Goal: Task Accomplishment & Management: Manage account settings

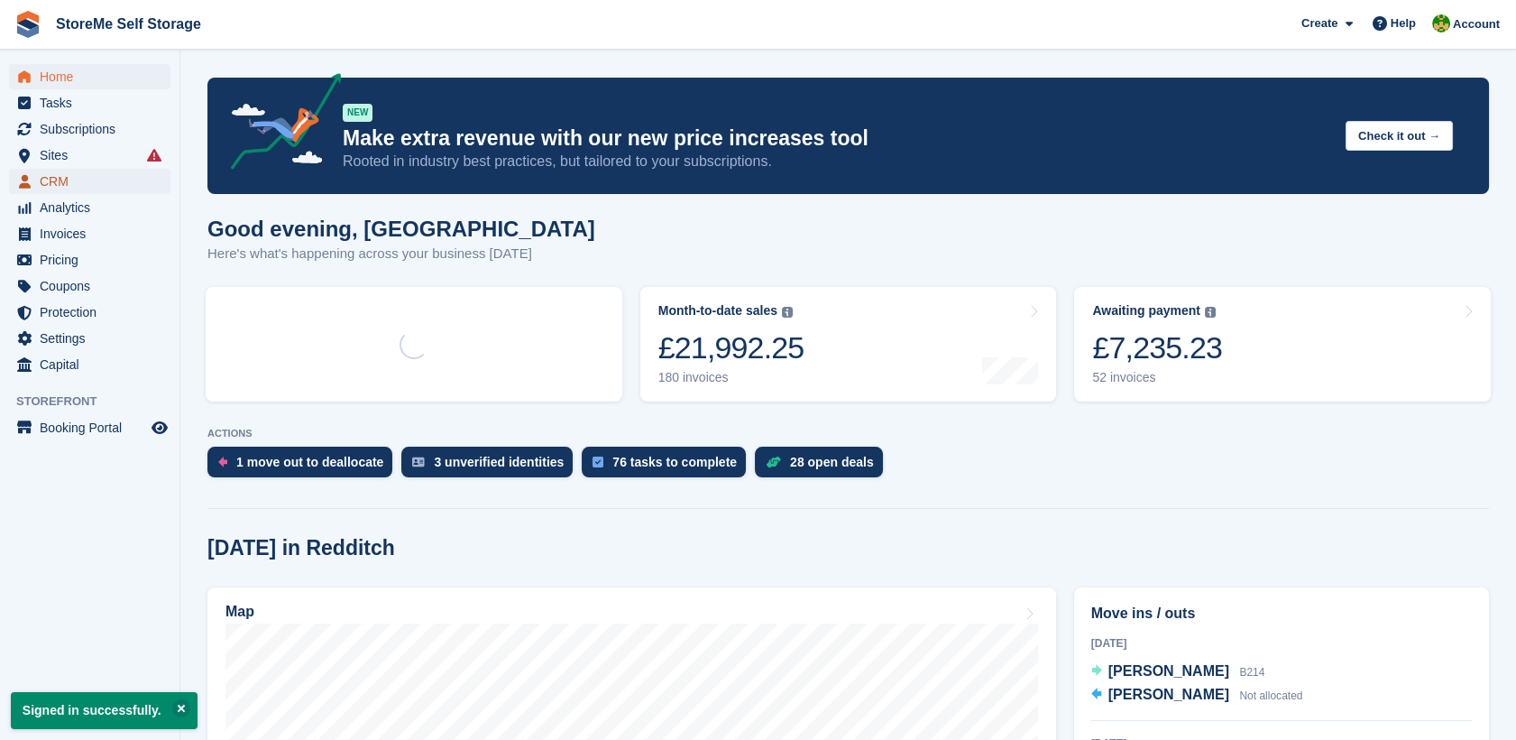
click at [61, 182] on span "CRM" at bounding box center [94, 181] width 108 height 25
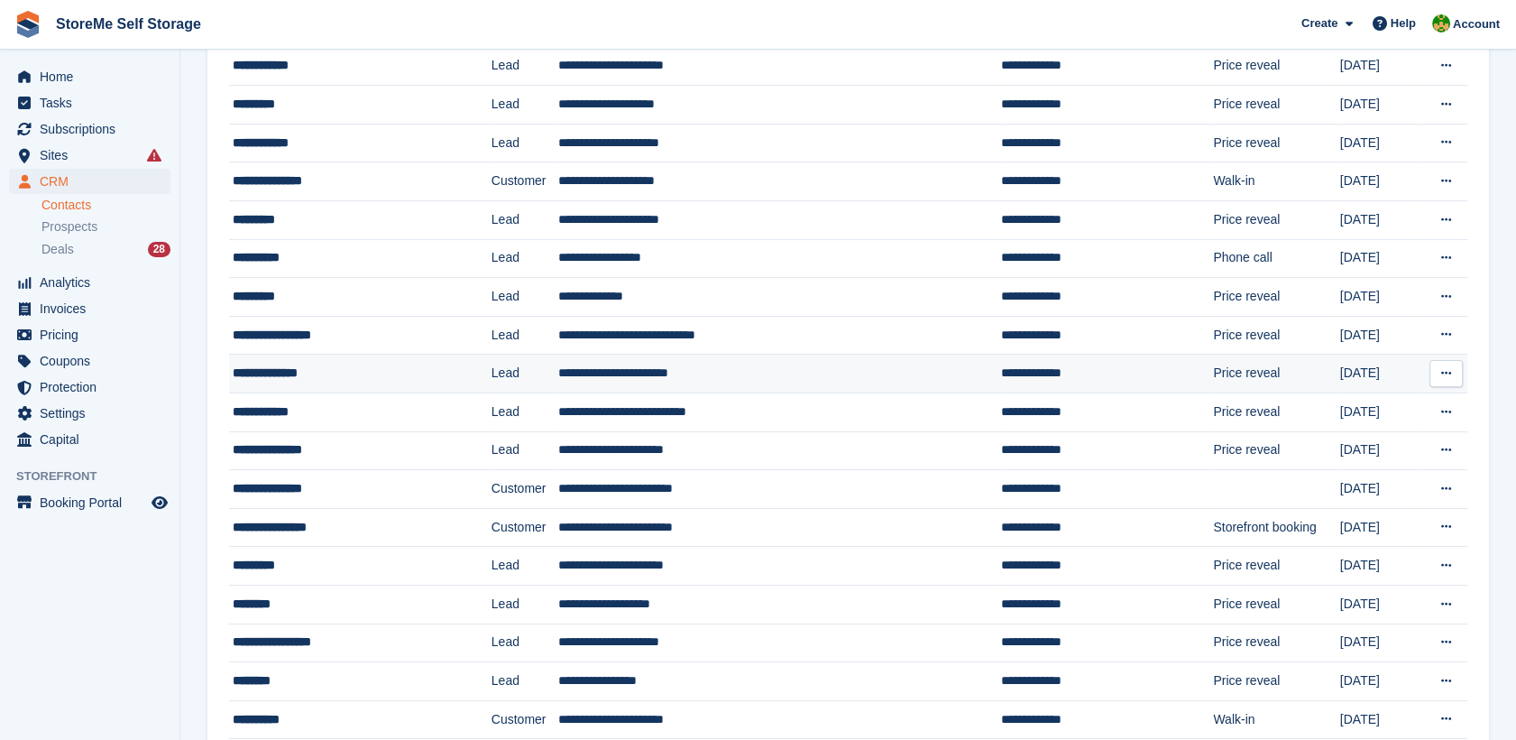
scroll to position [1499, 0]
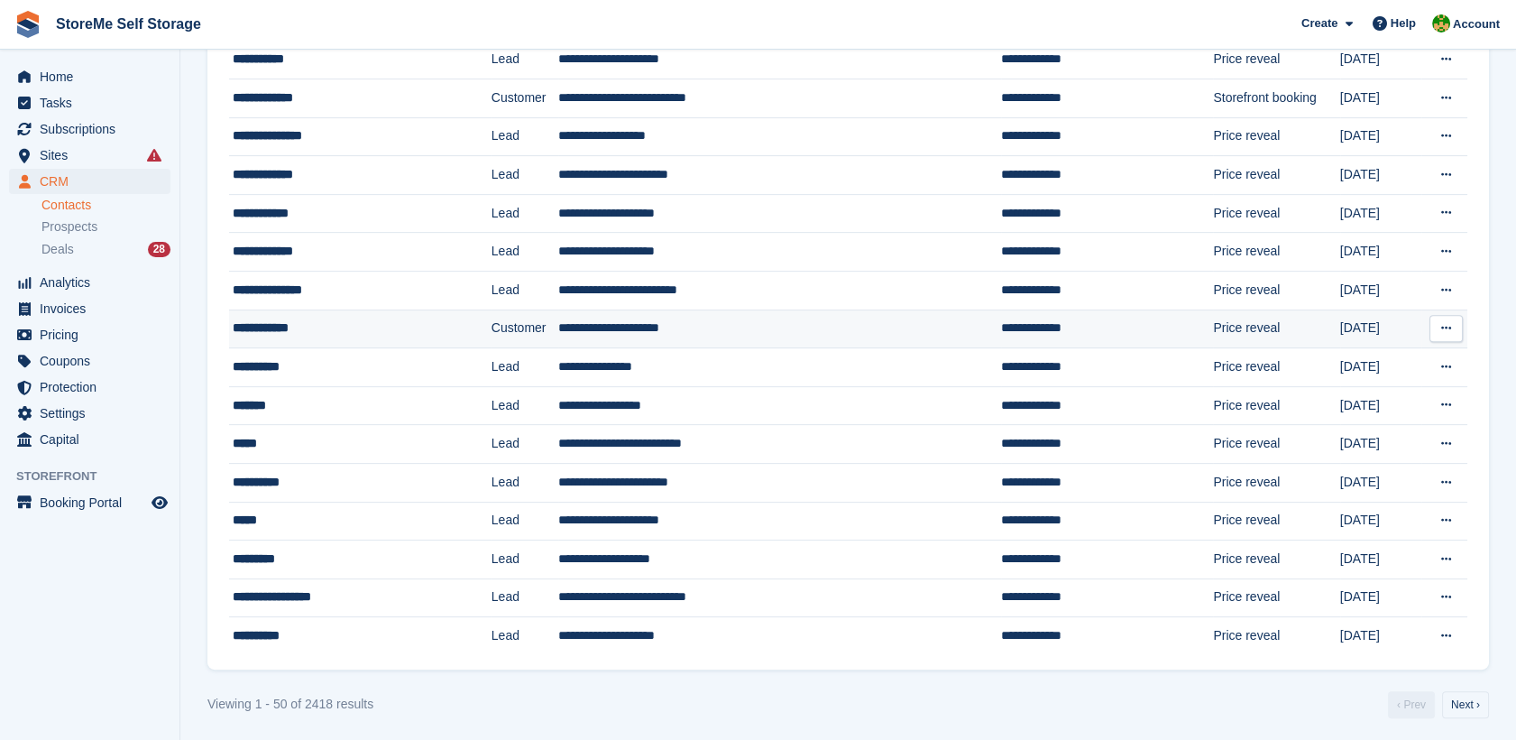
click at [296, 318] on div "**********" at bounding box center [338, 327] width 210 height 19
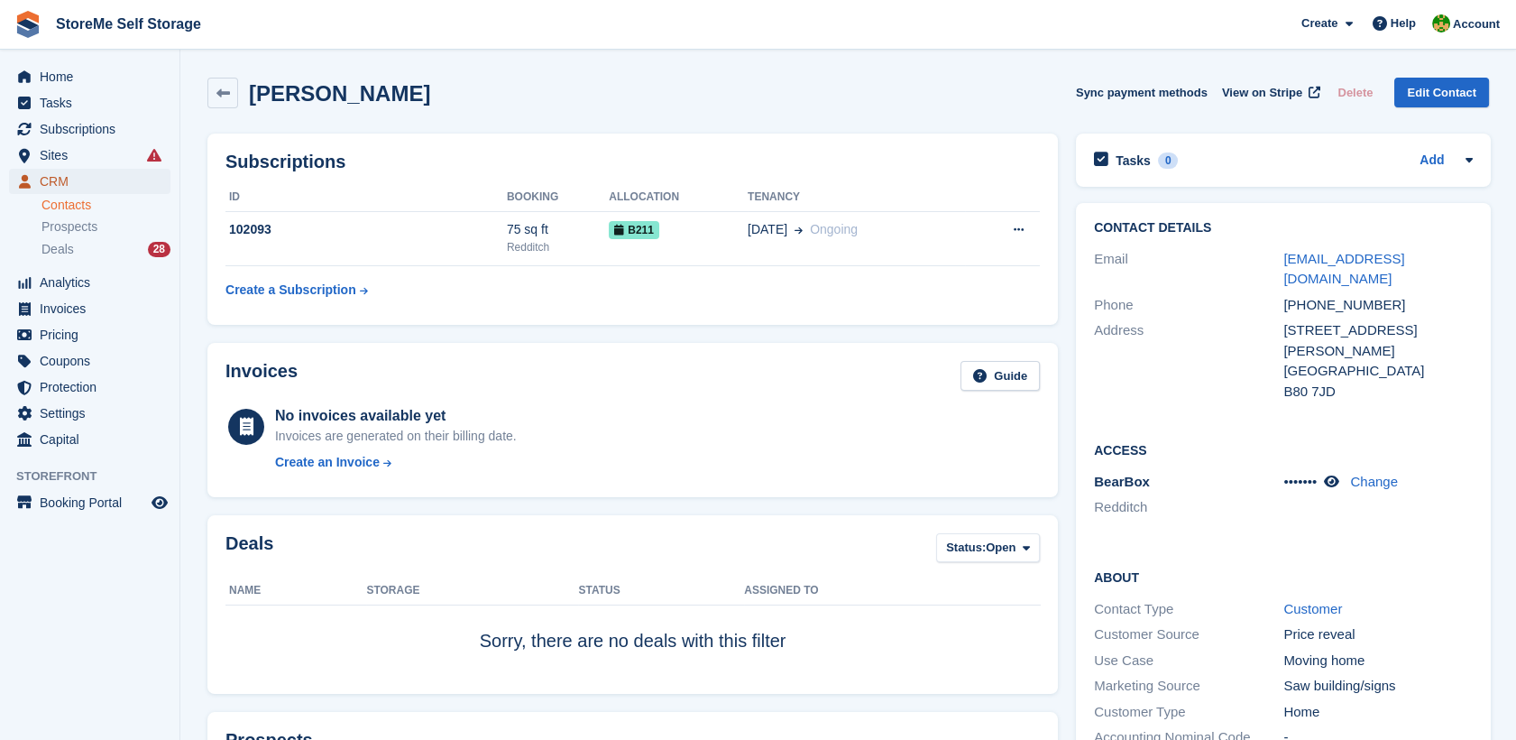
click at [69, 179] on span "CRM" at bounding box center [94, 181] width 108 height 25
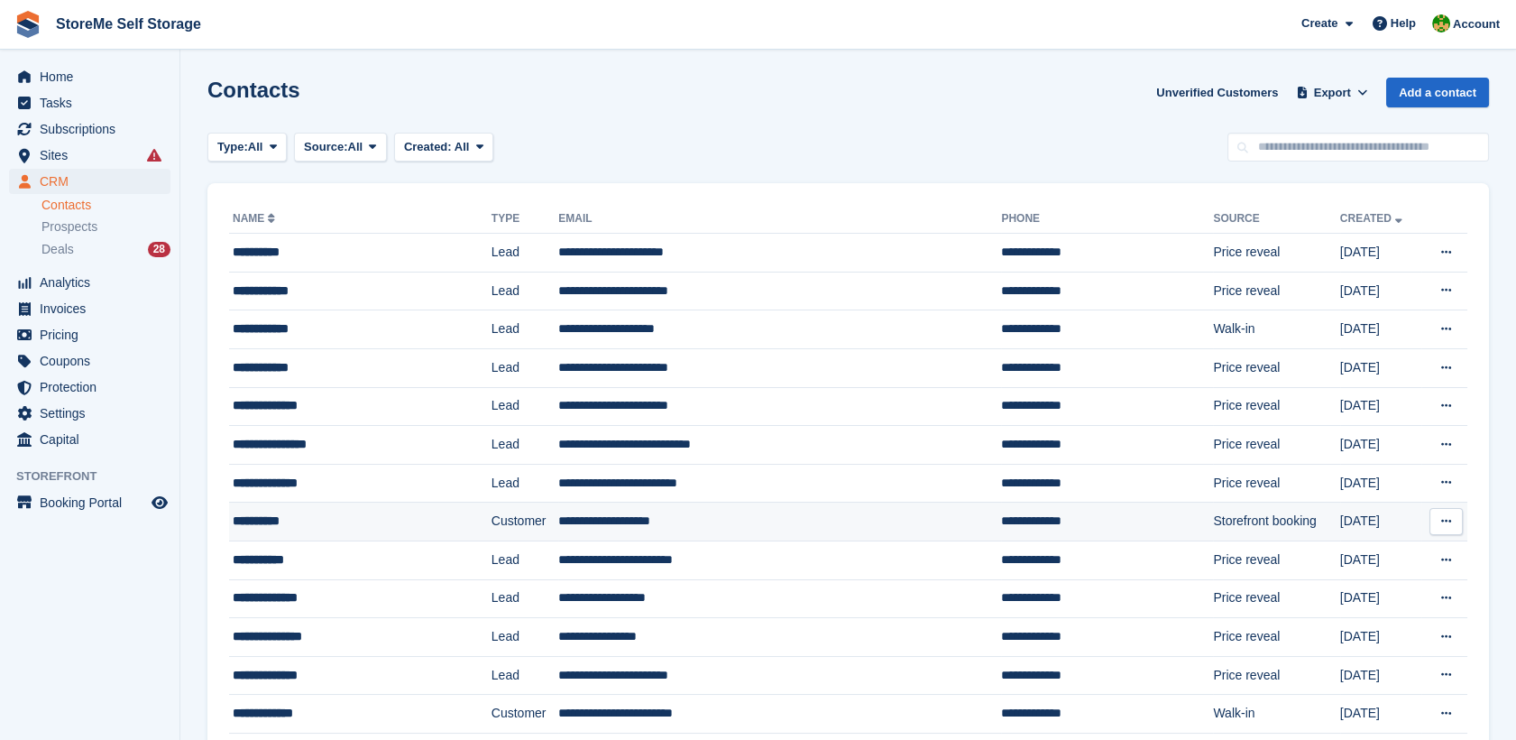
click at [348, 524] on div "**********" at bounding box center [338, 520] width 210 height 19
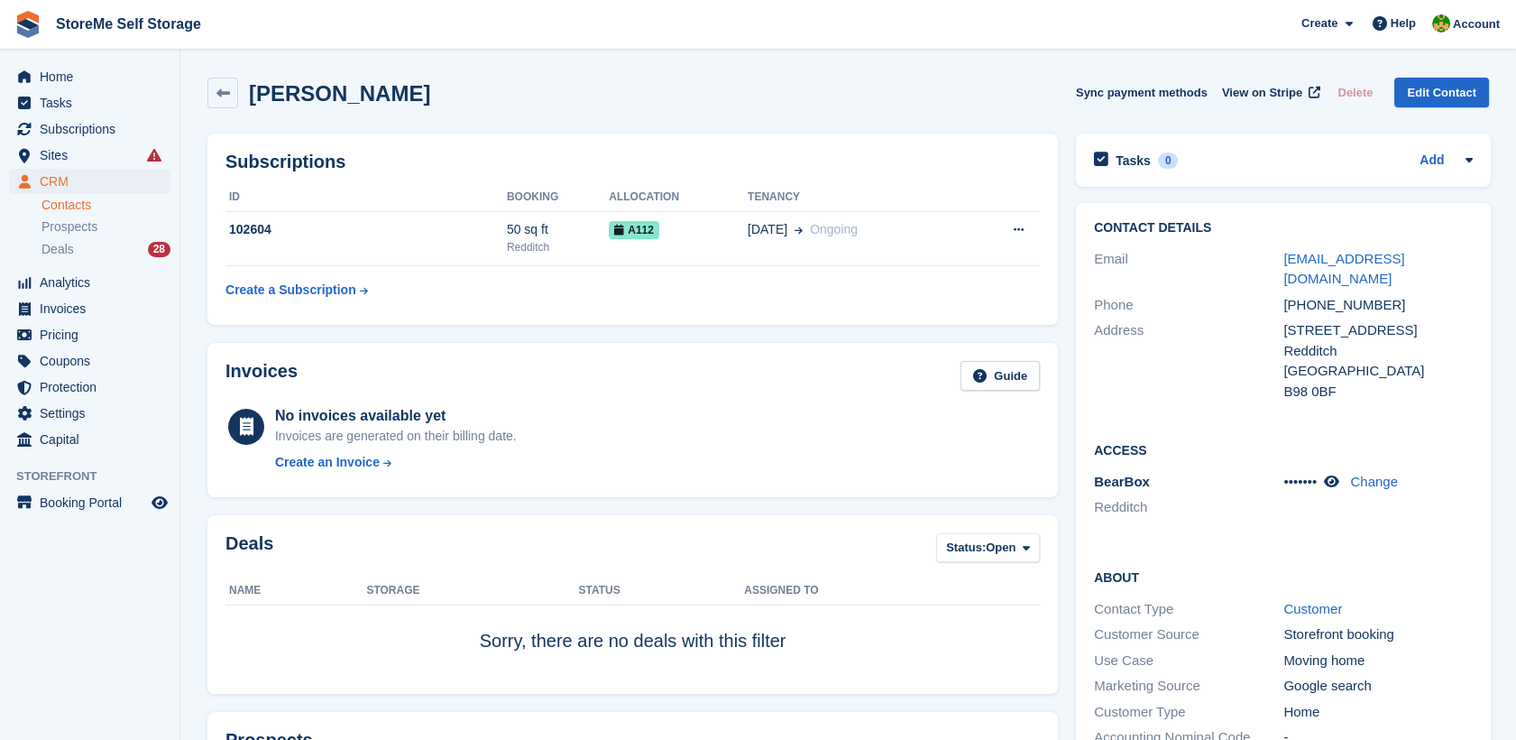
click at [62, 207] on link "Contacts" at bounding box center [105, 205] width 129 height 17
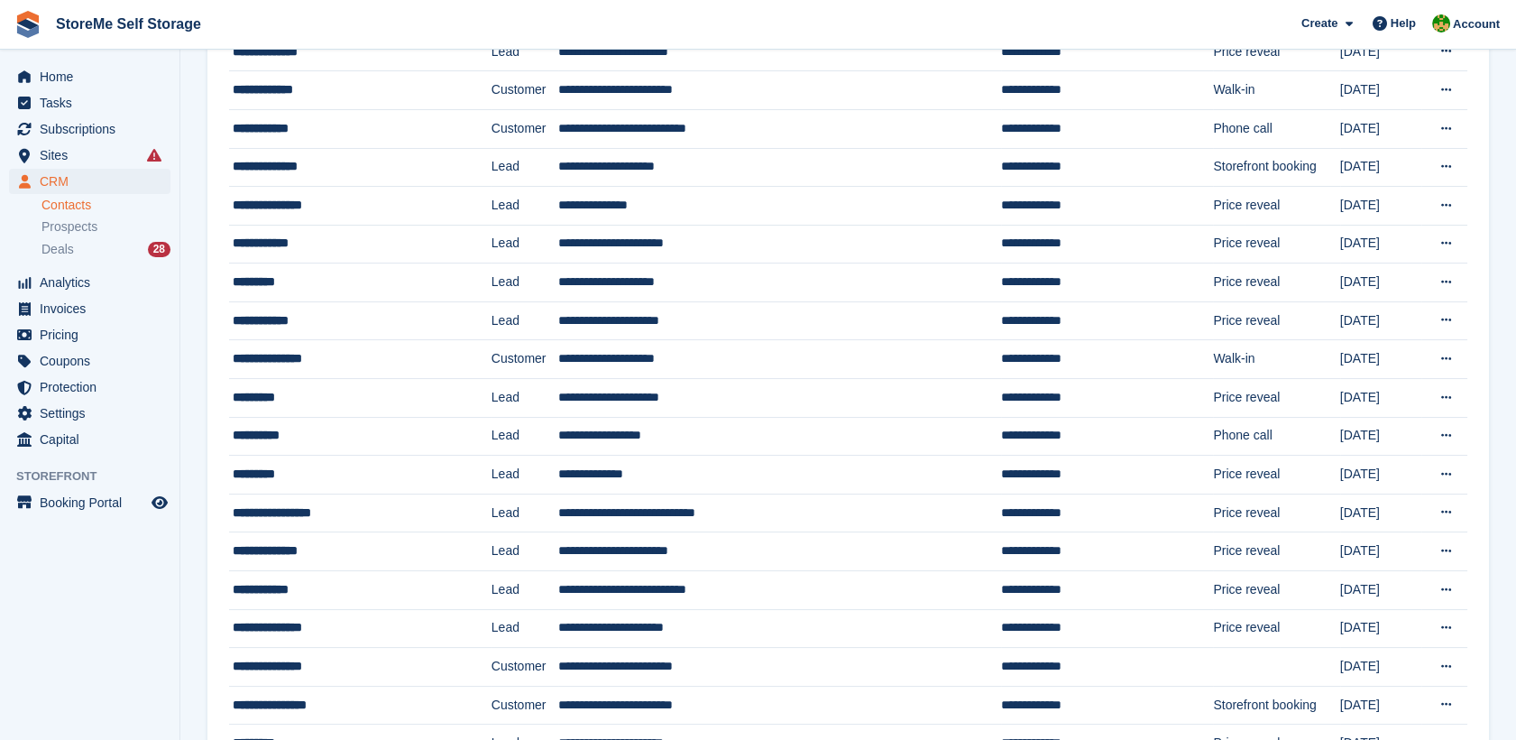
scroll to position [701, 0]
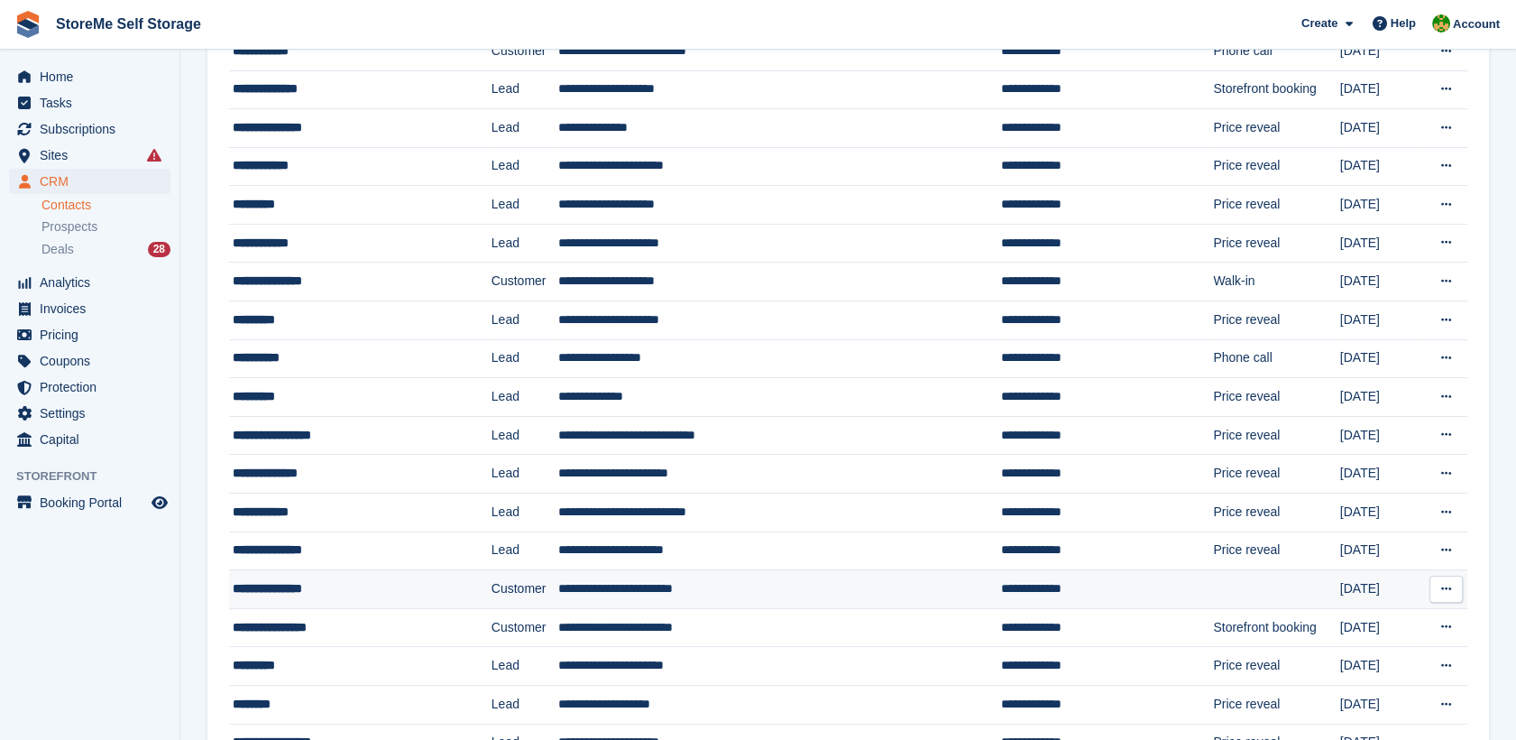
click at [381, 586] on div "**********" at bounding box center [338, 588] width 210 height 19
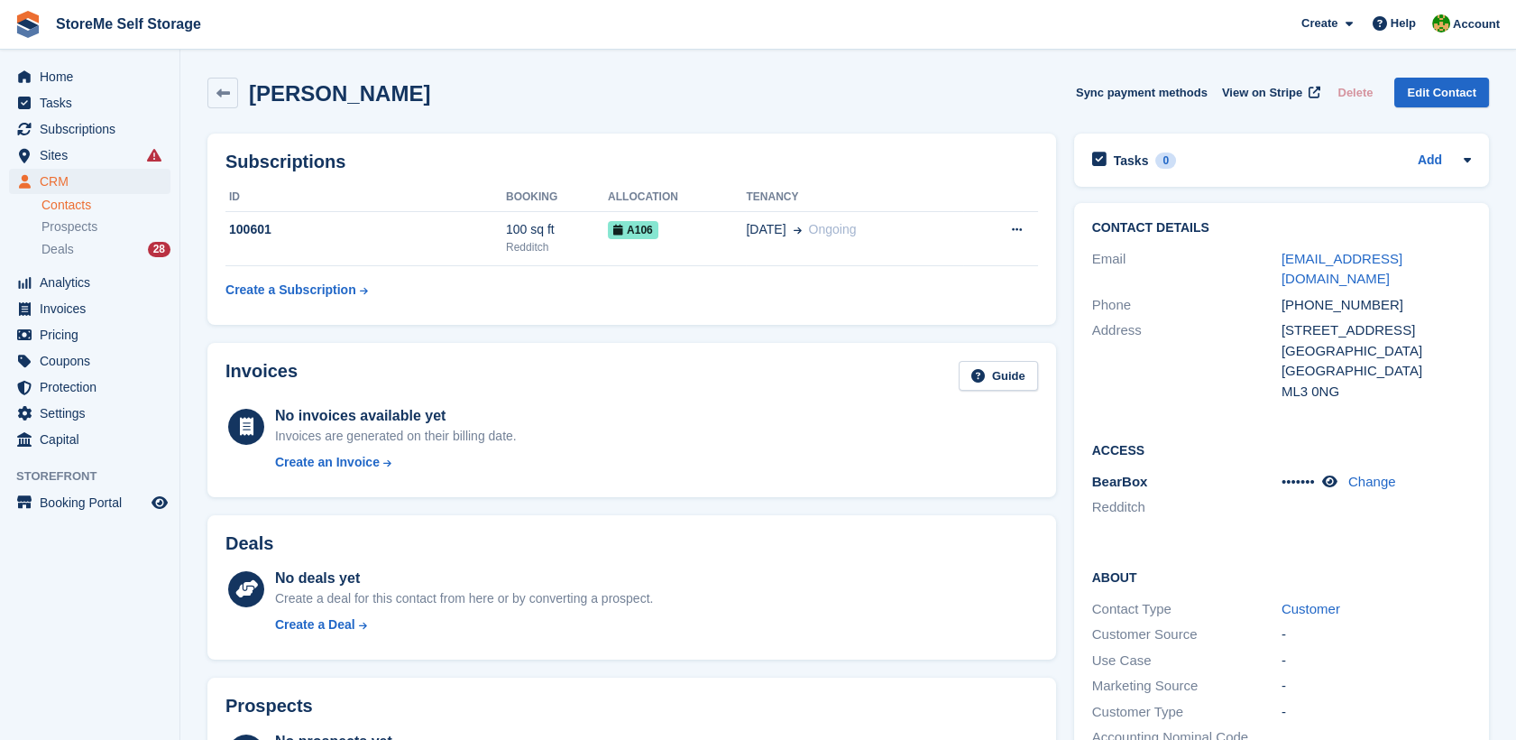
click at [64, 207] on link "Contacts" at bounding box center [105, 205] width 129 height 17
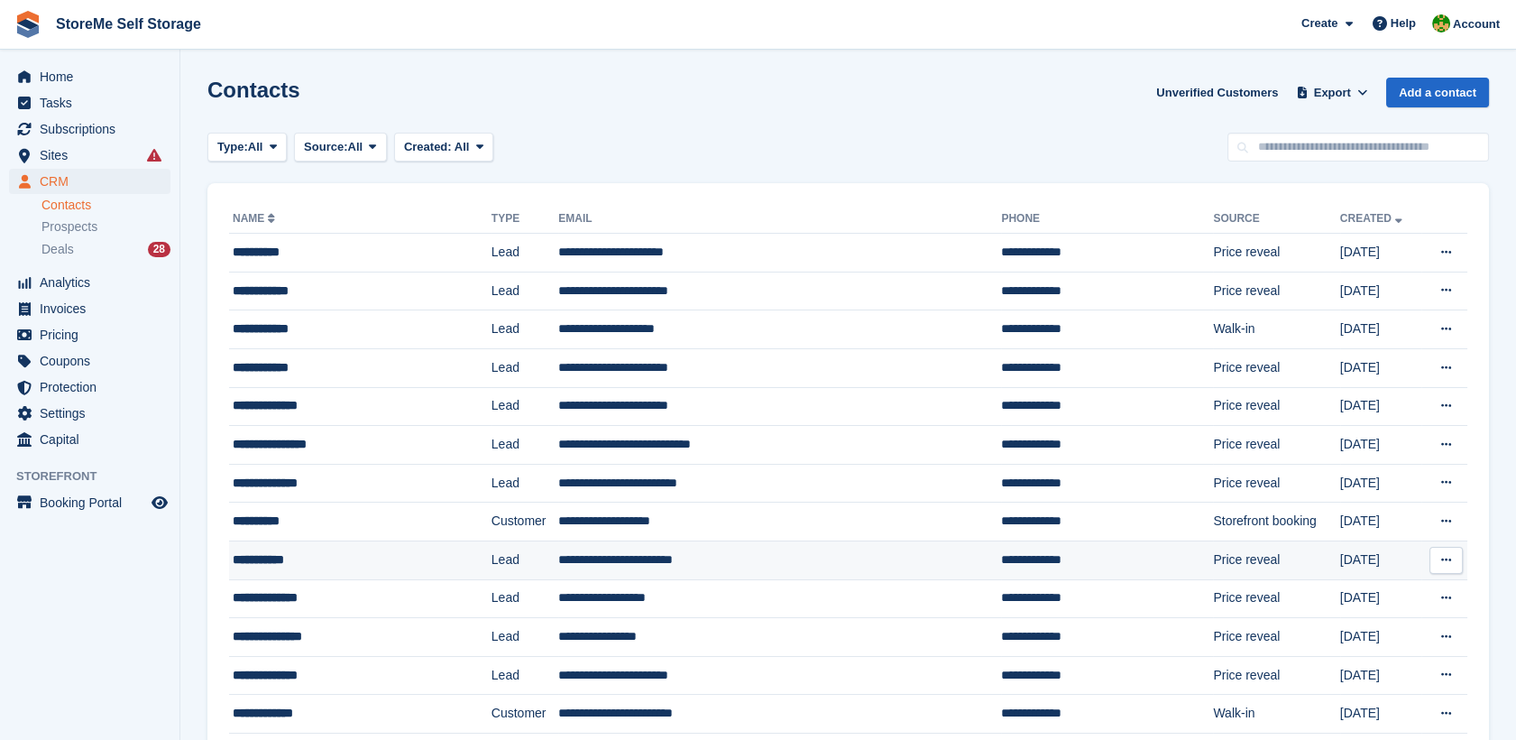
scroll to position [801, 0]
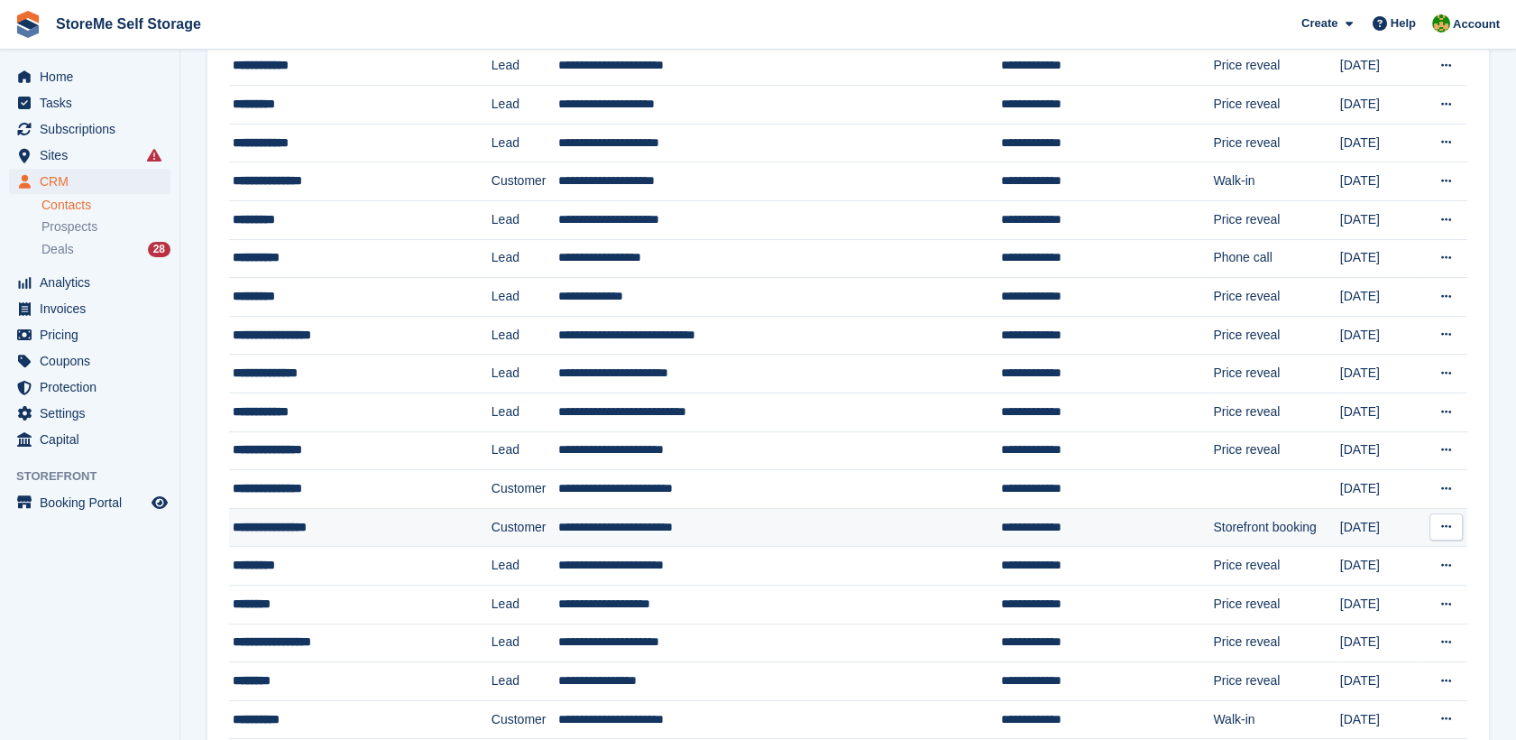
click at [332, 525] on div "**********" at bounding box center [338, 527] width 210 height 19
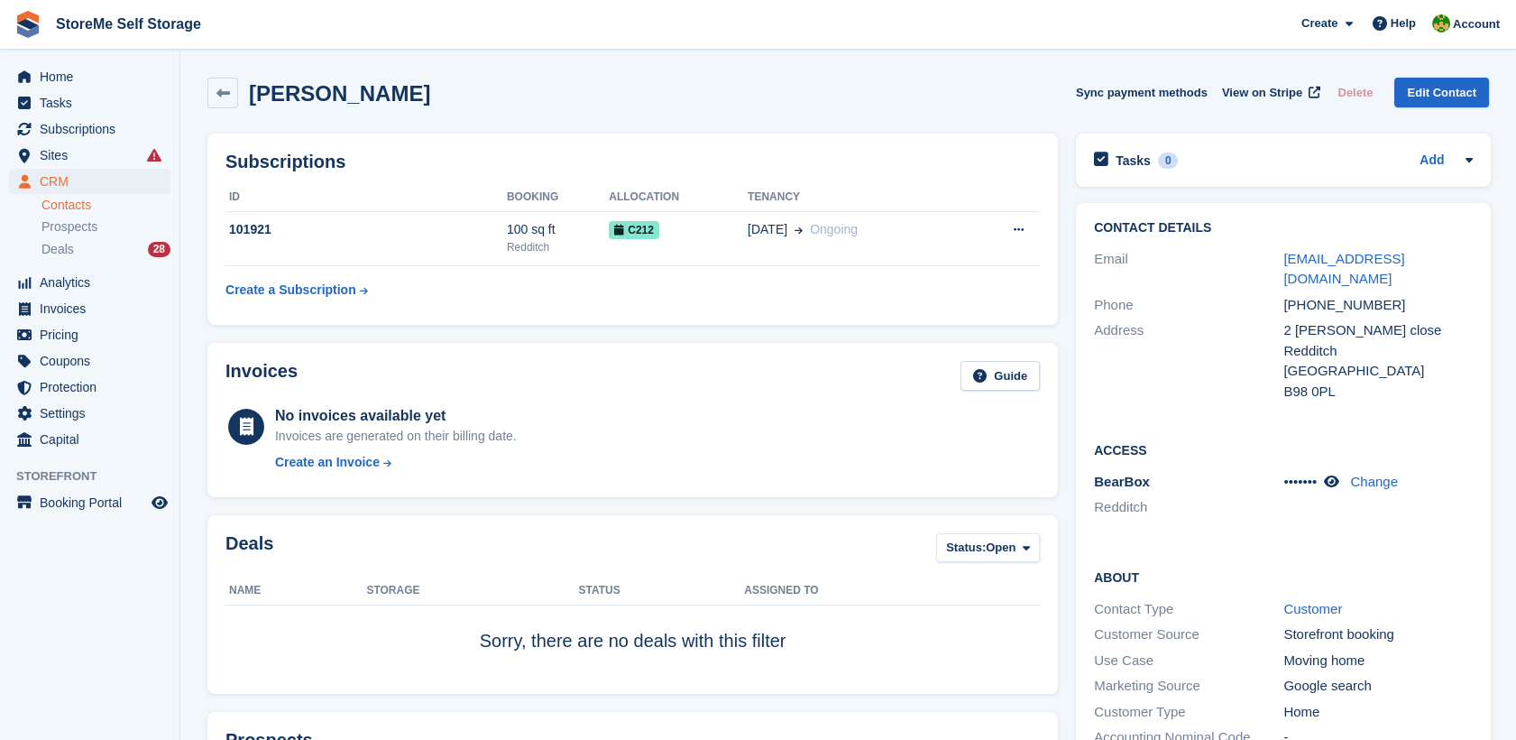
click at [74, 206] on link "Contacts" at bounding box center [105, 205] width 129 height 17
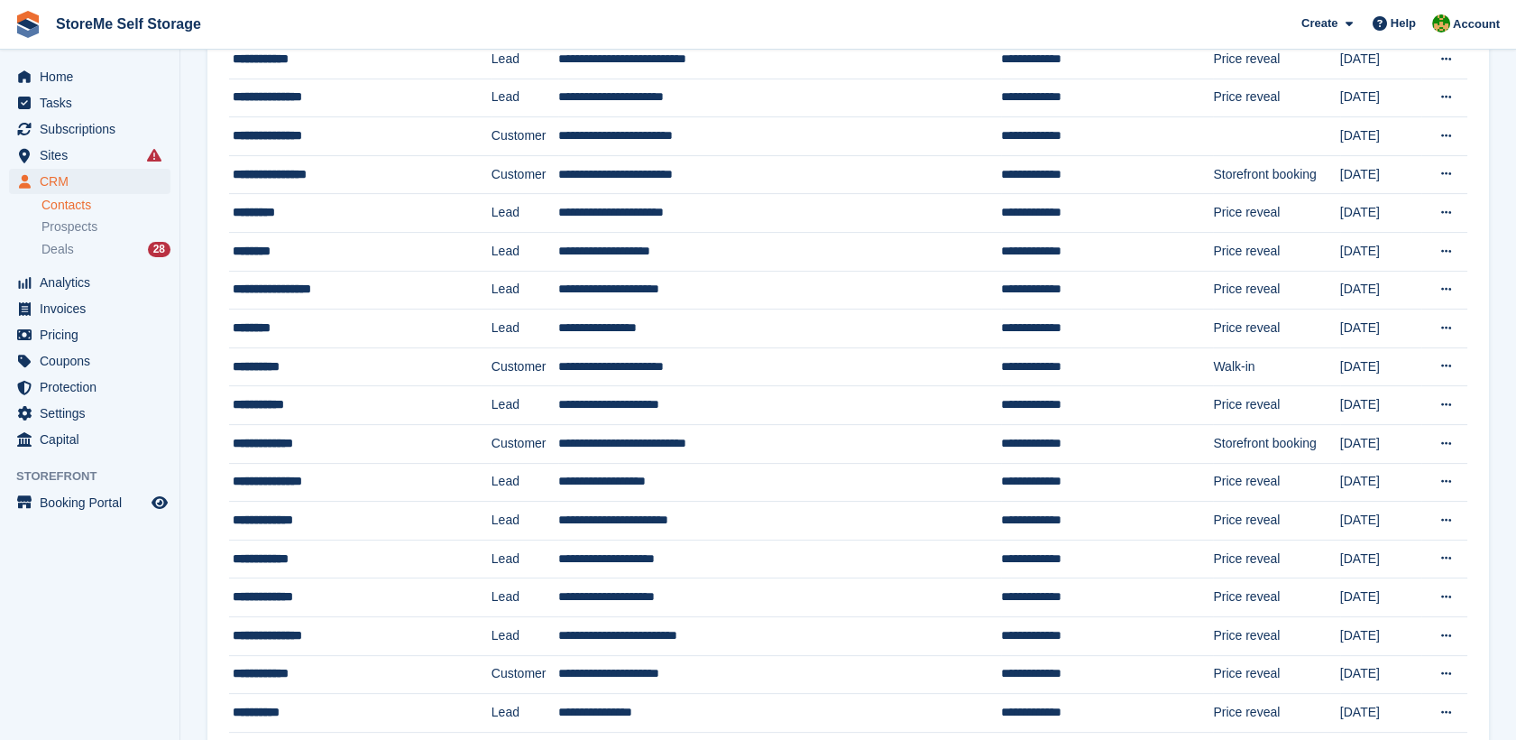
scroll to position [1202, 0]
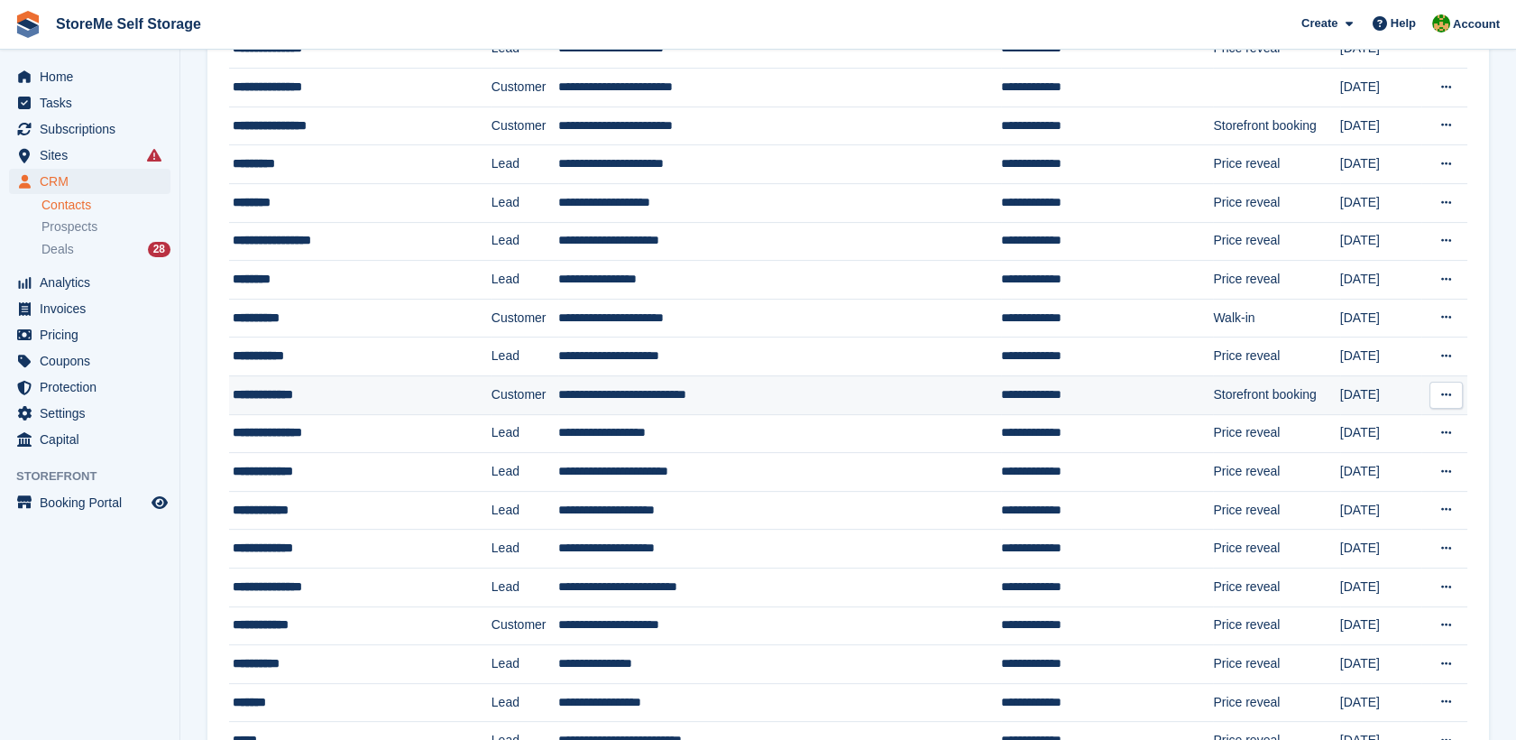
click at [383, 385] on div "**********" at bounding box center [338, 394] width 210 height 19
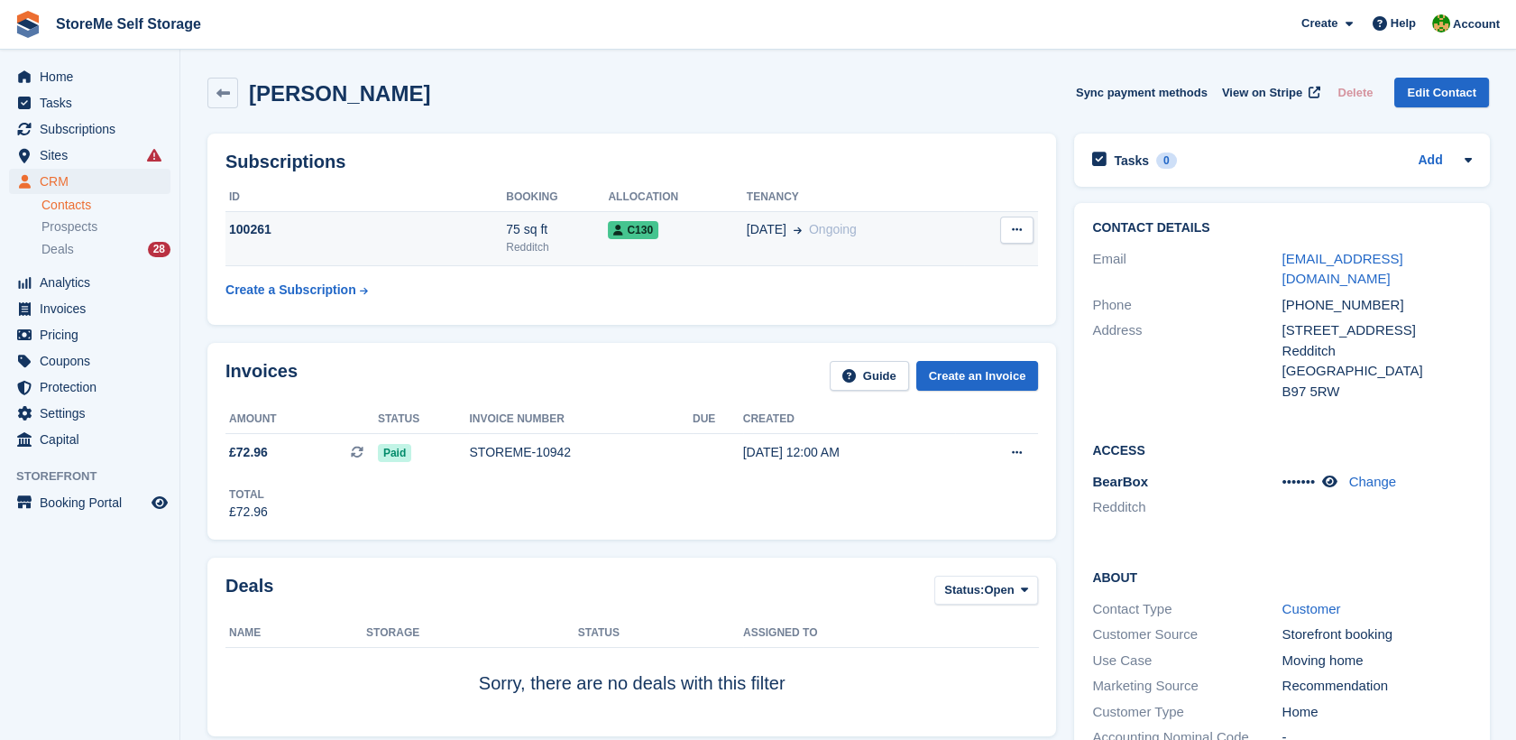
click at [326, 221] on div "100261" at bounding box center [365, 229] width 280 height 19
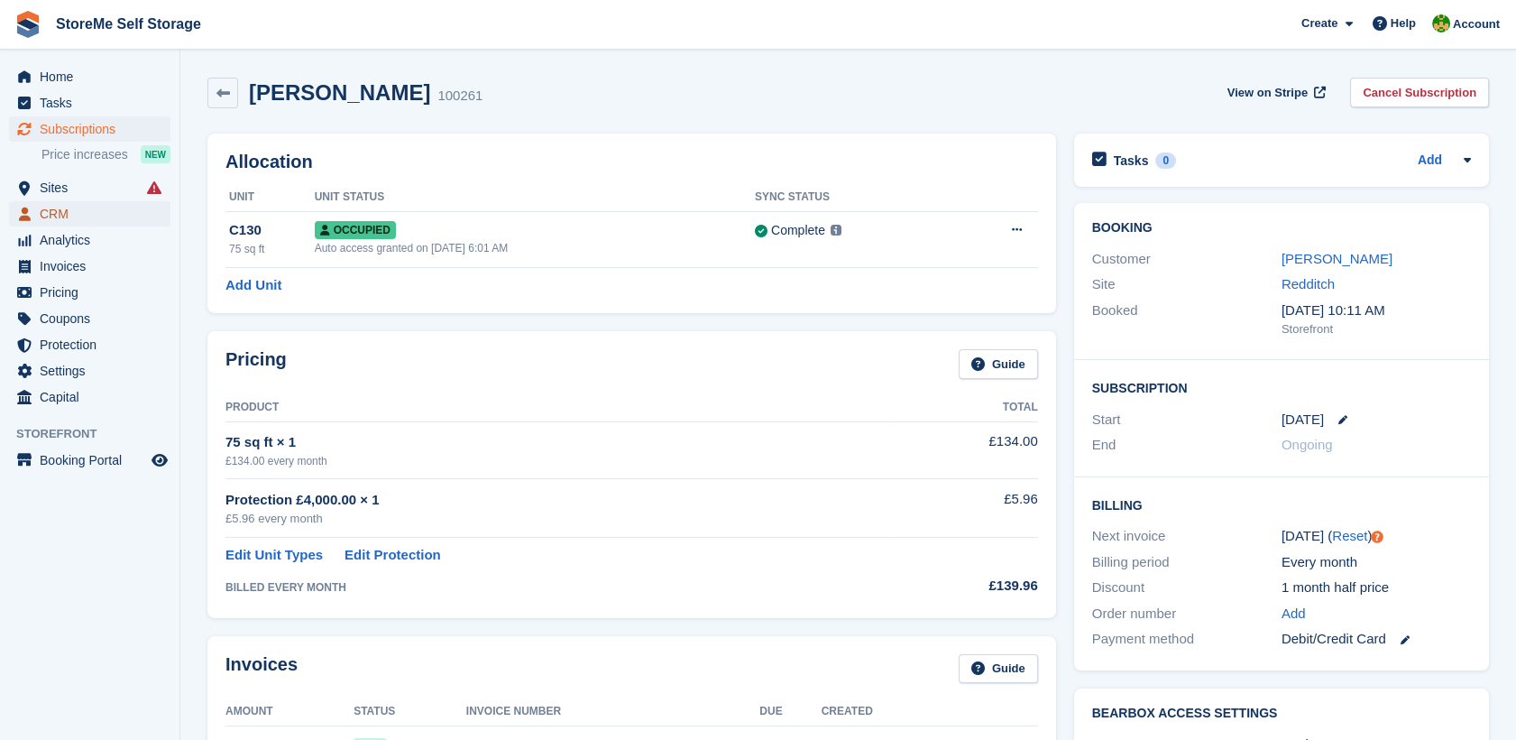
click at [64, 207] on span "CRM" at bounding box center [94, 213] width 108 height 25
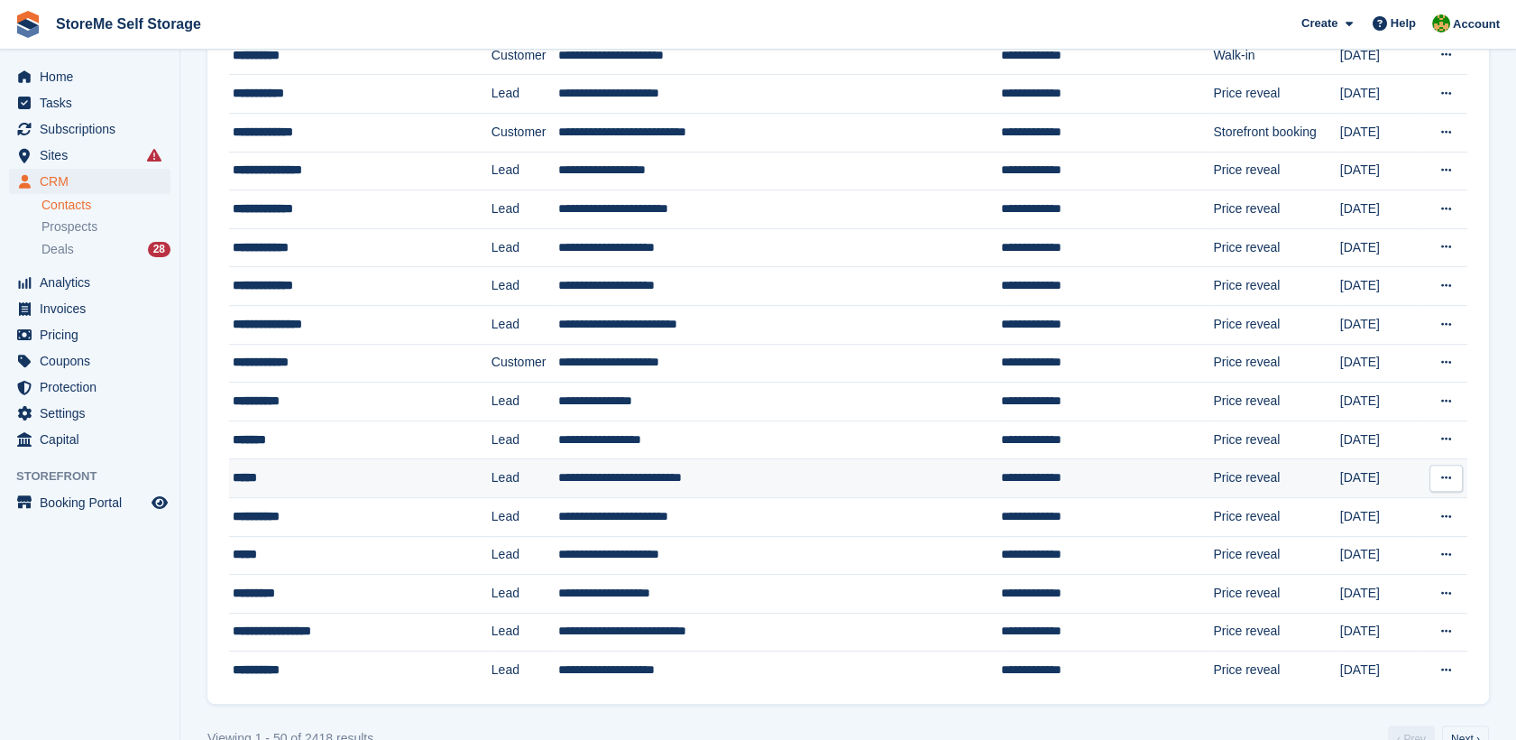
scroll to position [1499, 0]
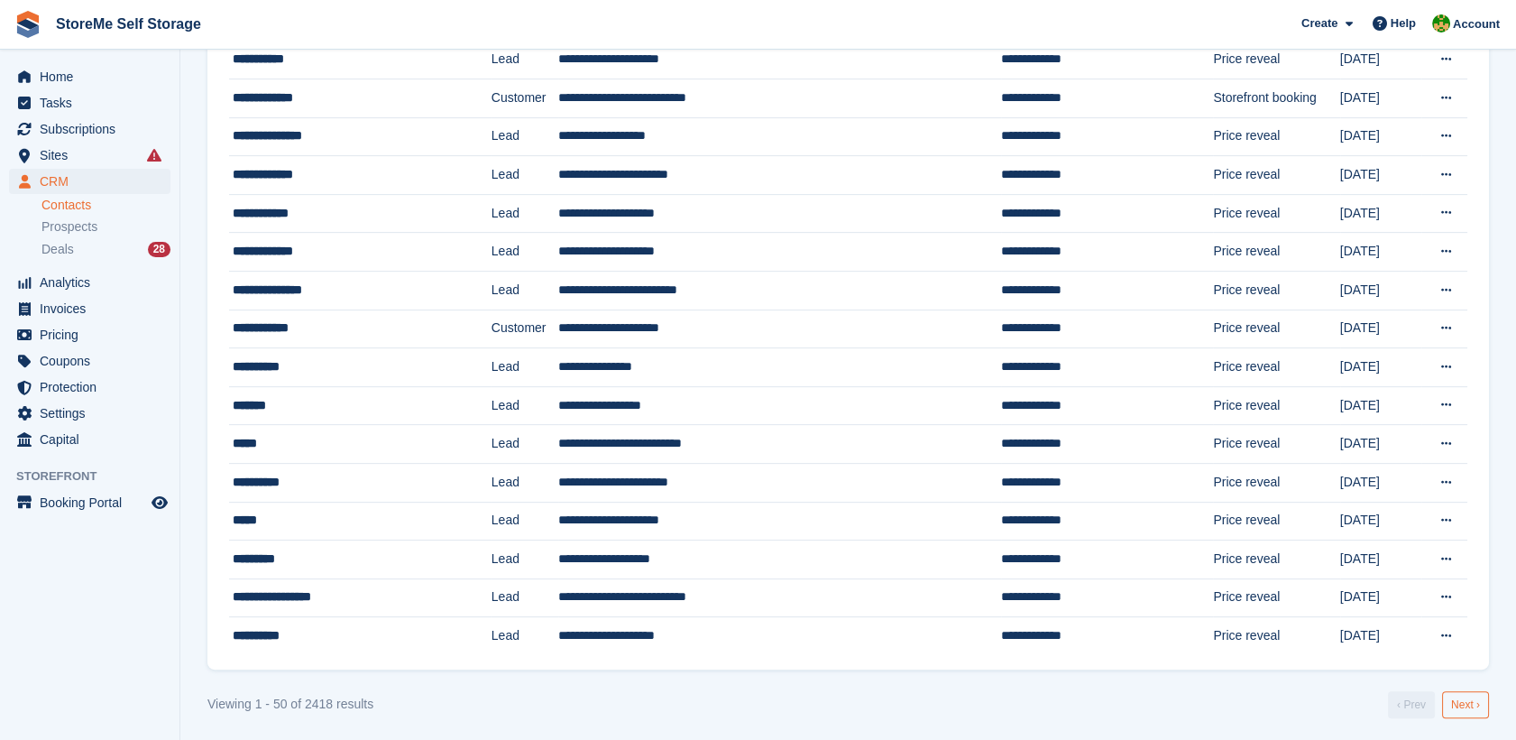
click at [1483, 703] on link "Next ›" at bounding box center [1465, 704] width 47 height 27
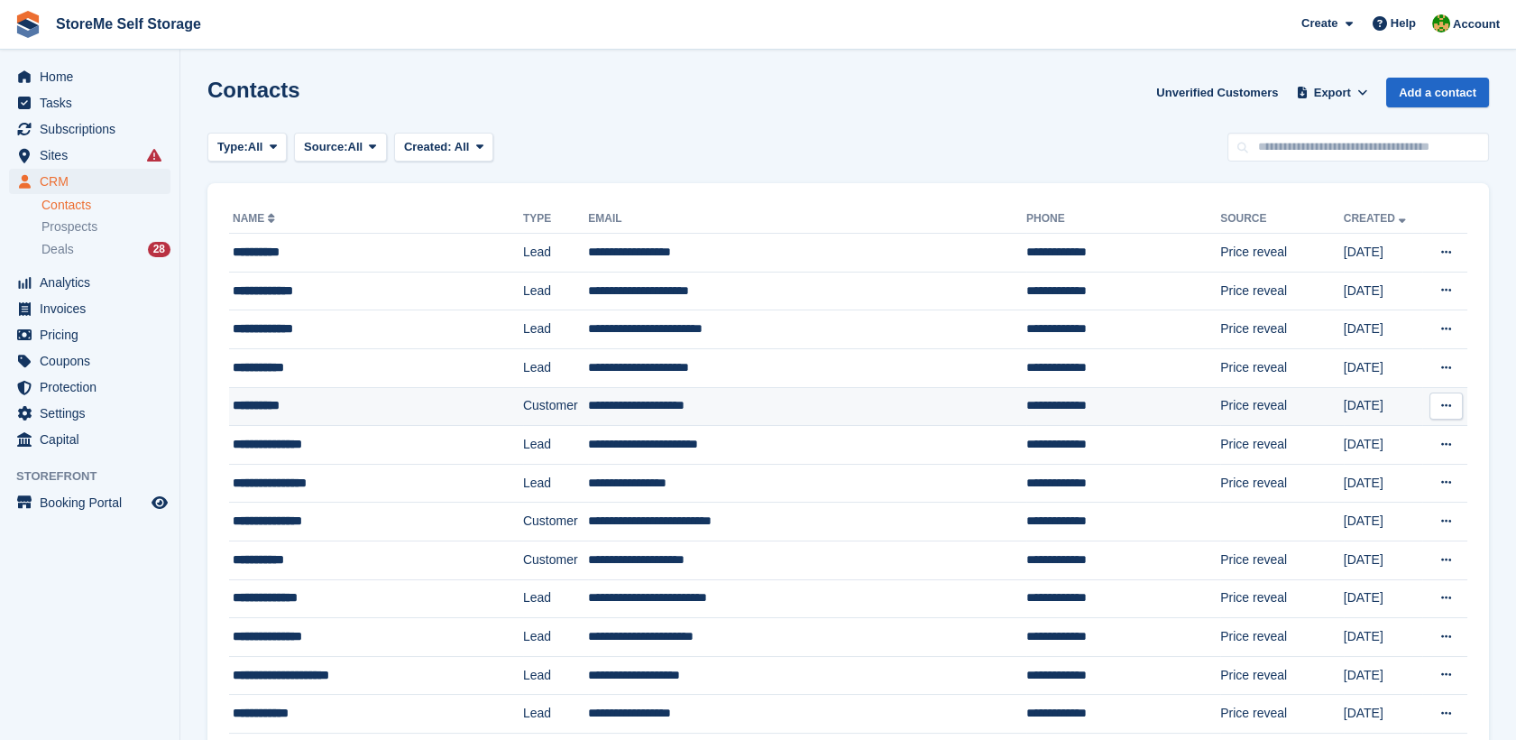
click at [390, 402] on div "**********" at bounding box center [354, 405] width 243 height 19
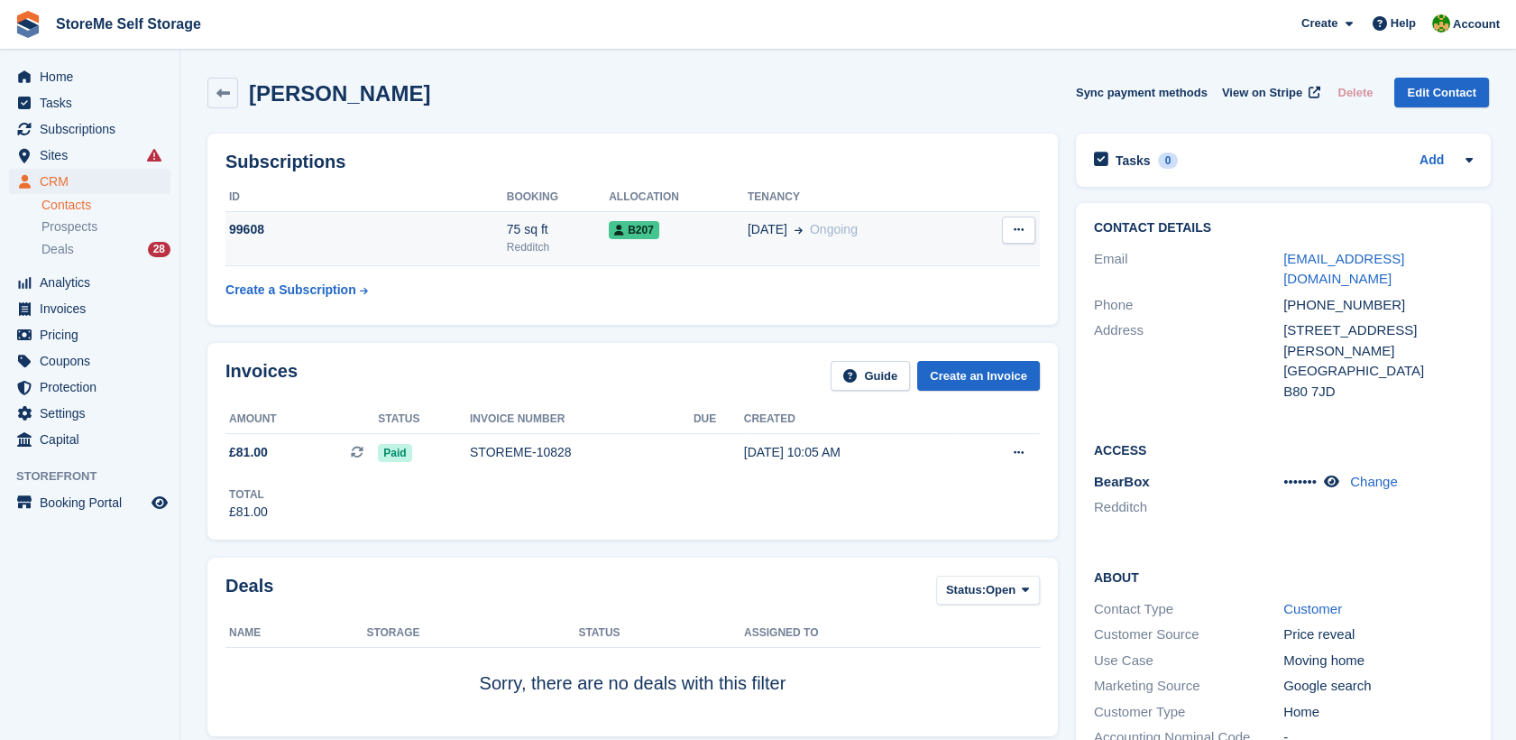
click at [372, 234] on div "99608" at bounding box center [365, 229] width 281 height 19
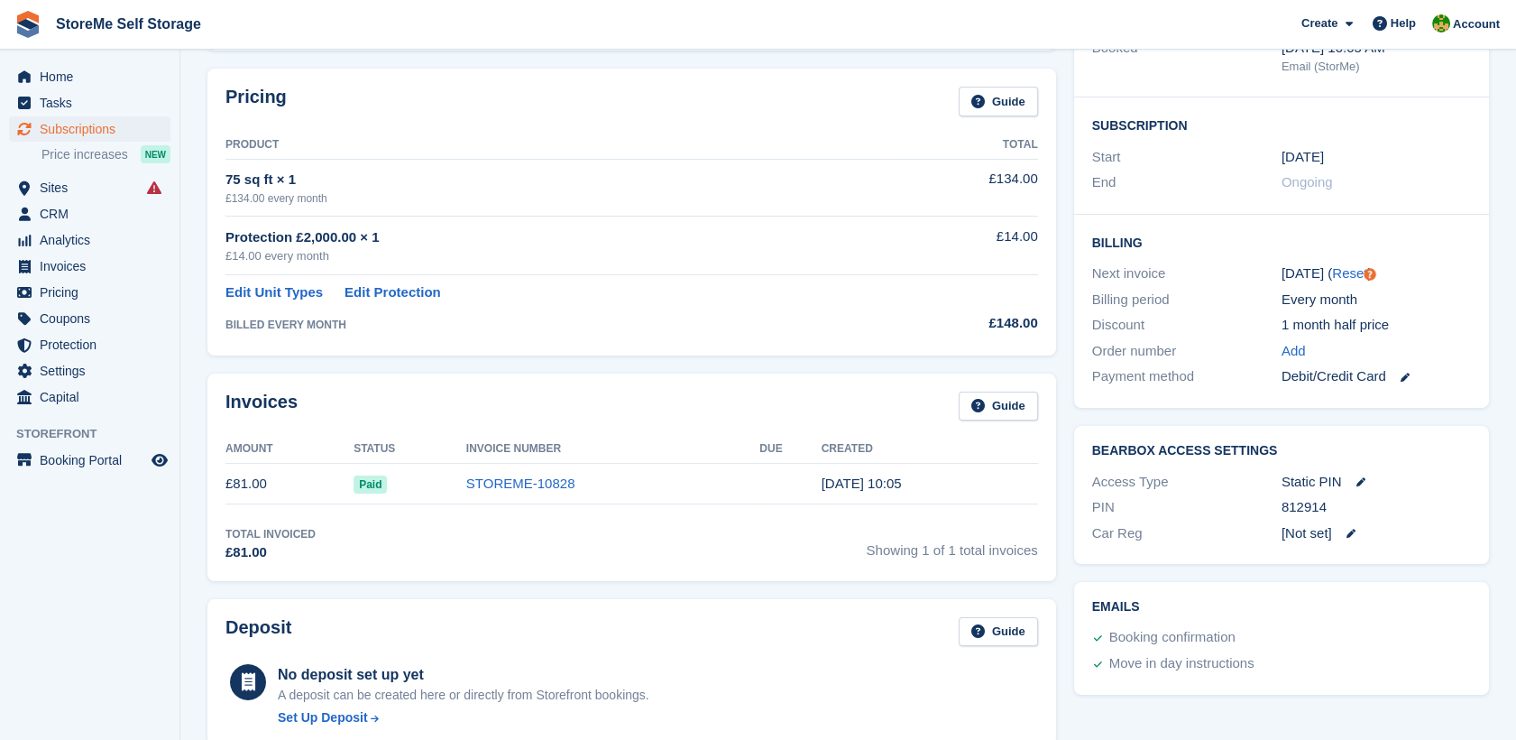
scroll to position [400, 0]
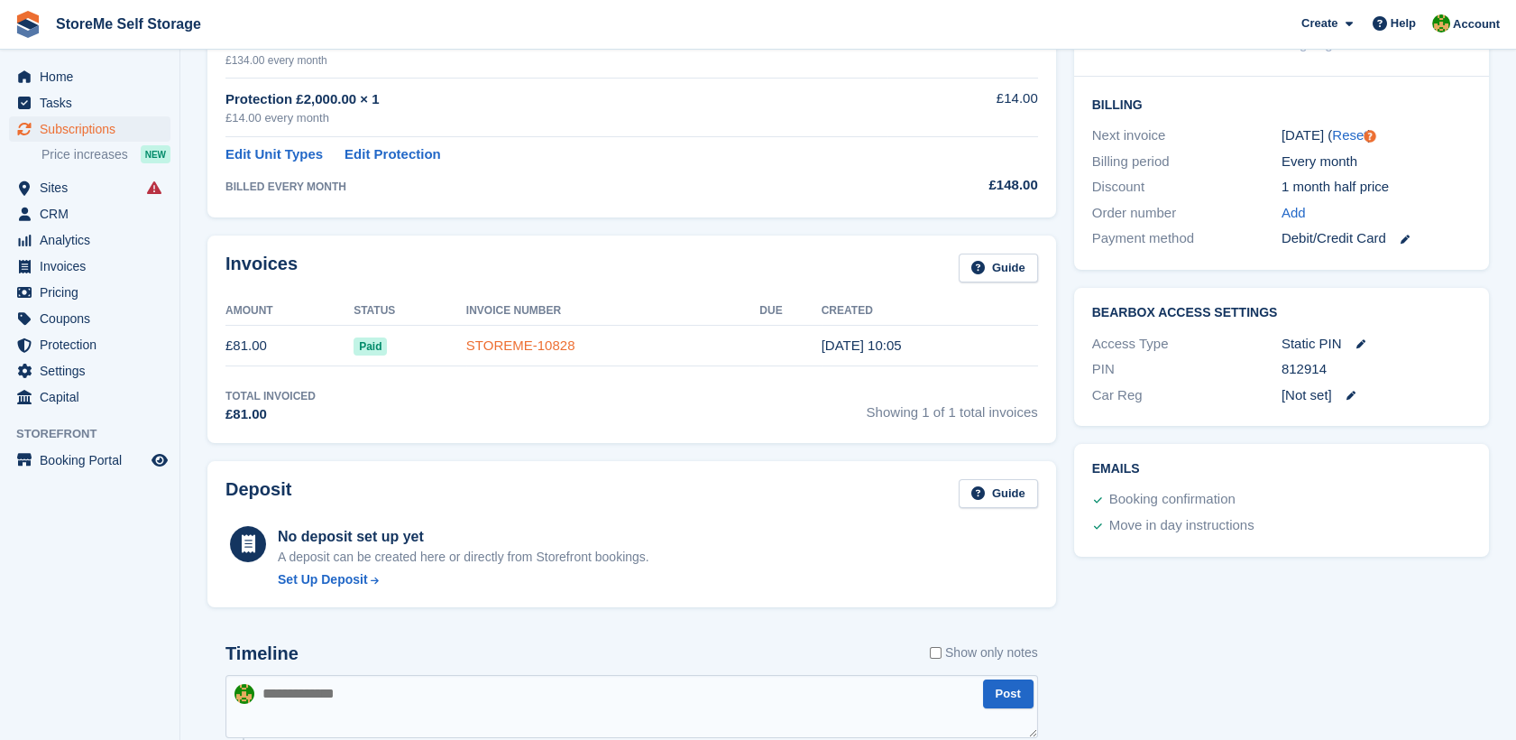
click at [488, 340] on link "STOREME-10828" at bounding box center [520, 344] width 109 height 15
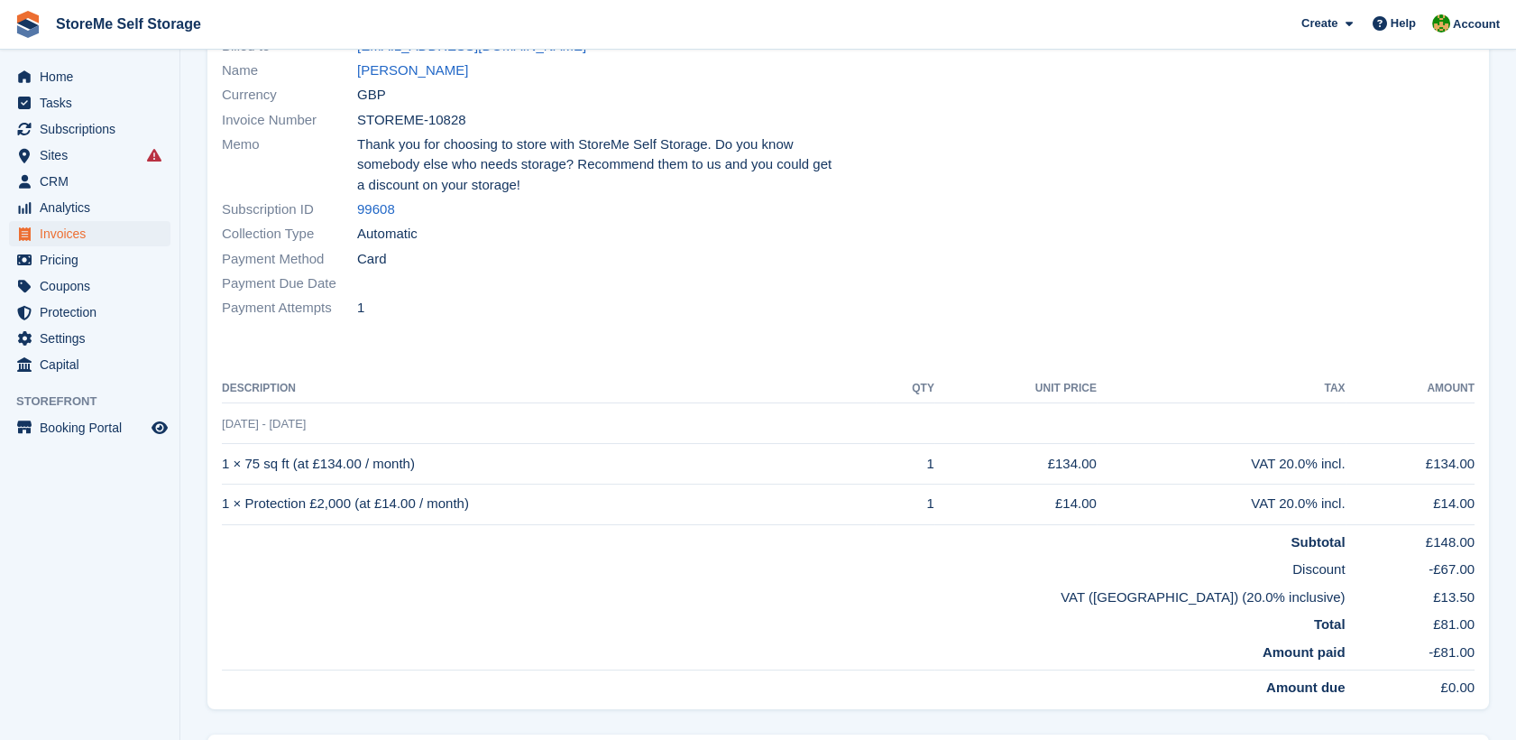
scroll to position [386, 0]
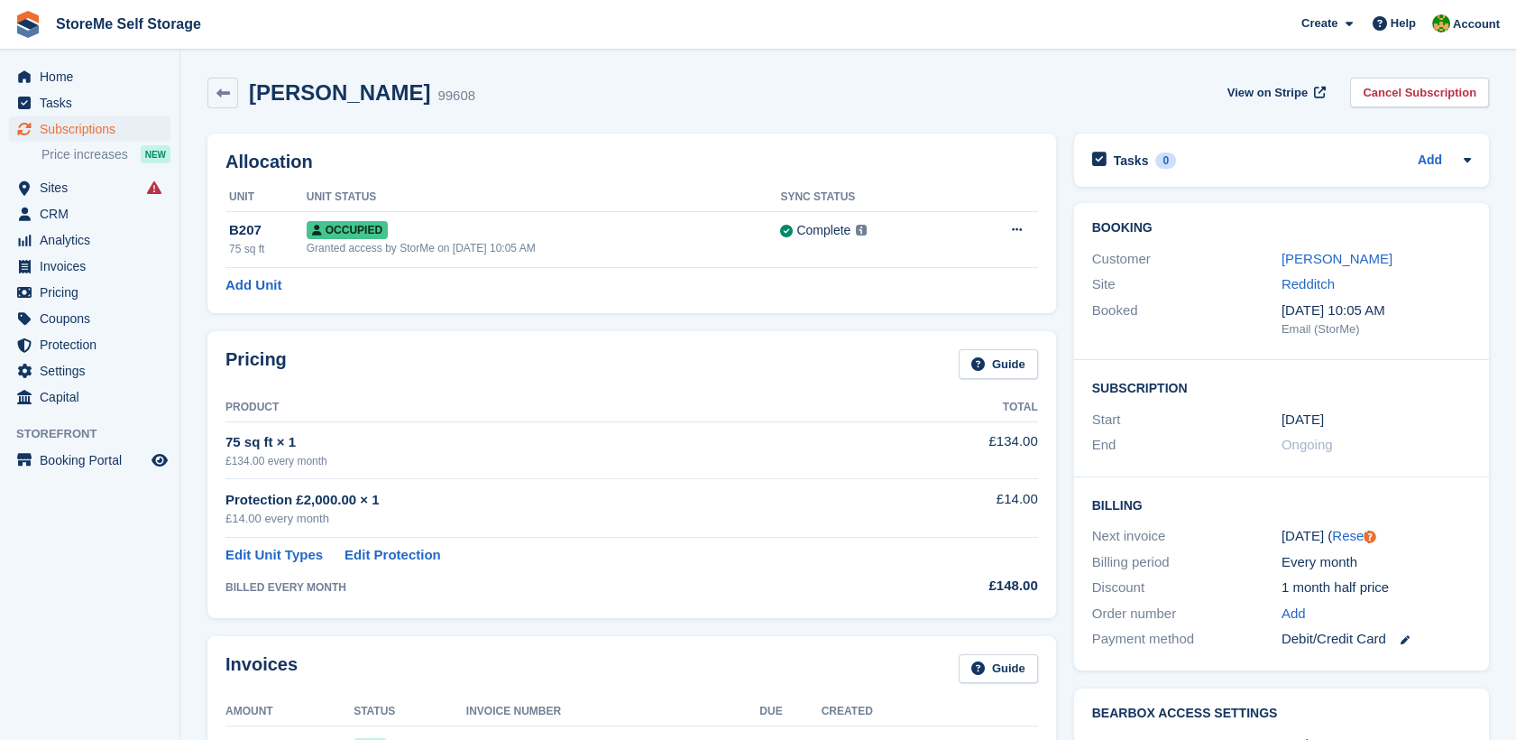
drag, startPoint x: 1299, startPoint y: 261, endPoint x: 1271, endPoint y: 262, distance: 28.0
click at [1299, 261] on link "Adrian May" at bounding box center [1337, 258] width 111 height 15
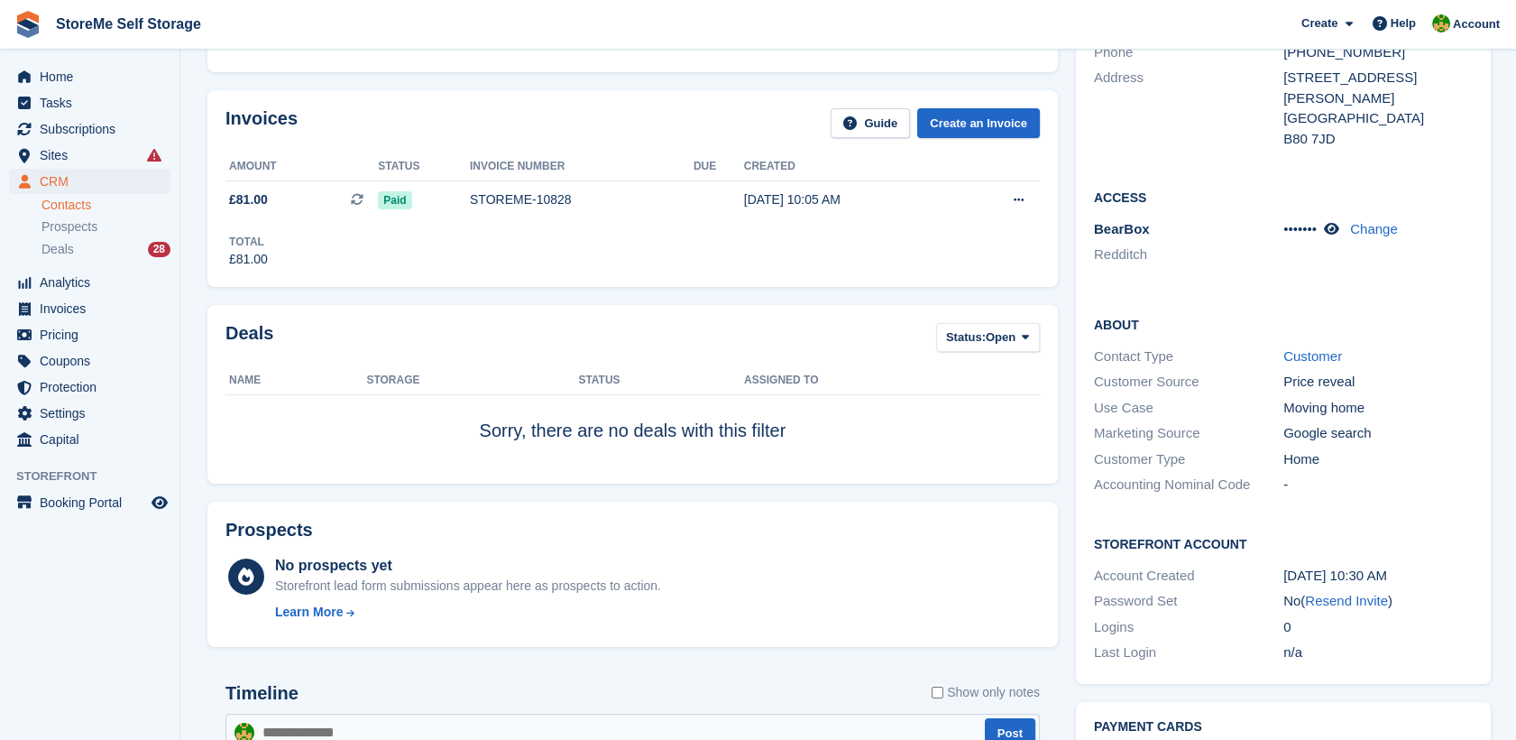
scroll to position [248, 0]
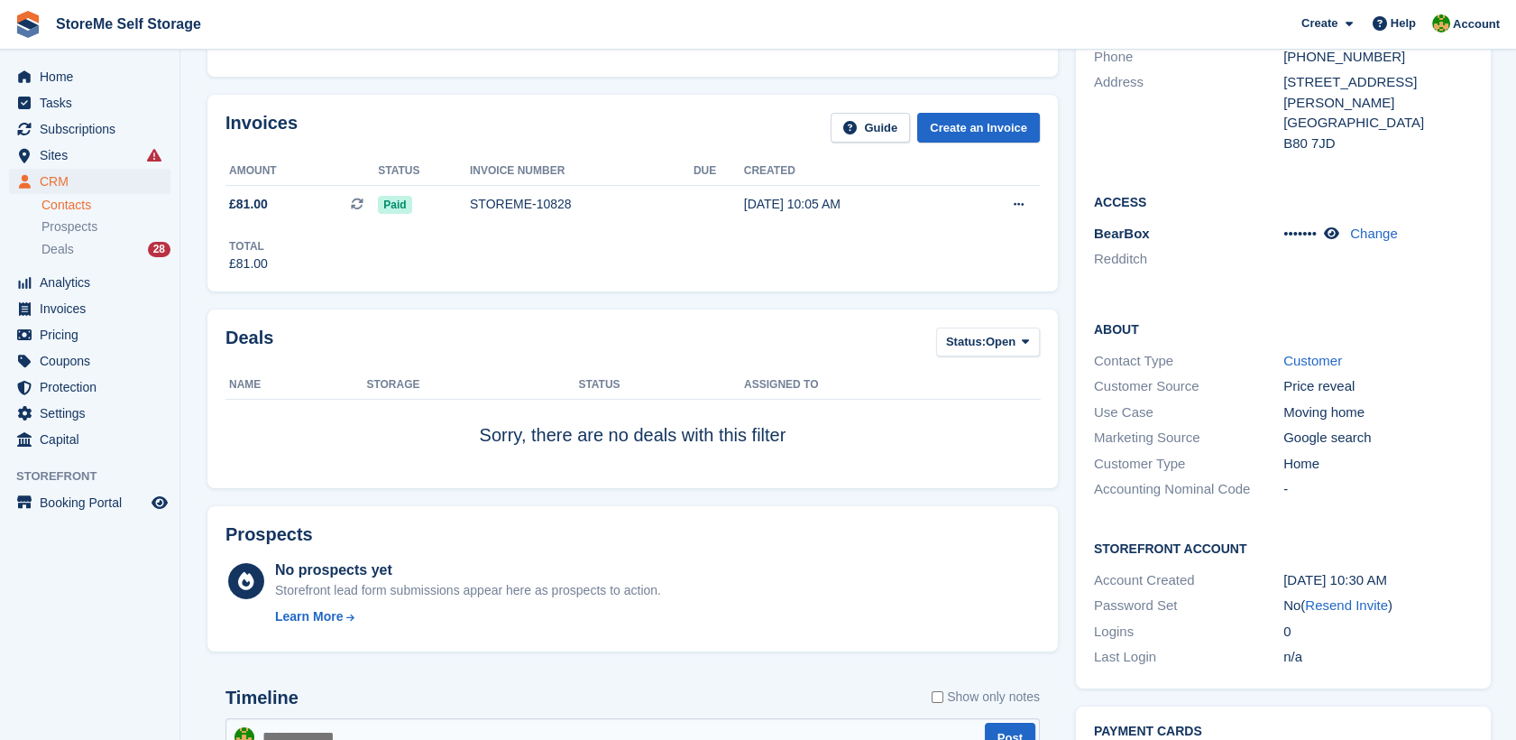
click at [70, 207] on link "Contacts" at bounding box center [105, 205] width 129 height 17
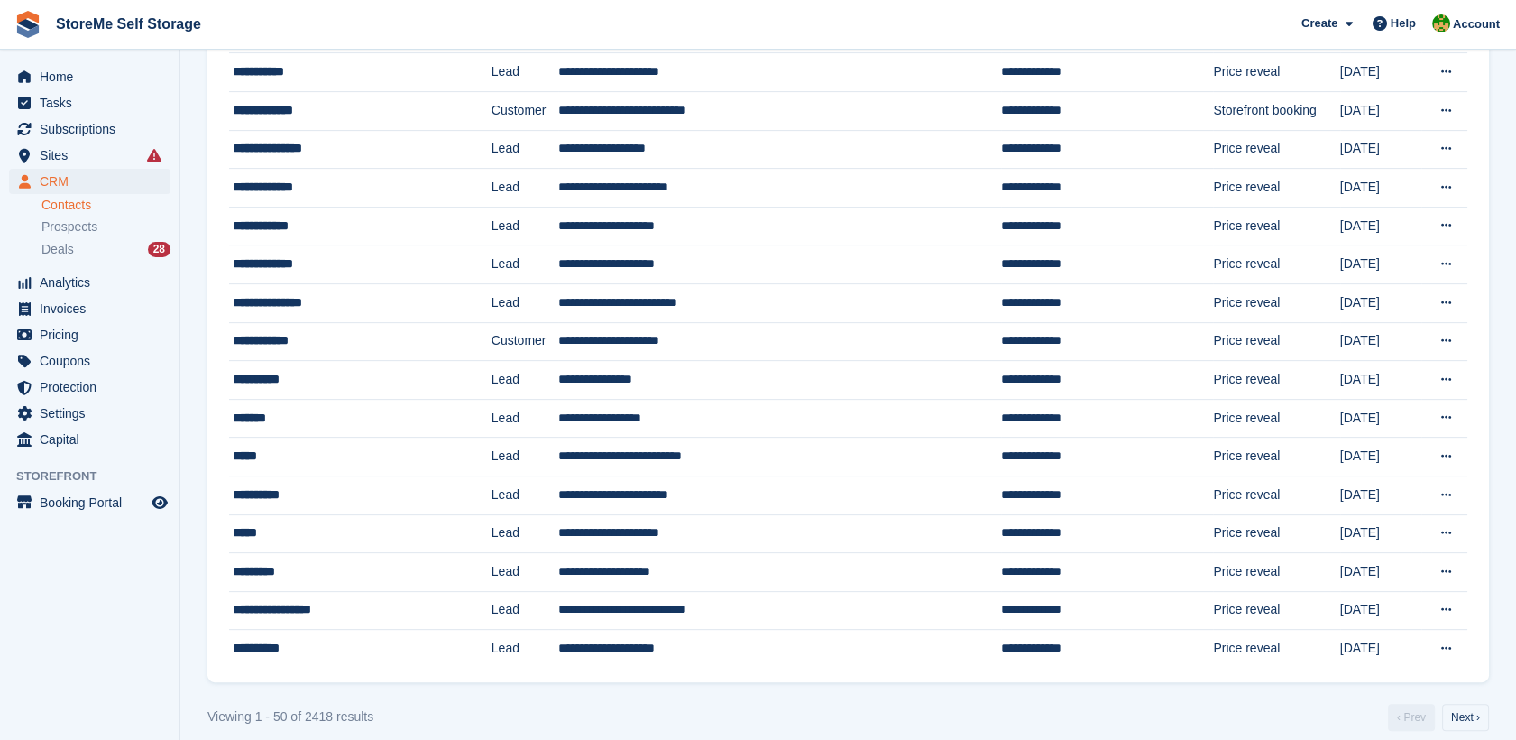
scroll to position [1499, 0]
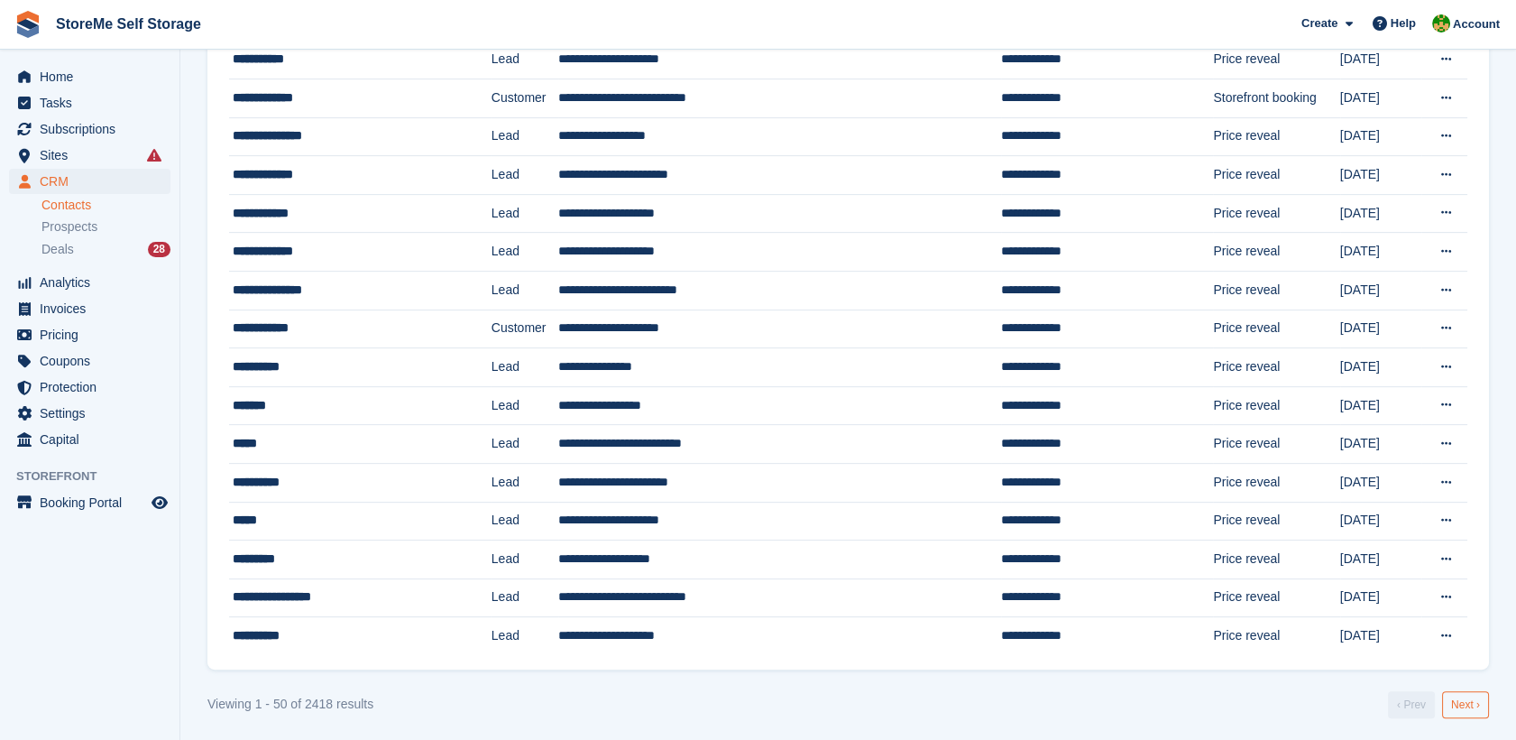
click at [1450, 696] on link "Next ›" at bounding box center [1465, 704] width 47 height 27
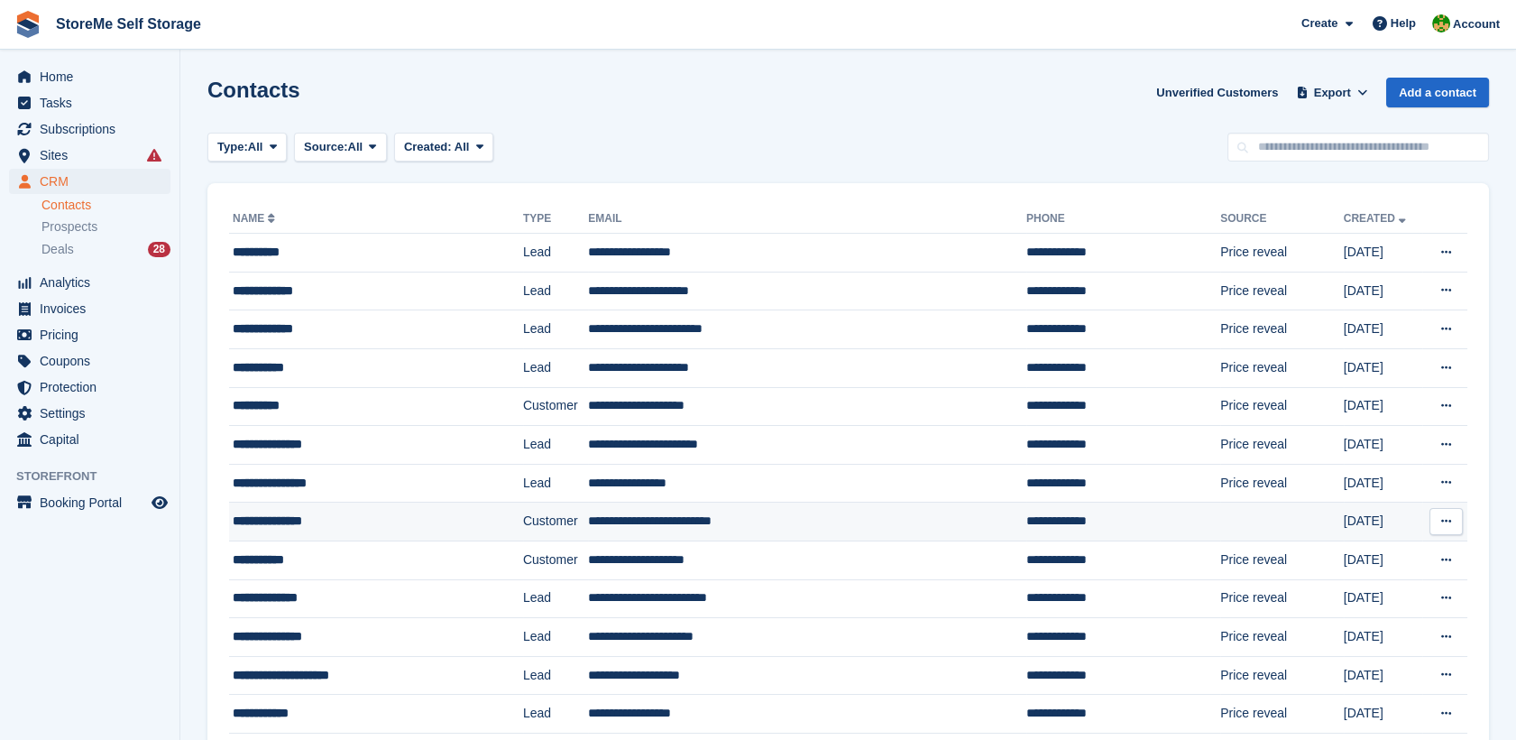
click at [356, 526] on div "**********" at bounding box center [354, 520] width 243 height 19
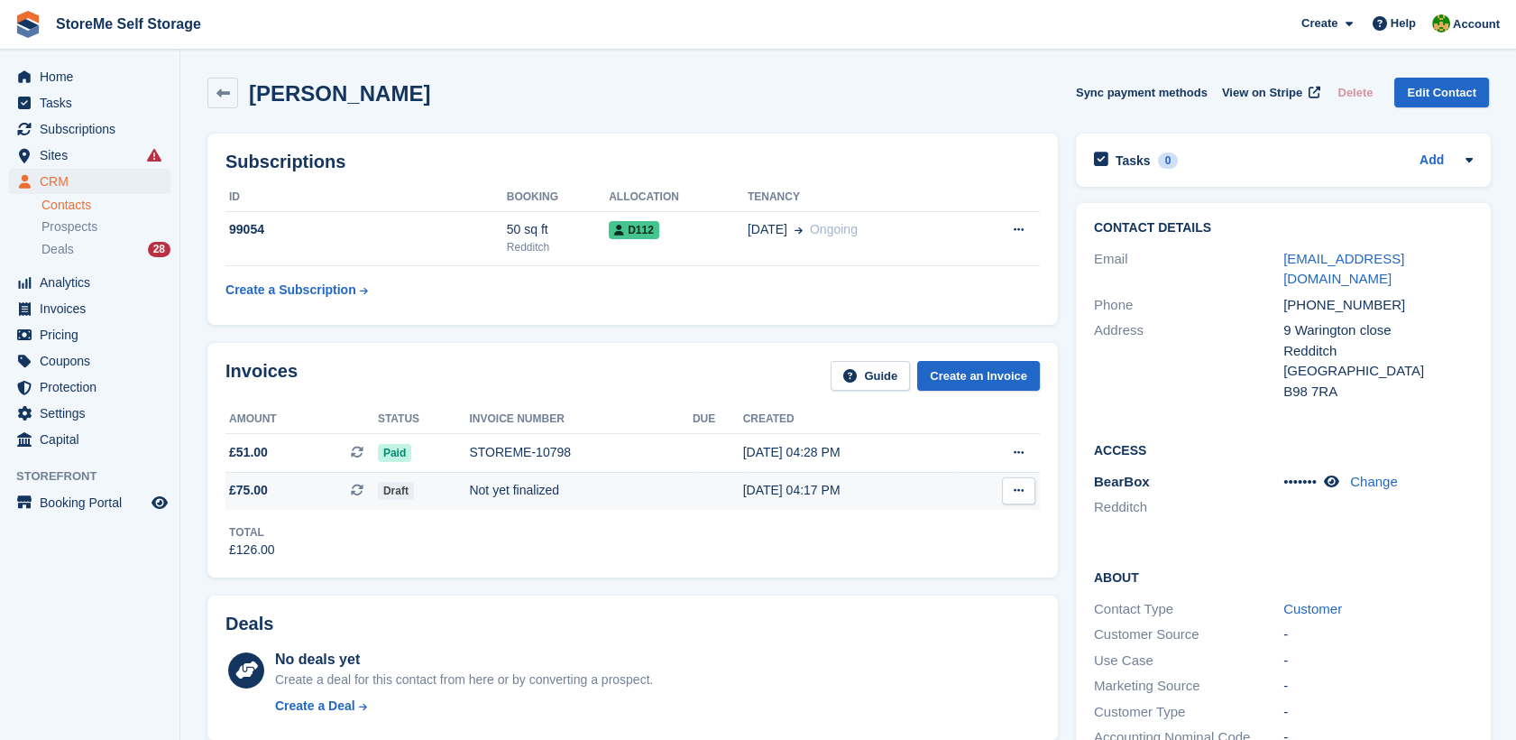
click at [278, 489] on span "£75.00 This is a recurring subscription invoice." at bounding box center [301, 490] width 152 height 19
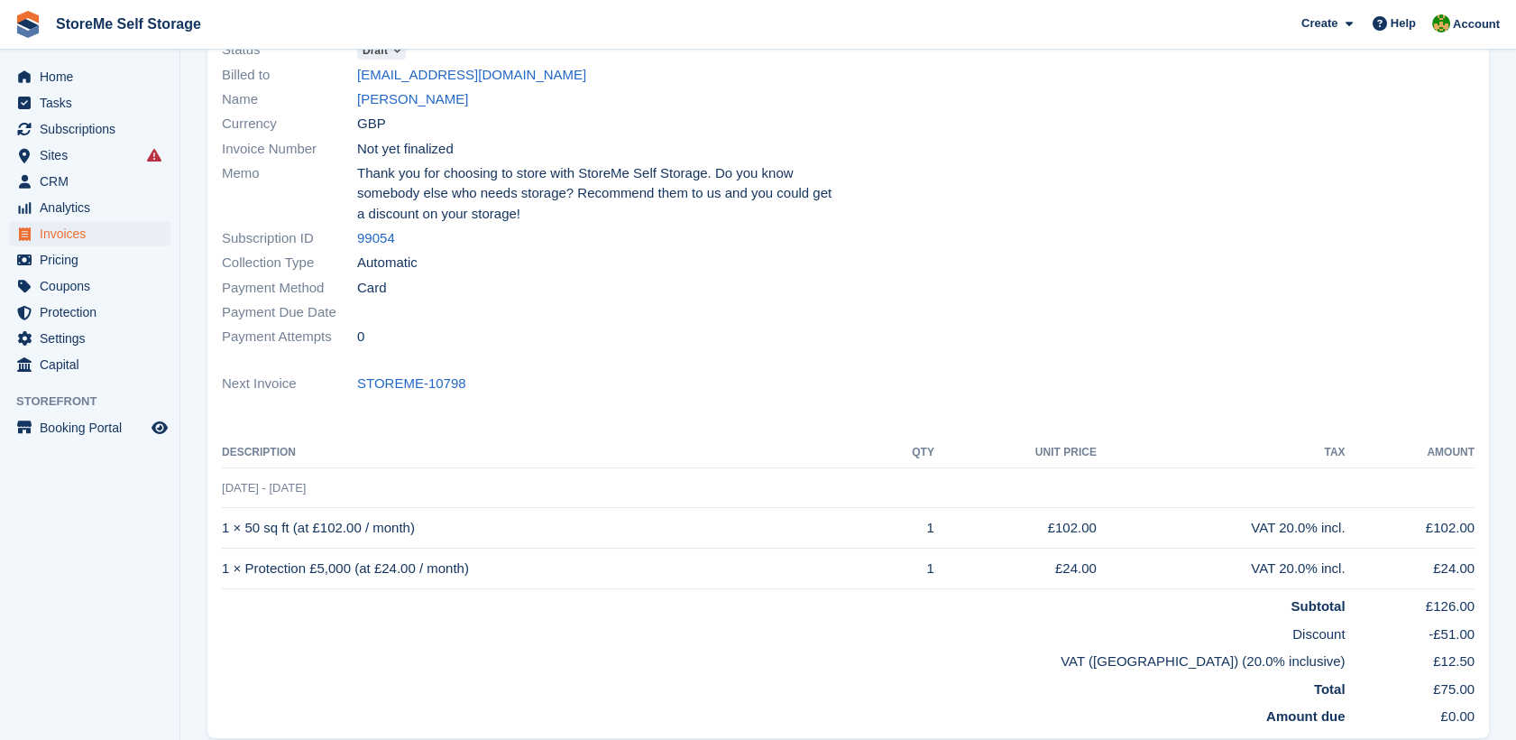
scroll to position [231, 0]
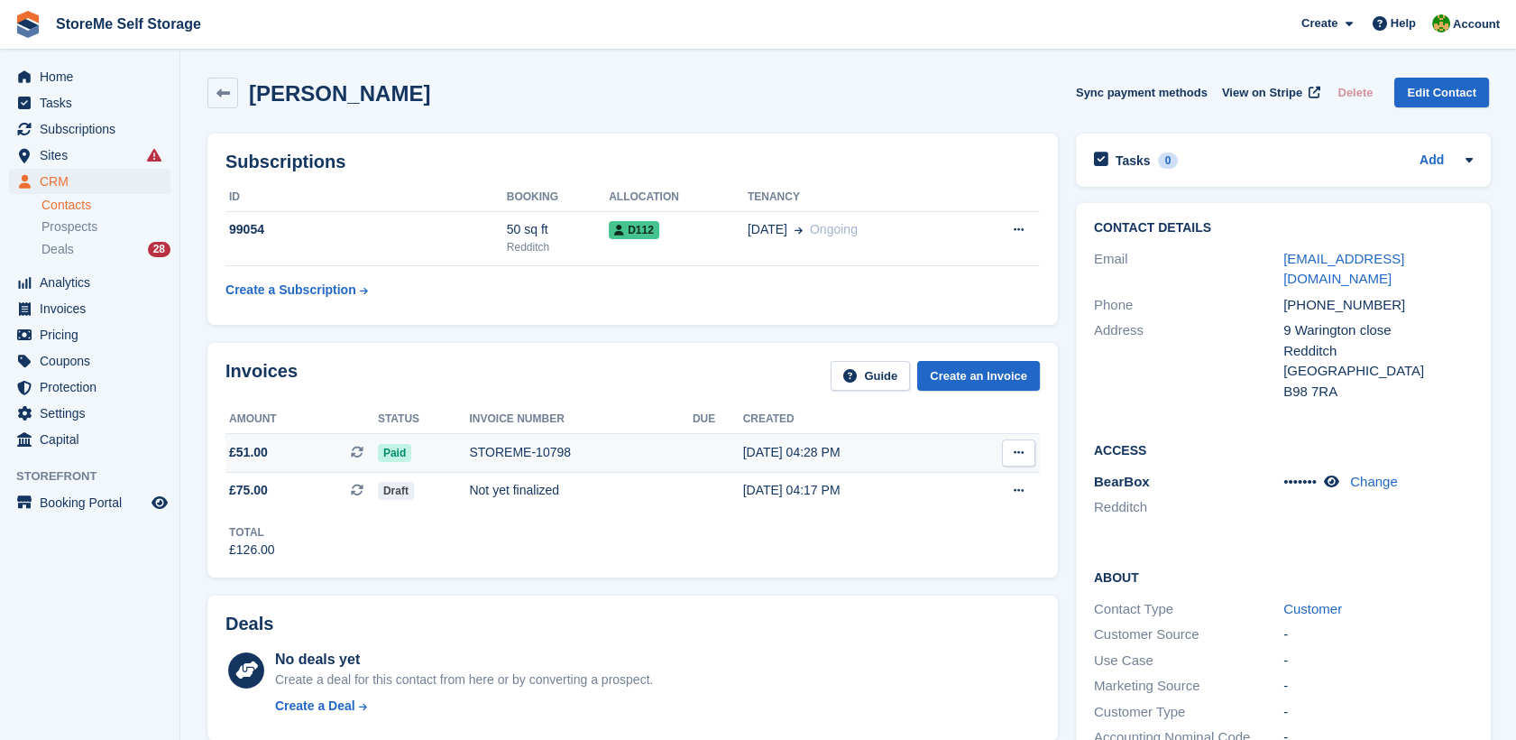
click at [289, 459] on span "£51.00 This is a recurring subscription invoice." at bounding box center [301, 452] width 152 height 19
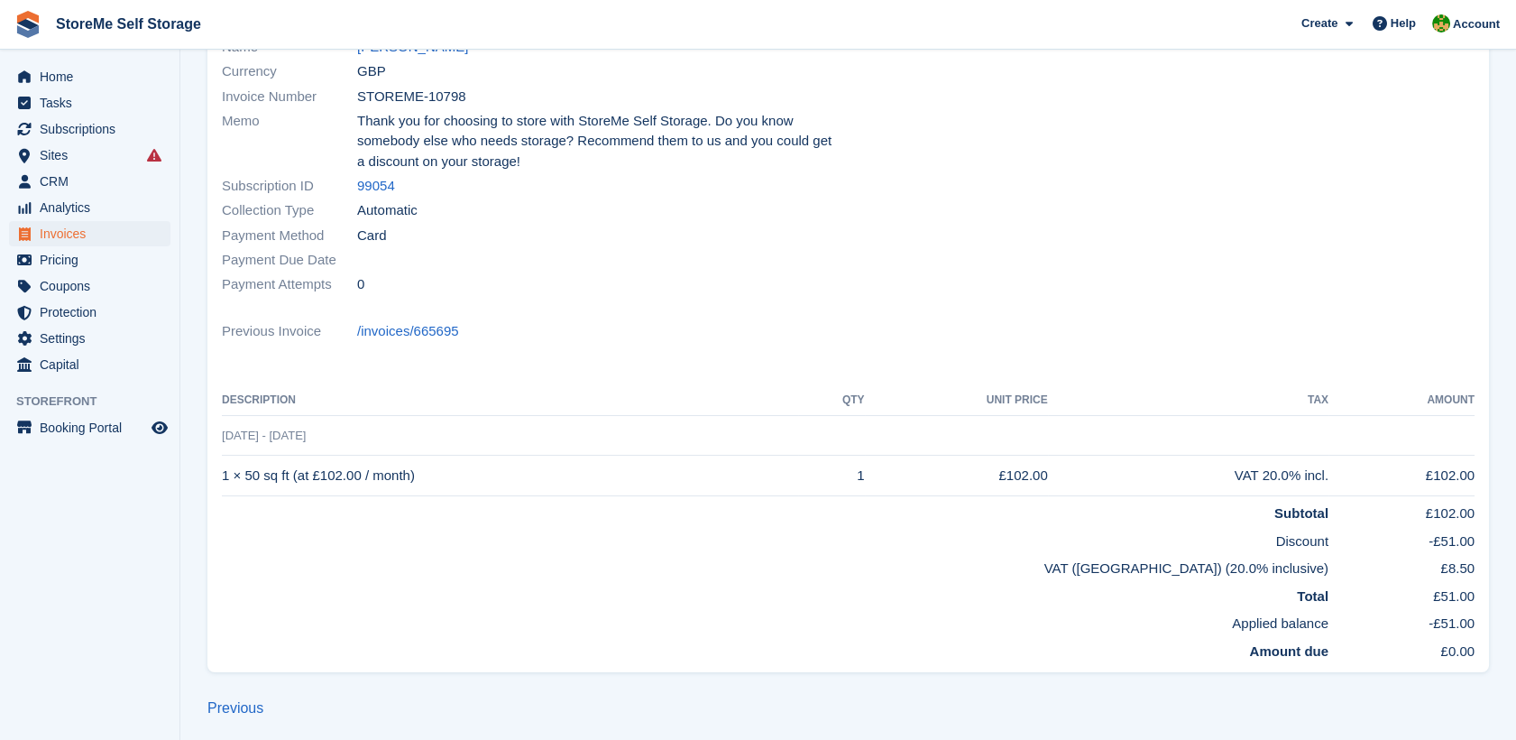
scroll to position [217, 0]
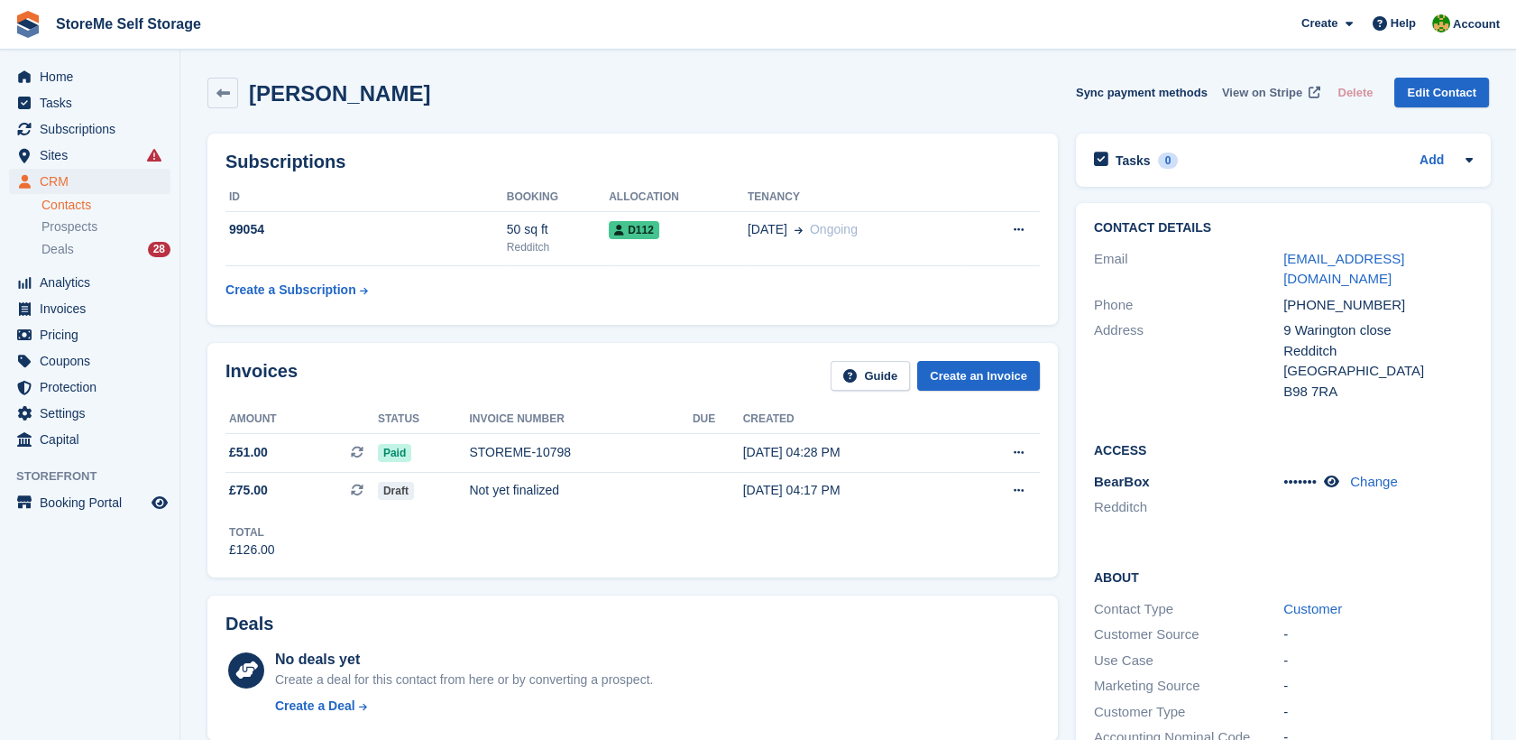
click at [1255, 86] on span "View on Stripe" at bounding box center [1262, 93] width 80 height 18
click at [659, 336] on div "Invoices Guide Create an Invoice Amount Status Invoice number Due Created £51.0…" at bounding box center [632, 460] width 869 height 253
click at [1122, 161] on h2 "Tasks" at bounding box center [1133, 160] width 35 height 16
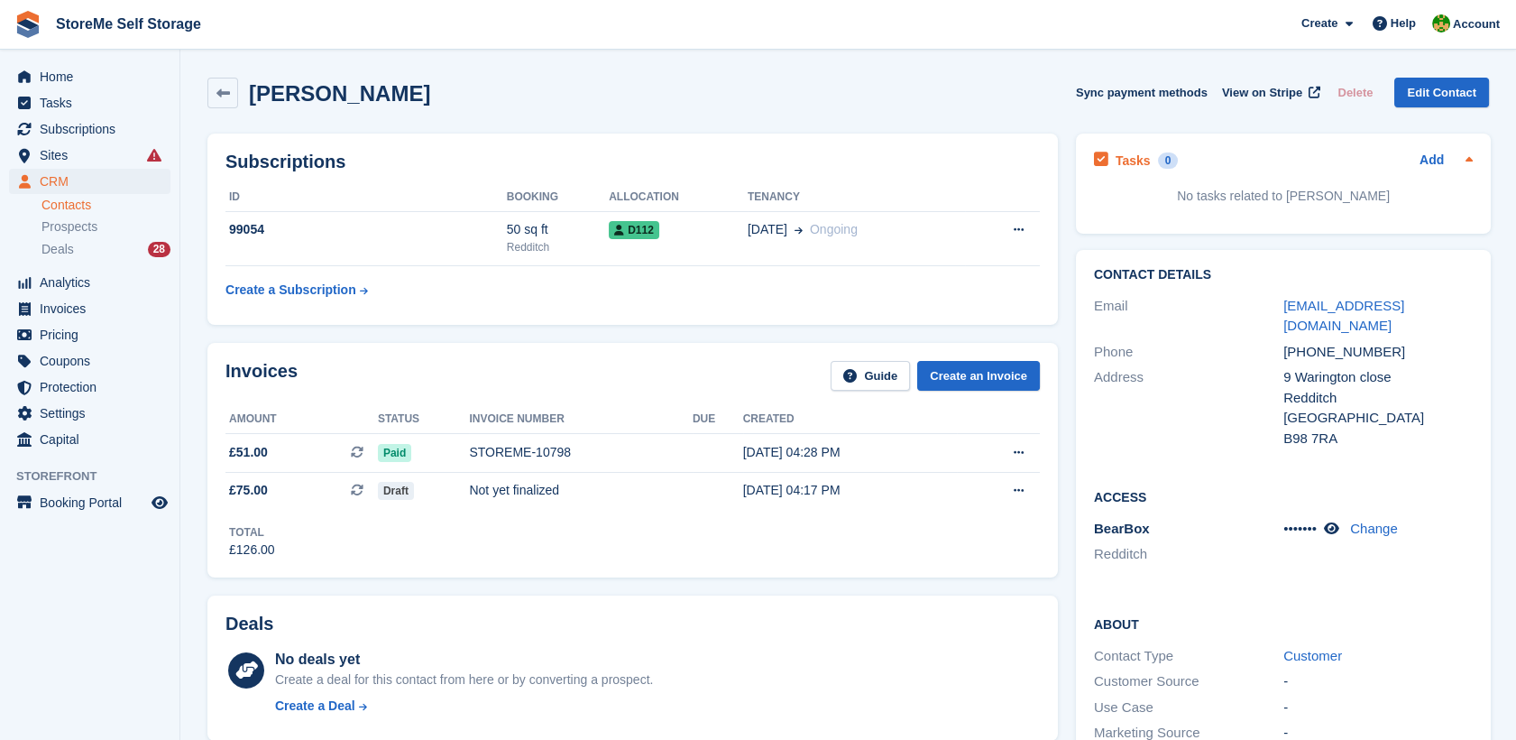
drag, startPoint x: 1433, startPoint y: 155, endPoint x: 1402, endPoint y: 166, distance: 32.5
click at [1433, 155] on link "Add" at bounding box center [1432, 161] width 24 height 21
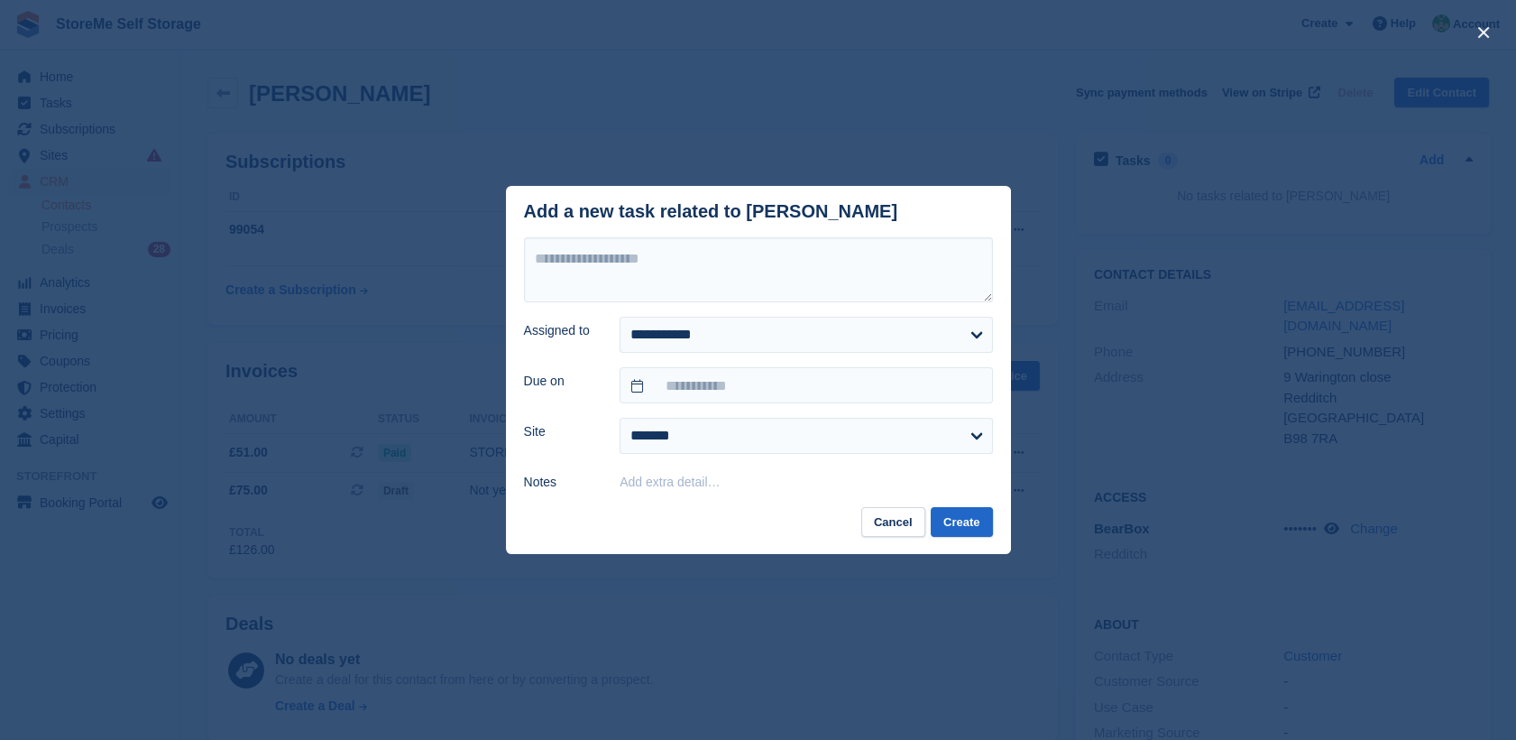
click at [755, 305] on form "**********" at bounding box center [758, 364] width 469 height 255
click at [750, 265] on textarea at bounding box center [758, 269] width 469 height 65
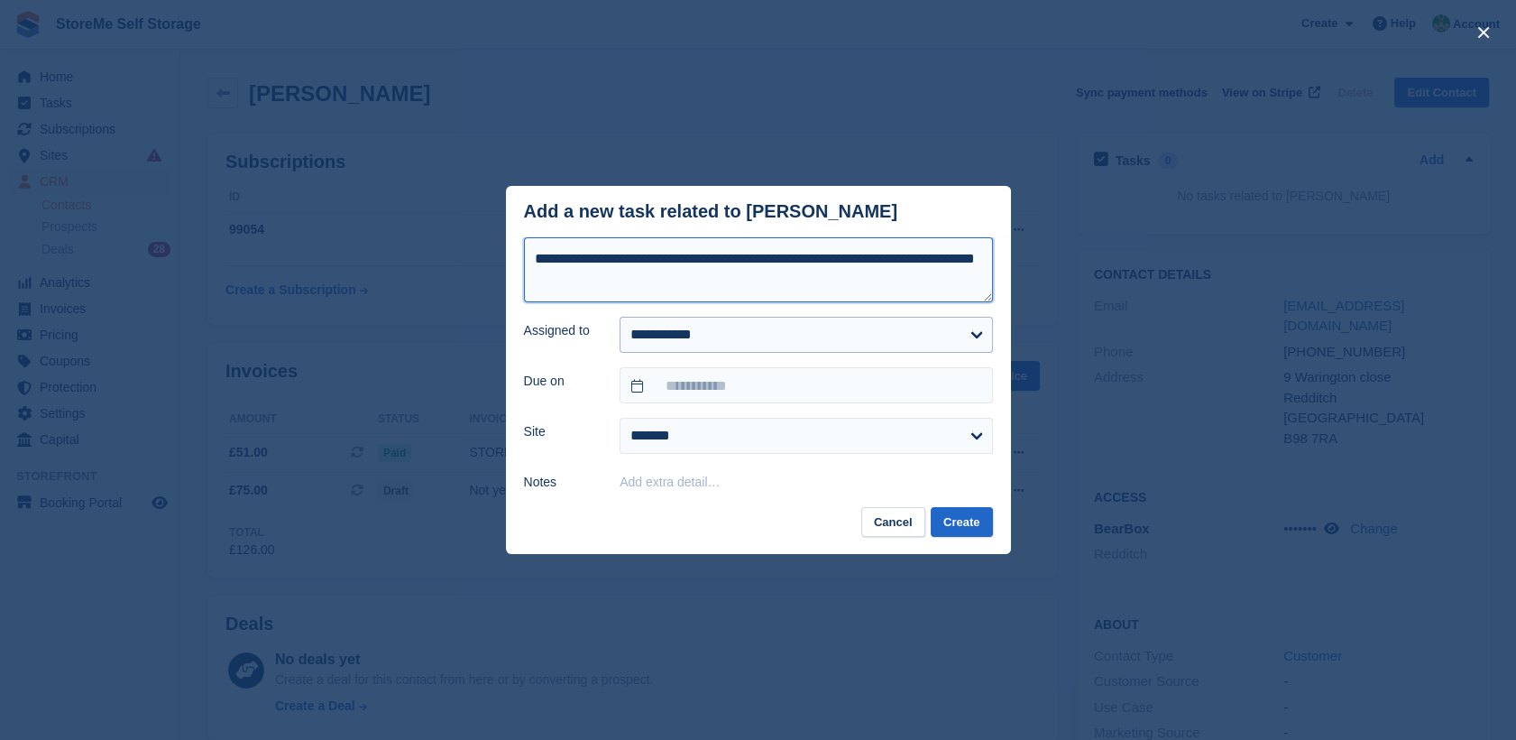
type textarea "**********"
click at [789, 333] on select "**********" at bounding box center [806, 335] width 372 height 36
select select "**"
click at [620, 318] on select "**********" at bounding box center [806, 335] width 372 height 36
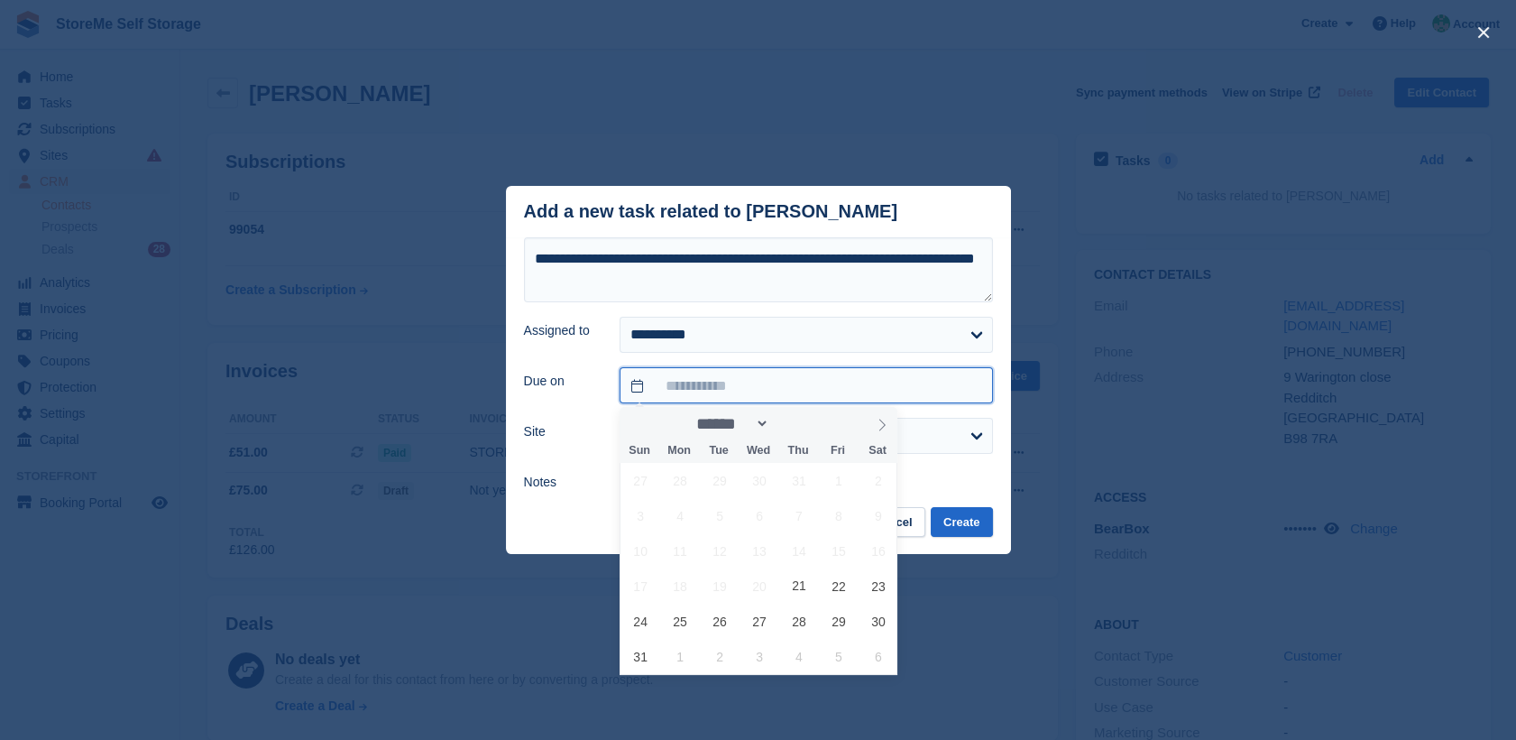
click at [704, 387] on input "text" at bounding box center [806, 385] width 372 height 36
click at [840, 588] on span "22" at bounding box center [838, 585] width 35 height 35
type input "**********"
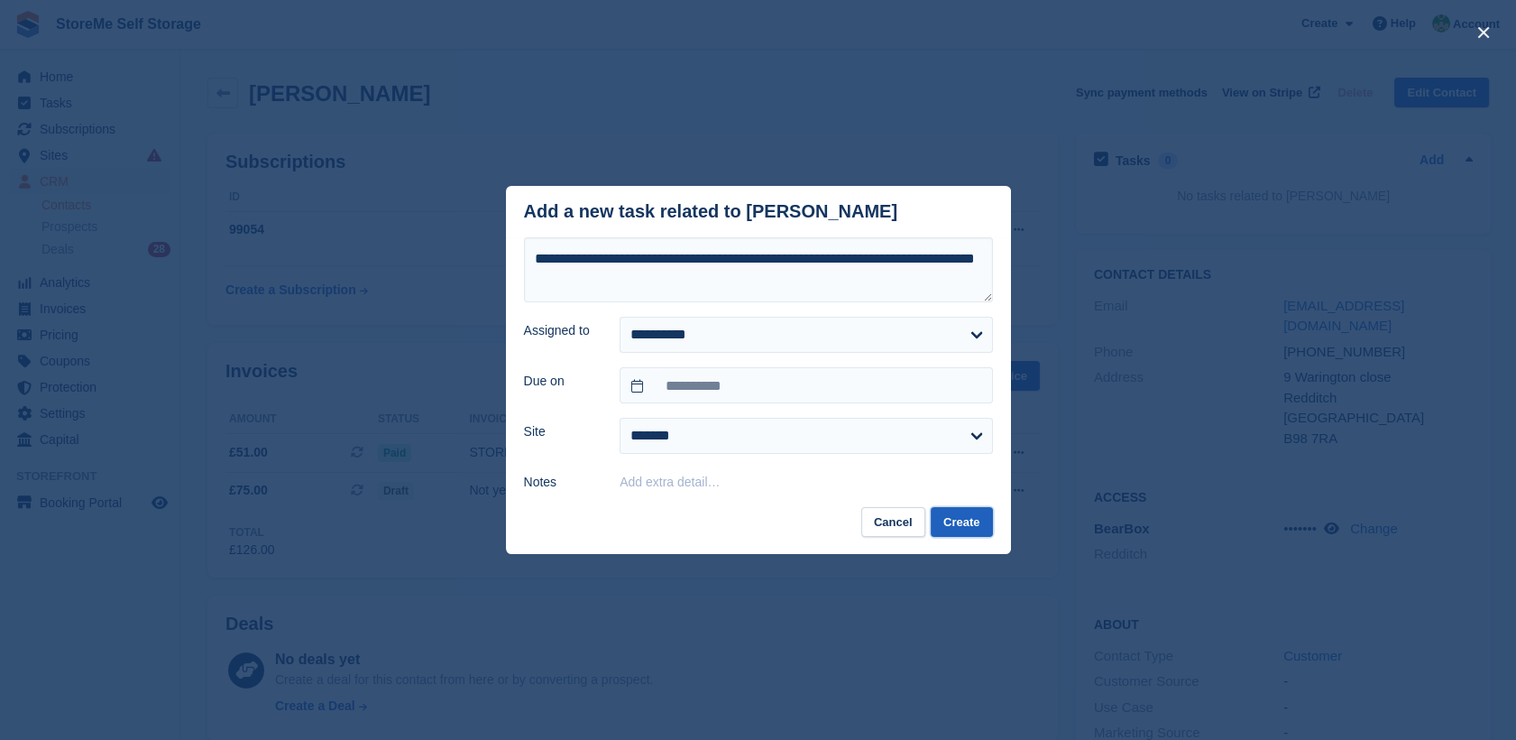
click at [952, 520] on button "Create" at bounding box center [961, 522] width 61 height 30
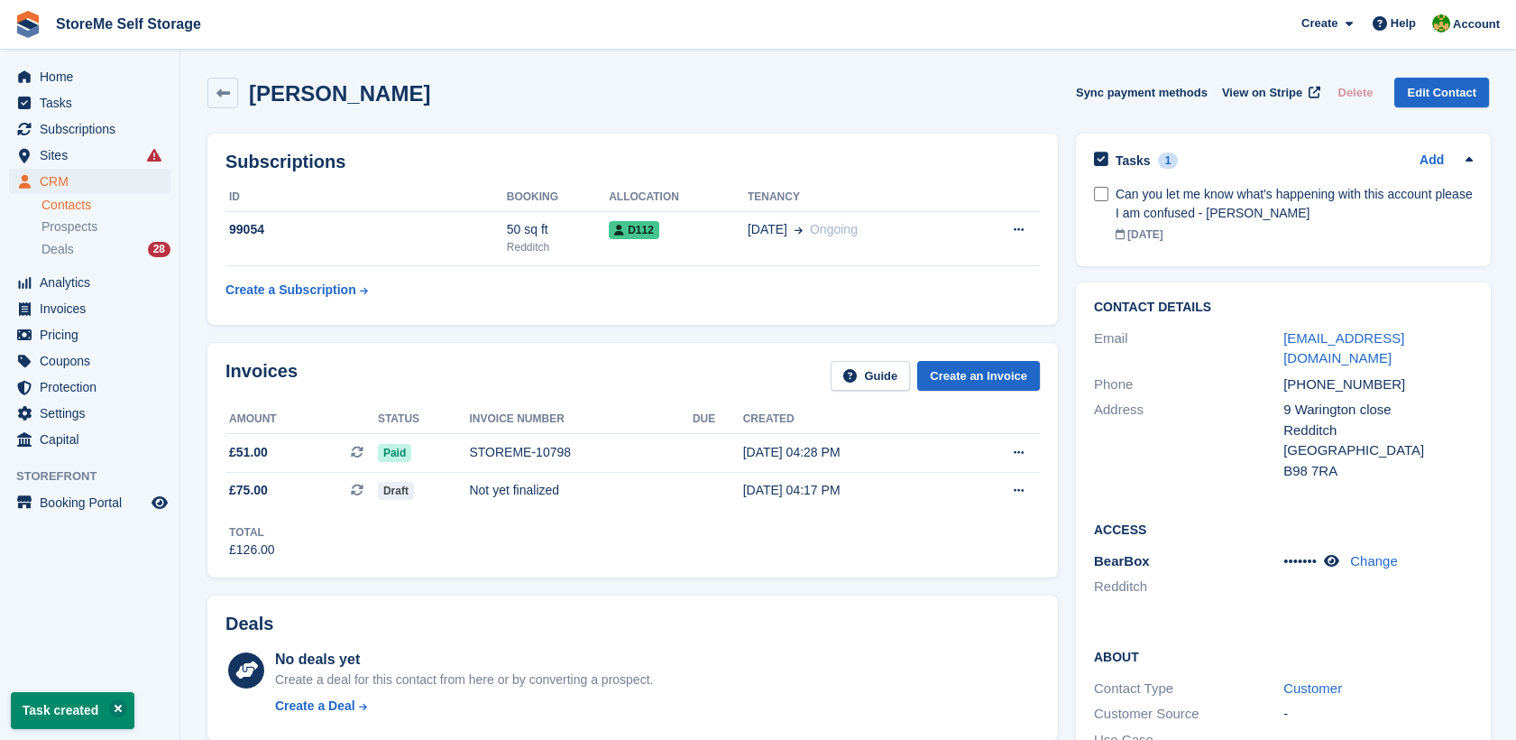
click at [64, 212] on link "Contacts" at bounding box center [105, 205] width 129 height 17
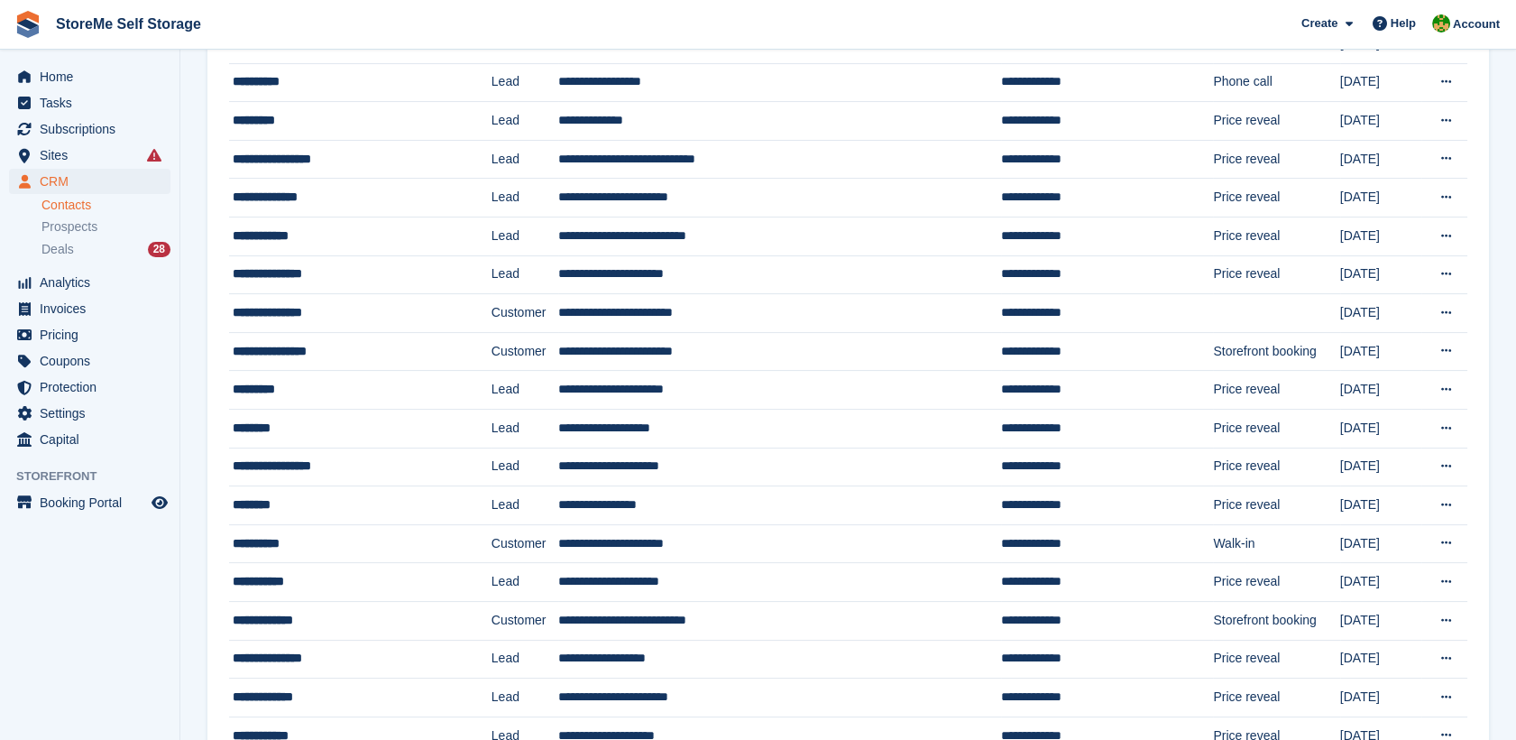
scroll to position [1499, 0]
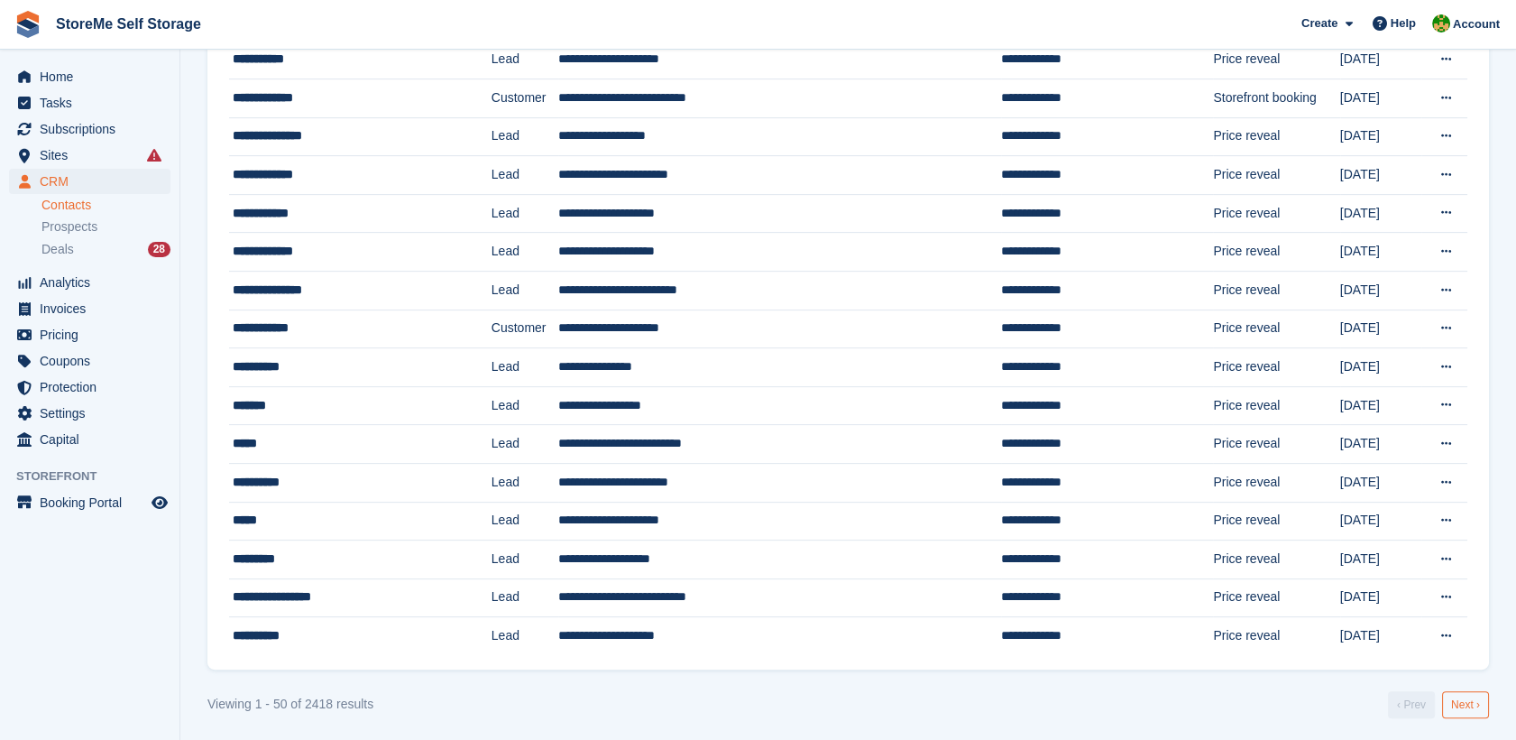
click at [1460, 701] on link "Next ›" at bounding box center [1465, 704] width 47 height 27
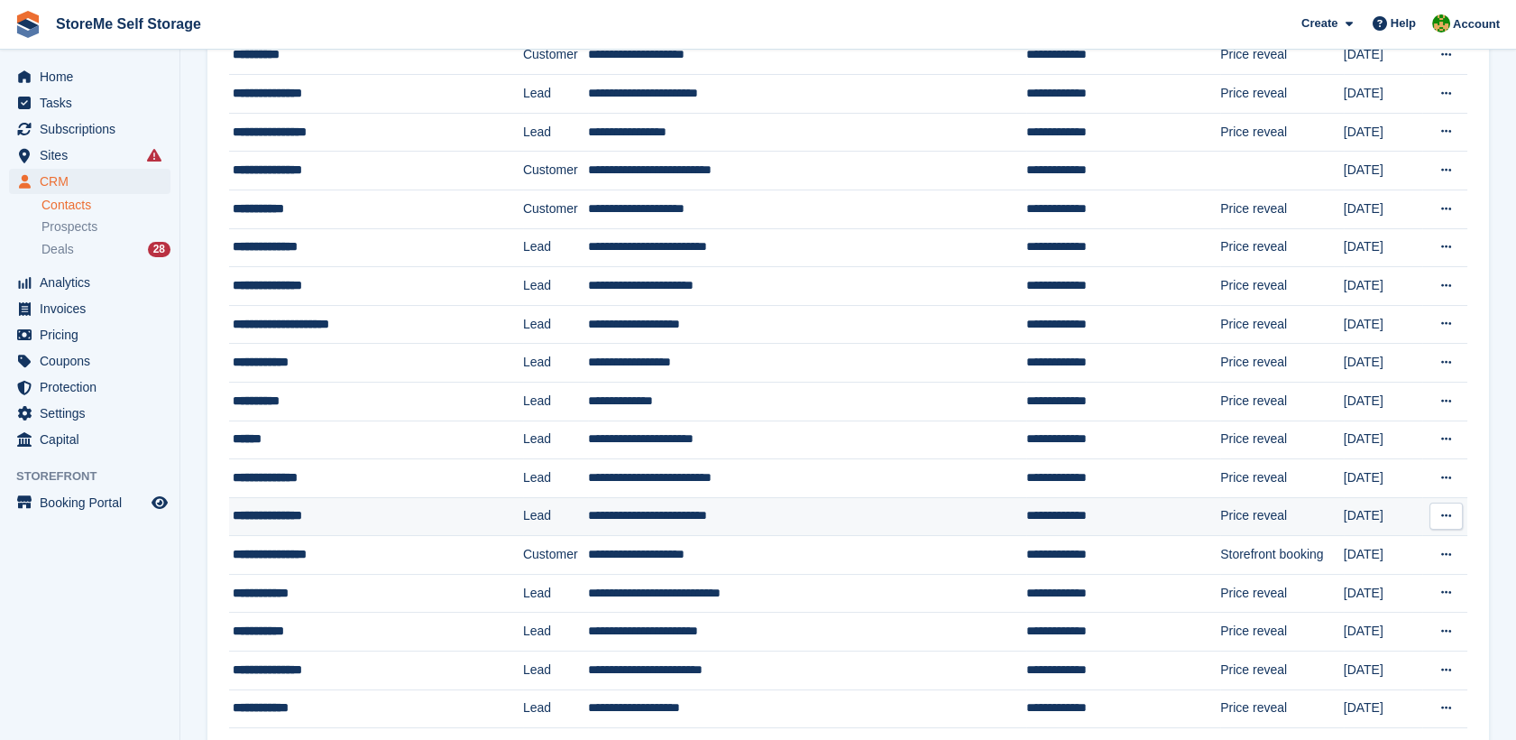
scroll to position [300, 0]
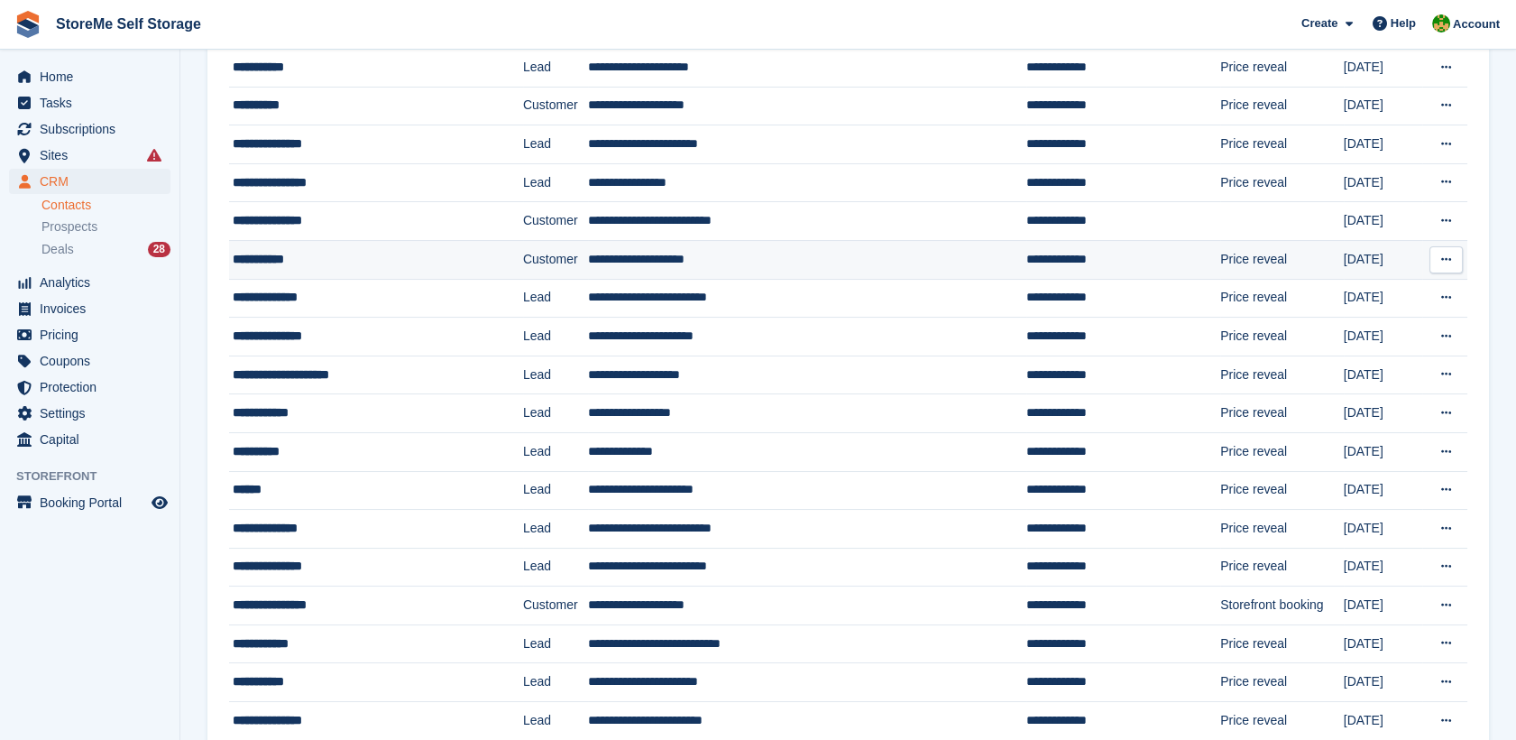
click at [374, 262] on div "**********" at bounding box center [354, 259] width 243 height 19
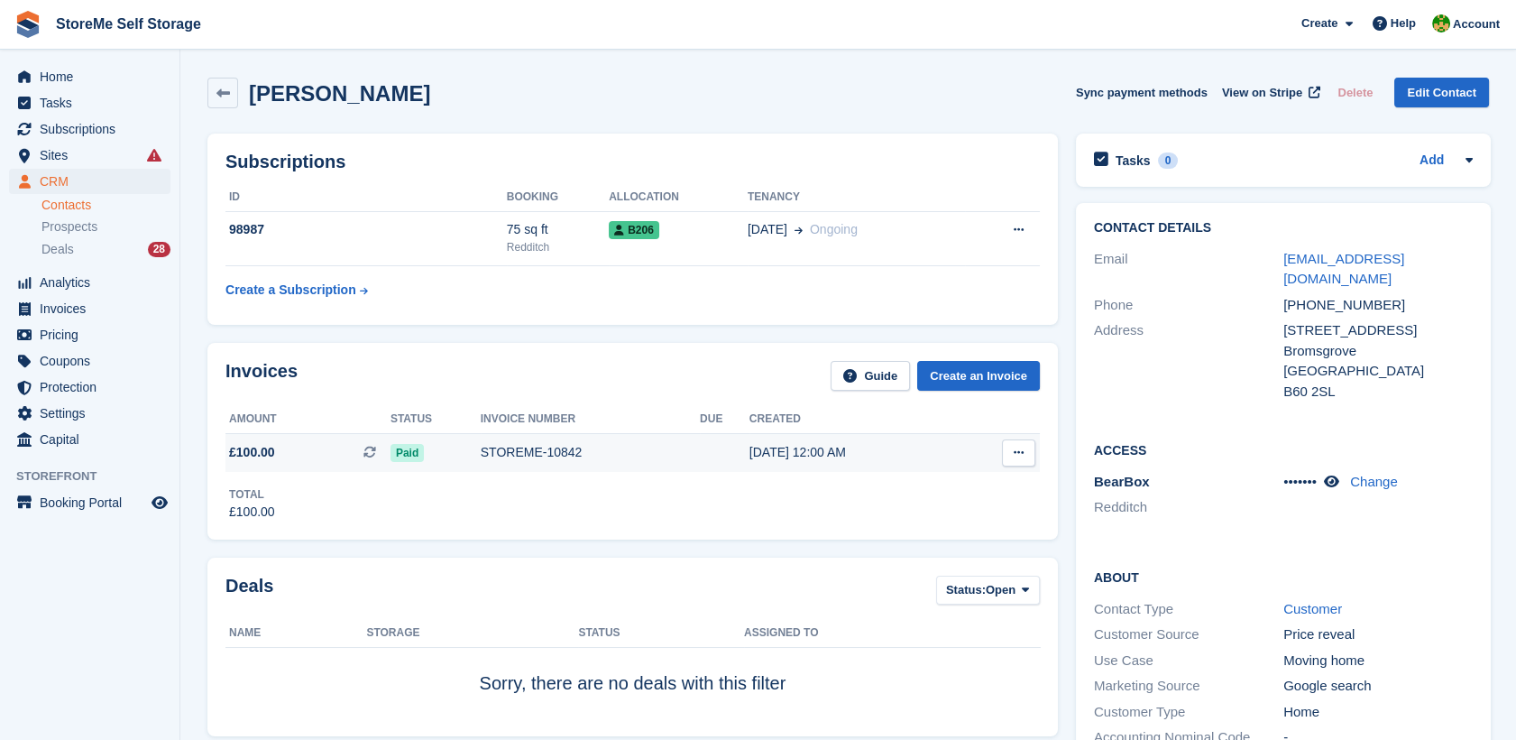
click at [326, 458] on span "£100.00 This is a recurring subscription invoice." at bounding box center [307, 452] width 165 height 19
drag, startPoint x: 43, startPoint y: 78, endPoint x: 143, endPoint y: 78, distance: 100.1
click at [43, 78] on span "Home" at bounding box center [94, 76] width 108 height 25
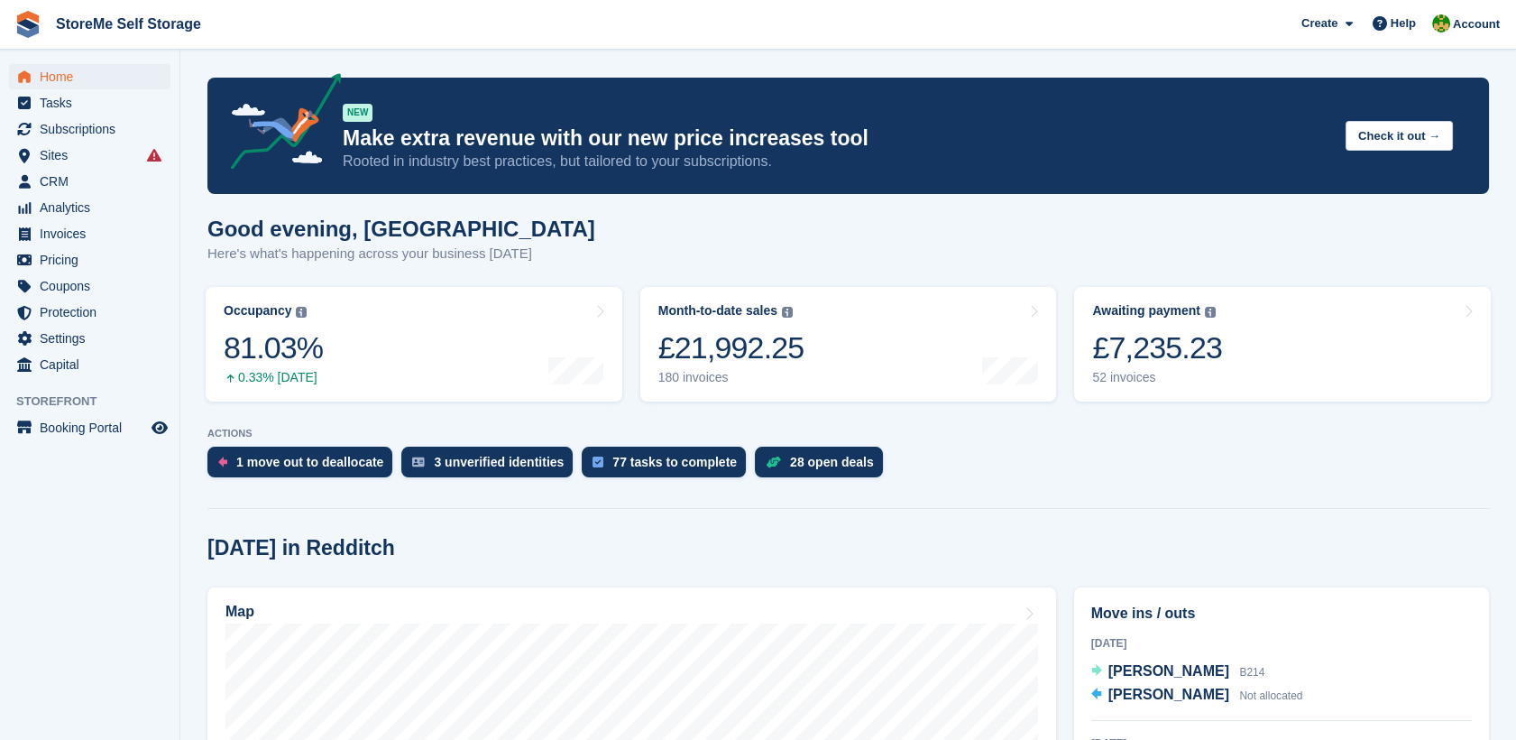
scroll to position [400, 0]
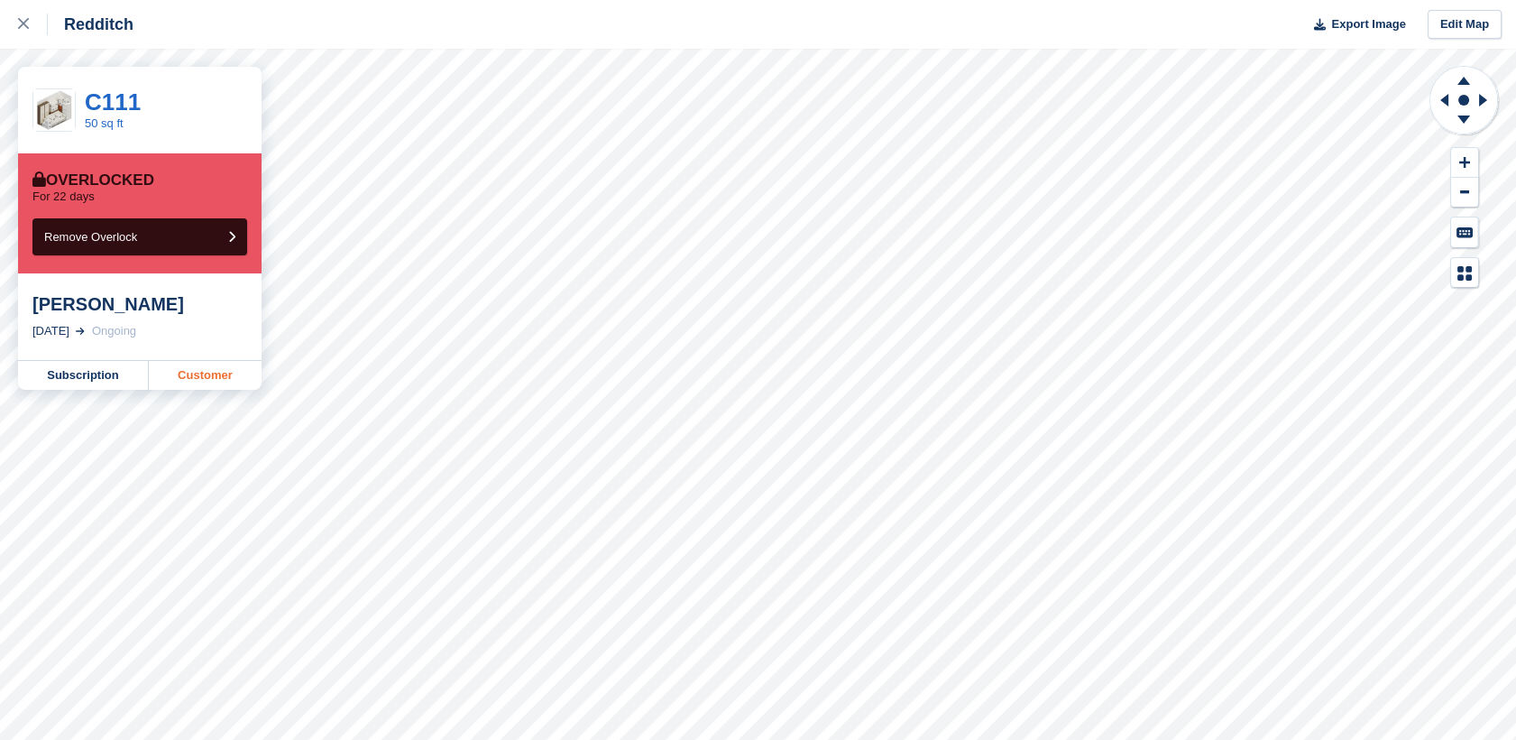
click at [211, 379] on link "Customer" at bounding box center [205, 375] width 113 height 29
click at [198, 372] on link "Customer" at bounding box center [205, 375] width 113 height 29
click at [211, 378] on link "Customer" at bounding box center [205, 375] width 113 height 29
click at [214, 378] on link "Customer" at bounding box center [205, 375] width 113 height 29
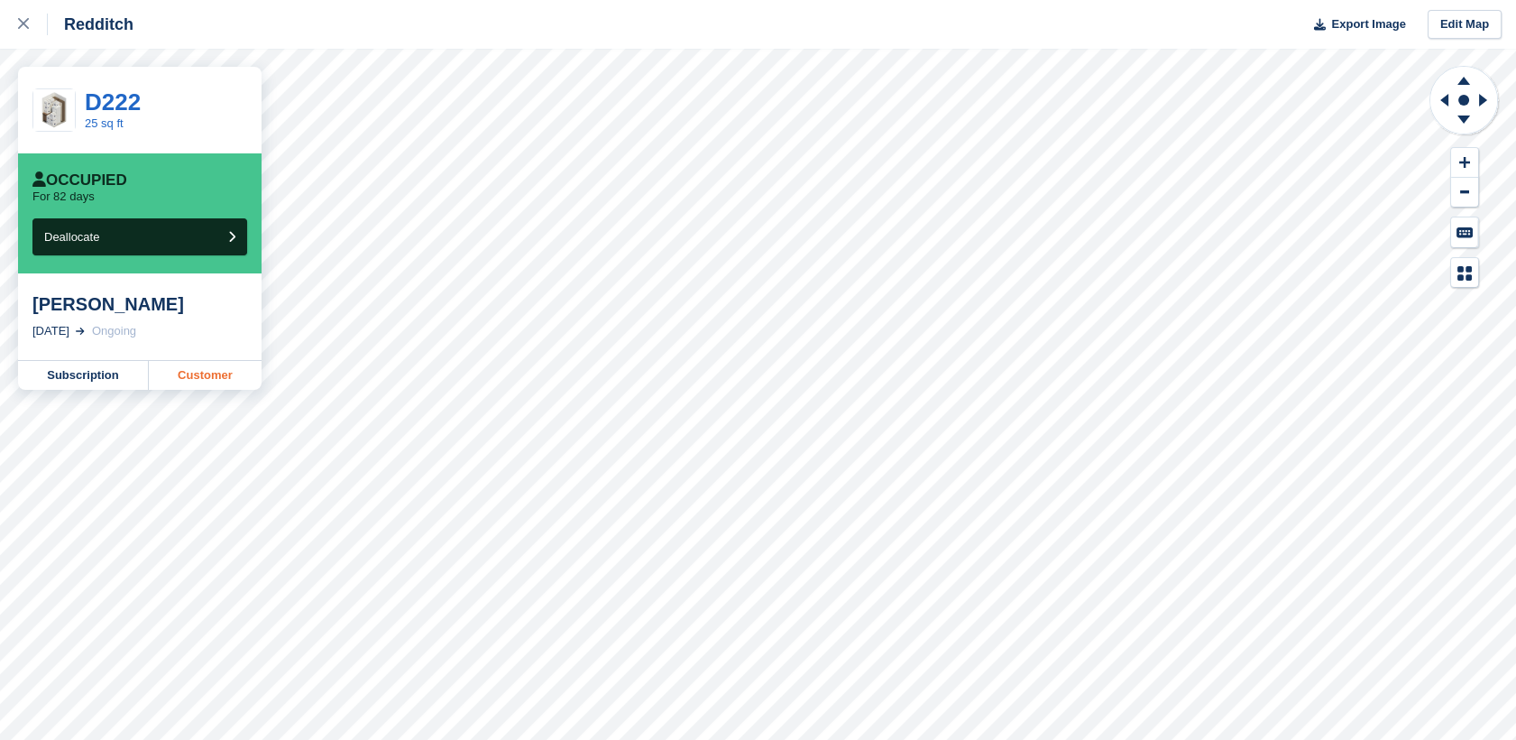
click at [214, 379] on link "Customer" at bounding box center [205, 375] width 113 height 29
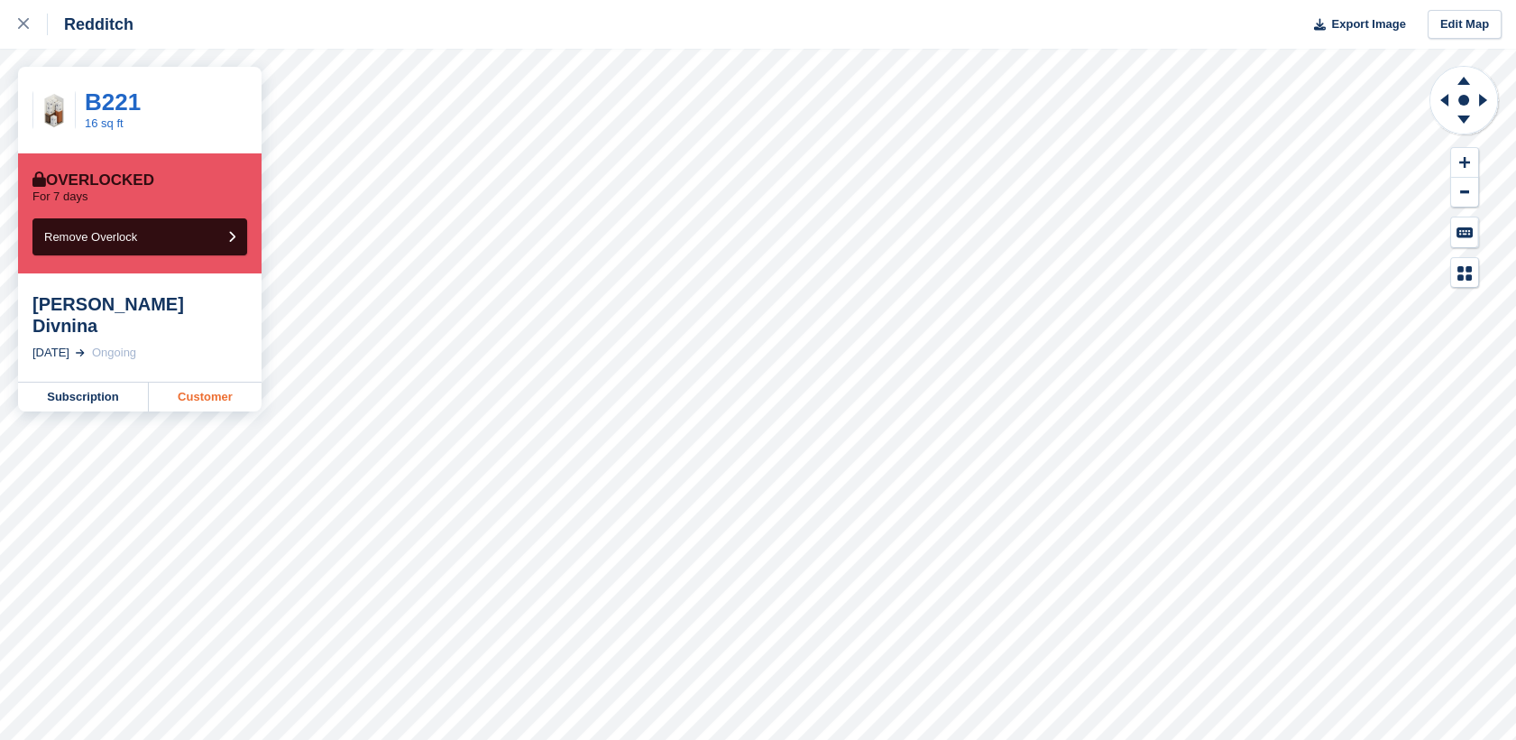
click at [182, 382] on link "Customer" at bounding box center [205, 396] width 113 height 29
click at [191, 382] on link "Customer" at bounding box center [205, 396] width 113 height 29
click at [29, 16] on div at bounding box center [33, 25] width 30 height 22
click at [21, 23] on icon at bounding box center [23, 23] width 11 height 11
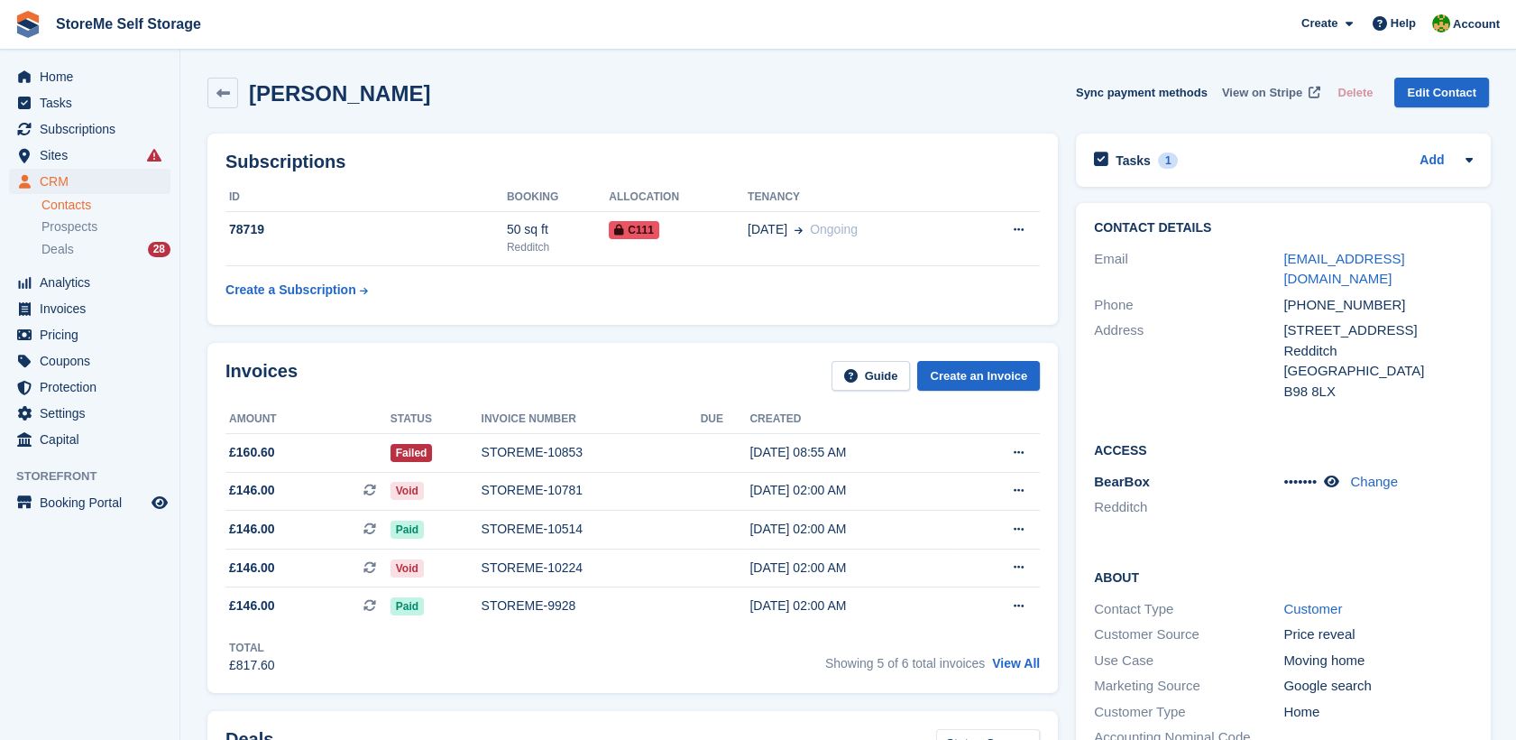
click at [1281, 91] on span "View on Stripe" at bounding box center [1262, 93] width 80 height 18
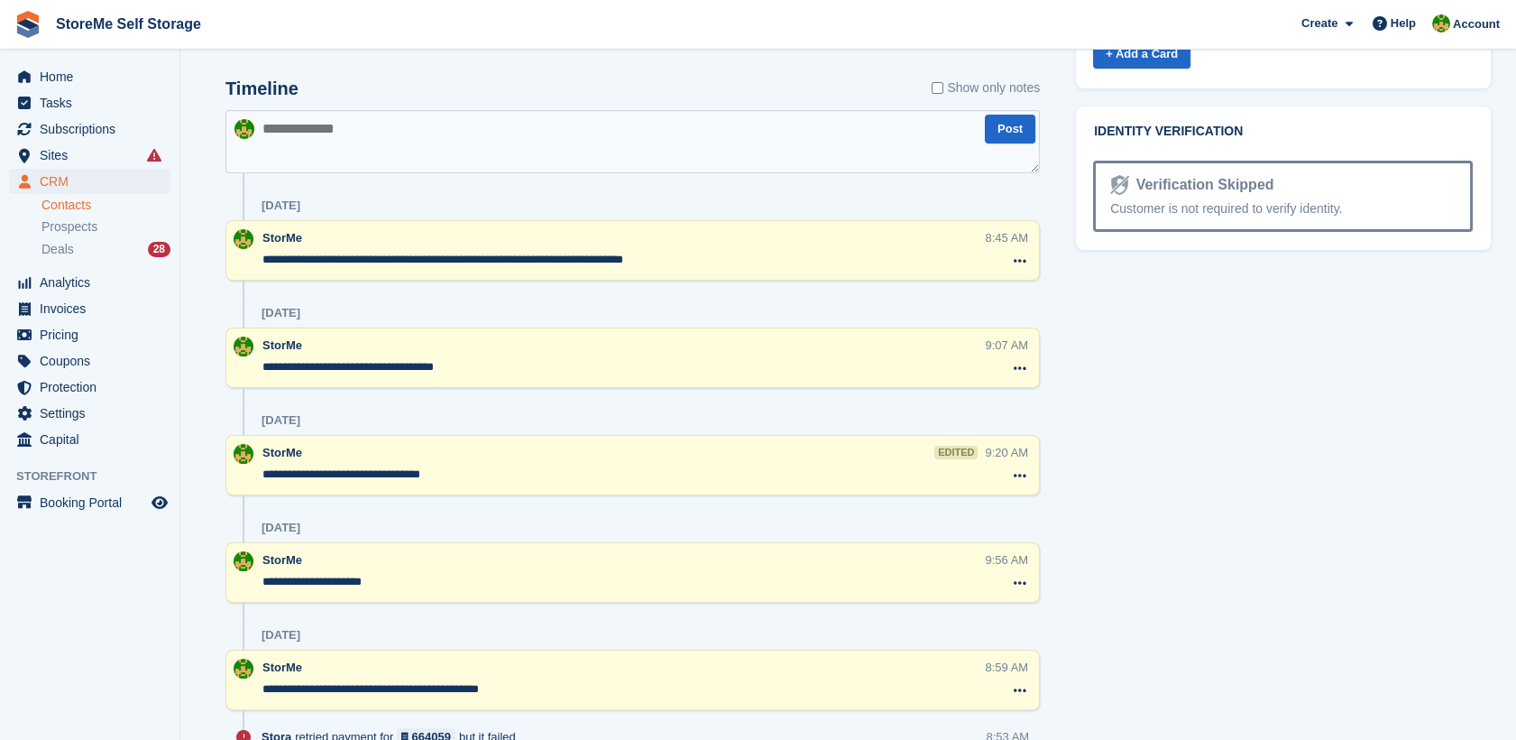
scroll to position [1002, 0]
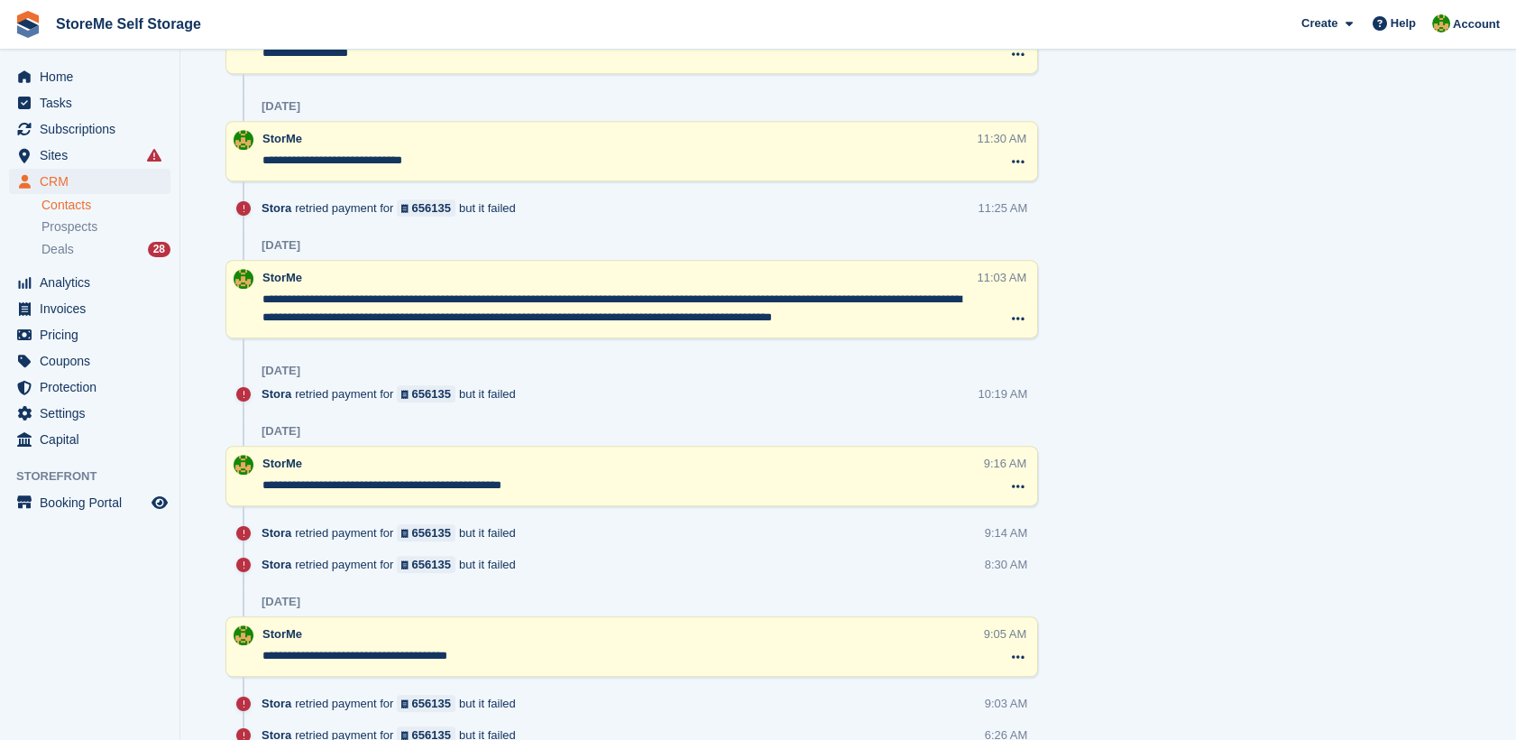
scroll to position [2004, 0]
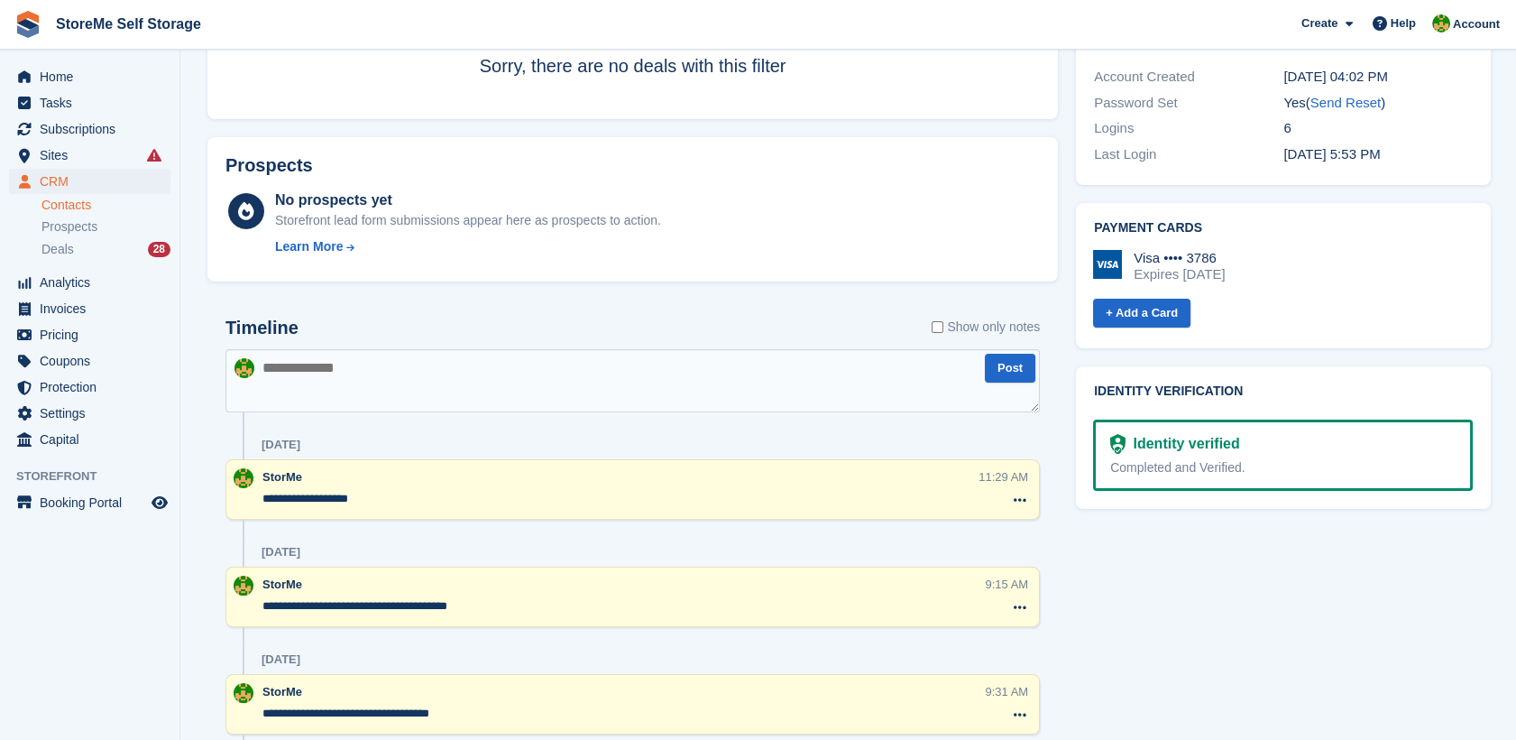
scroll to position [1102, 0]
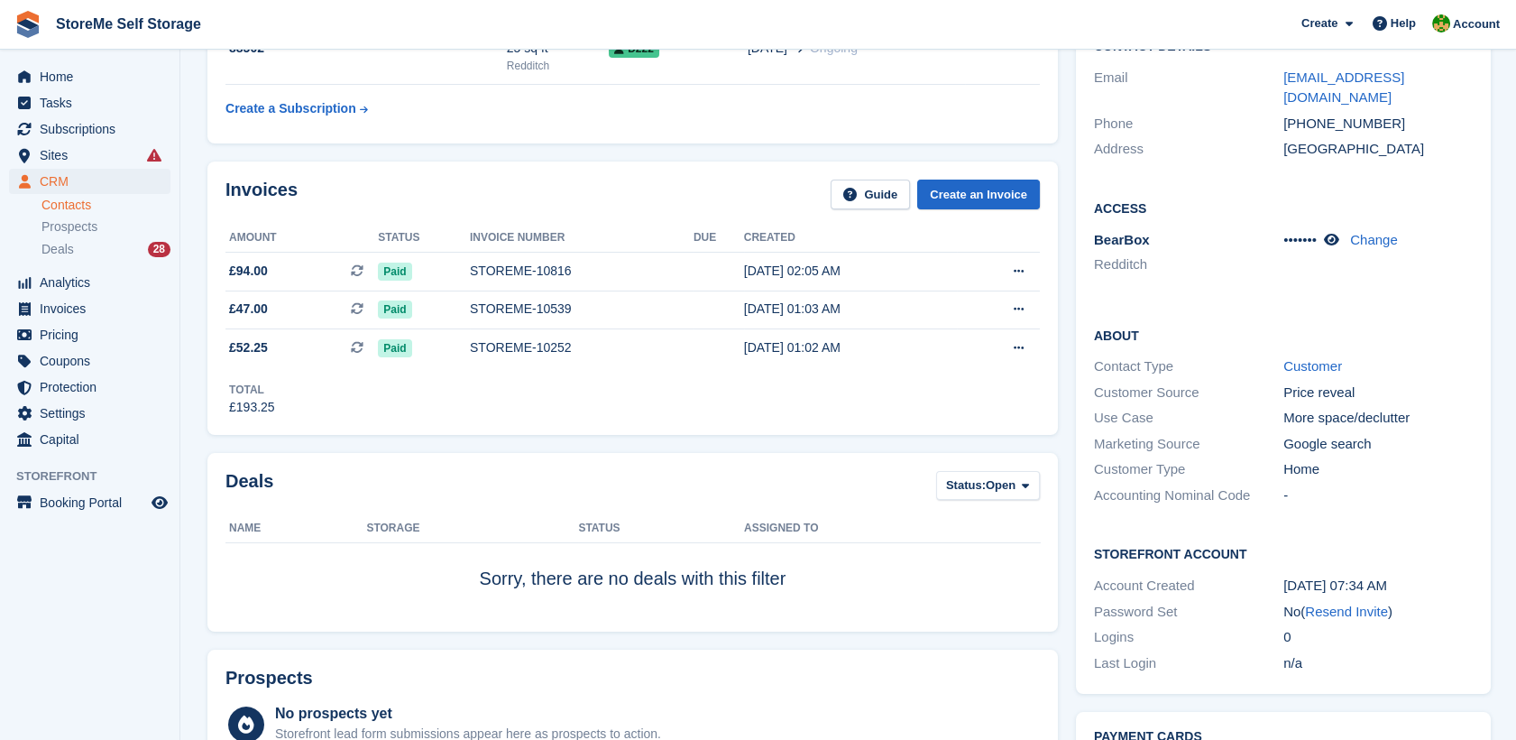
scroll to position [179, 0]
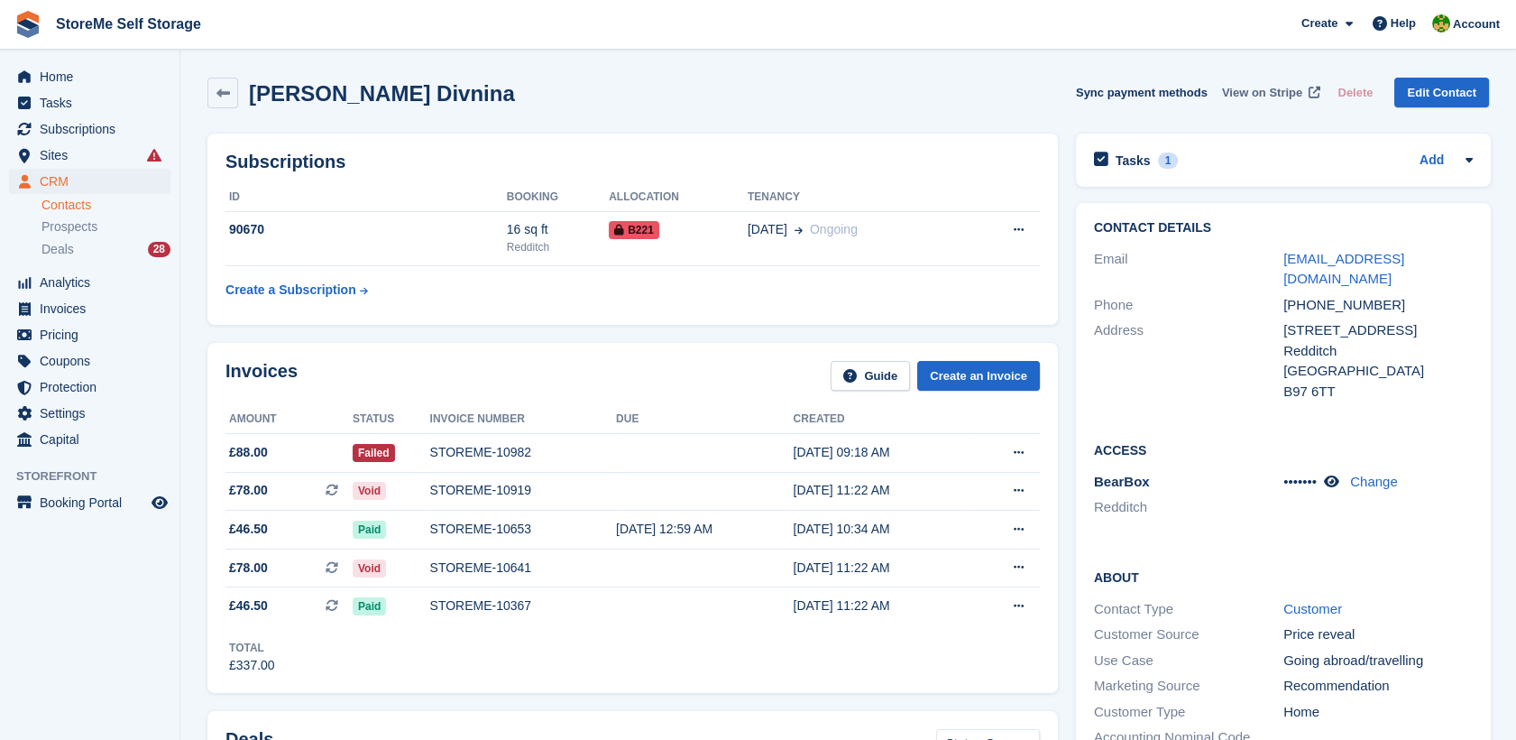
click at [1258, 97] on span "View on Stripe" at bounding box center [1262, 93] width 80 height 18
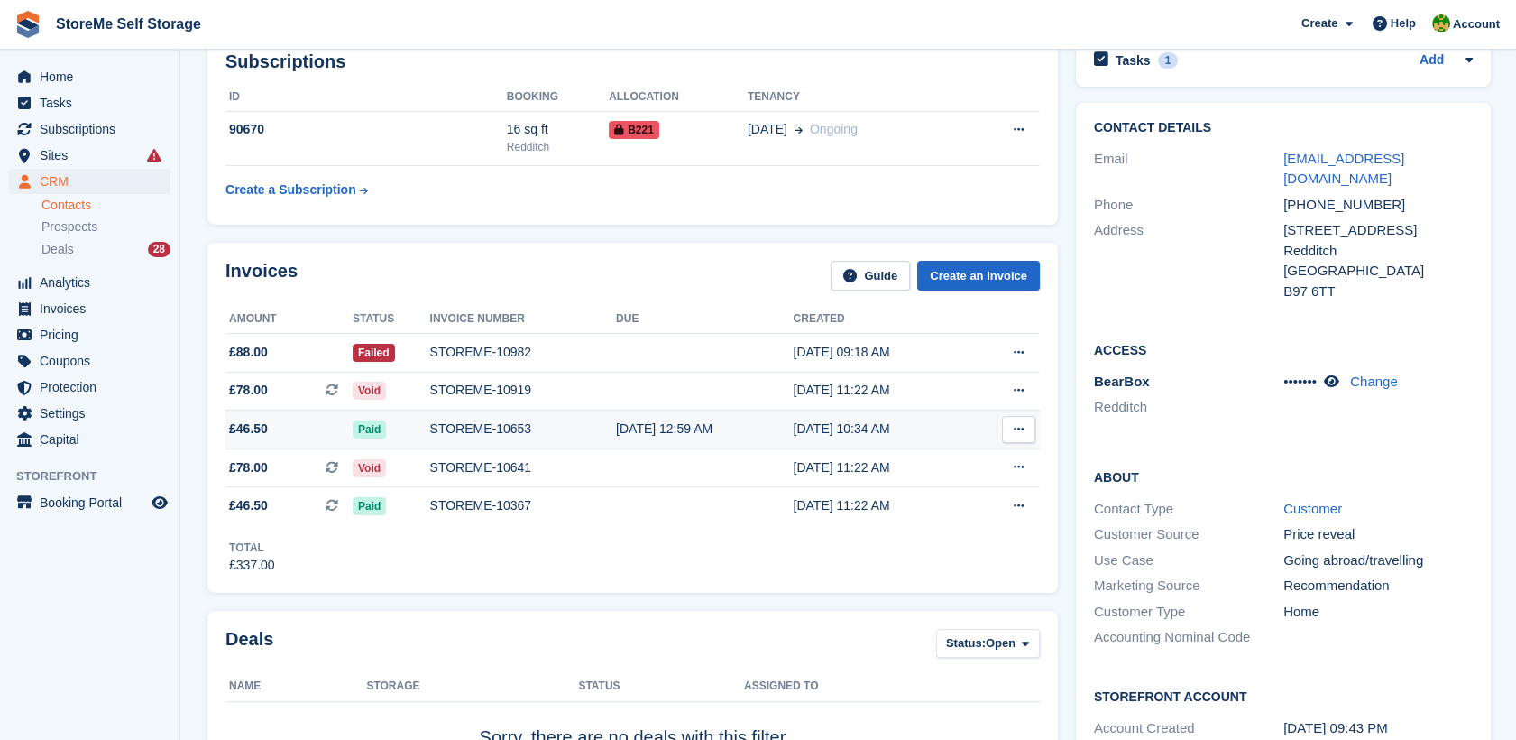
click at [310, 436] on span "£46.50" at bounding box center [288, 428] width 127 height 19
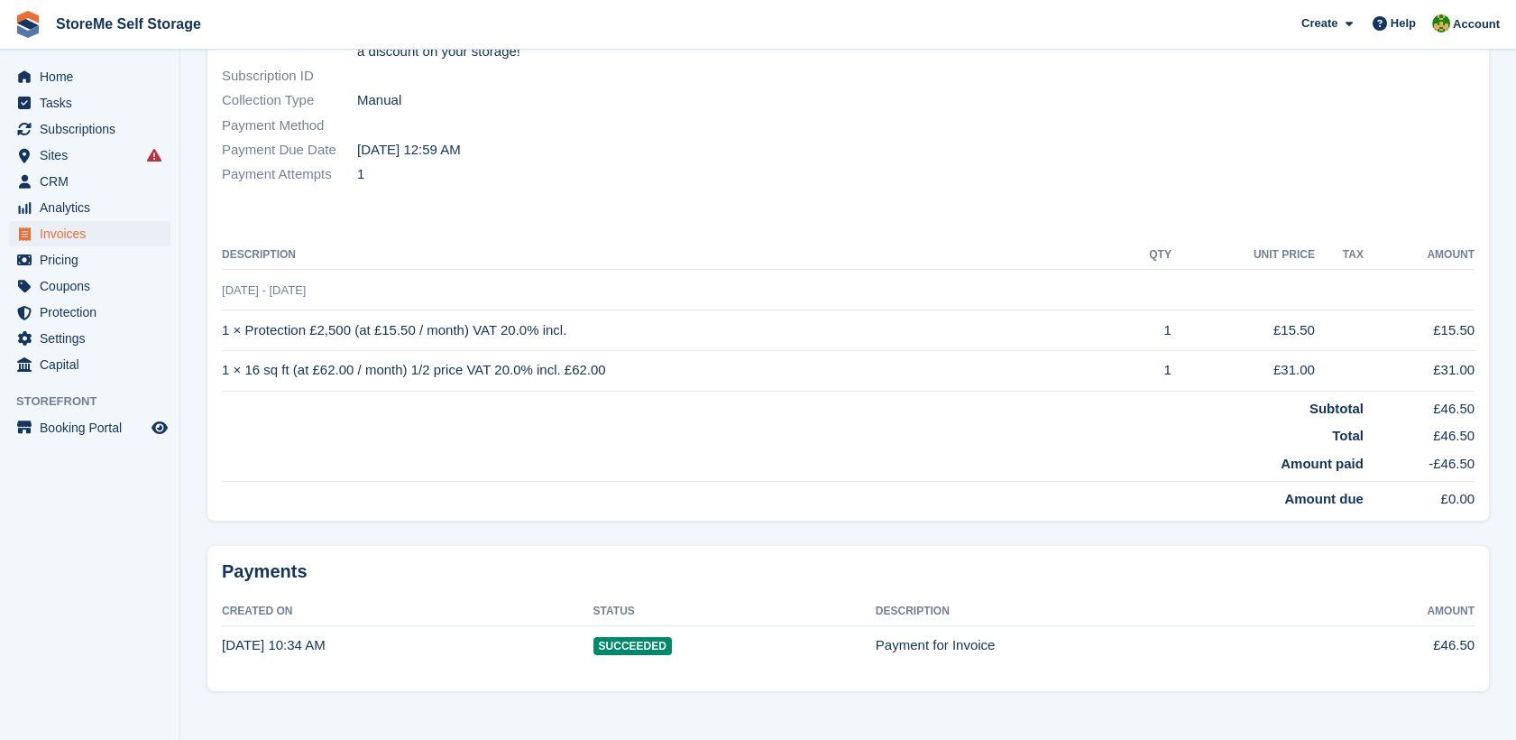
scroll to position [332, 0]
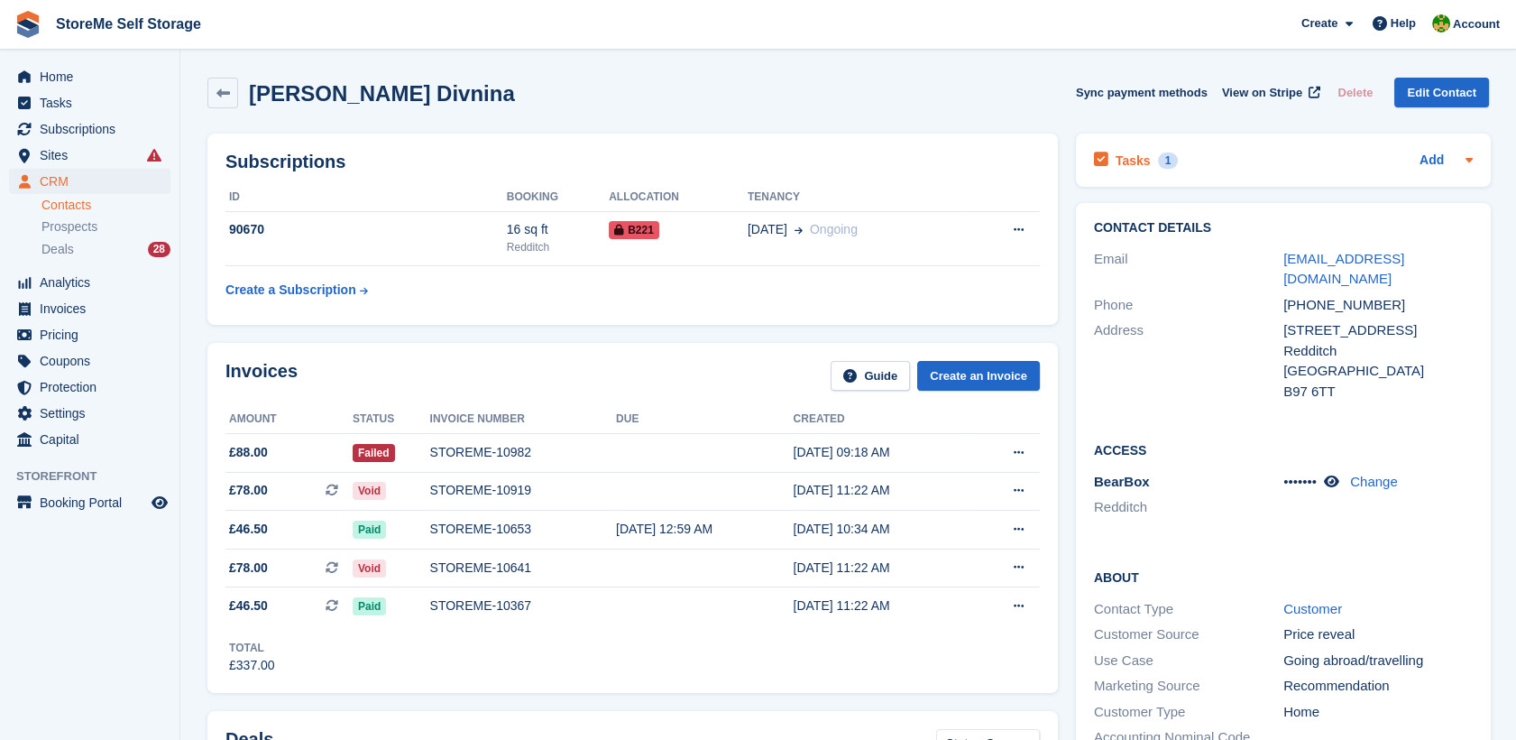
click at [1136, 162] on h2 "Tasks" at bounding box center [1133, 160] width 35 height 16
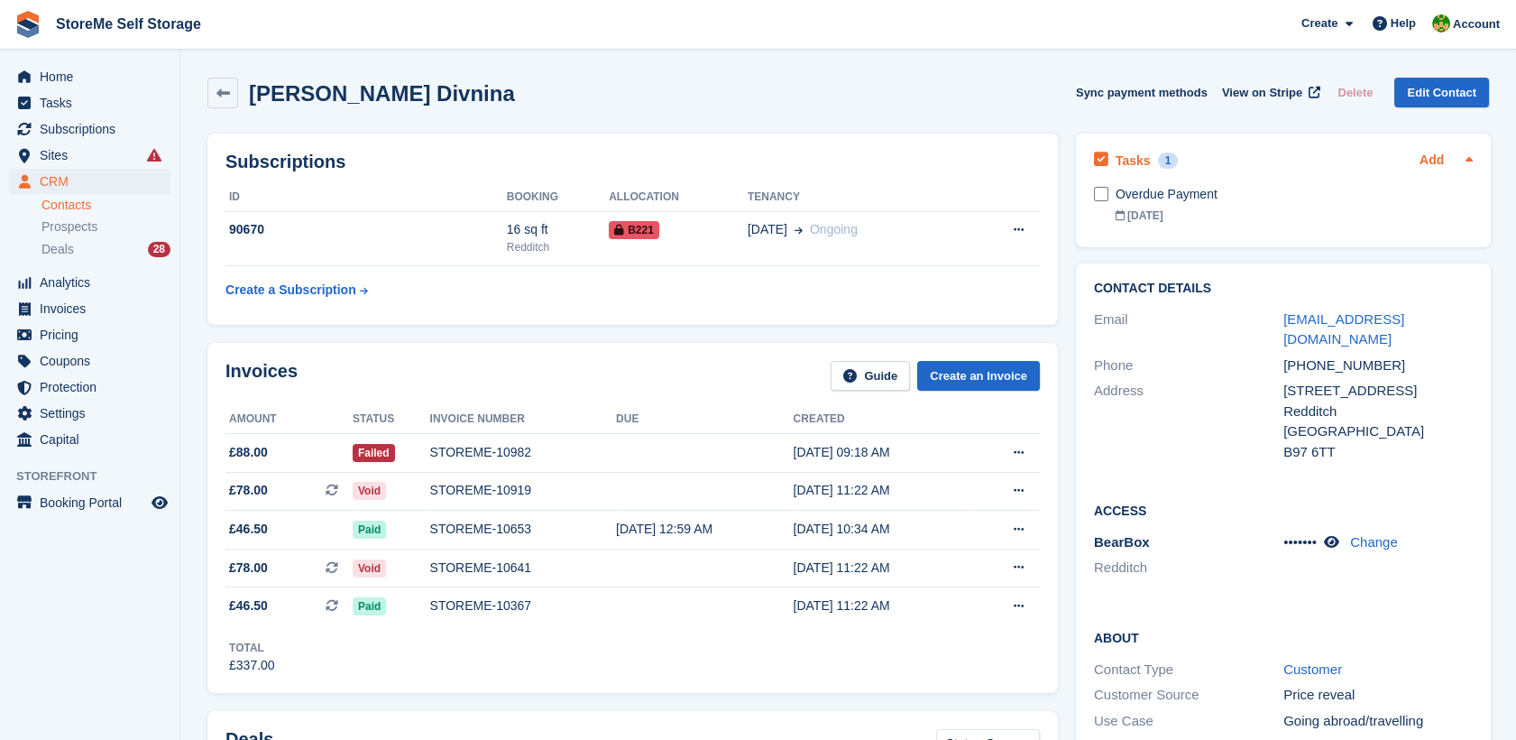
click at [1427, 156] on link "Add" at bounding box center [1432, 161] width 24 height 21
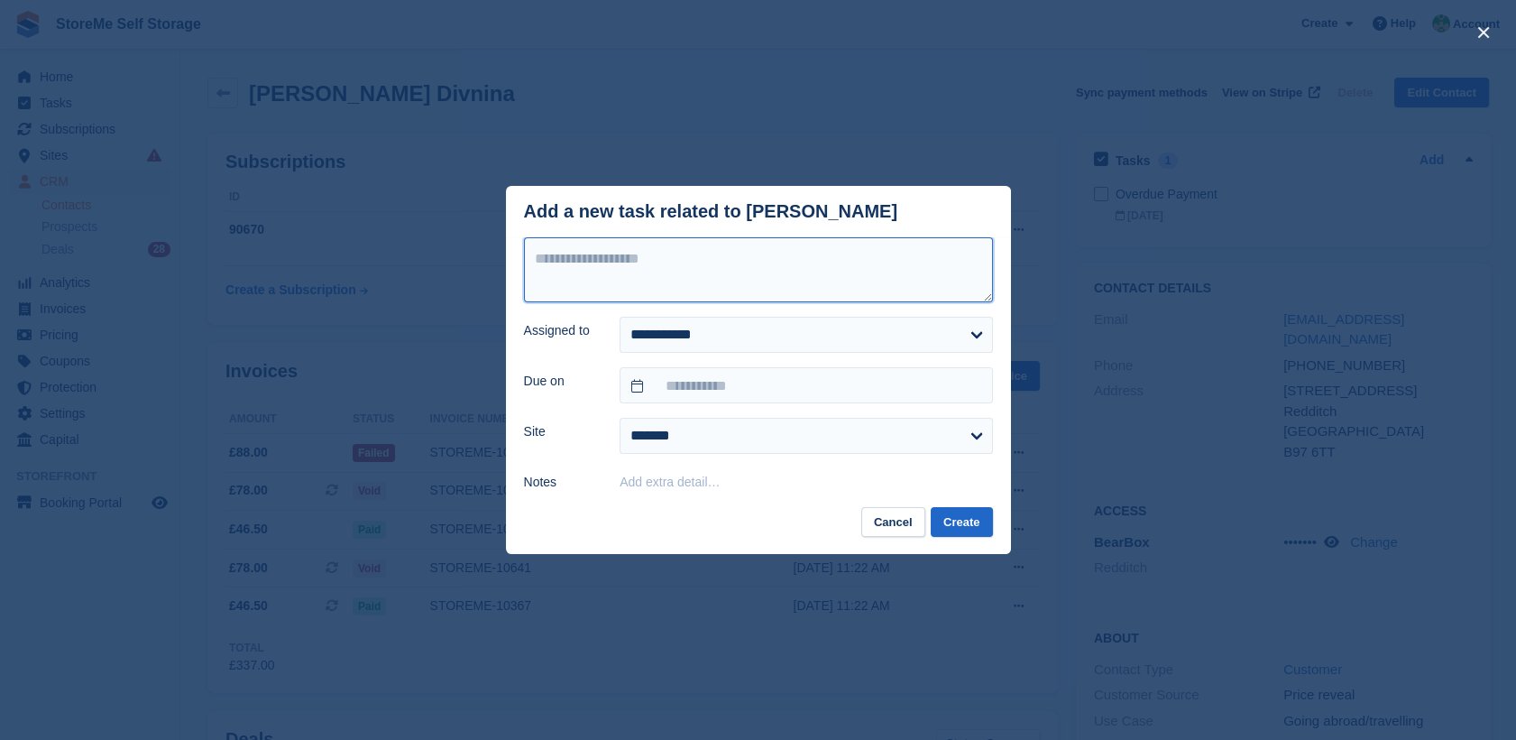
click at [671, 277] on textarea at bounding box center [758, 269] width 469 height 65
click at [908, 526] on button "Cancel" at bounding box center [893, 522] width 64 height 30
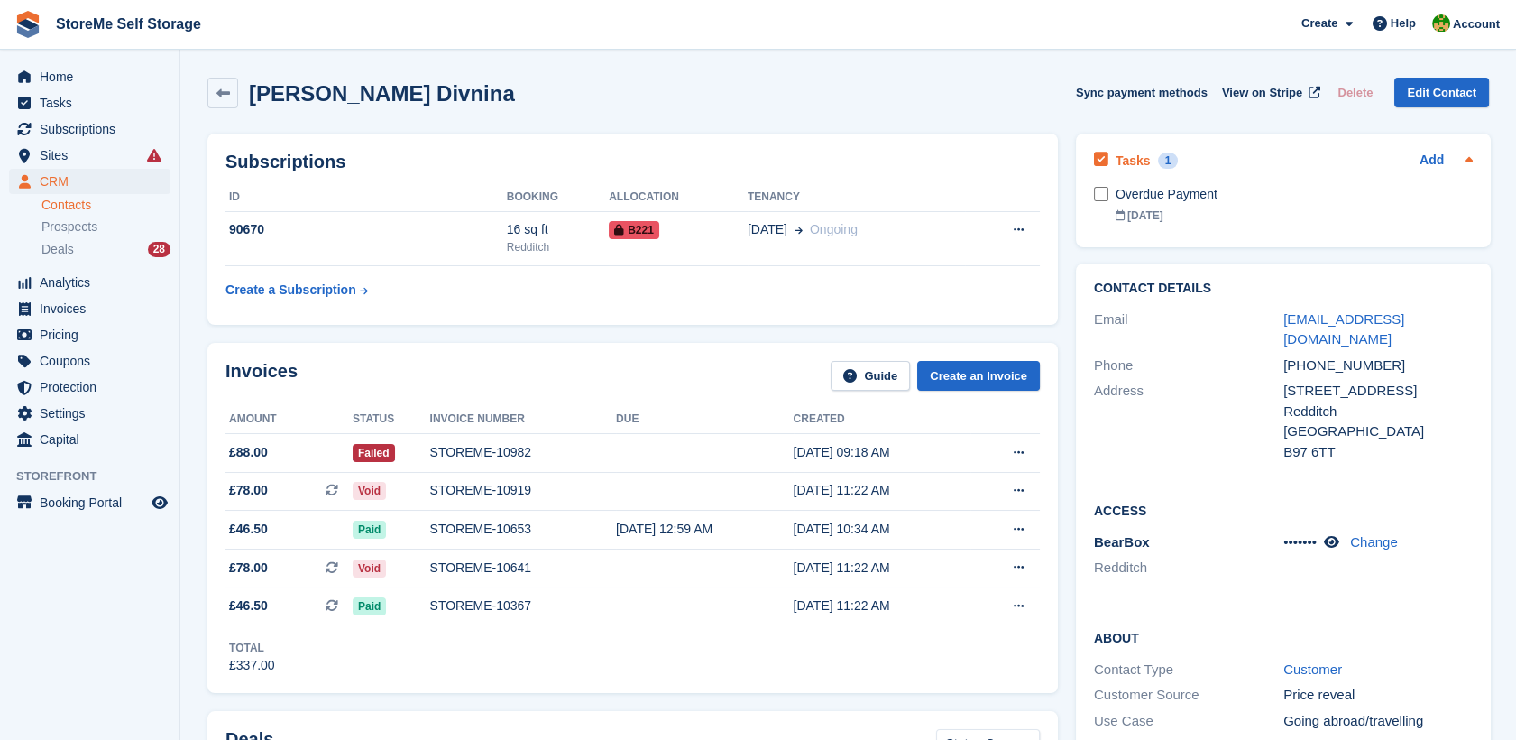
drag, startPoint x: 1421, startPoint y: 160, endPoint x: 1382, endPoint y: 164, distance: 39.9
click at [1421, 160] on link "Add" at bounding box center [1432, 161] width 24 height 21
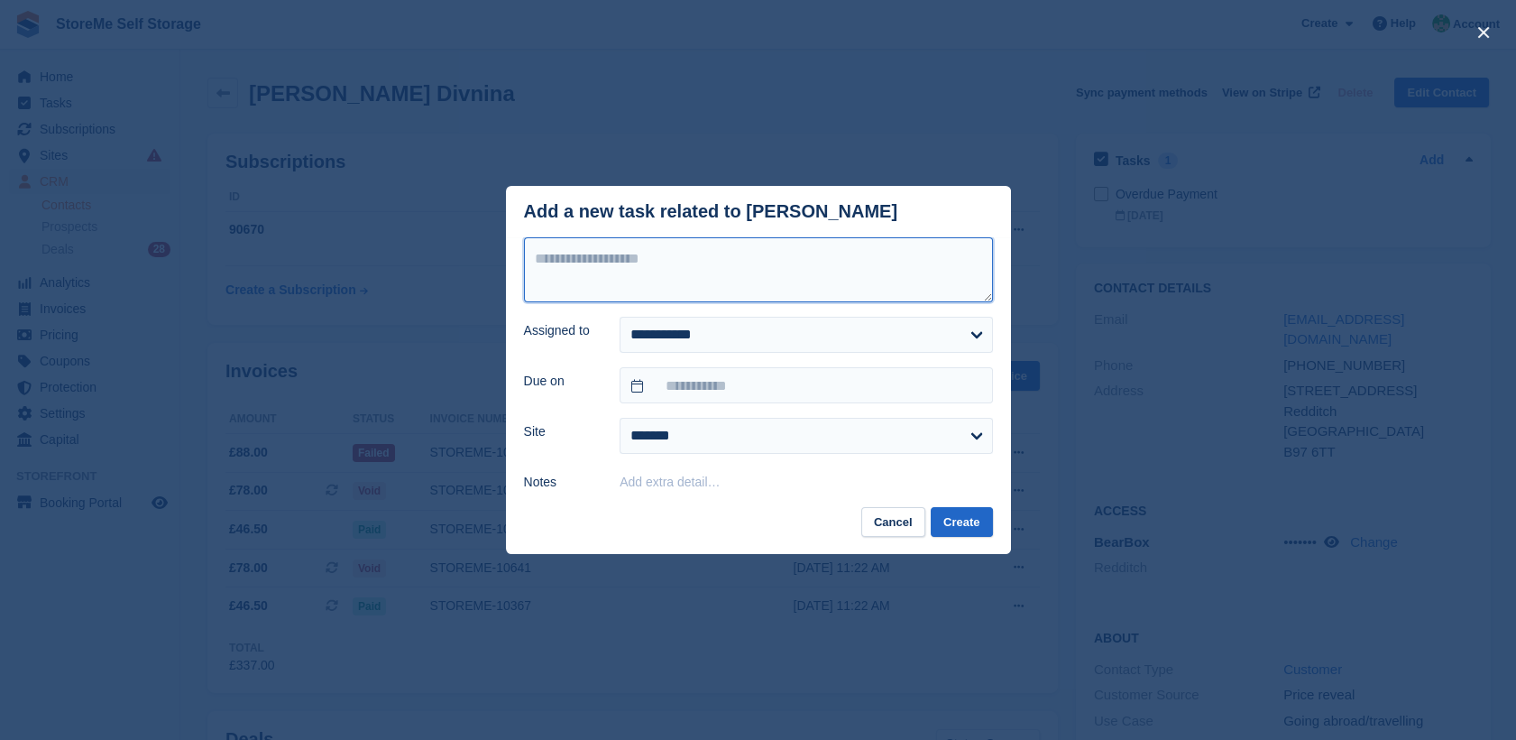
click at [655, 280] on textarea at bounding box center [758, 269] width 469 height 65
type textarea "**********"
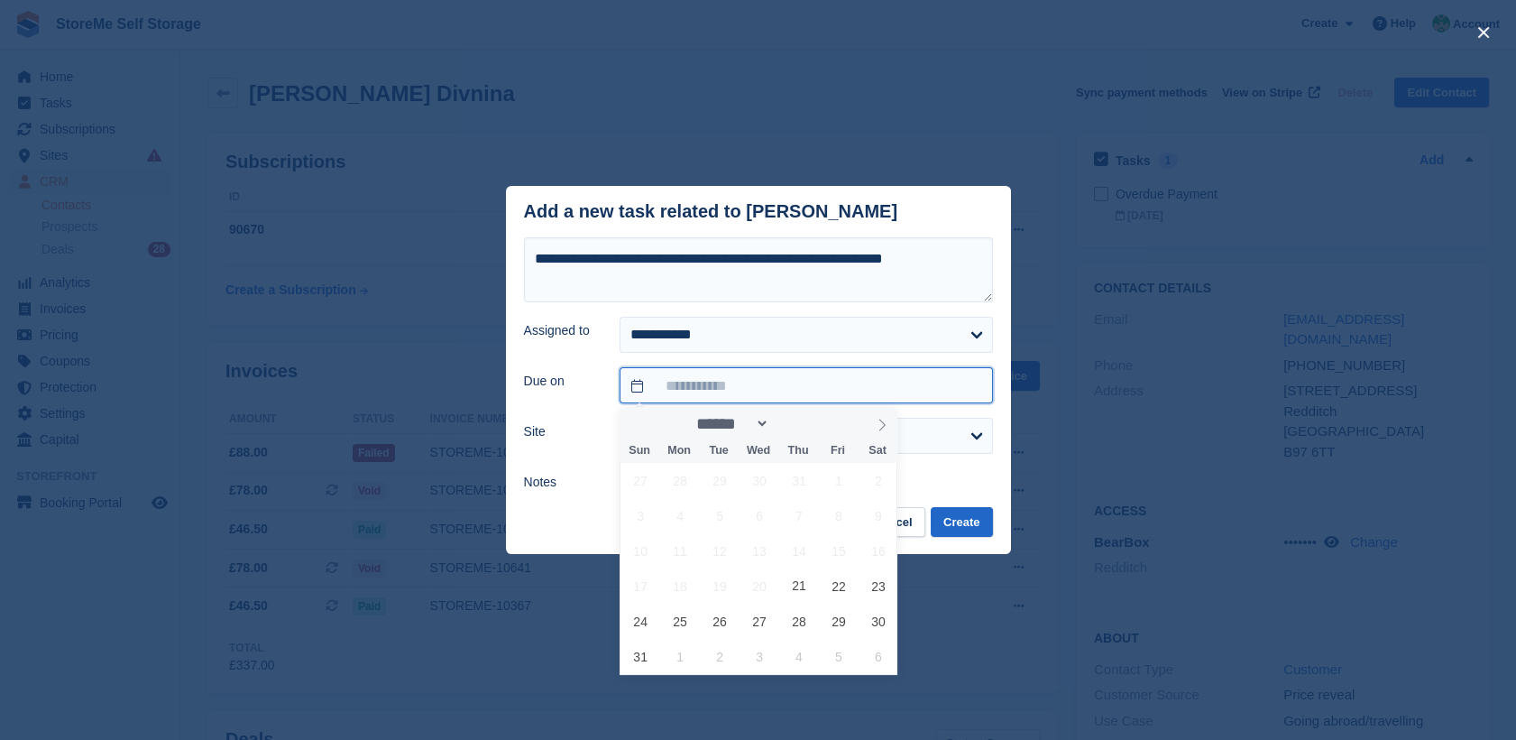
click at [841, 584] on span "22" at bounding box center [838, 585] width 35 height 35
type input "**********"
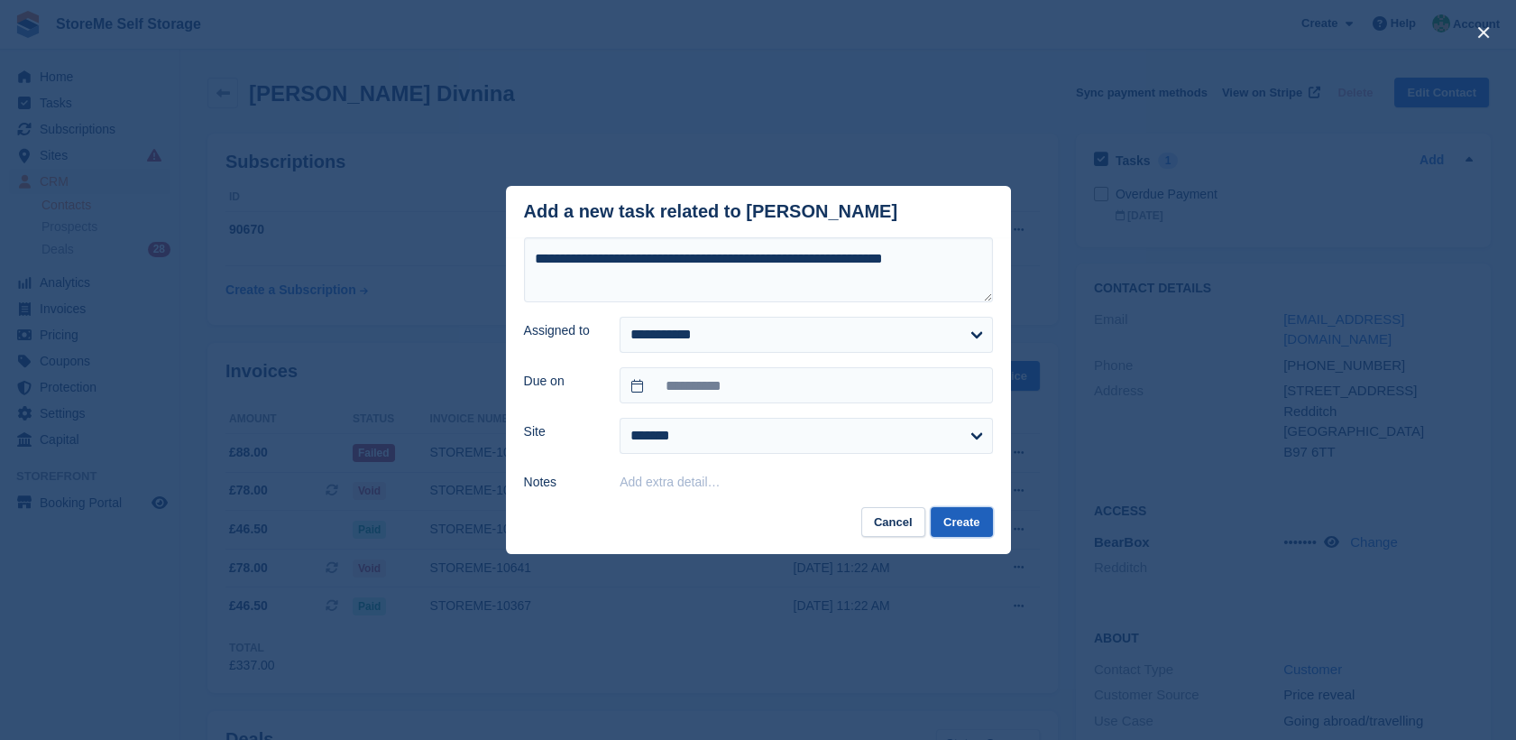
click at [961, 524] on button "Create" at bounding box center [961, 522] width 61 height 30
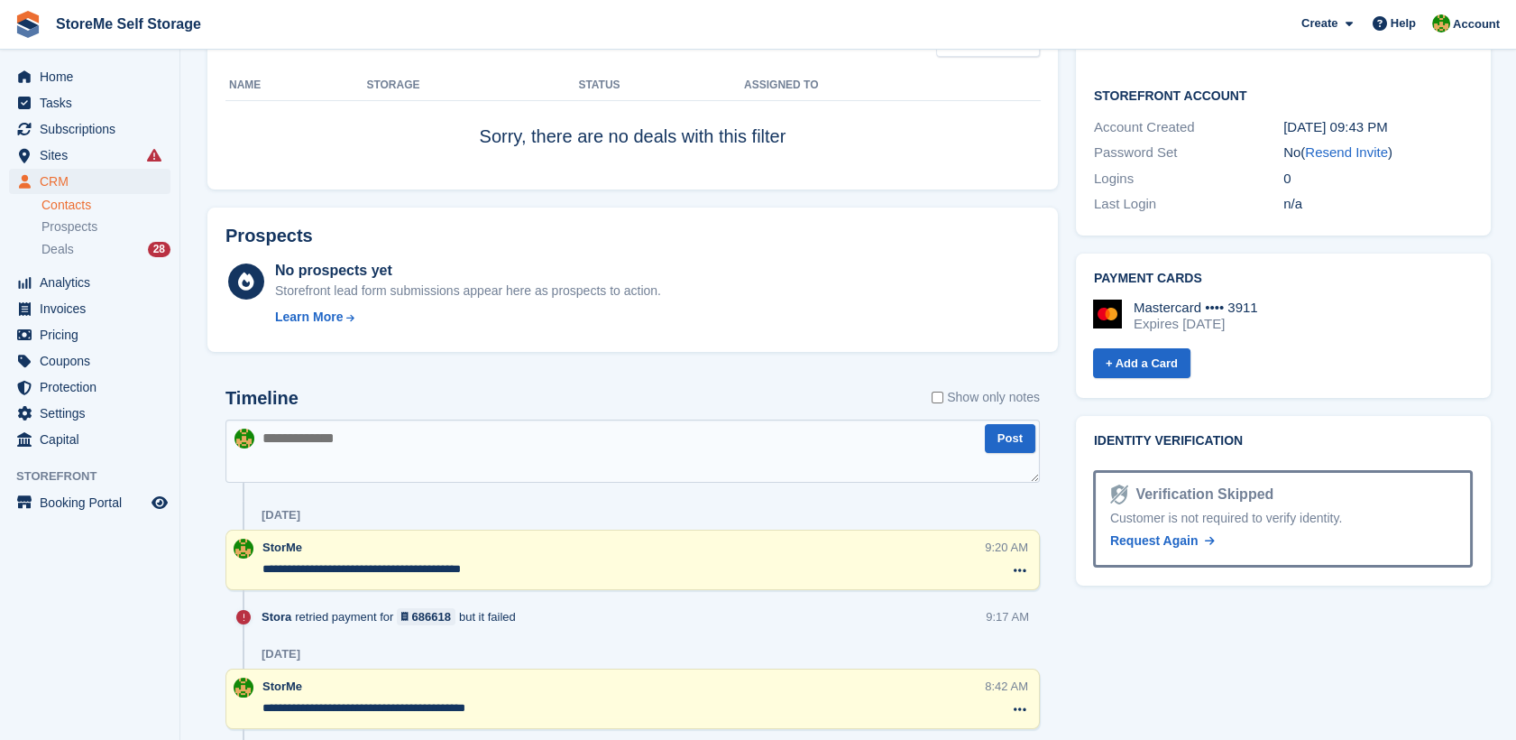
scroll to position [701, 0]
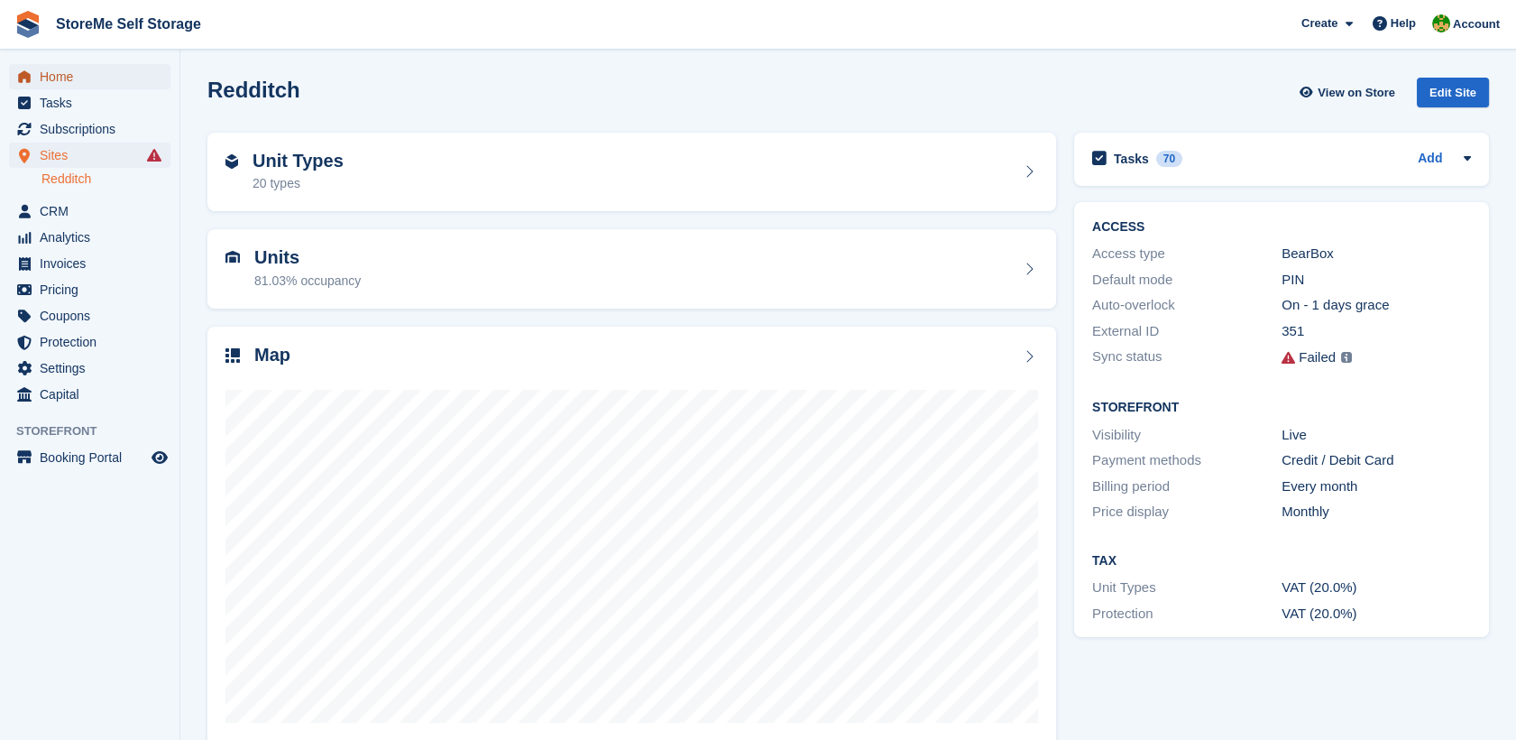
click at [60, 68] on span "Home" at bounding box center [94, 76] width 108 height 25
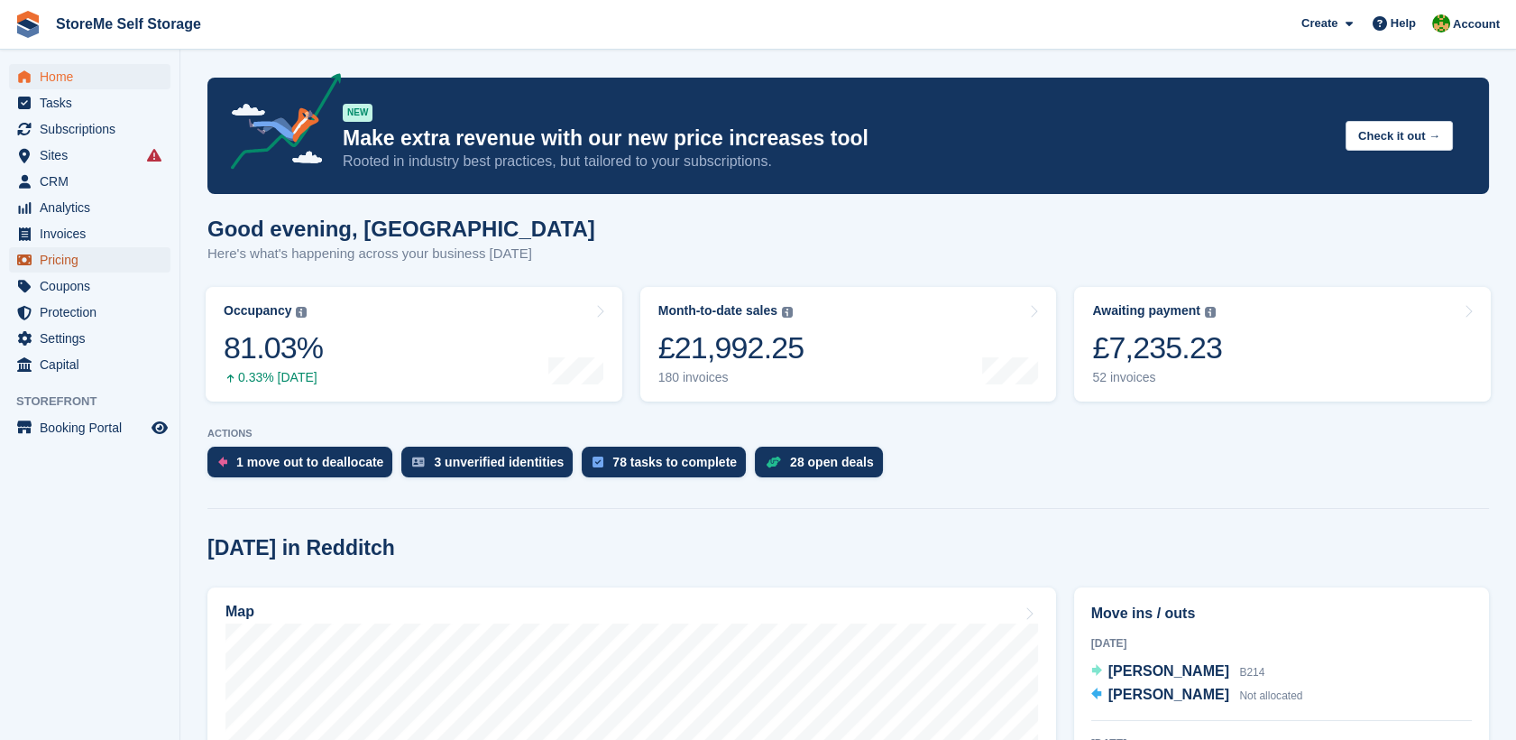
click at [56, 260] on span "Pricing" at bounding box center [94, 259] width 108 height 25
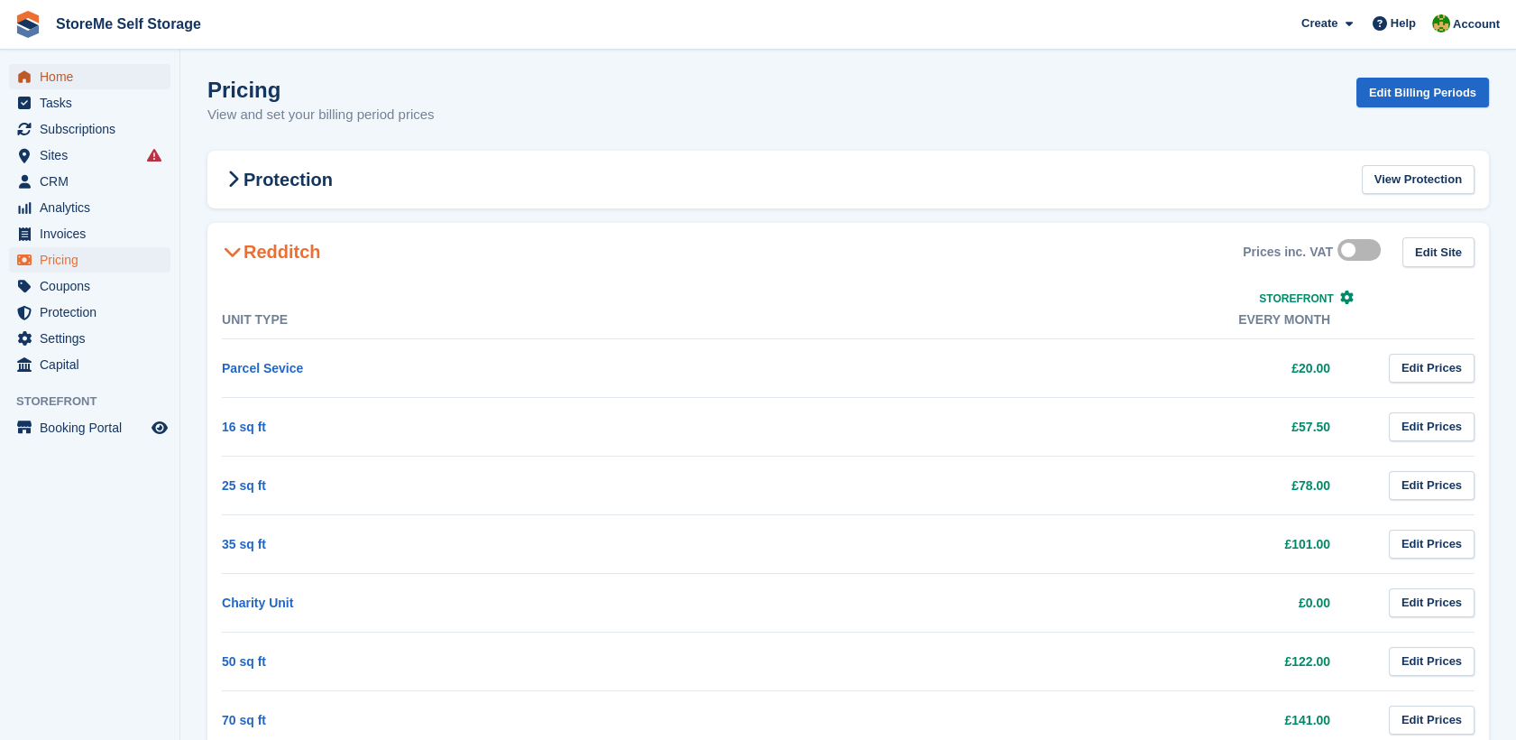
click at [51, 73] on span "Home" at bounding box center [94, 76] width 108 height 25
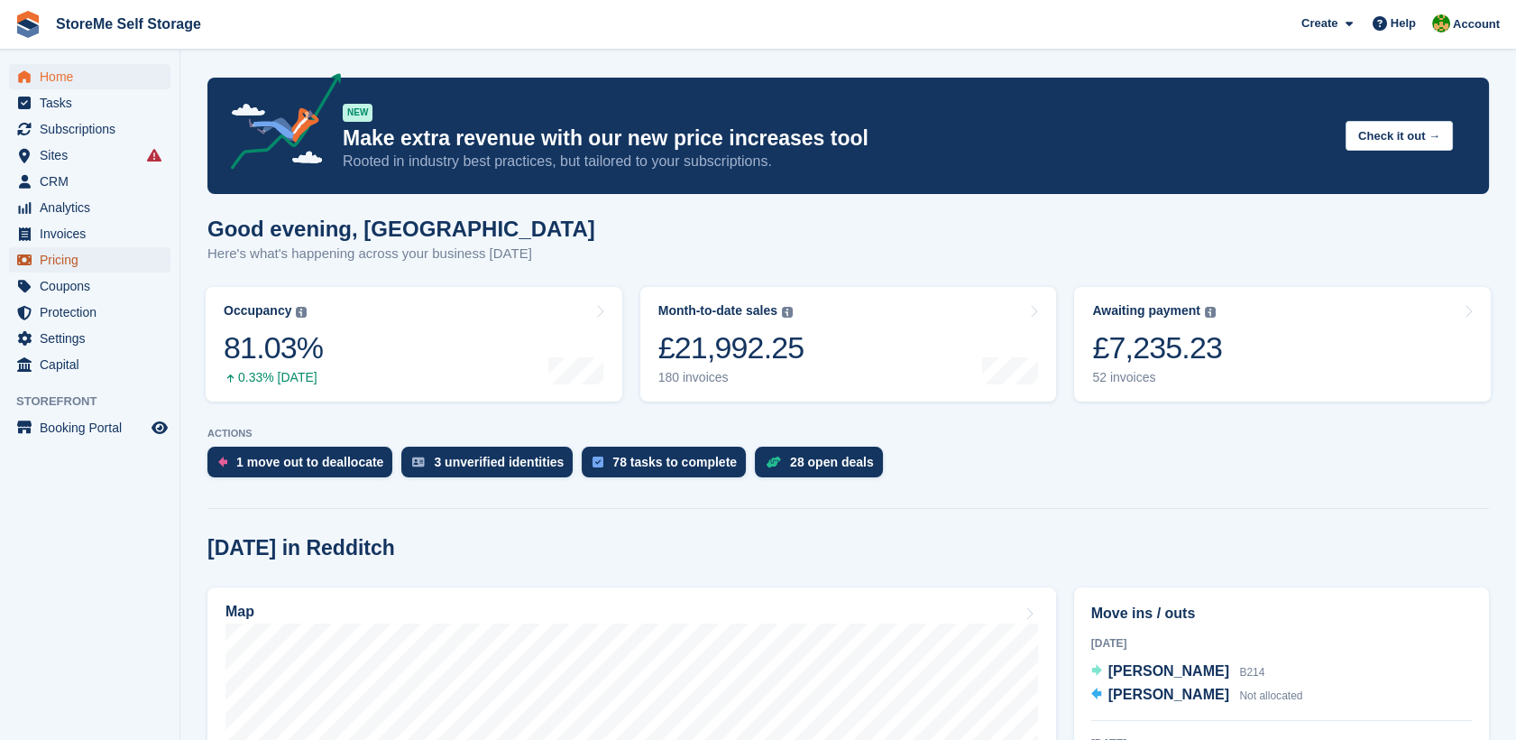
click at [59, 262] on span "Pricing" at bounding box center [94, 259] width 108 height 25
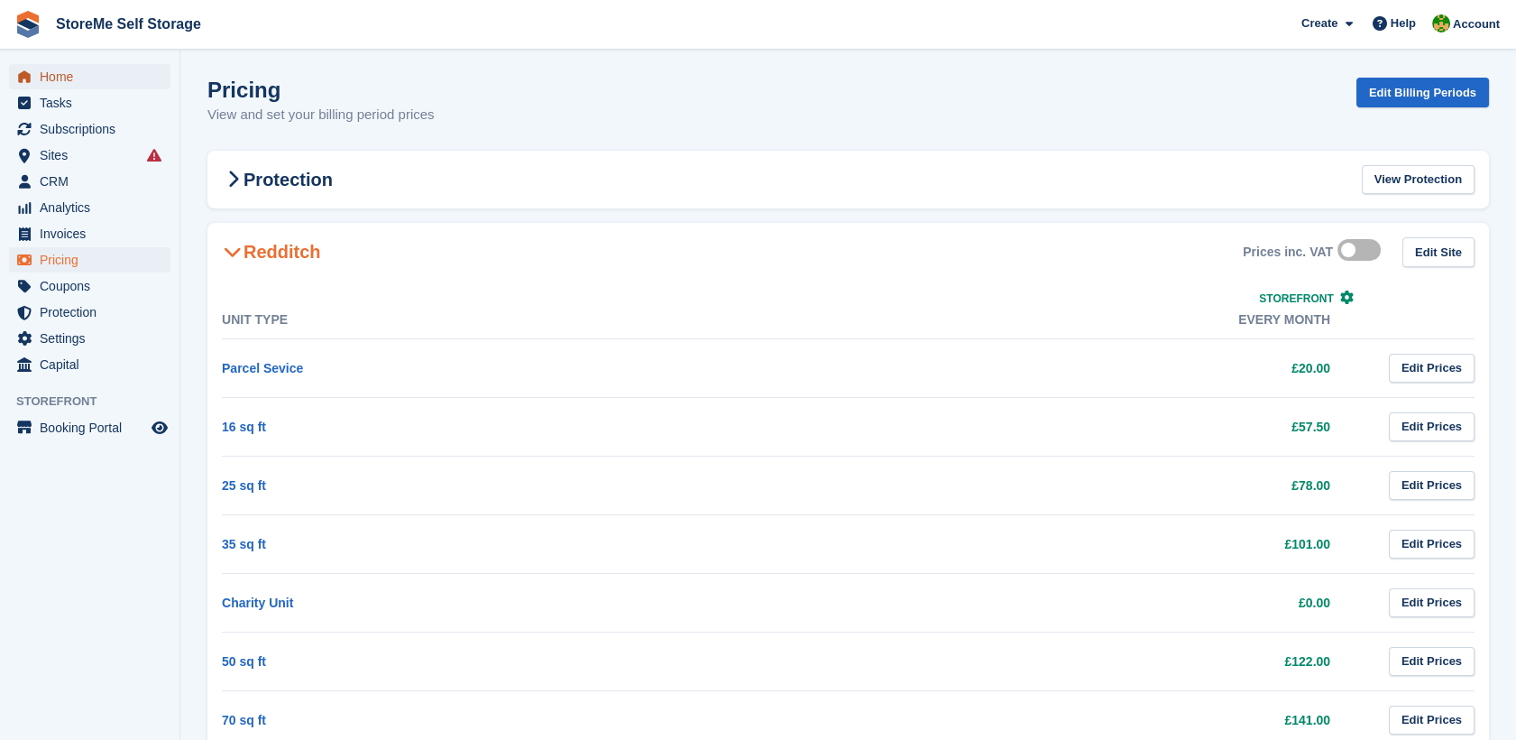
click at [59, 75] on span "Home" at bounding box center [94, 76] width 108 height 25
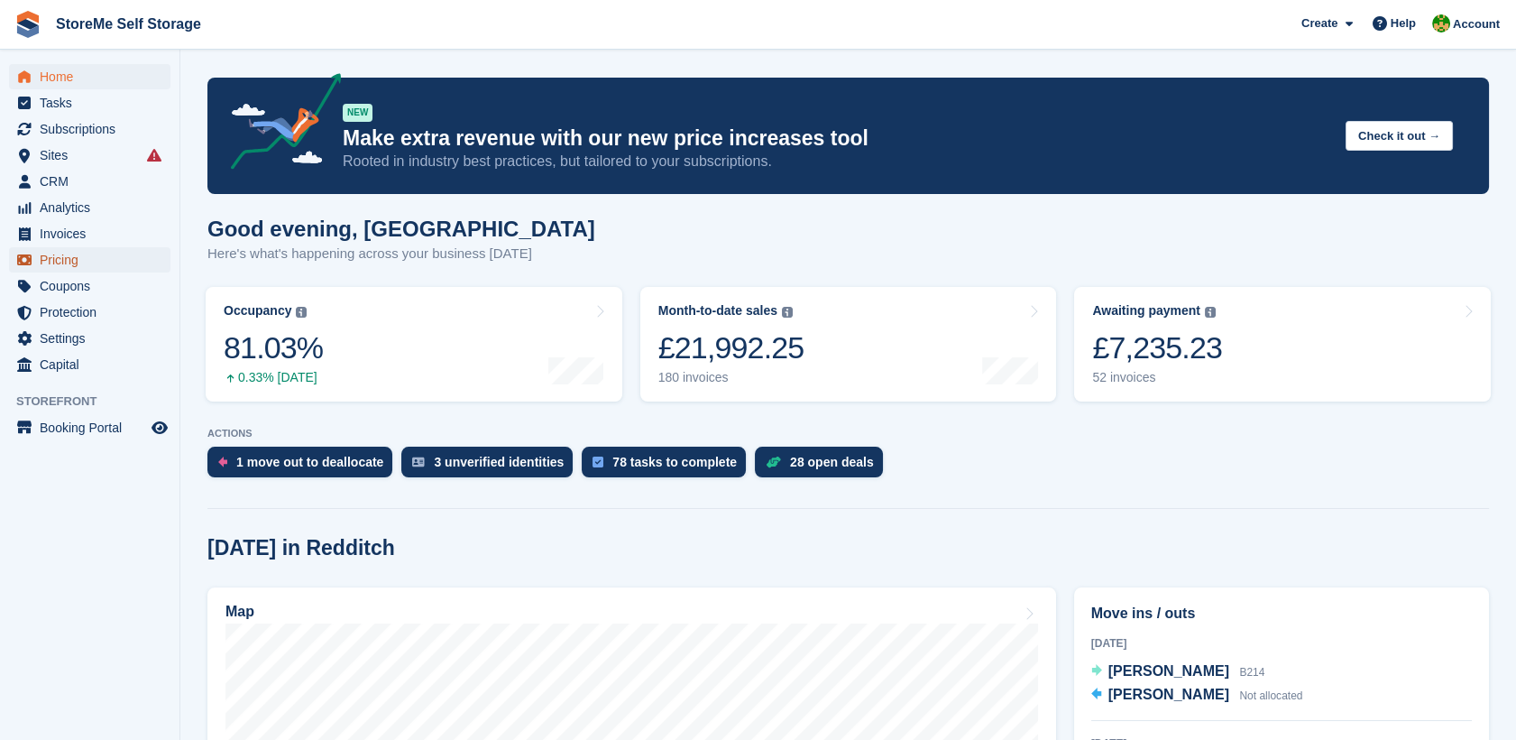
click at [58, 261] on span "Pricing" at bounding box center [94, 259] width 108 height 25
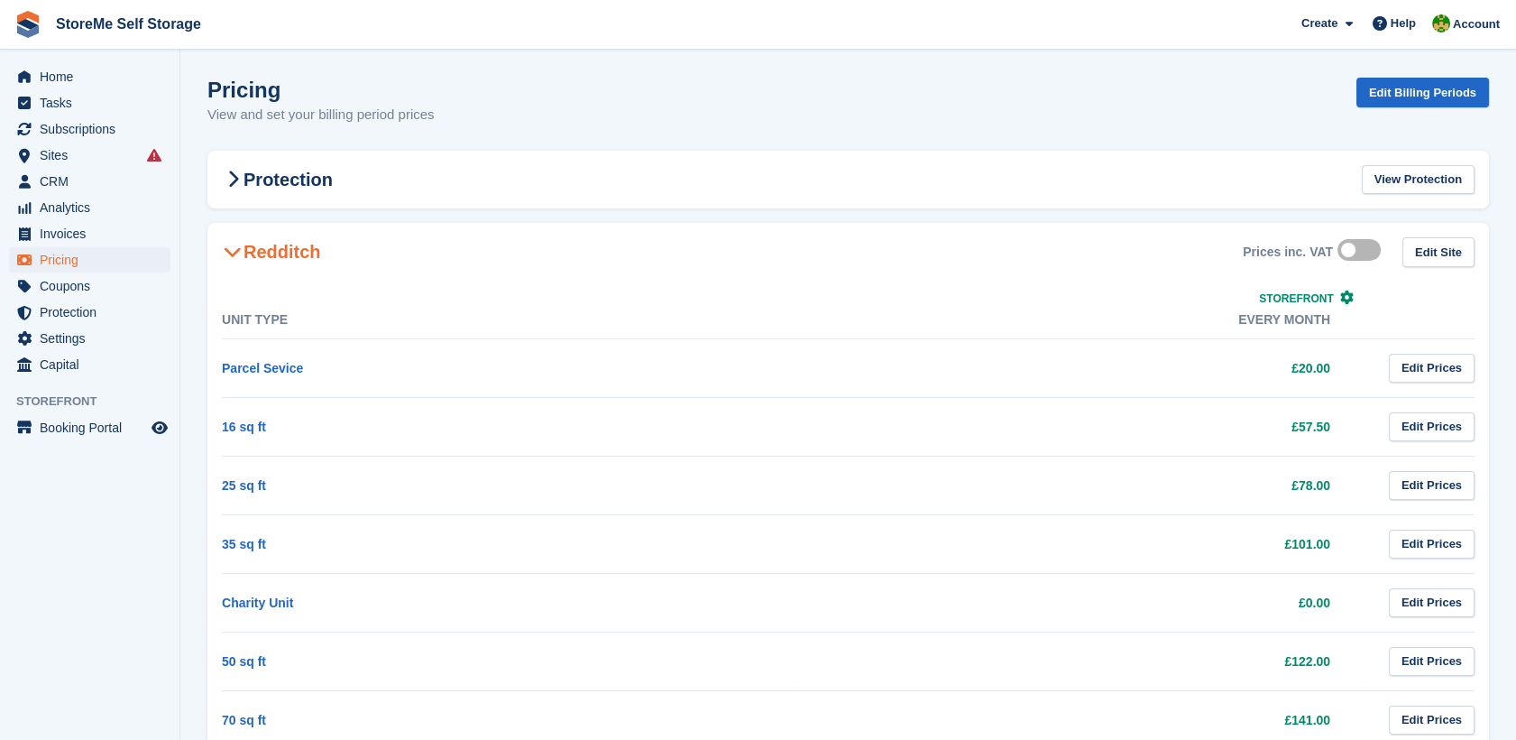
click at [77, 339] on span "Settings" at bounding box center [94, 338] width 108 height 25
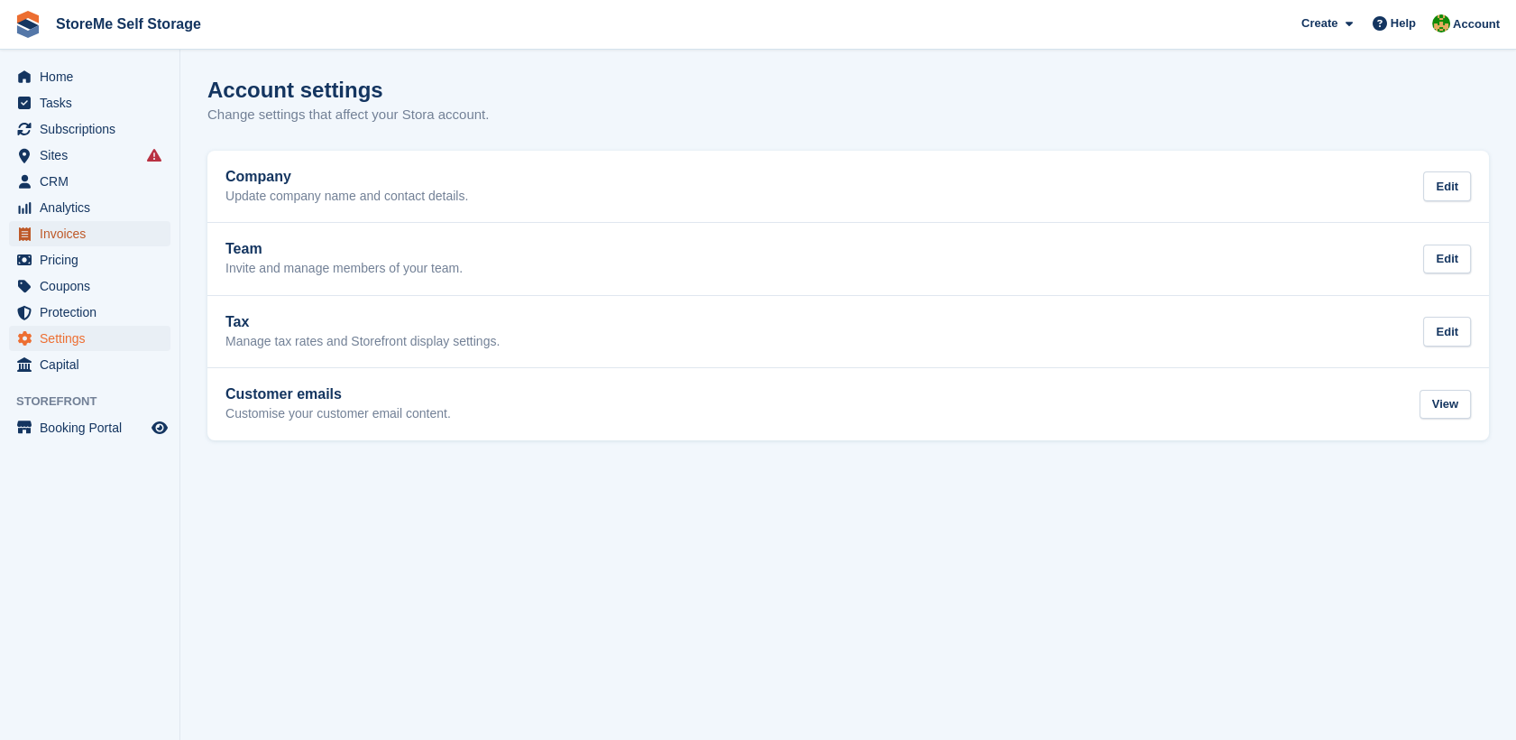
click at [57, 230] on span "Invoices" at bounding box center [94, 233] width 108 height 25
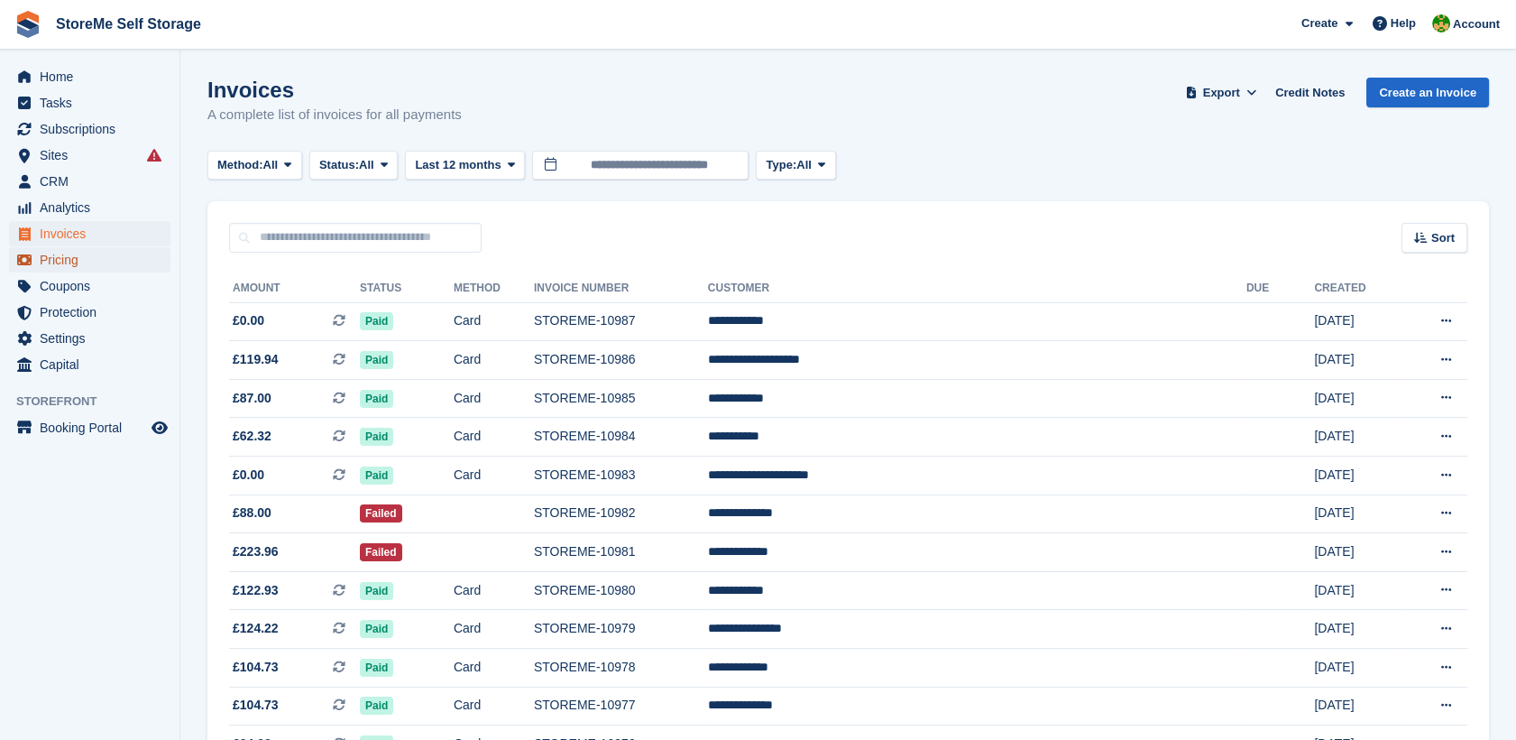
click at [53, 261] on span "Pricing" at bounding box center [94, 259] width 108 height 25
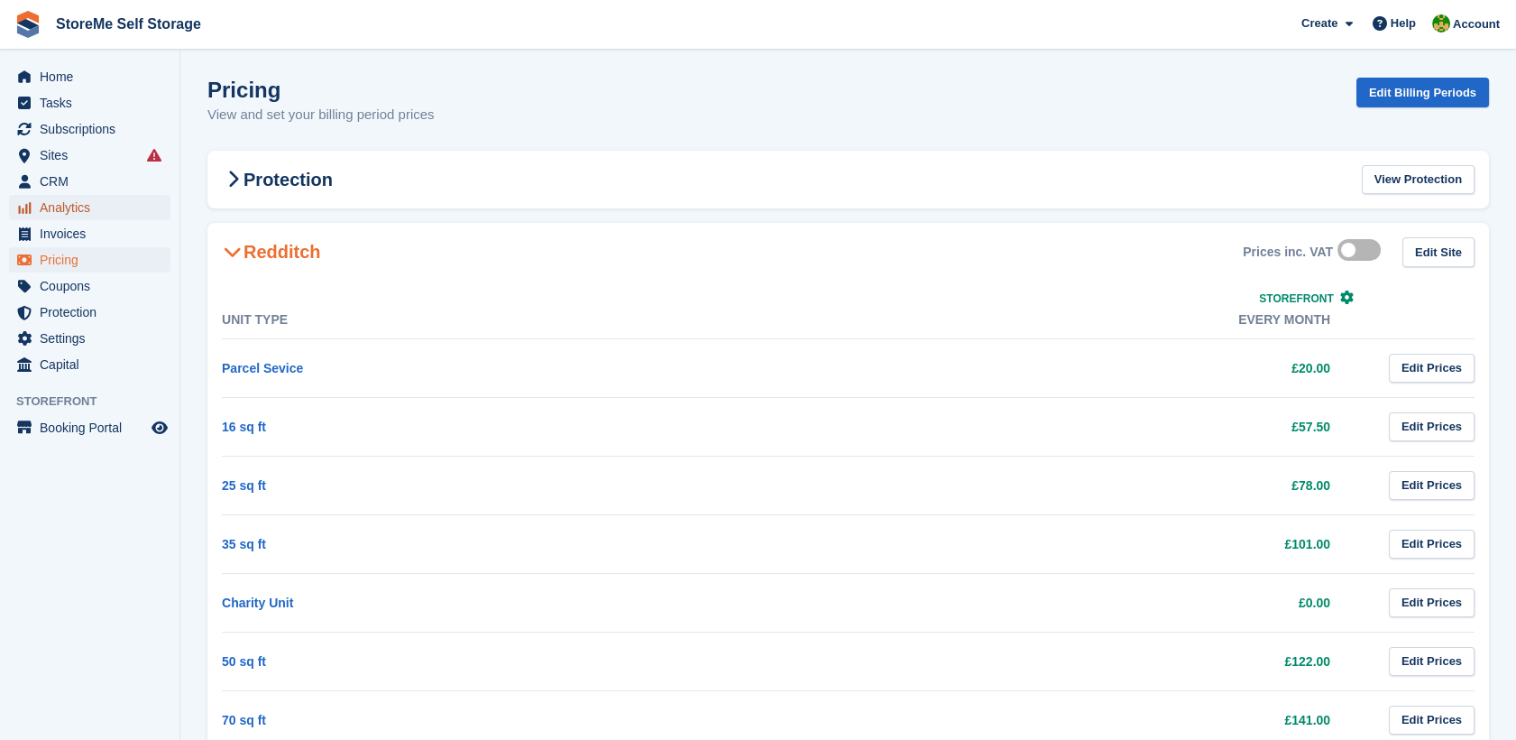
click at [43, 198] on span "Analytics" at bounding box center [94, 207] width 108 height 25
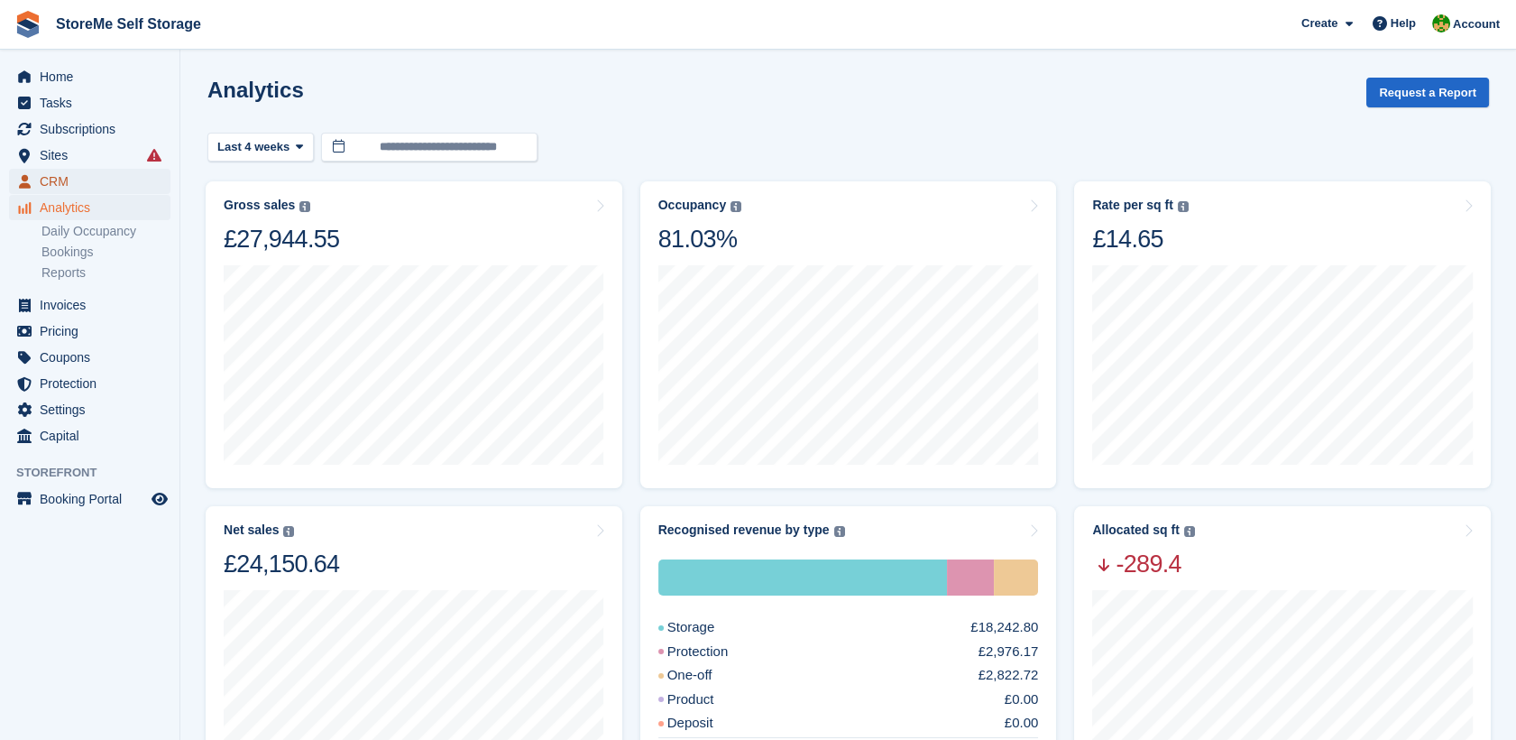
click at [67, 184] on span "CRM" at bounding box center [94, 181] width 108 height 25
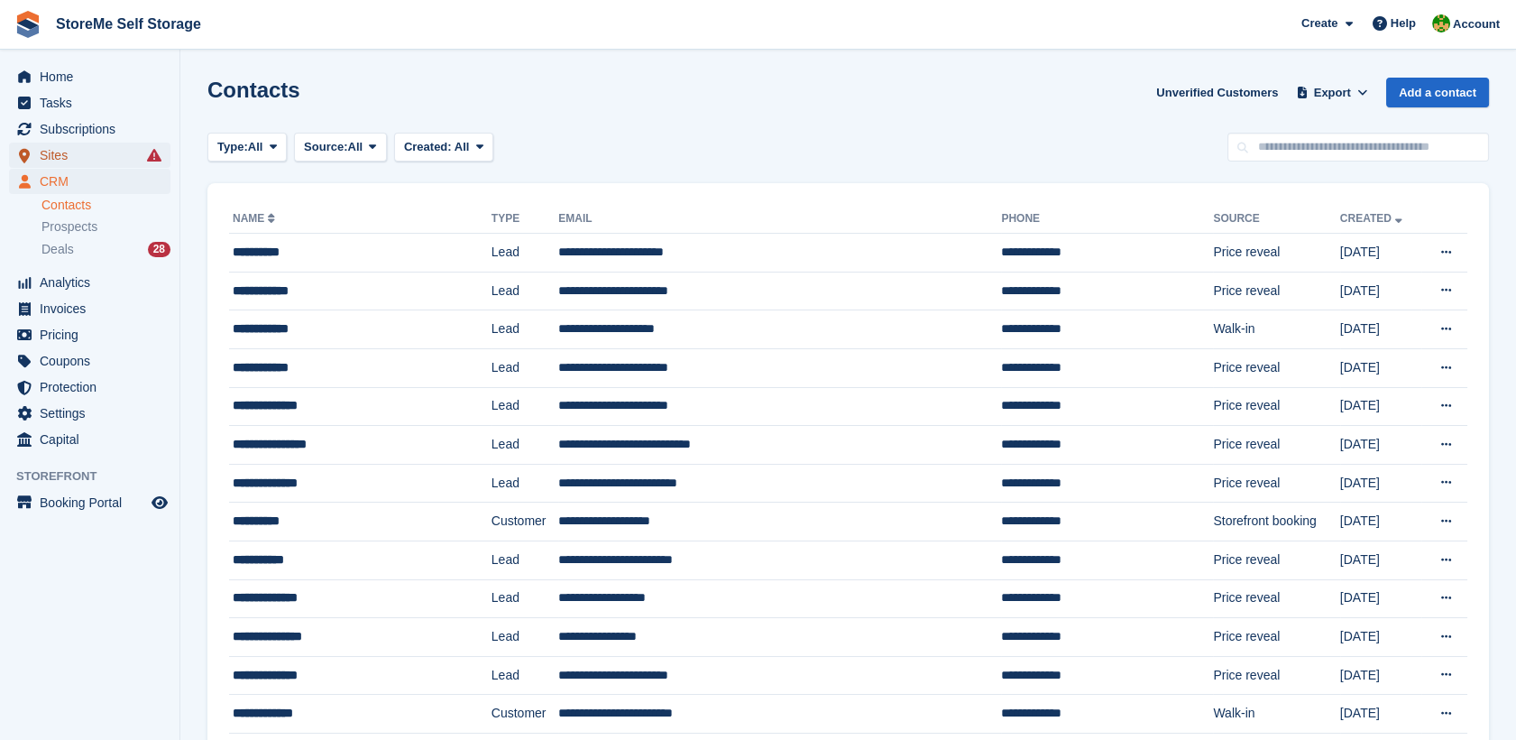
click at [77, 155] on span "Sites" at bounding box center [94, 155] width 108 height 25
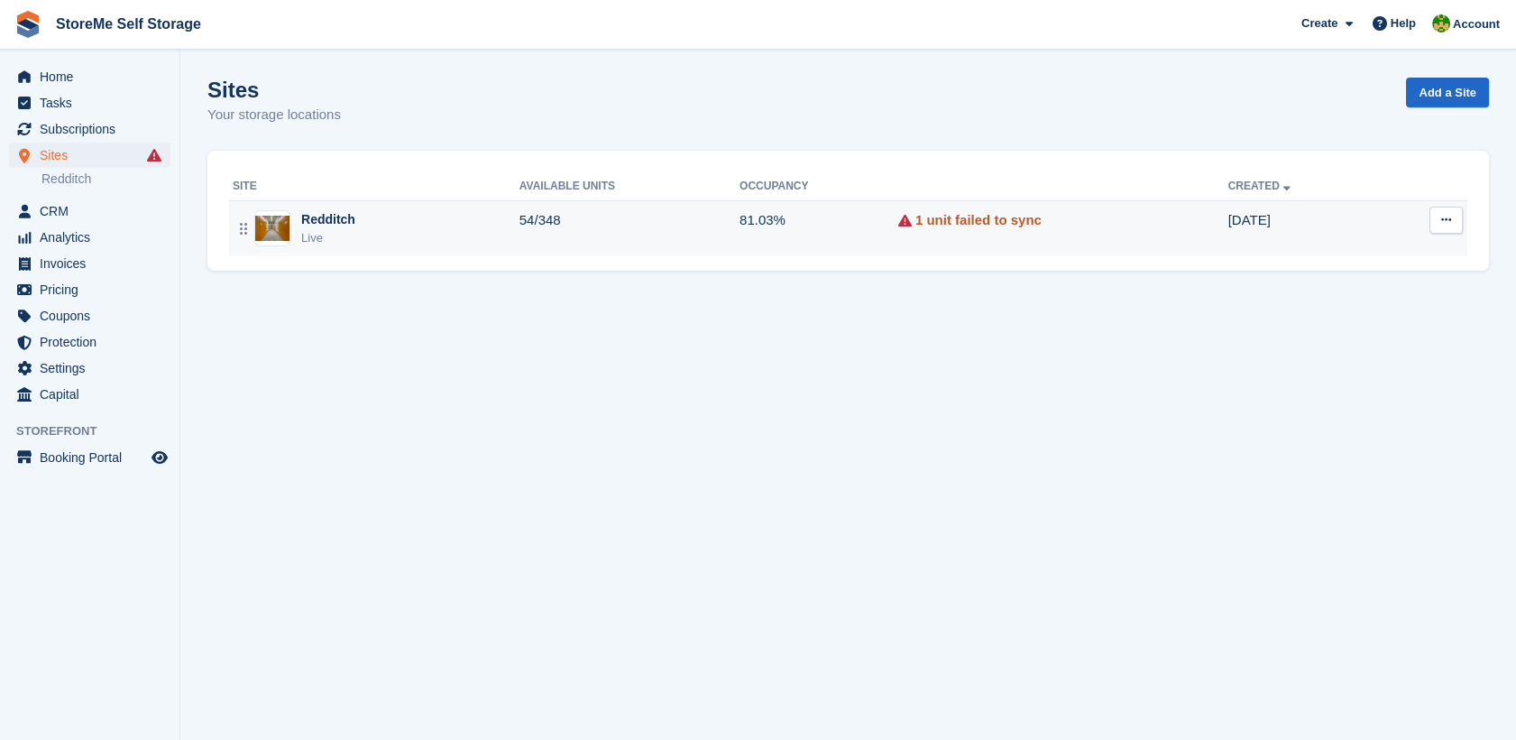
click at [995, 225] on link "1 unit failed to sync" at bounding box center [978, 220] width 126 height 21
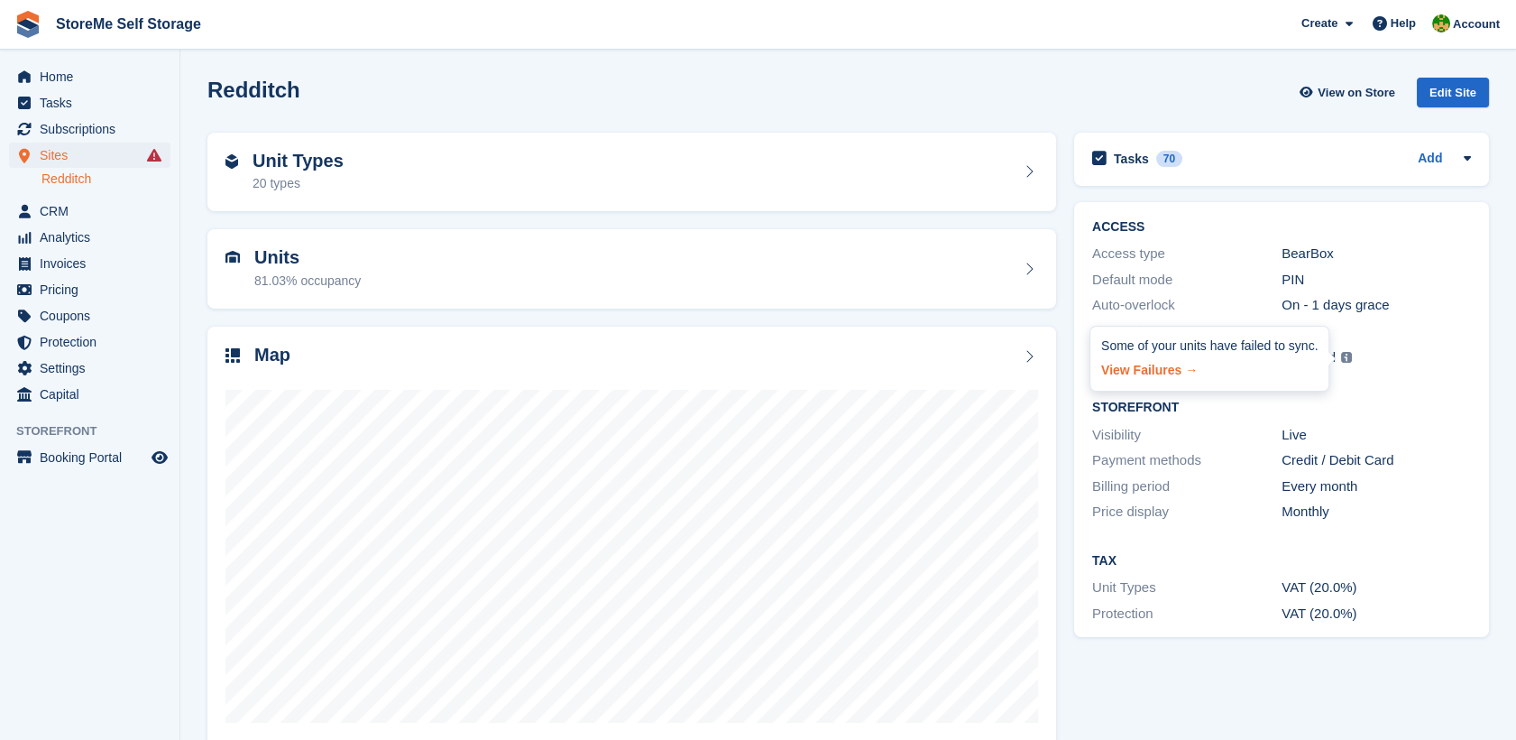
click at [1150, 369] on link "View Failures →" at bounding box center [1209, 366] width 216 height 25
click at [63, 284] on span "Pricing" at bounding box center [94, 289] width 108 height 25
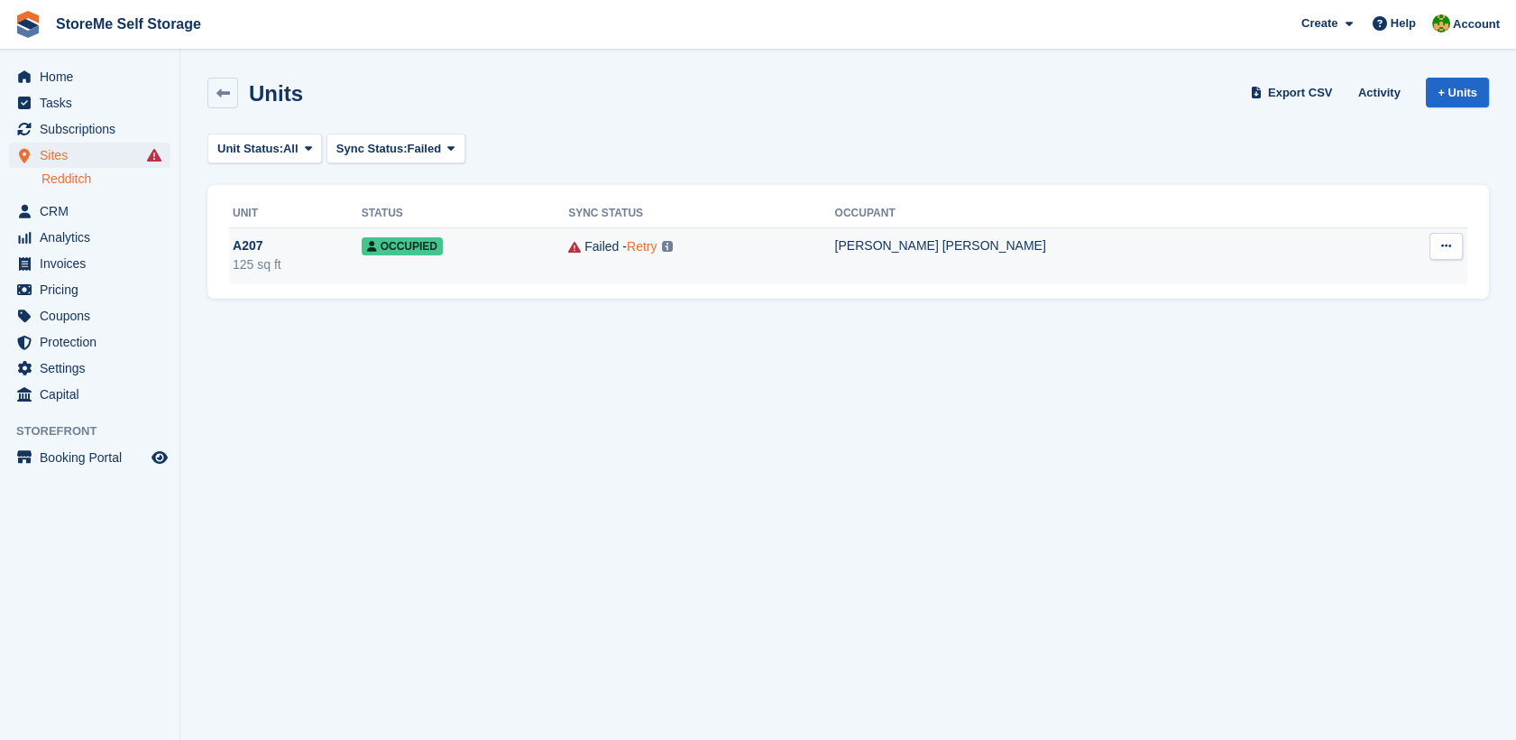
click at [657, 244] on link "Retry" at bounding box center [642, 246] width 30 height 14
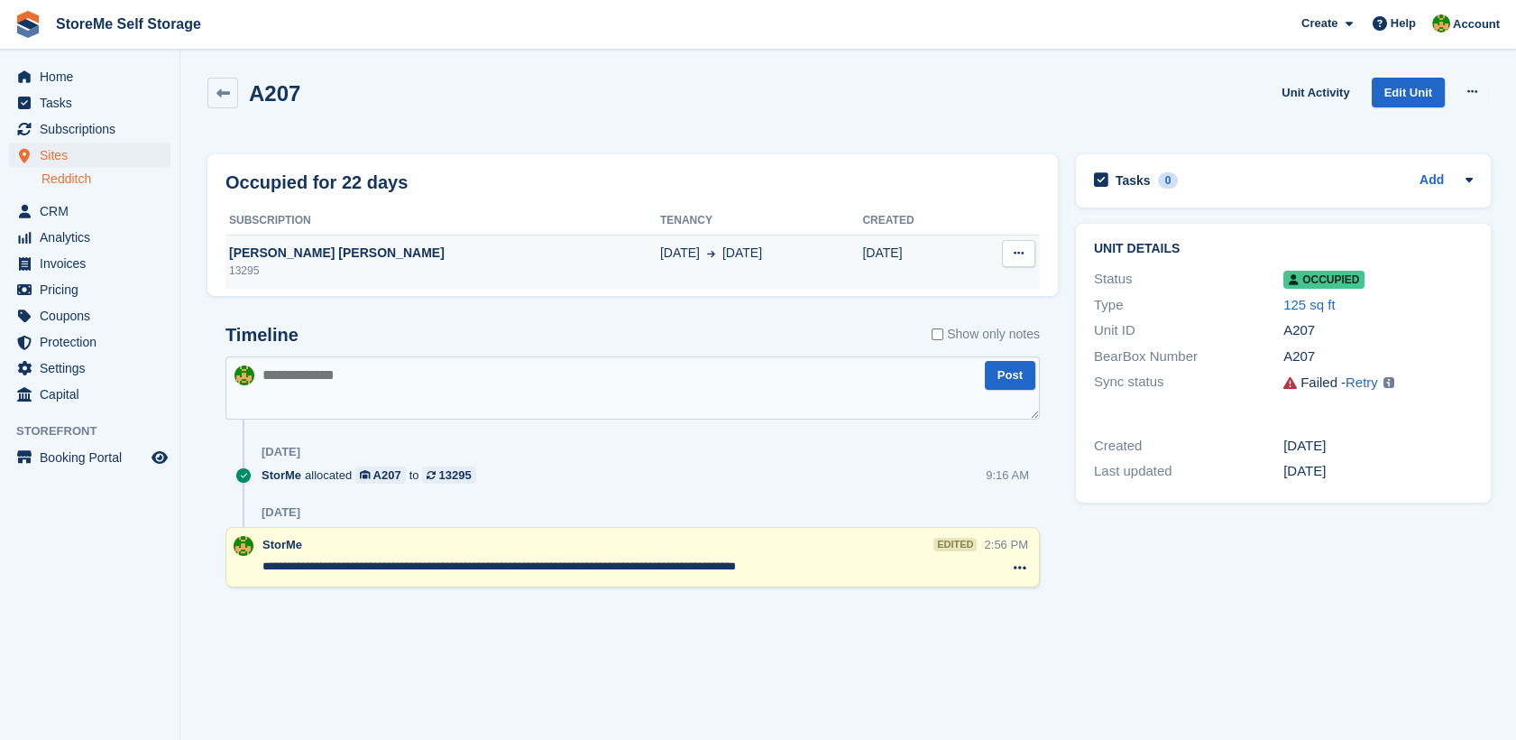
click at [453, 260] on div "[PERSON_NAME] [PERSON_NAME]" at bounding box center [442, 253] width 435 height 19
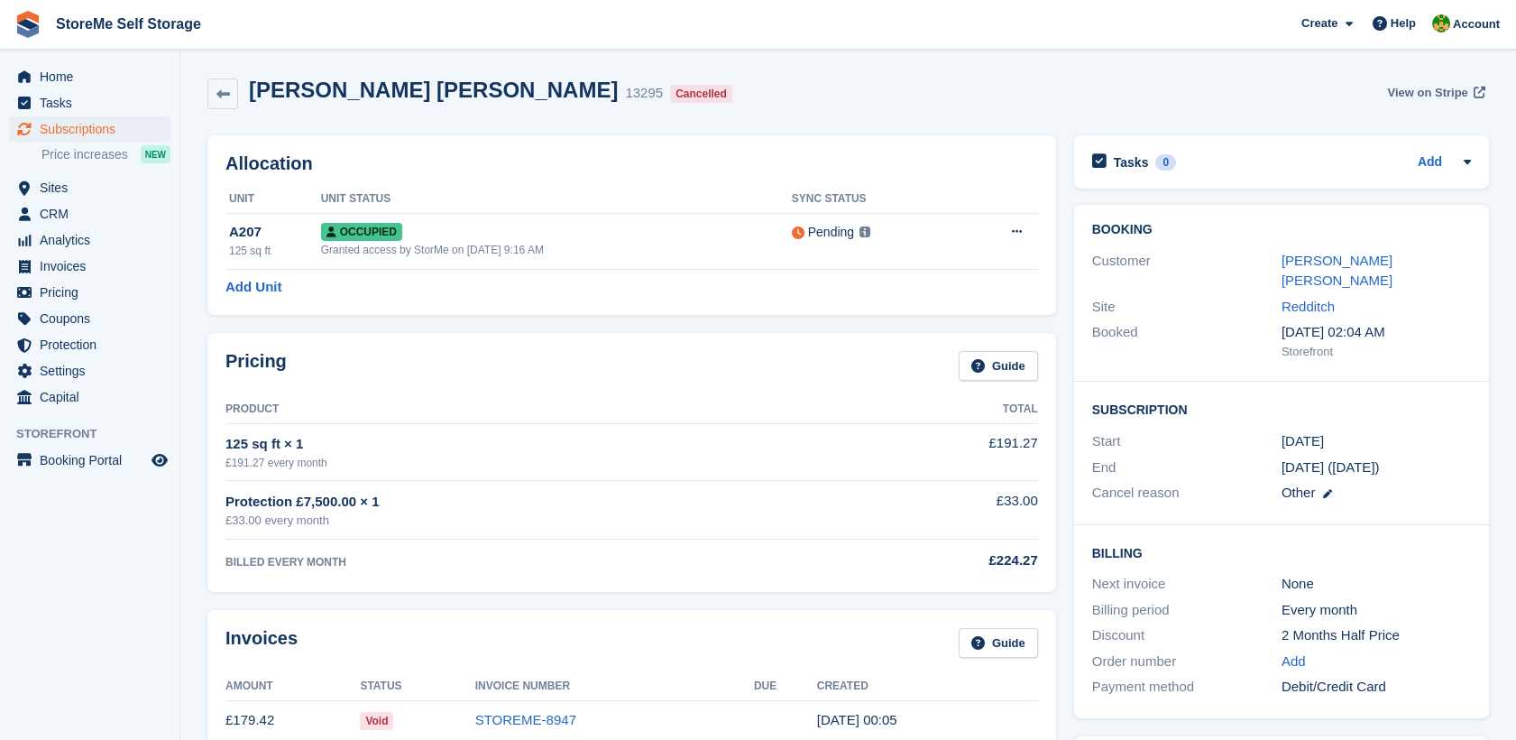
click at [1409, 95] on span "View on Stripe" at bounding box center [1427, 93] width 80 height 18
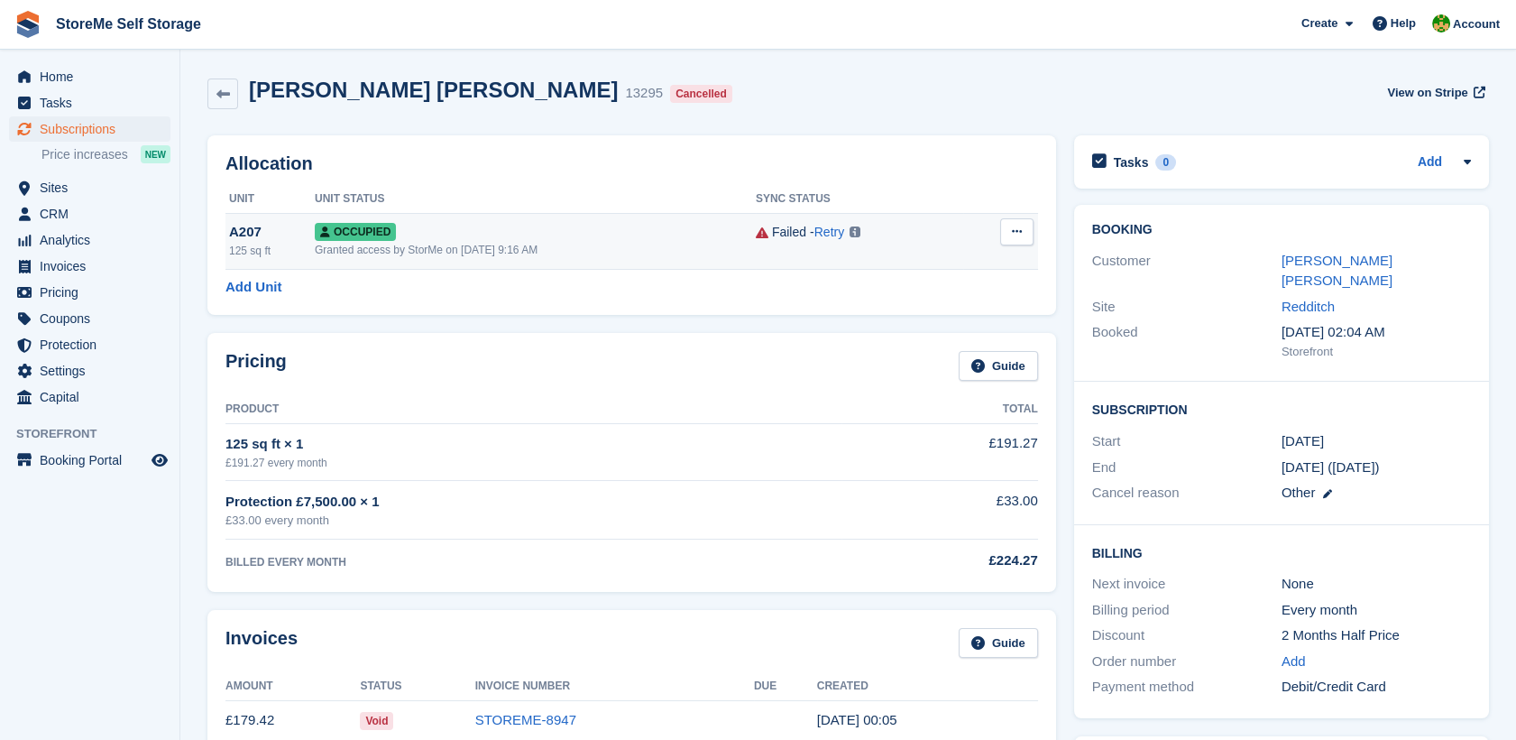
click at [274, 233] on div "A207" at bounding box center [272, 232] width 86 height 21
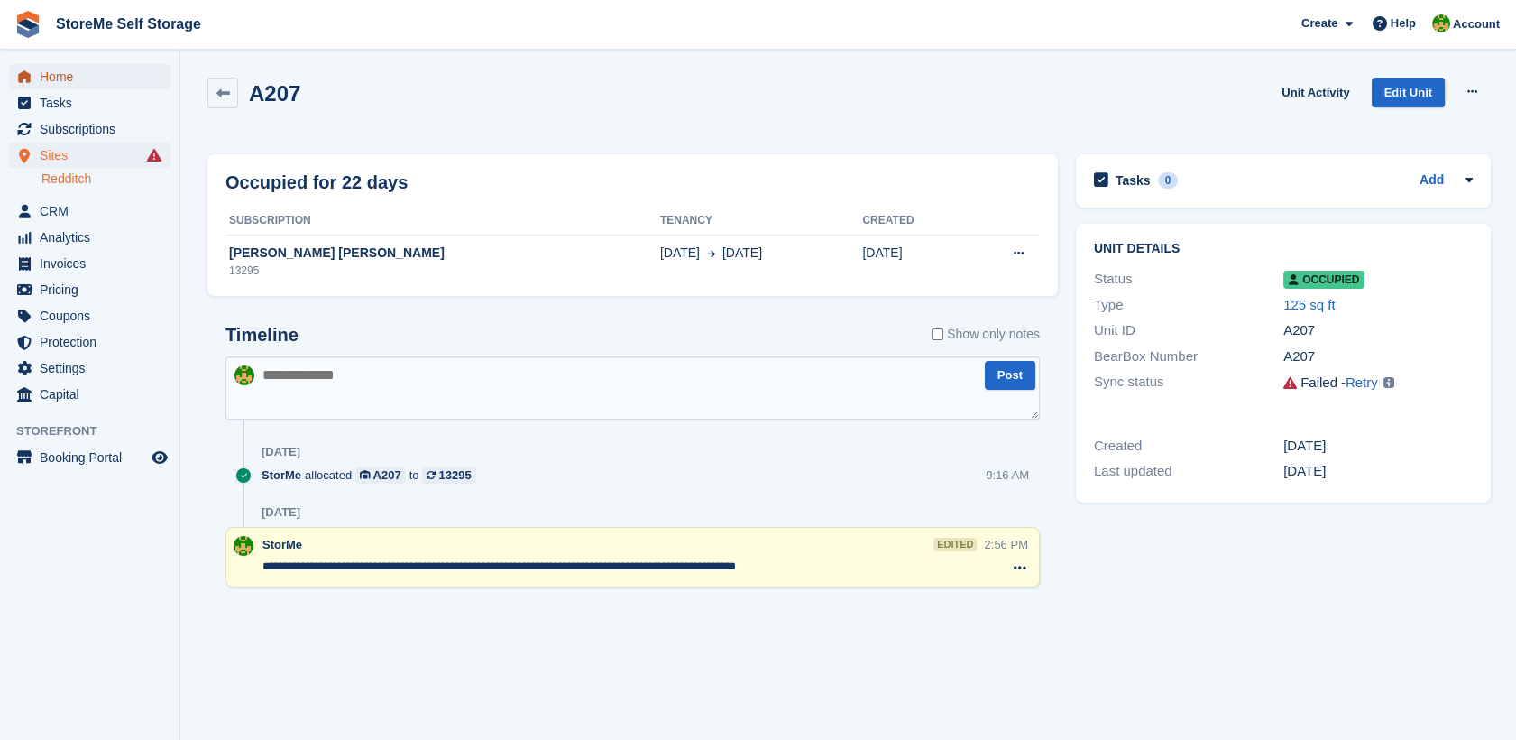
click at [65, 82] on span "Home" at bounding box center [94, 76] width 108 height 25
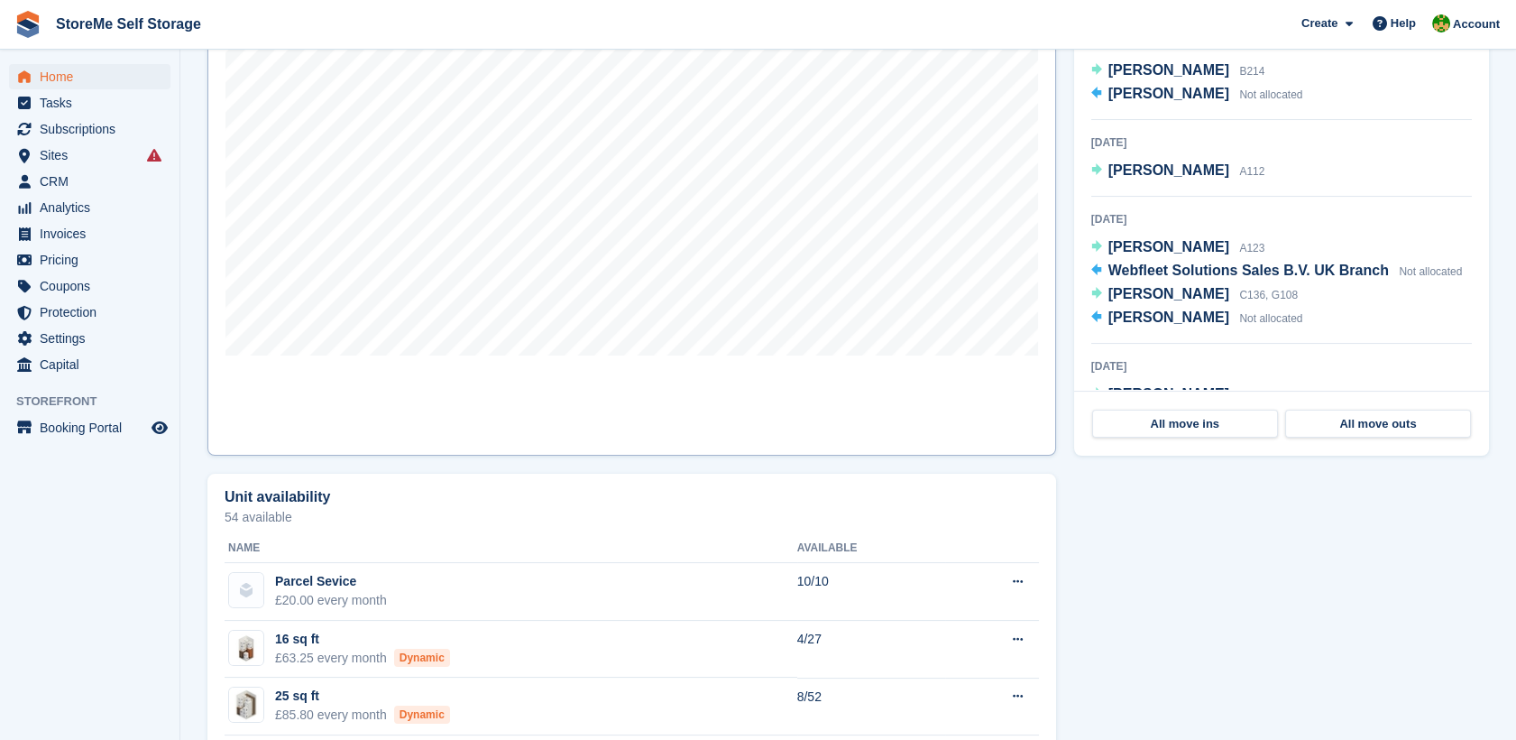
scroll to position [501, 0]
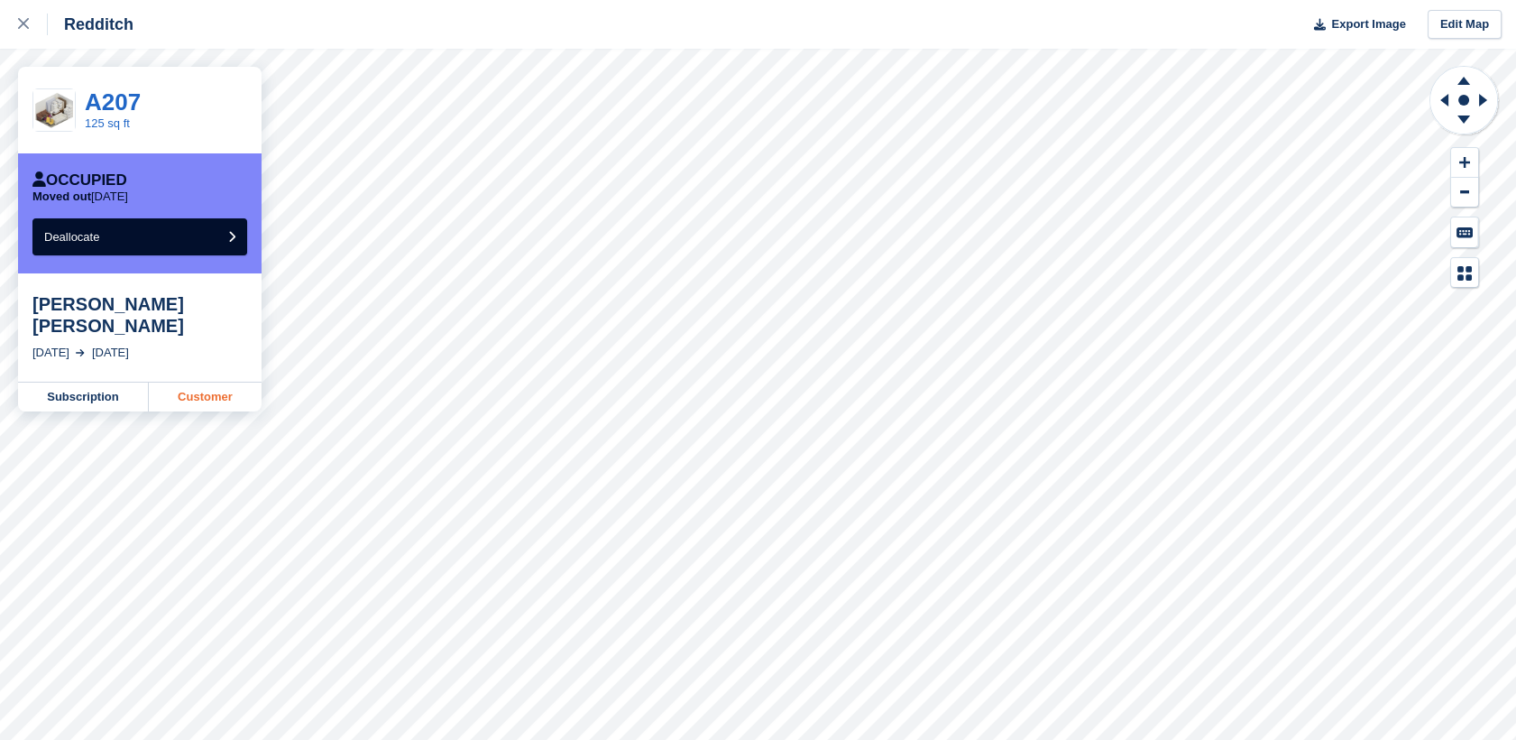
click at [190, 382] on link "Customer" at bounding box center [205, 396] width 113 height 29
drag, startPoint x: 20, startPoint y: 25, endPoint x: 53, endPoint y: 25, distance: 33.4
click at [21, 25] on icon at bounding box center [23, 23] width 11 height 11
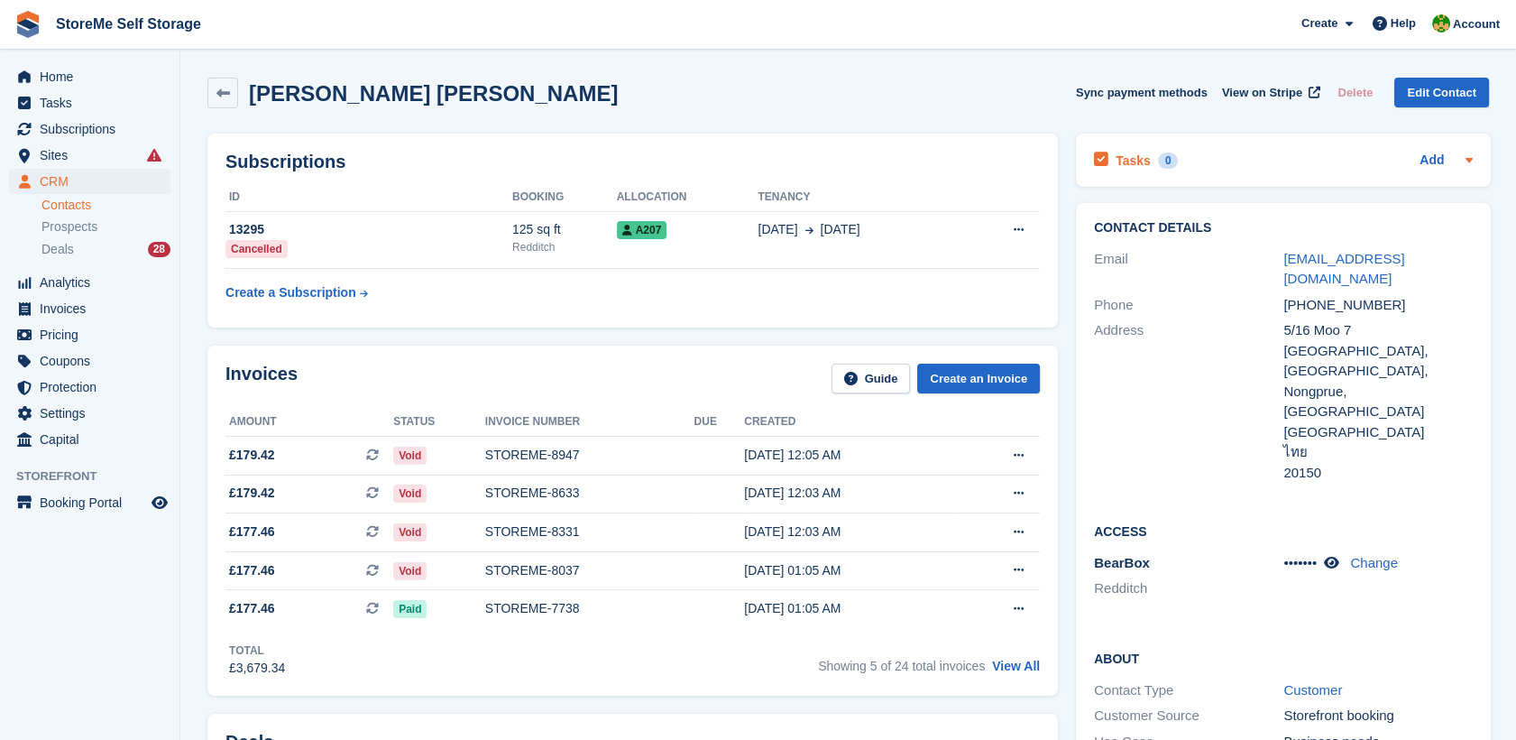
click at [1135, 158] on h2 "Tasks" at bounding box center [1133, 160] width 35 height 16
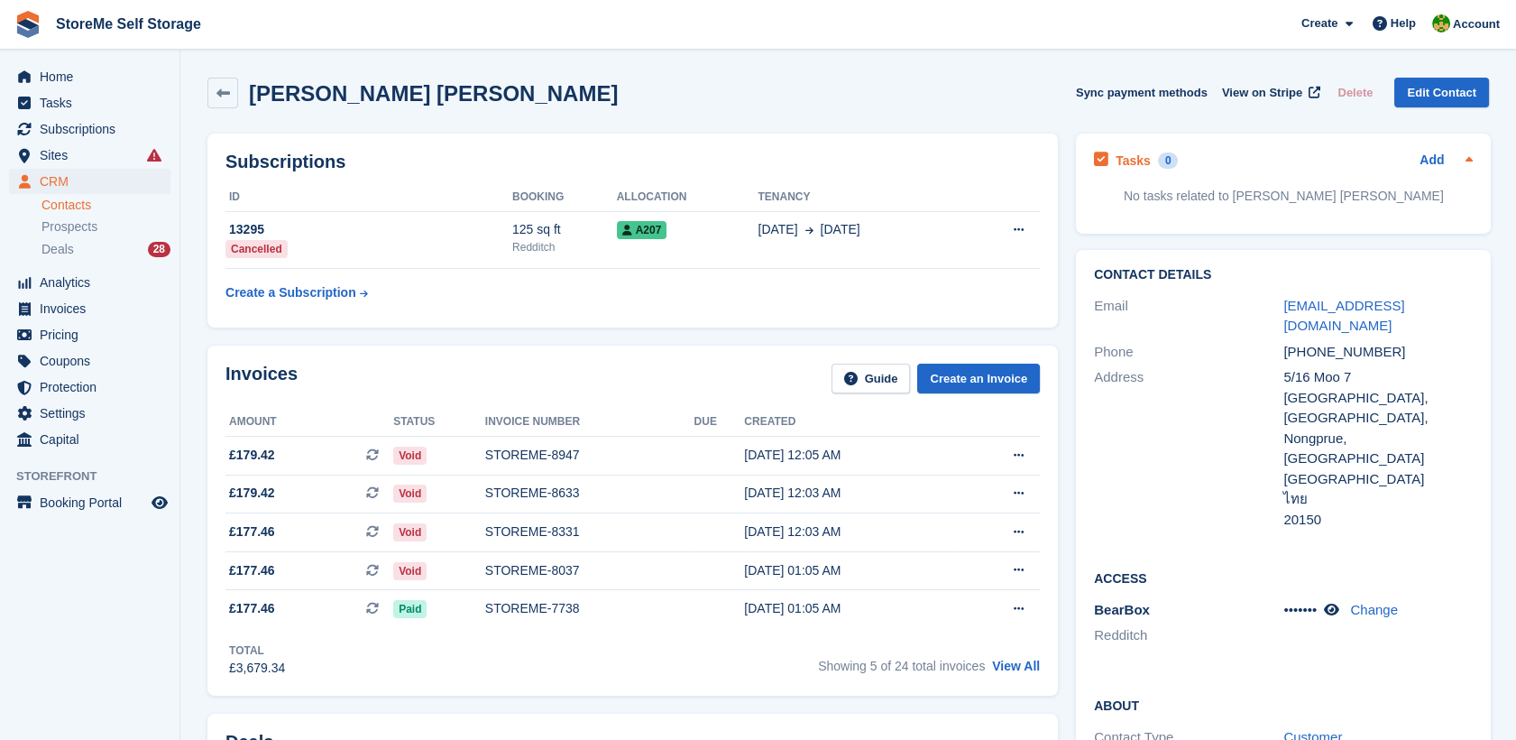
click at [1443, 159] on div "Add" at bounding box center [1446, 161] width 53 height 22
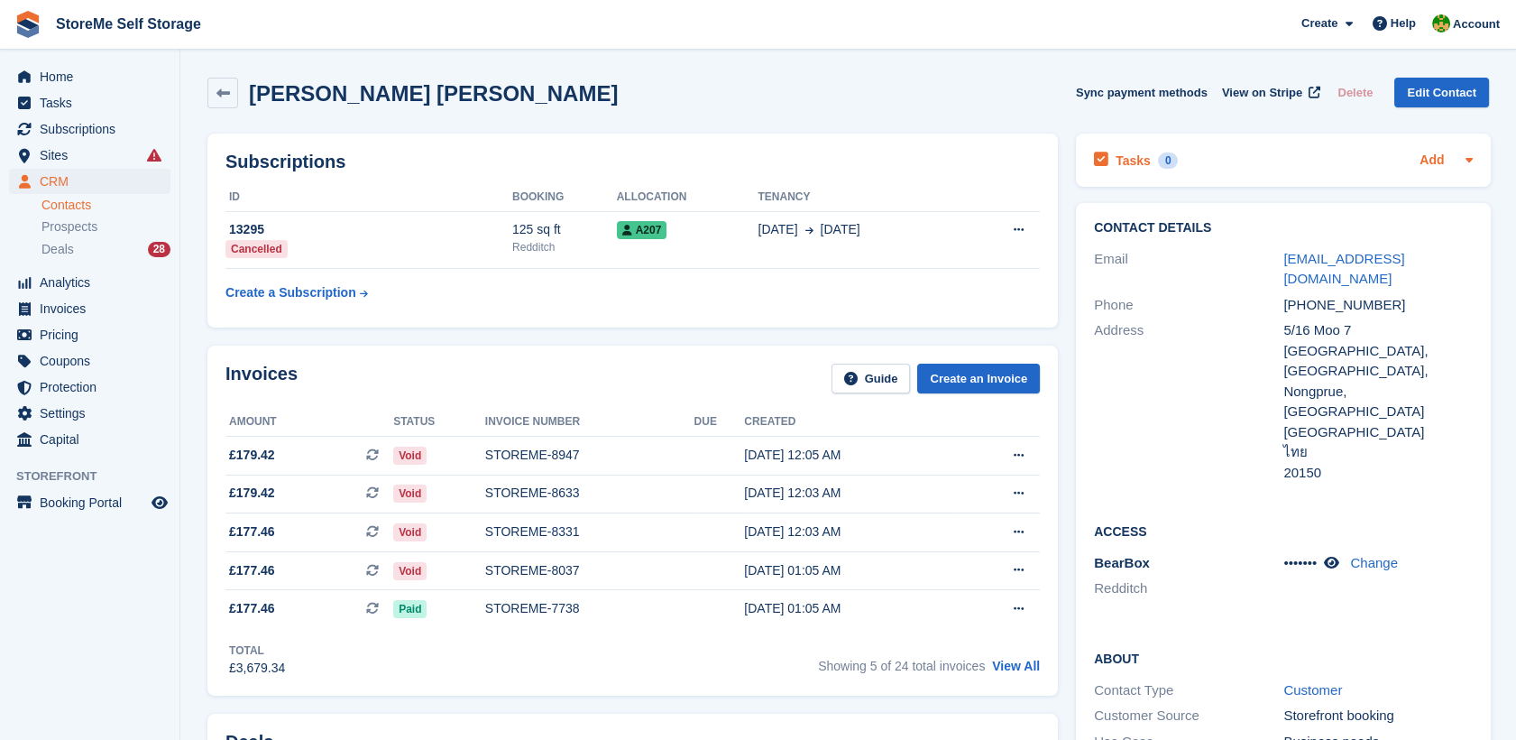
click at [1435, 158] on link "Add" at bounding box center [1432, 161] width 24 height 21
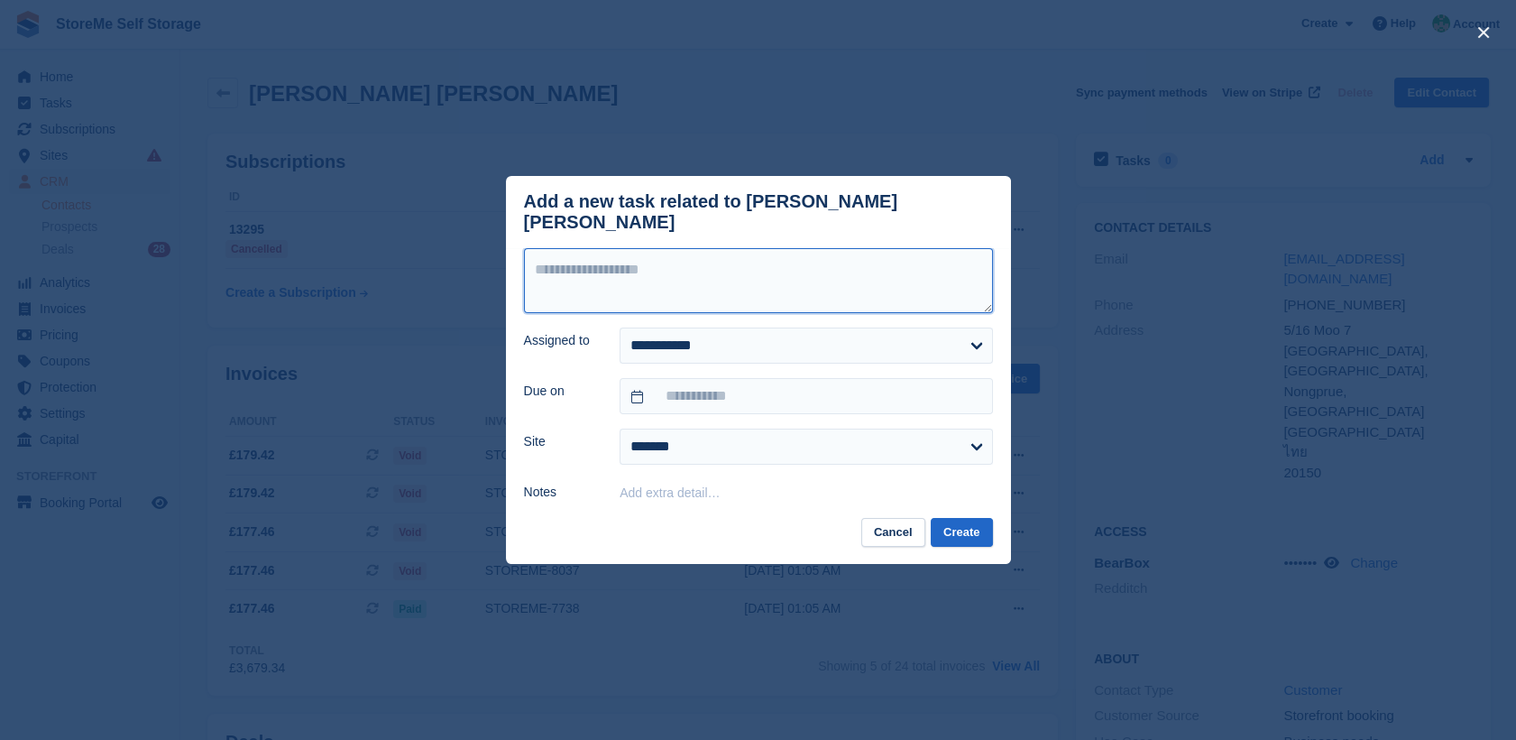
click at [758, 262] on textarea at bounding box center [758, 280] width 469 height 65
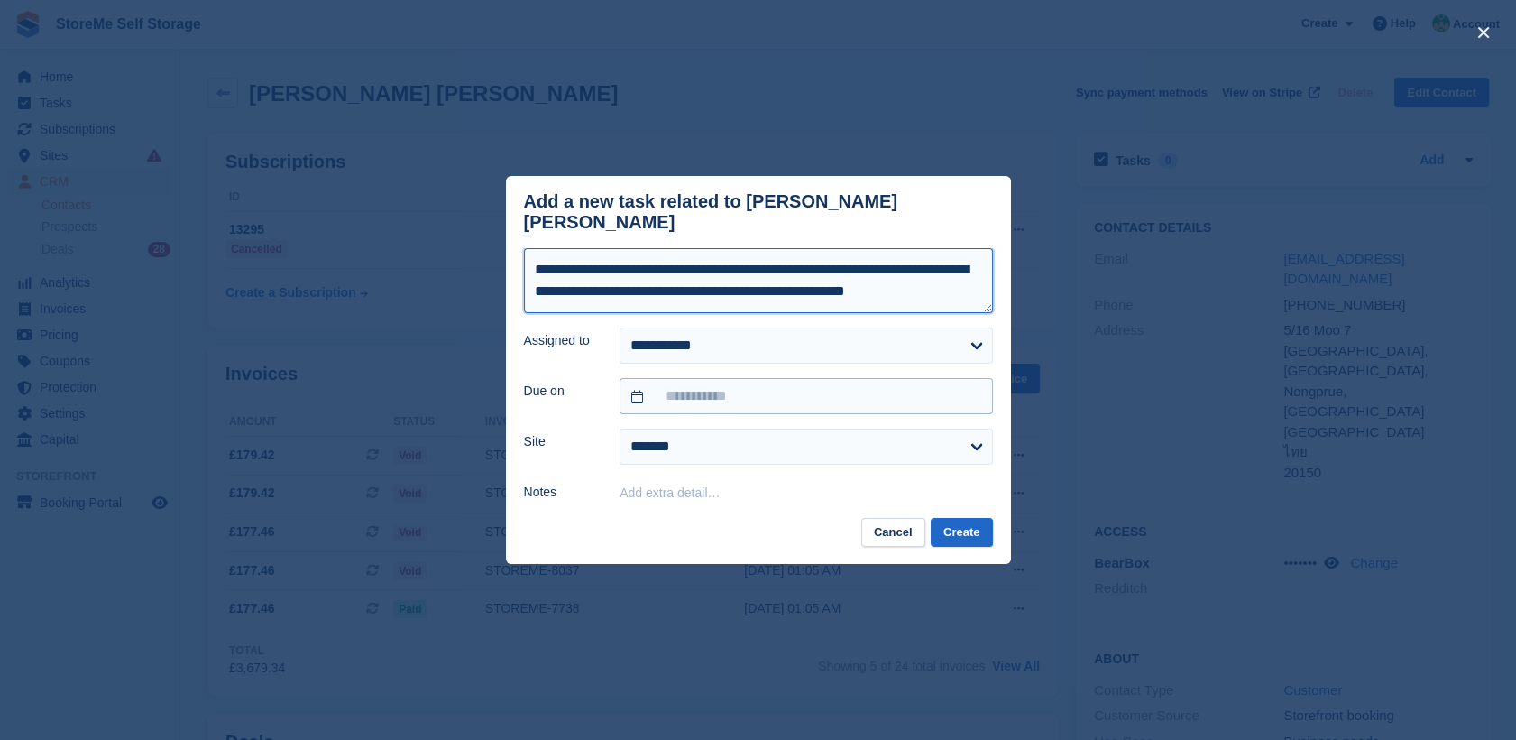
type textarea "**********"
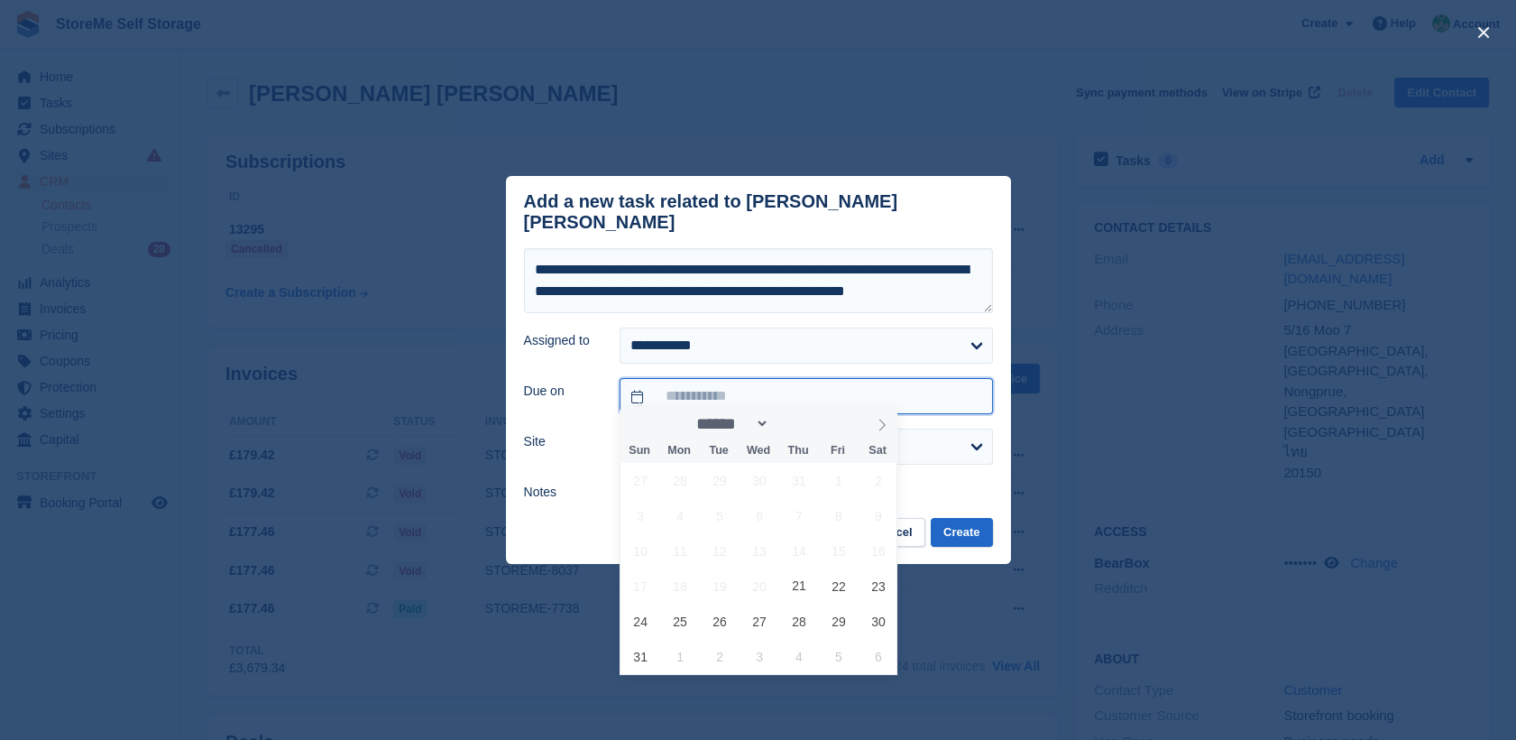
click at [750, 386] on input "text" at bounding box center [806, 396] width 372 height 36
click at [833, 584] on span "22" at bounding box center [838, 585] width 35 height 35
type input "**********"
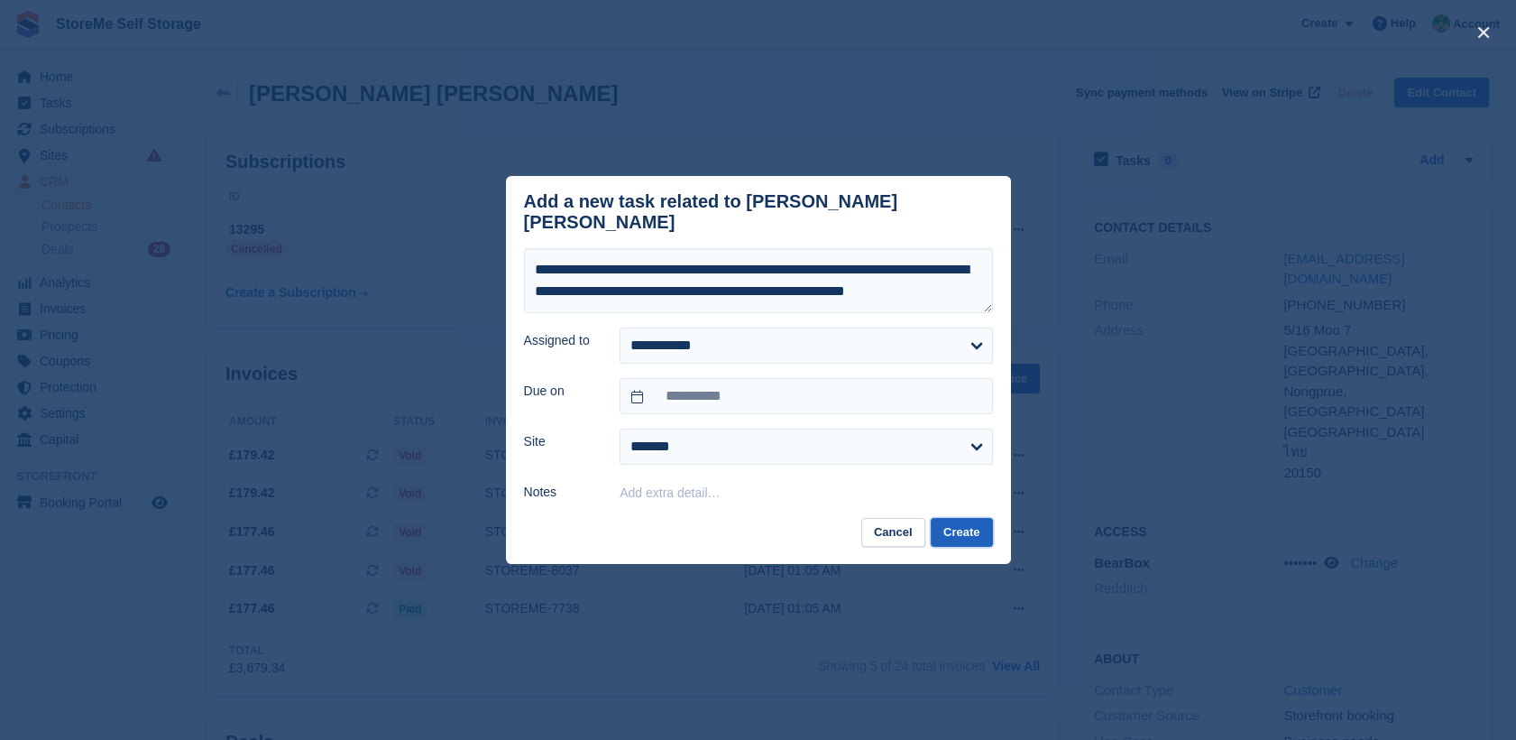
click at [951, 525] on button "Create" at bounding box center [961, 533] width 61 height 30
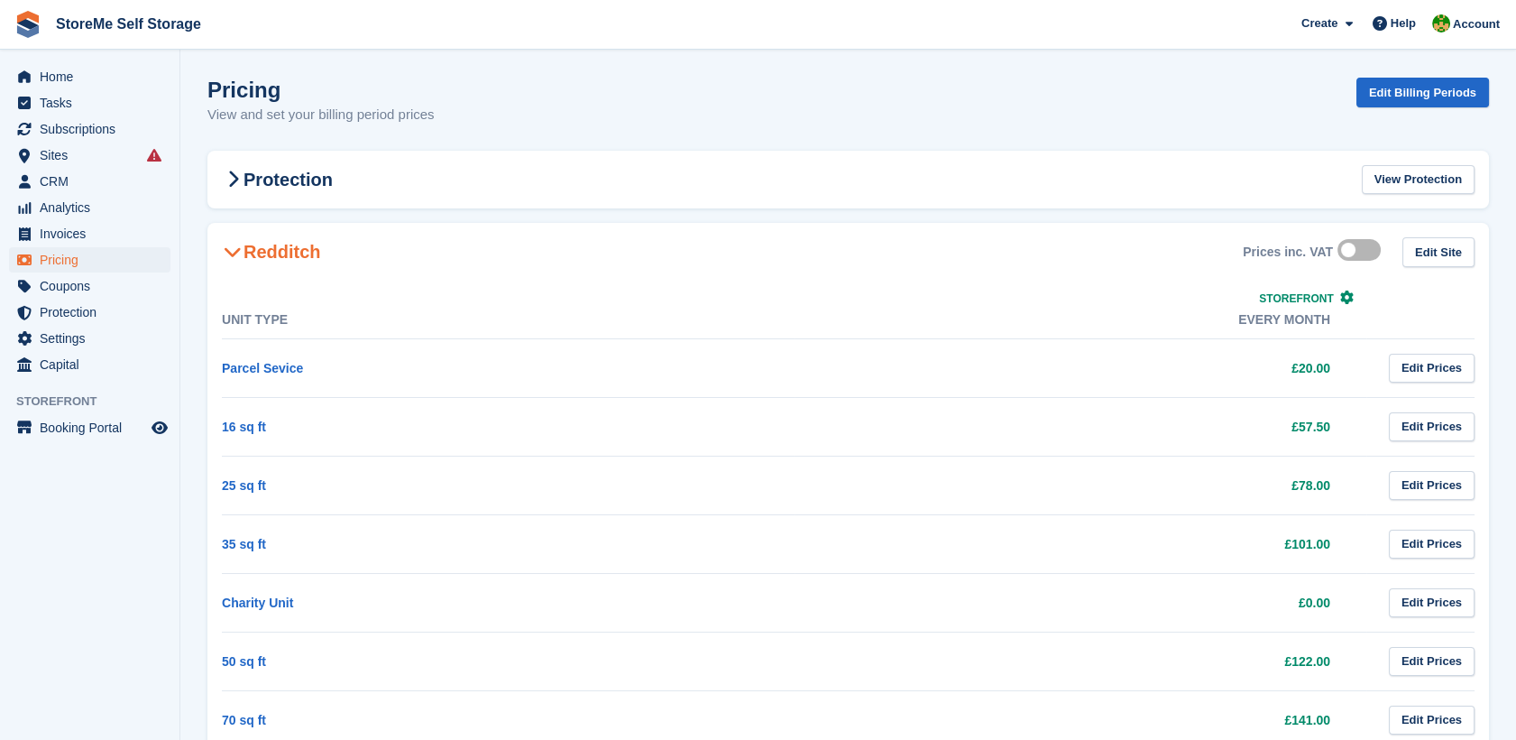
click at [233, 256] on icon at bounding box center [233, 252] width 18 height 18
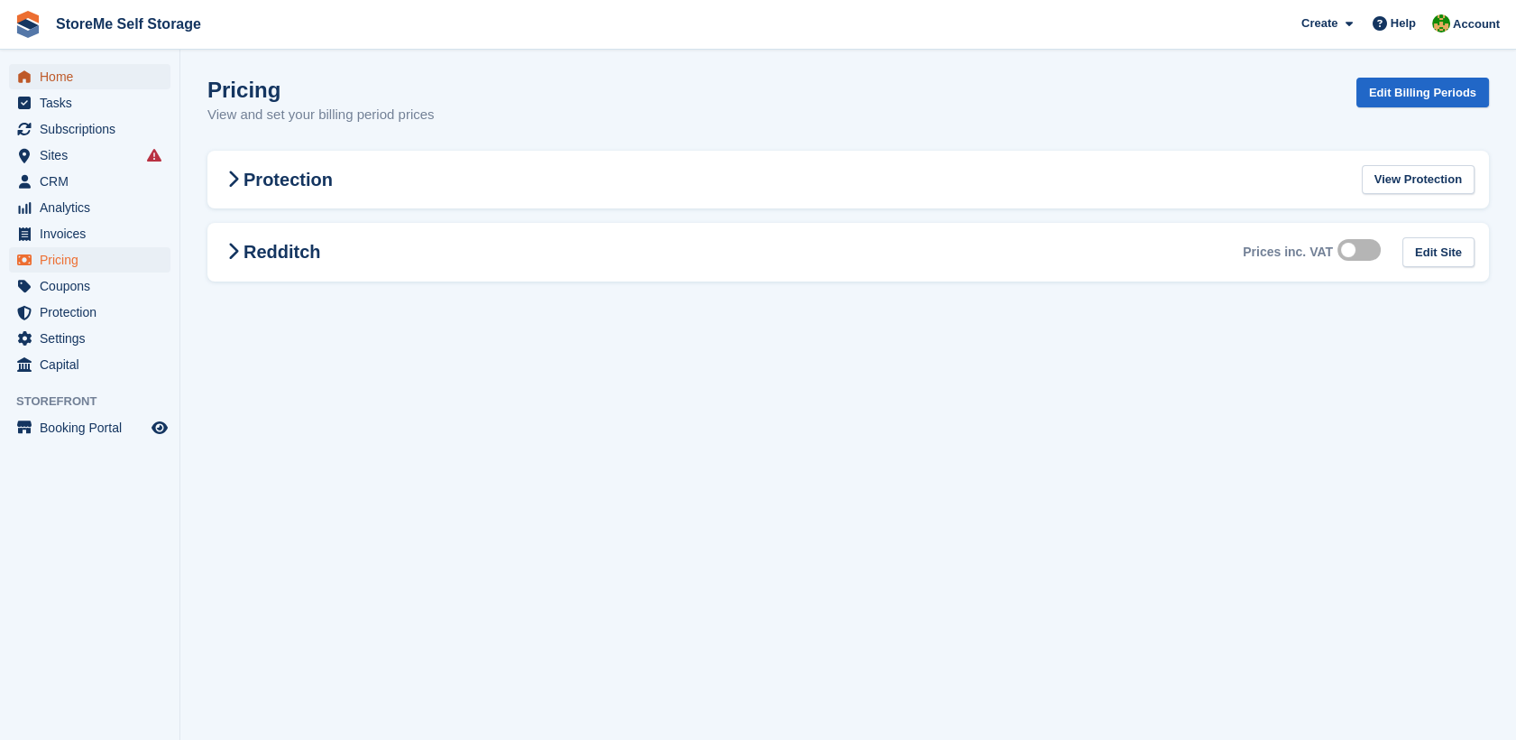
click at [51, 77] on span "Home" at bounding box center [94, 76] width 108 height 25
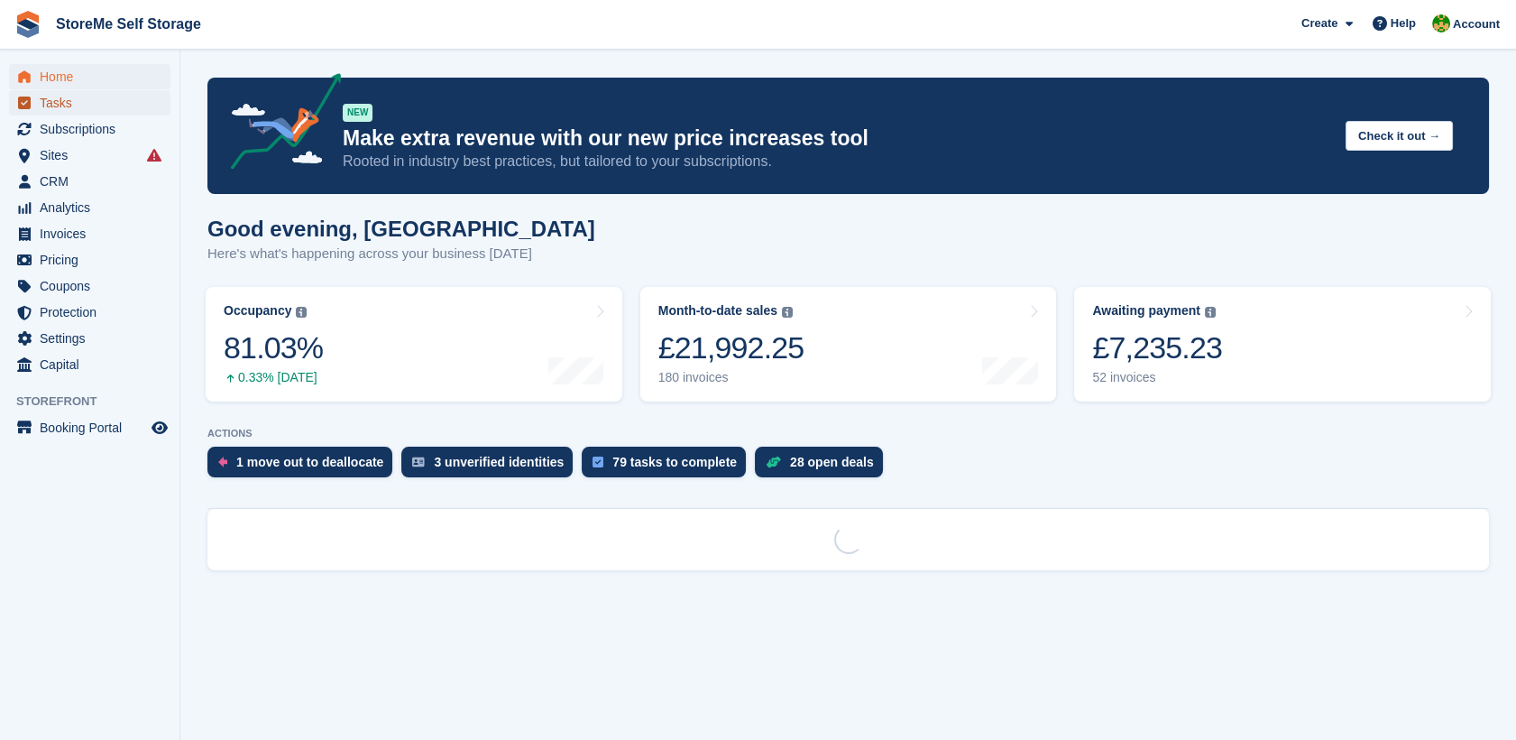
click at [78, 107] on span "Tasks" at bounding box center [94, 102] width 108 height 25
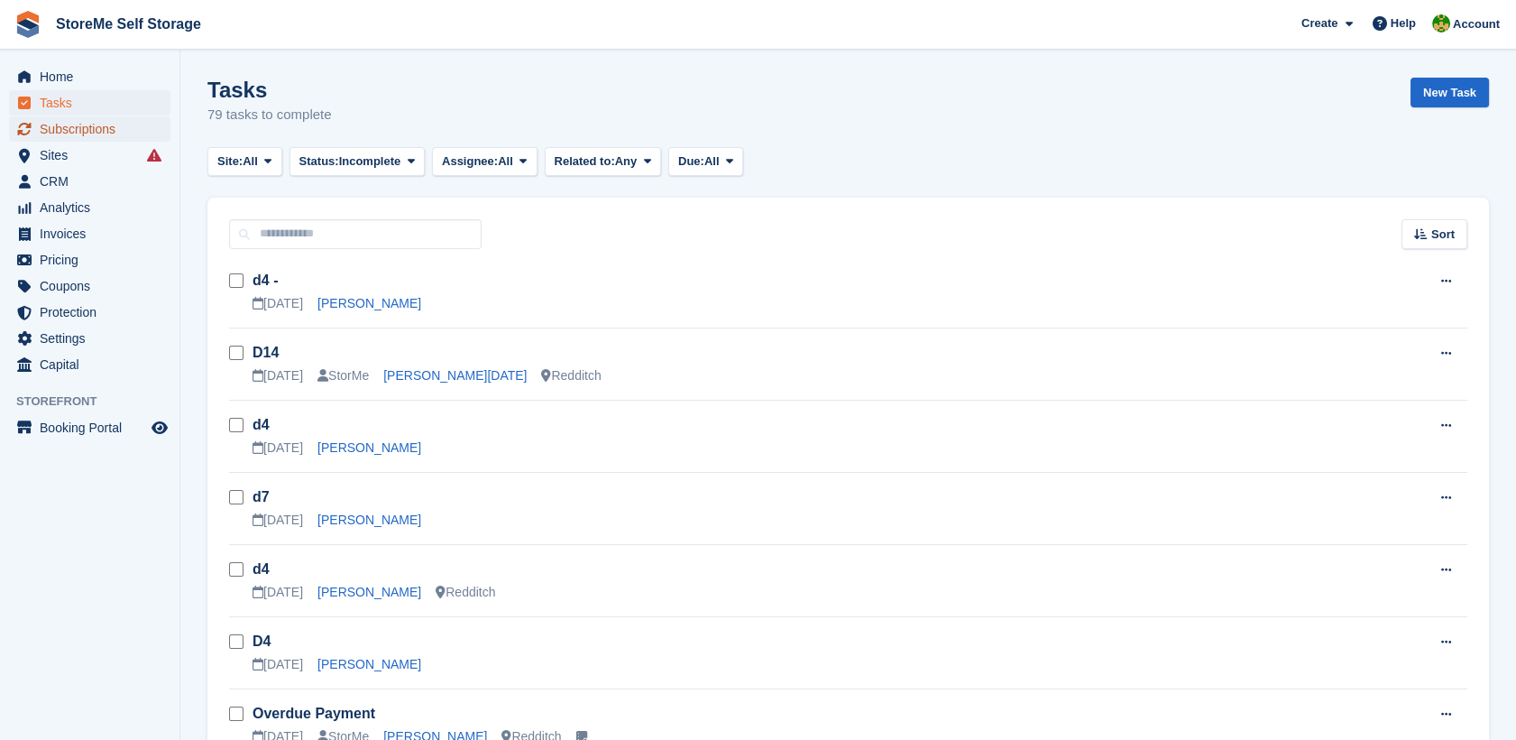
click at [78, 131] on span "Subscriptions" at bounding box center [94, 128] width 108 height 25
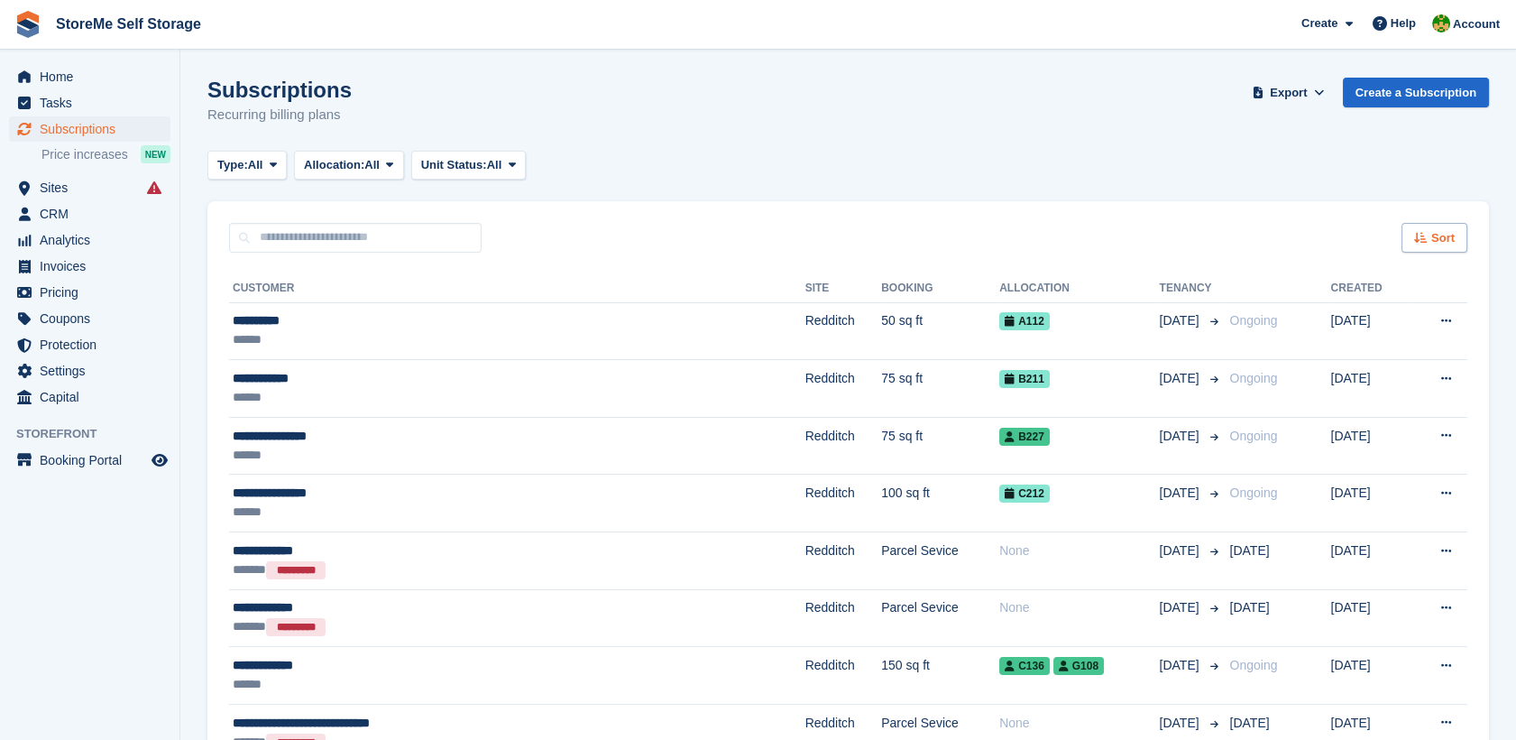
click at [1424, 242] on icon at bounding box center [1421, 238] width 14 height 12
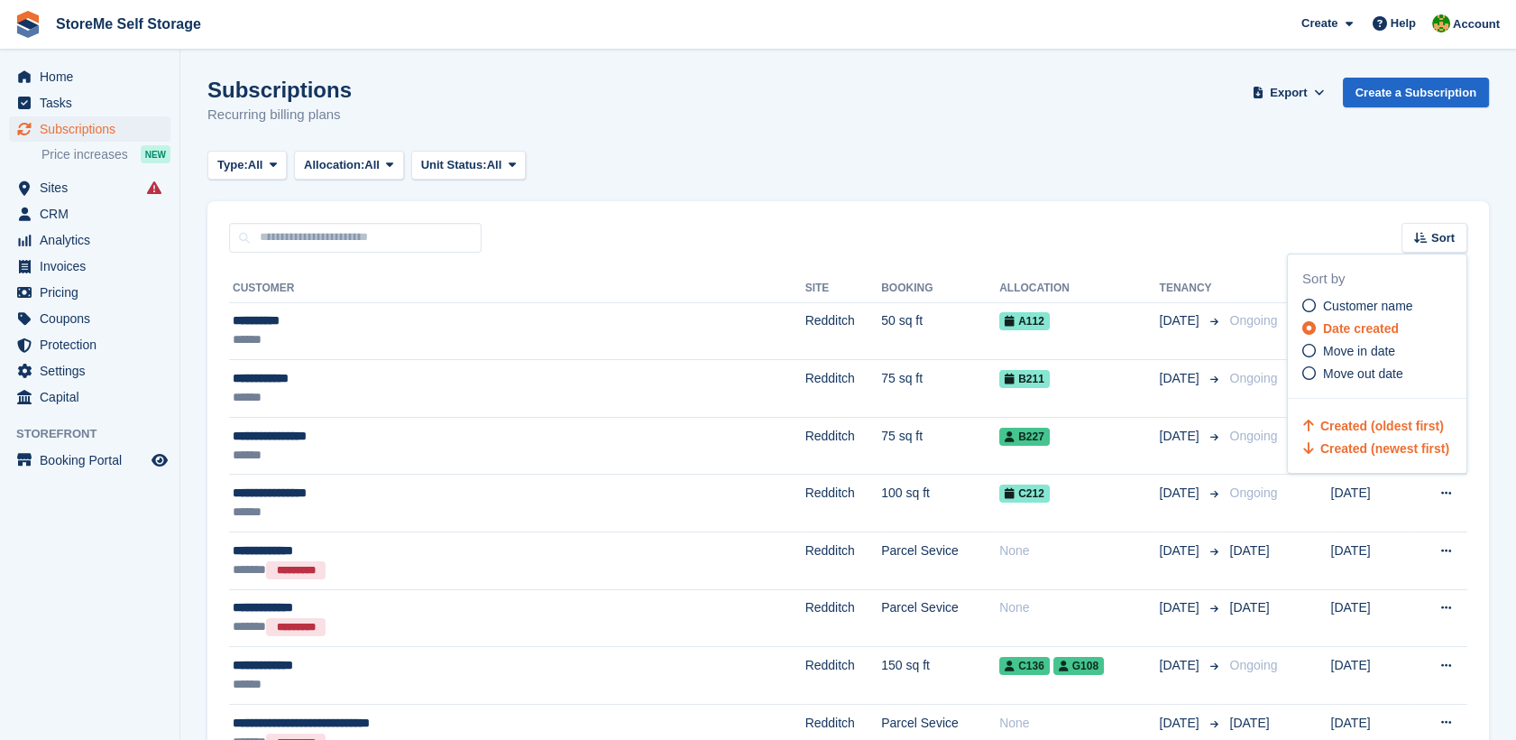
click at [1352, 424] on span "Created (oldest first)" at bounding box center [1382, 425] width 124 height 14
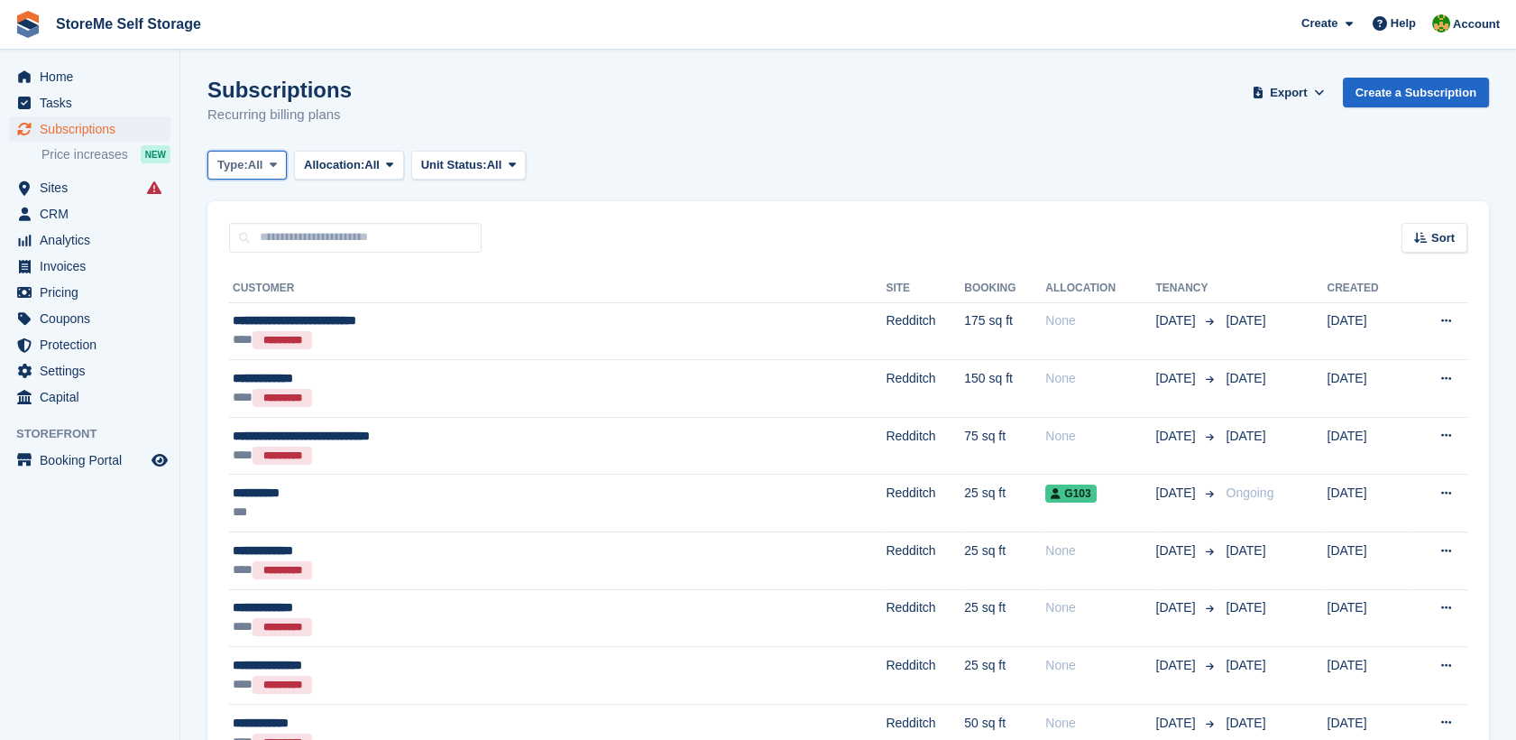
click at [262, 162] on span "All" at bounding box center [255, 165] width 15 height 18
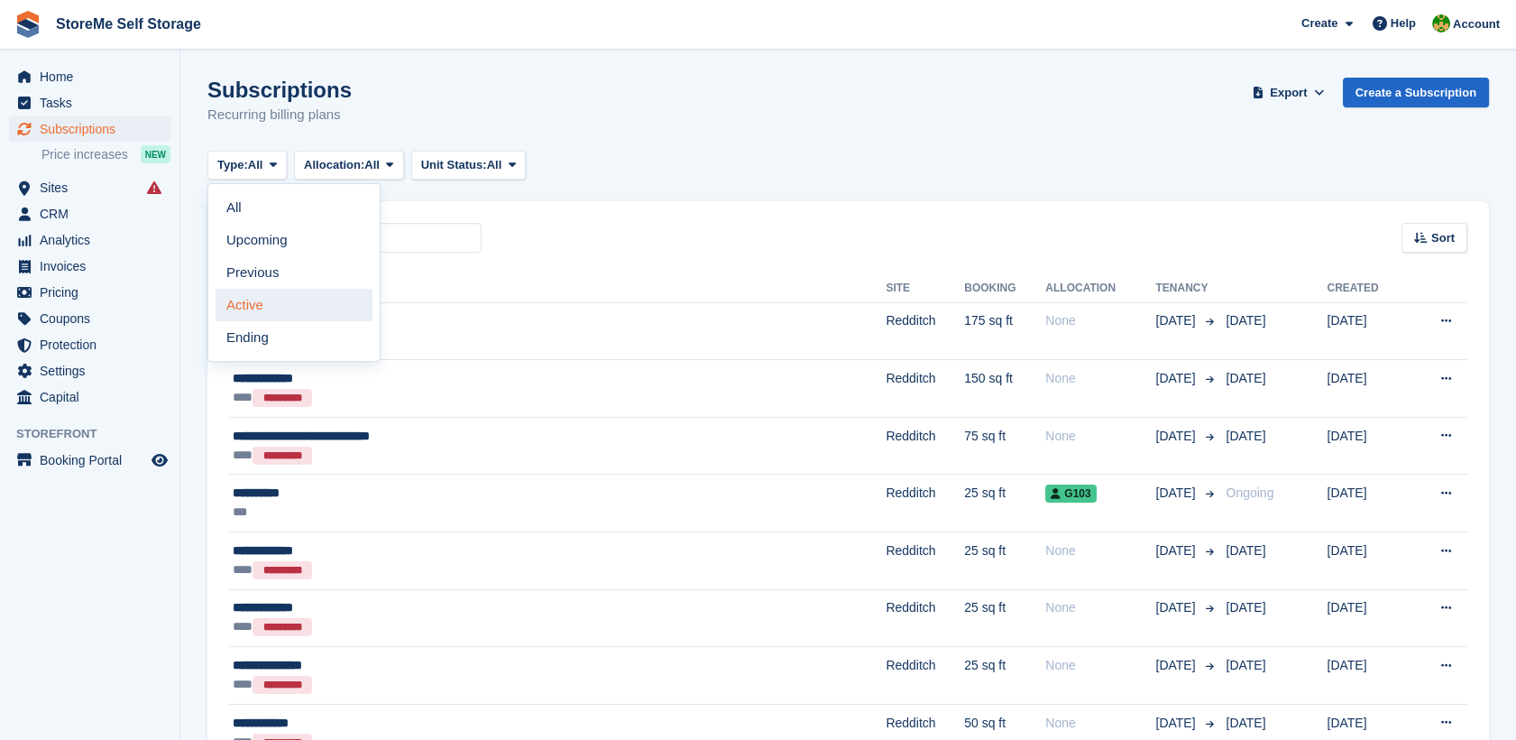
click at [271, 310] on link "Active" at bounding box center [294, 305] width 157 height 32
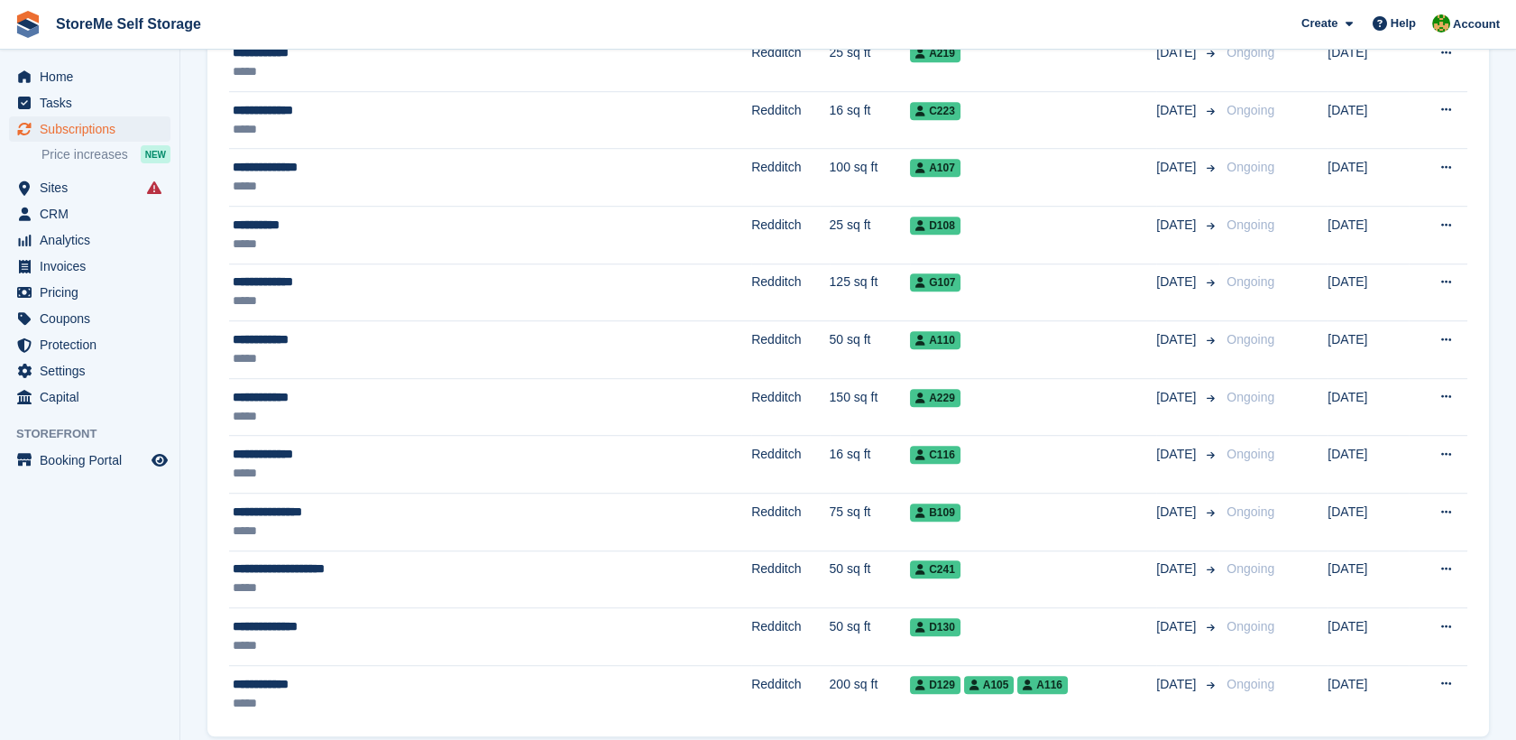
scroll to position [2514, 0]
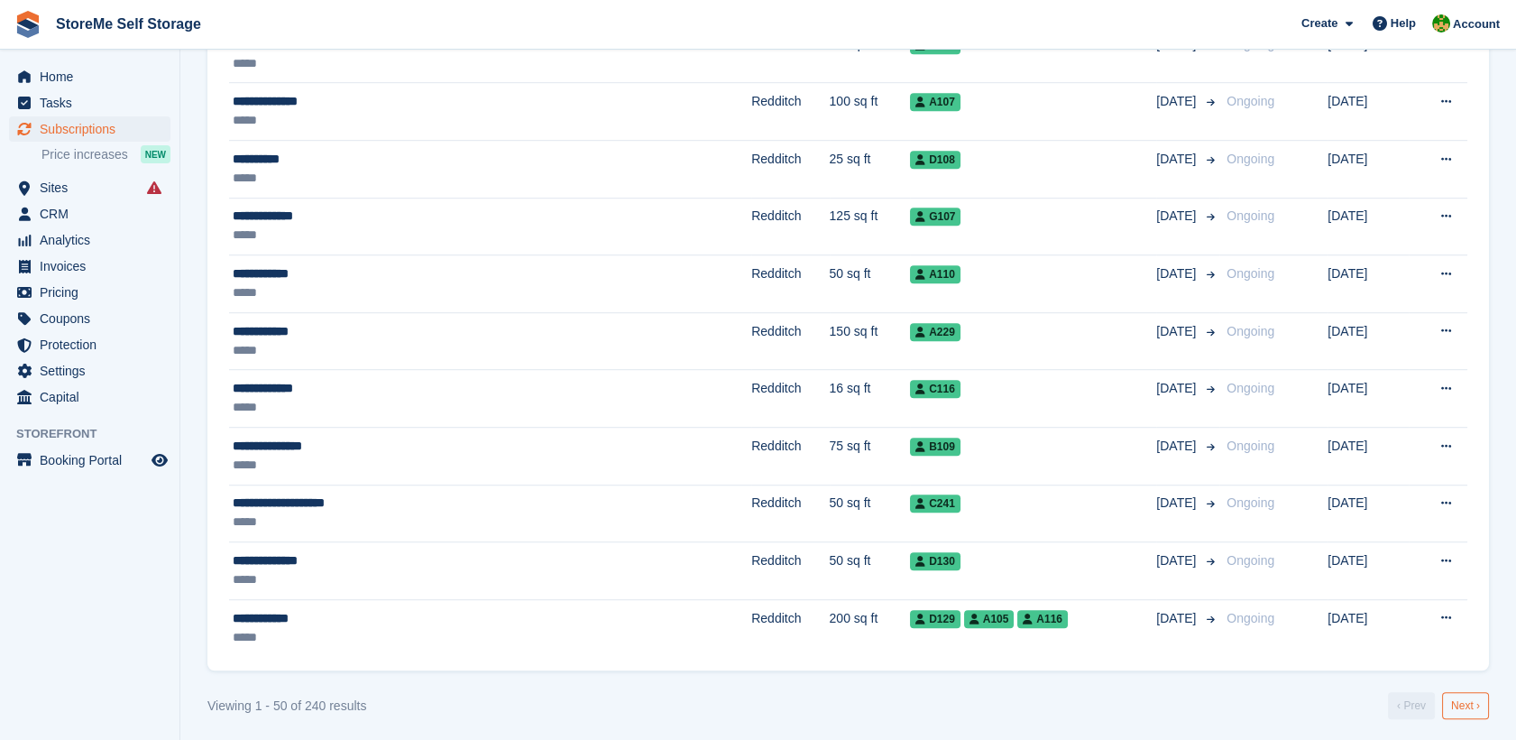
click at [1457, 692] on link "Next ›" at bounding box center [1465, 705] width 47 height 27
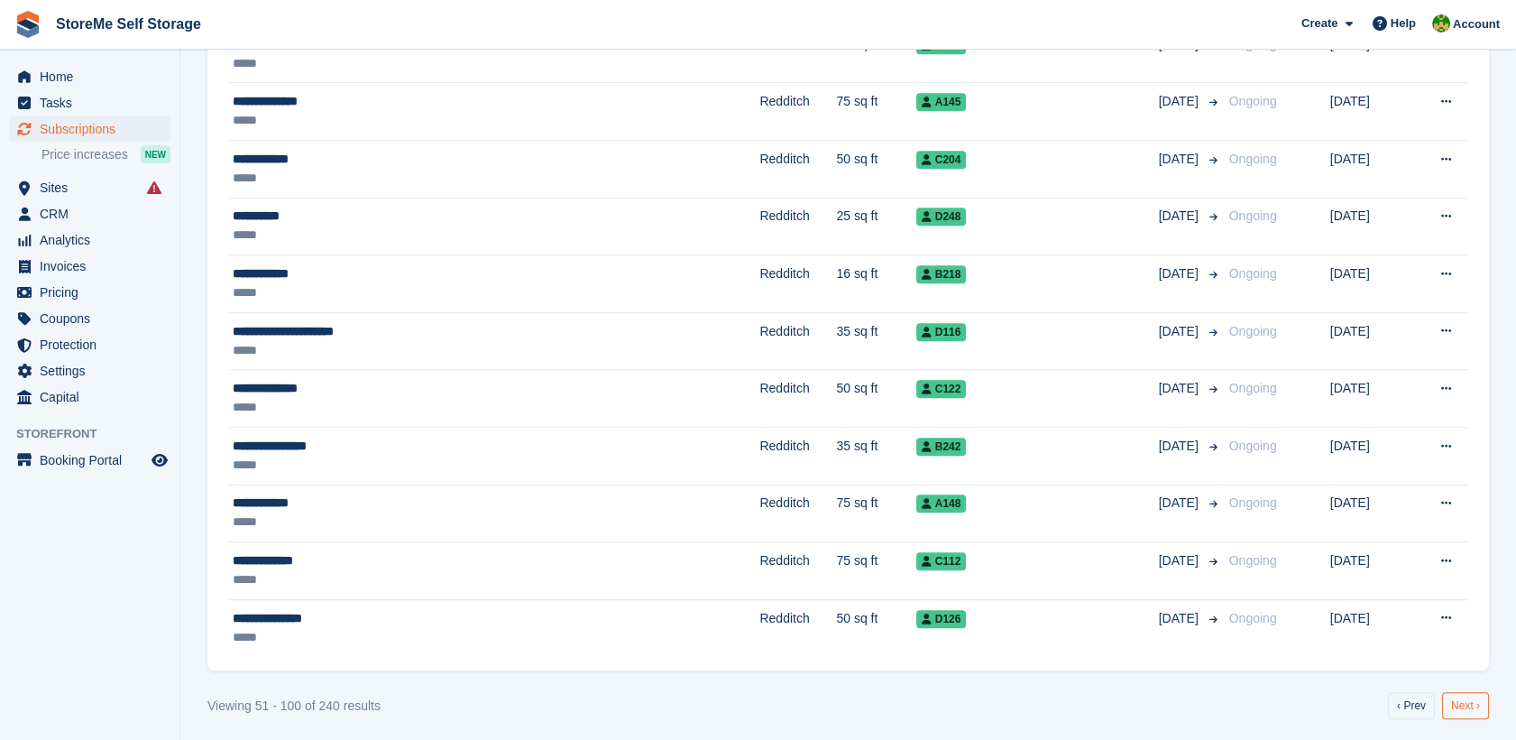
click at [1475, 696] on link "Next ›" at bounding box center [1465, 705] width 47 height 27
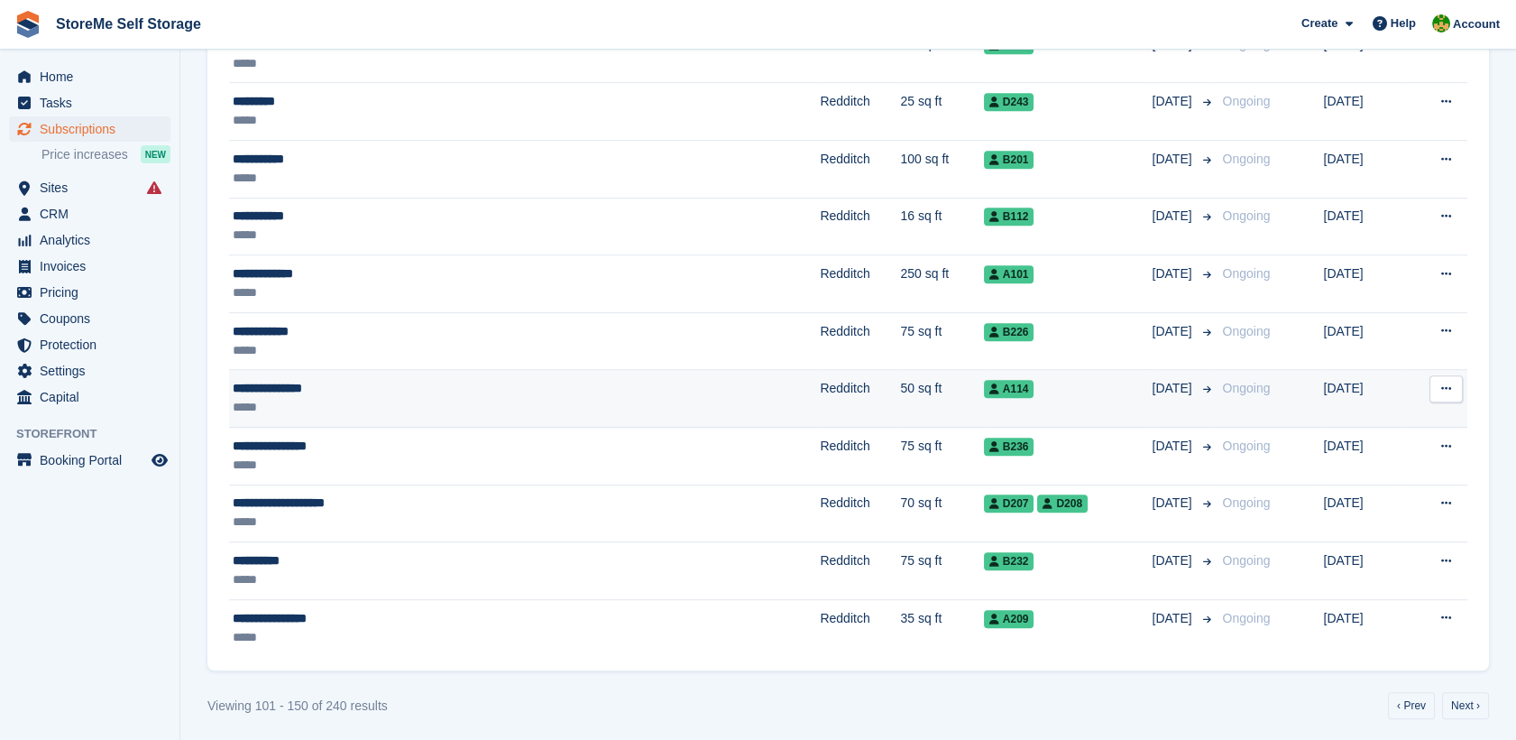
click at [473, 379] on div "**********" at bounding box center [414, 388] width 363 height 19
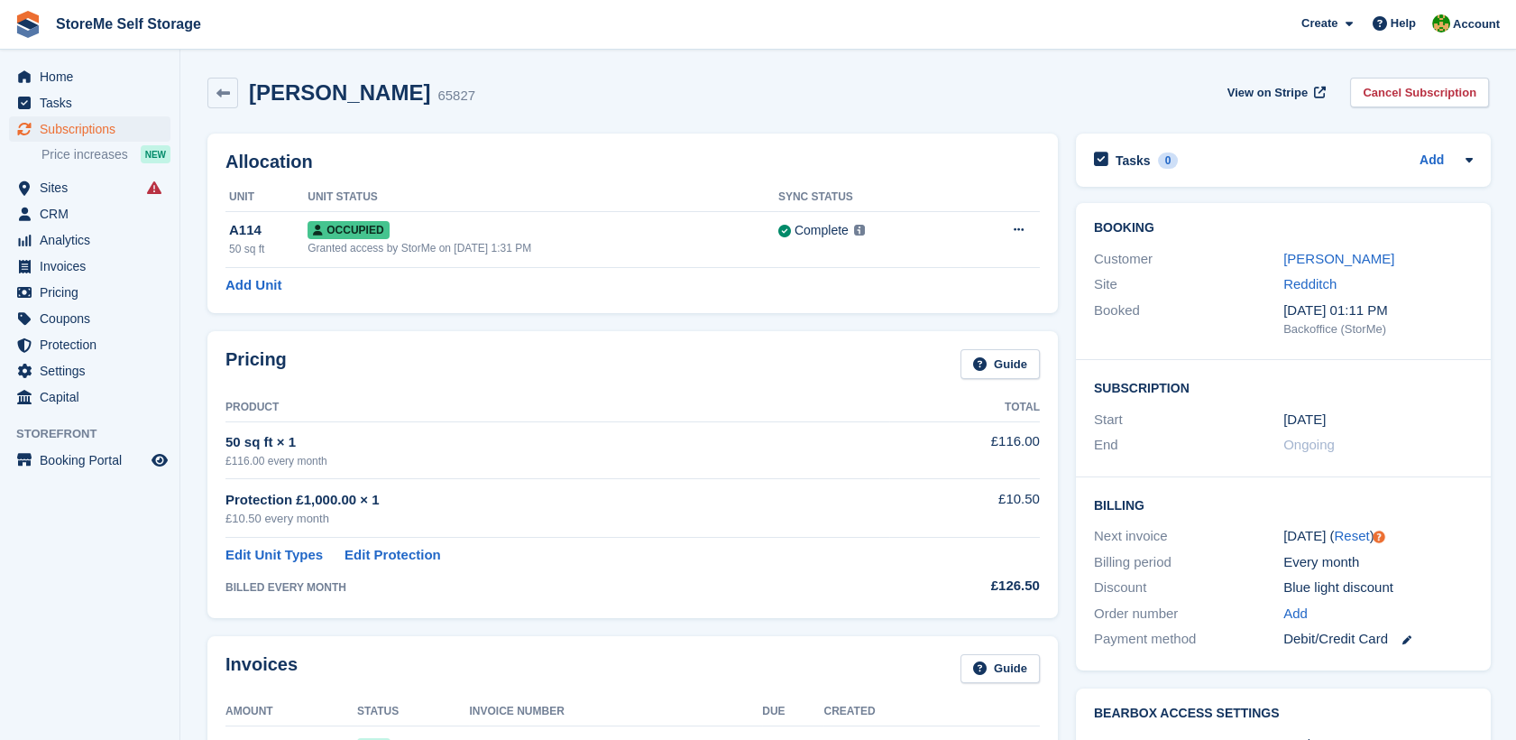
scroll to position [400, 0]
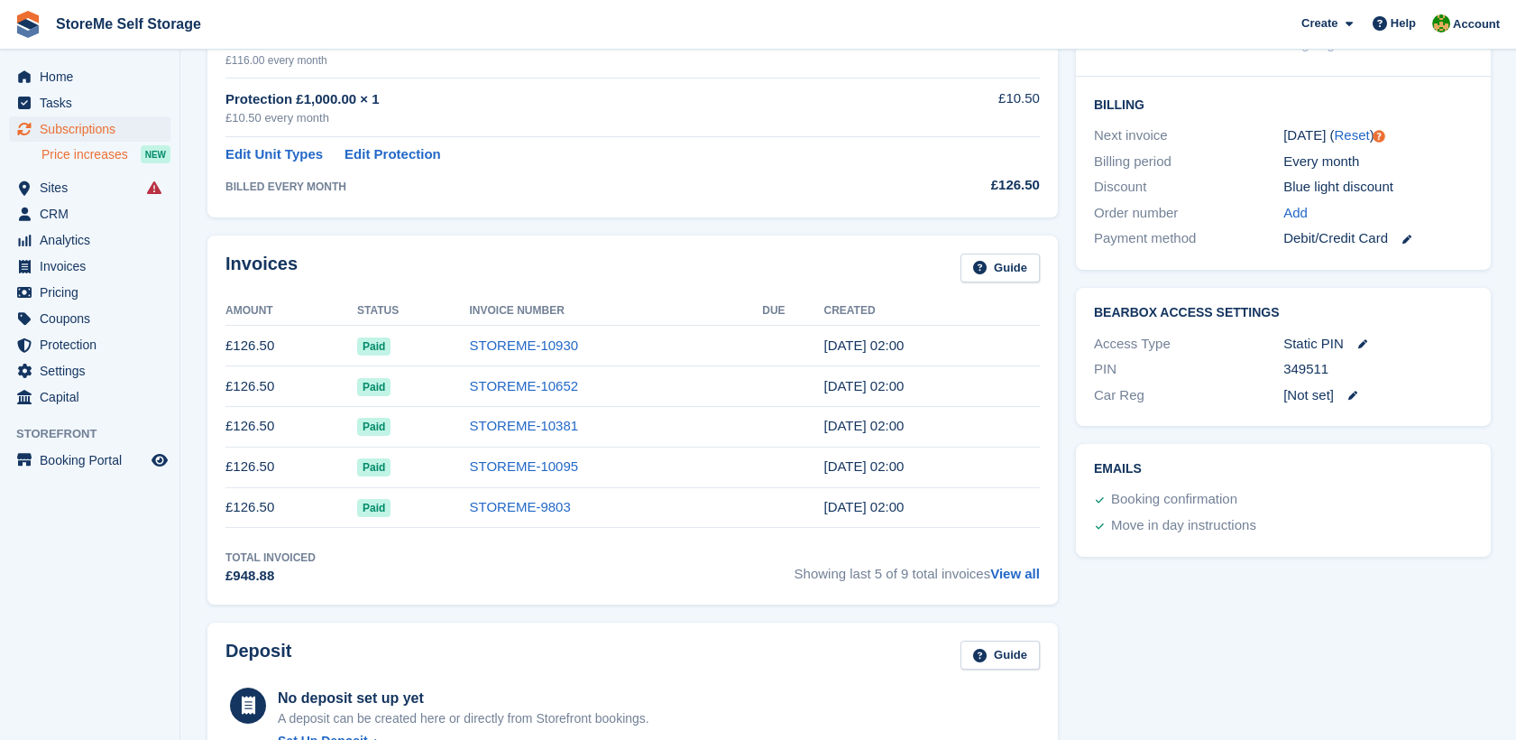
click at [88, 151] on span "Price increases" at bounding box center [84, 154] width 87 height 17
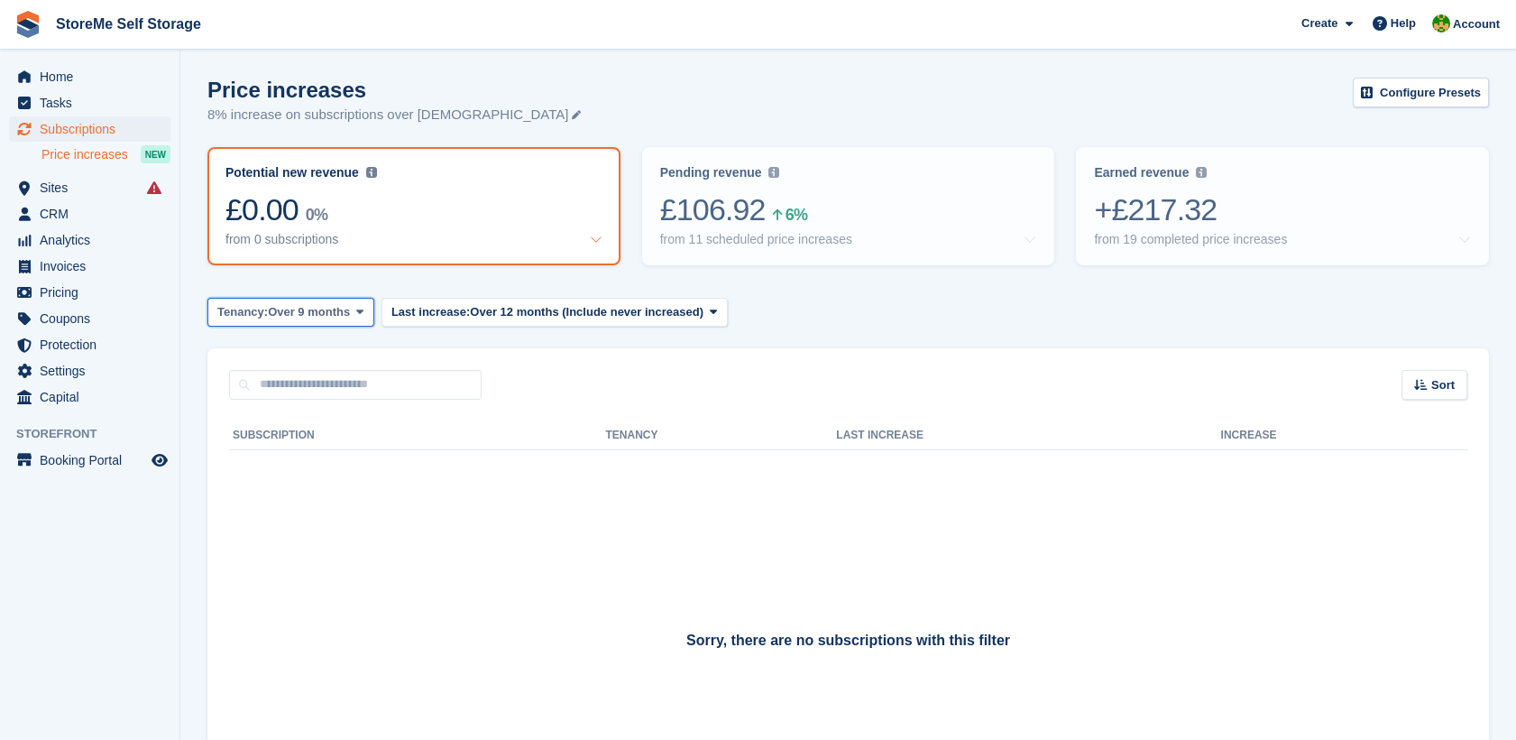
click at [346, 316] on span "Over 9 months" at bounding box center [309, 312] width 82 height 18
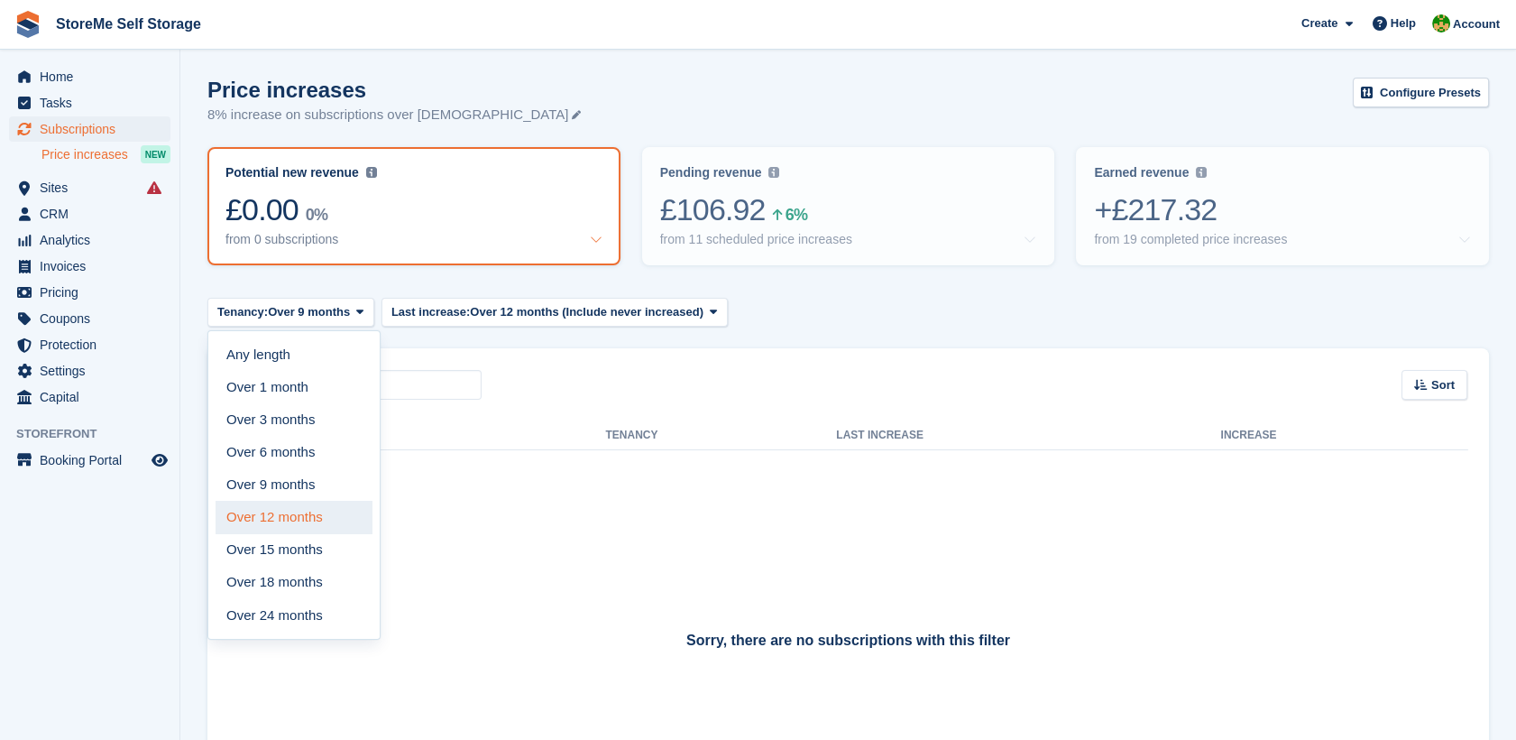
click at [298, 524] on link "Over 12 months" at bounding box center [294, 517] width 157 height 32
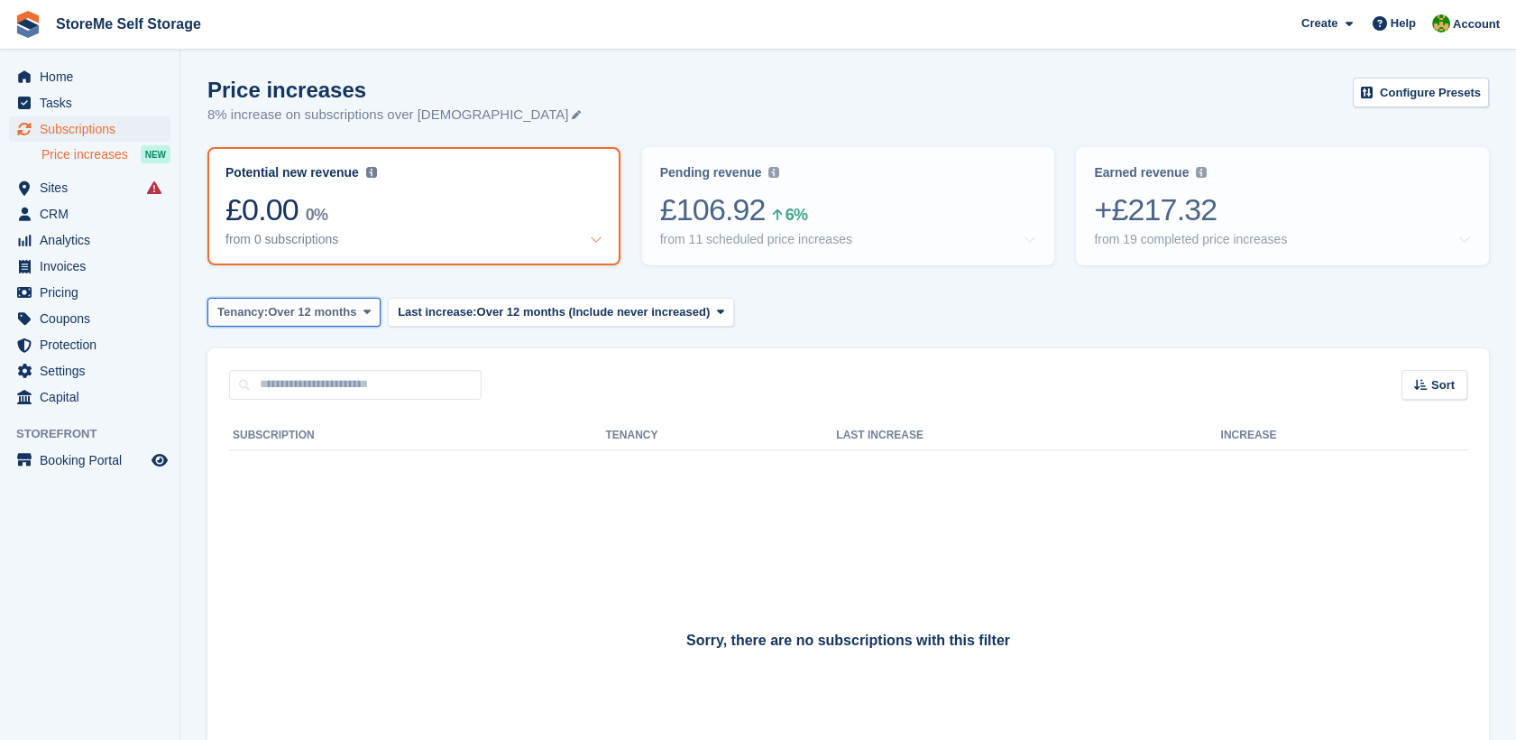
click at [349, 314] on span "Over 12 months" at bounding box center [312, 312] width 88 height 18
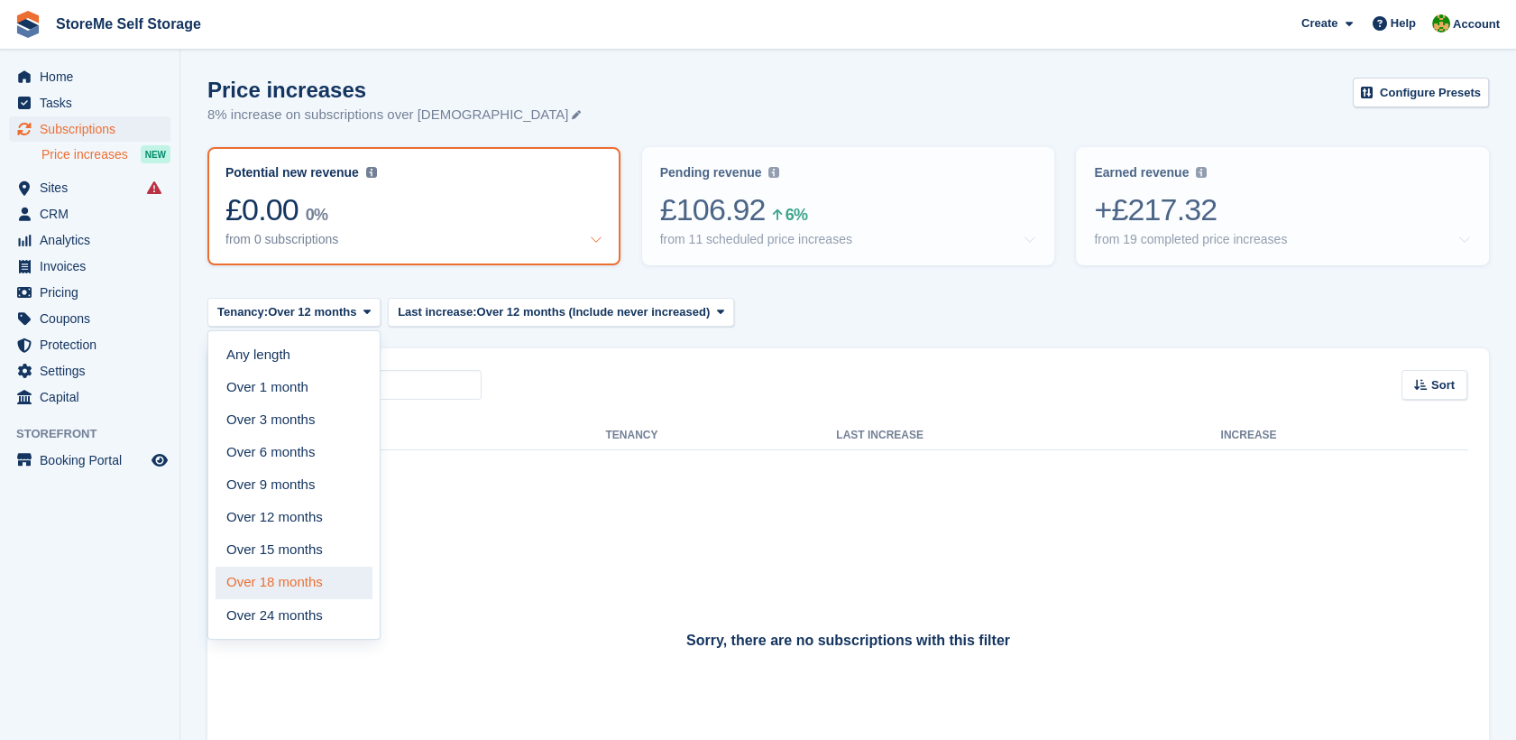
click at [280, 578] on link "Over 18 months" at bounding box center [294, 582] width 157 height 32
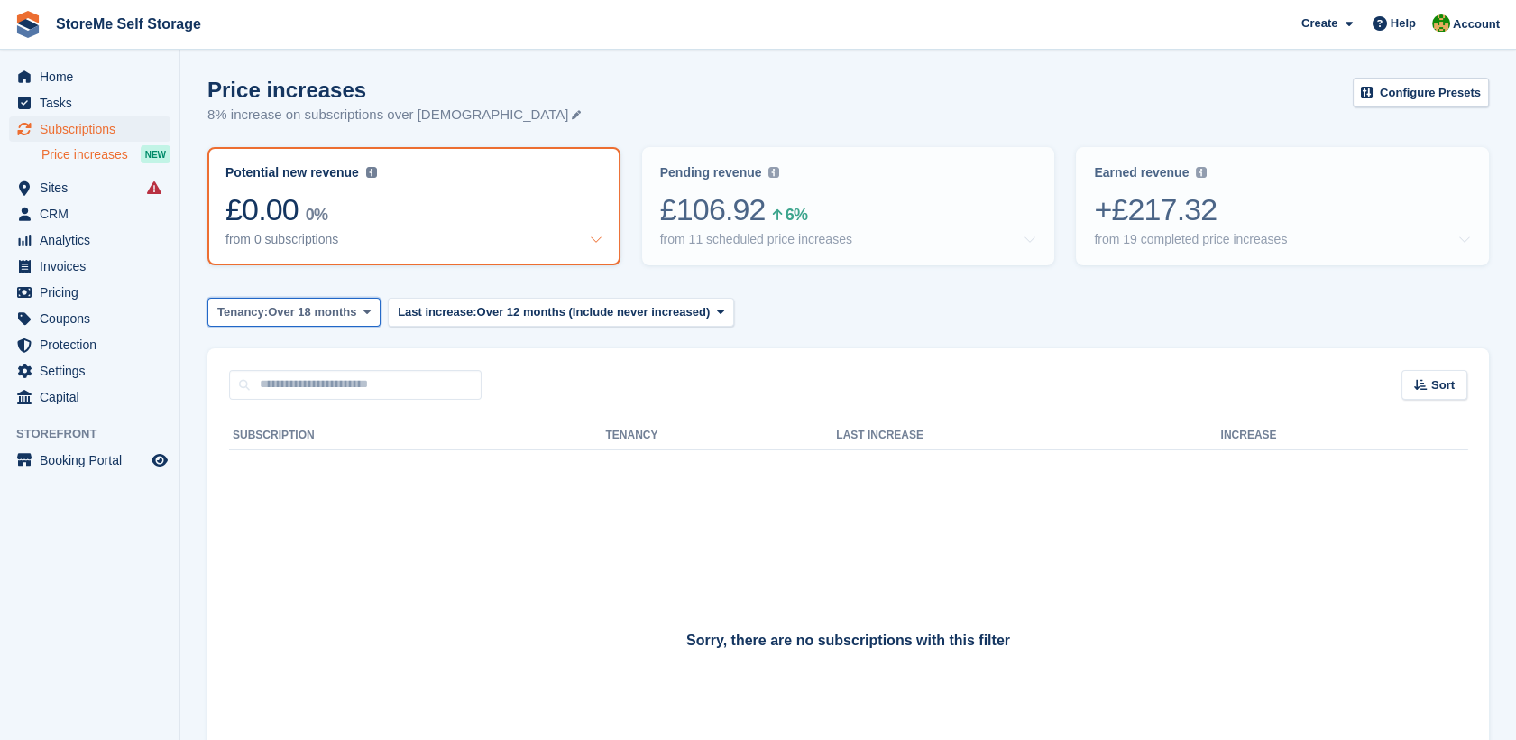
click at [357, 321] on button "Tenancy: Over 18 months" at bounding box center [293, 313] width 173 height 30
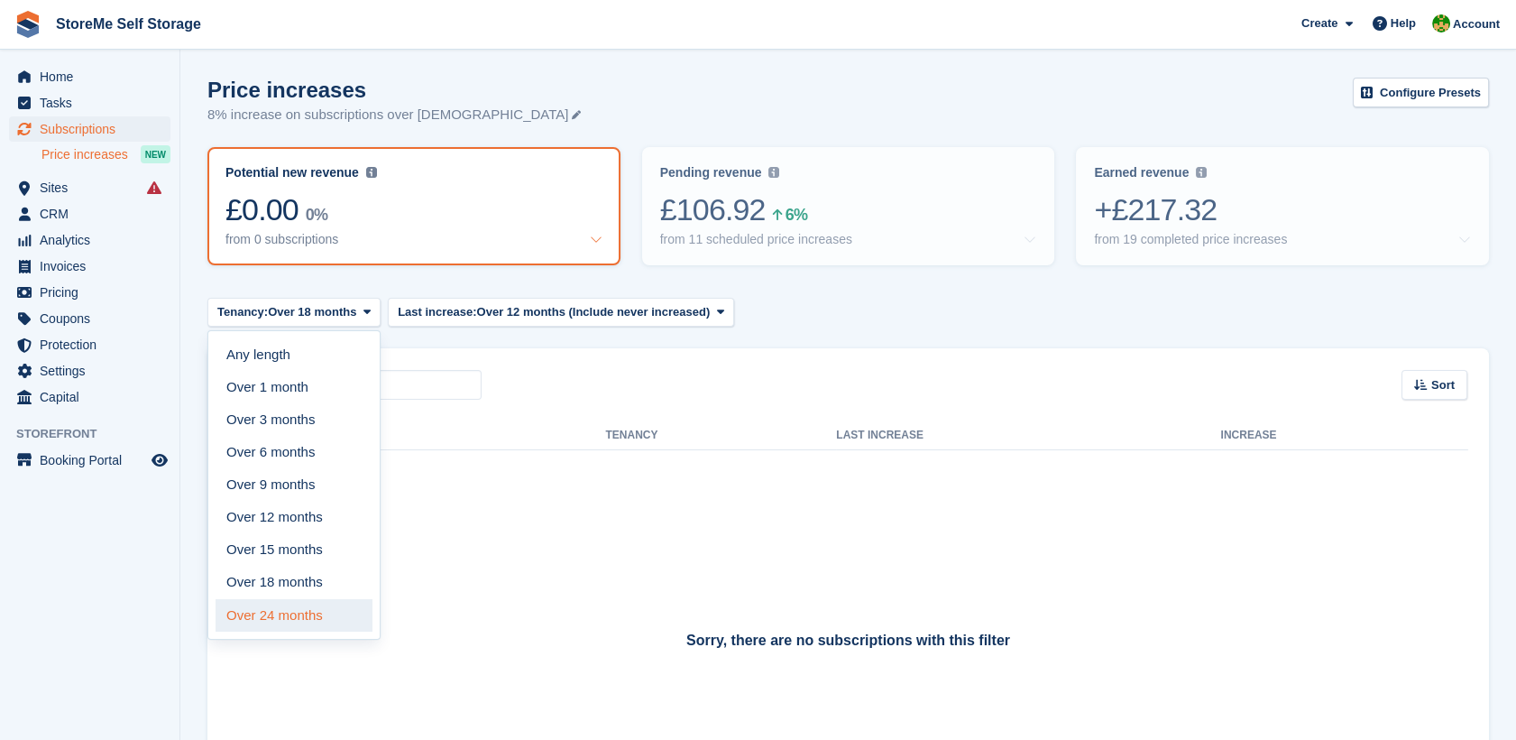
click at [296, 616] on link "Over 24 months" at bounding box center [294, 615] width 157 height 32
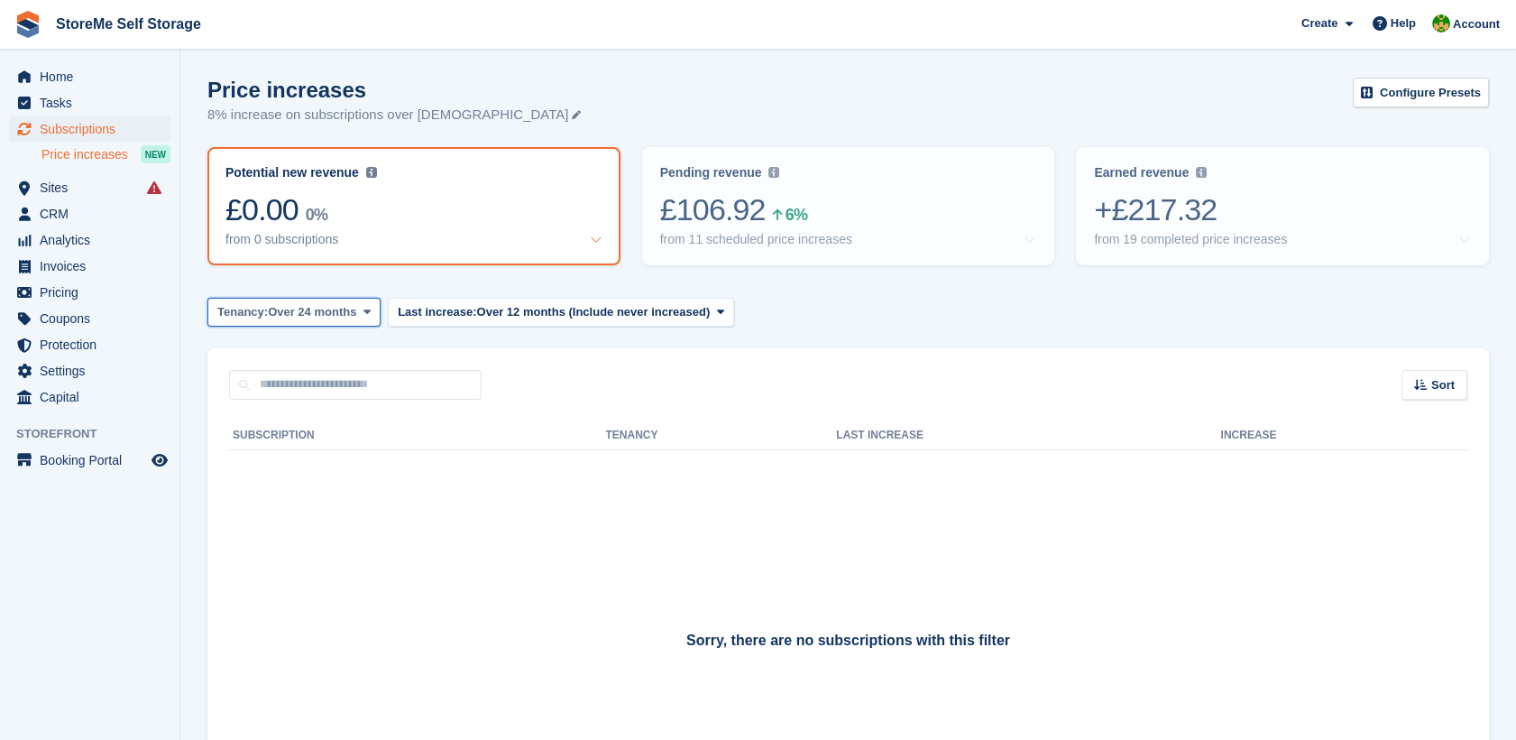
click at [354, 314] on button "Tenancy: Over 24 months" at bounding box center [293, 313] width 173 height 30
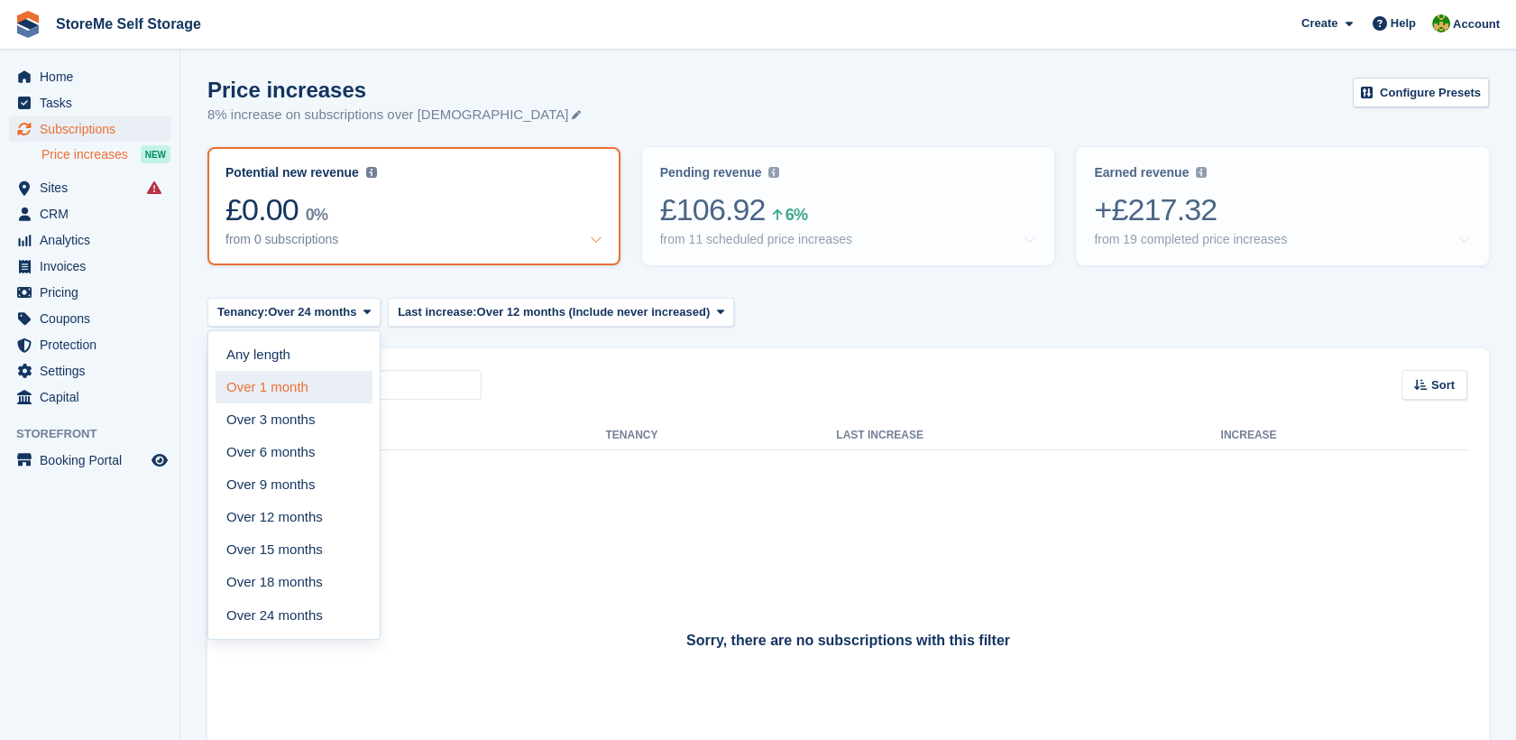
click at [293, 386] on link "Over 1 month" at bounding box center [294, 387] width 157 height 32
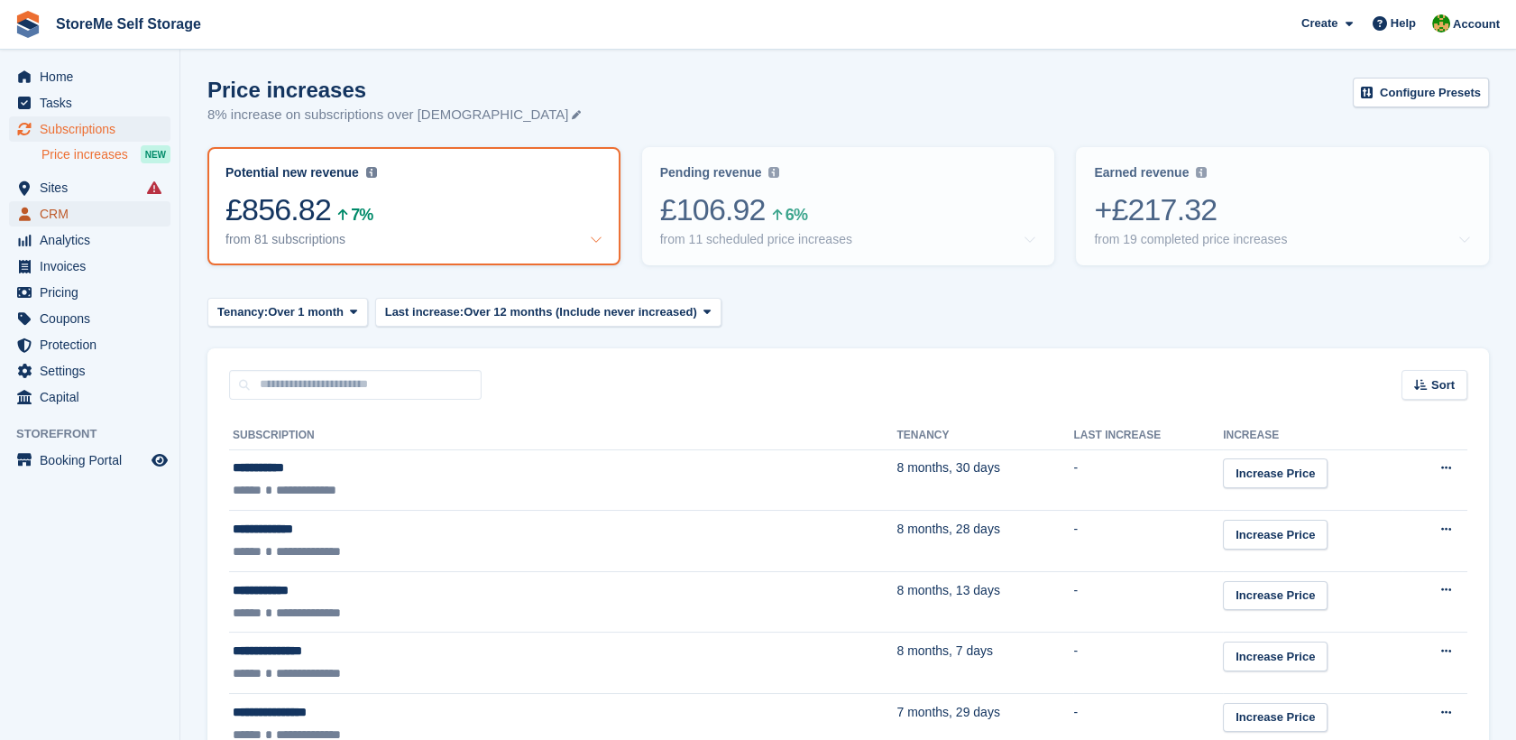
click at [72, 220] on span "CRM" at bounding box center [94, 213] width 108 height 25
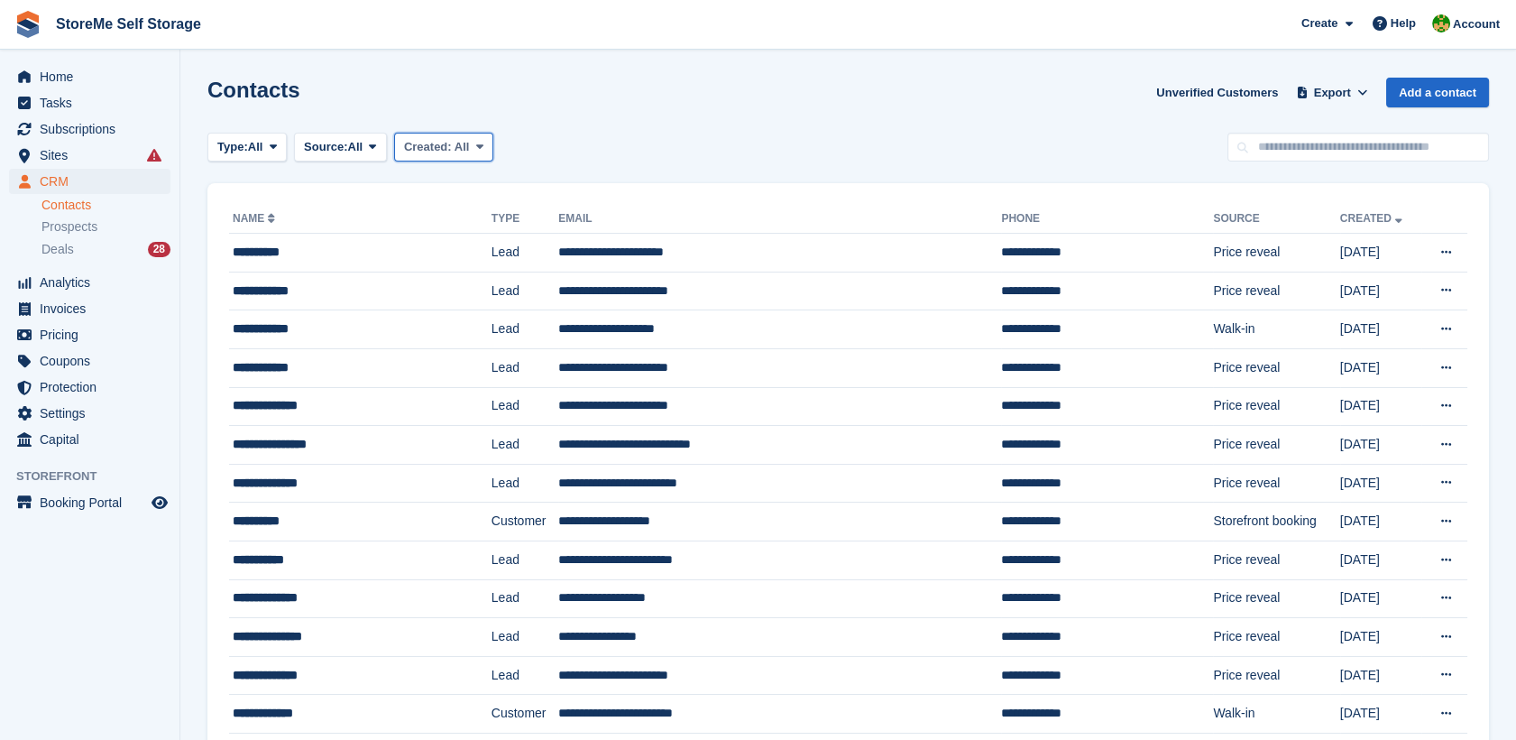
click at [455, 146] on span "All" at bounding box center [462, 147] width 15 height 14
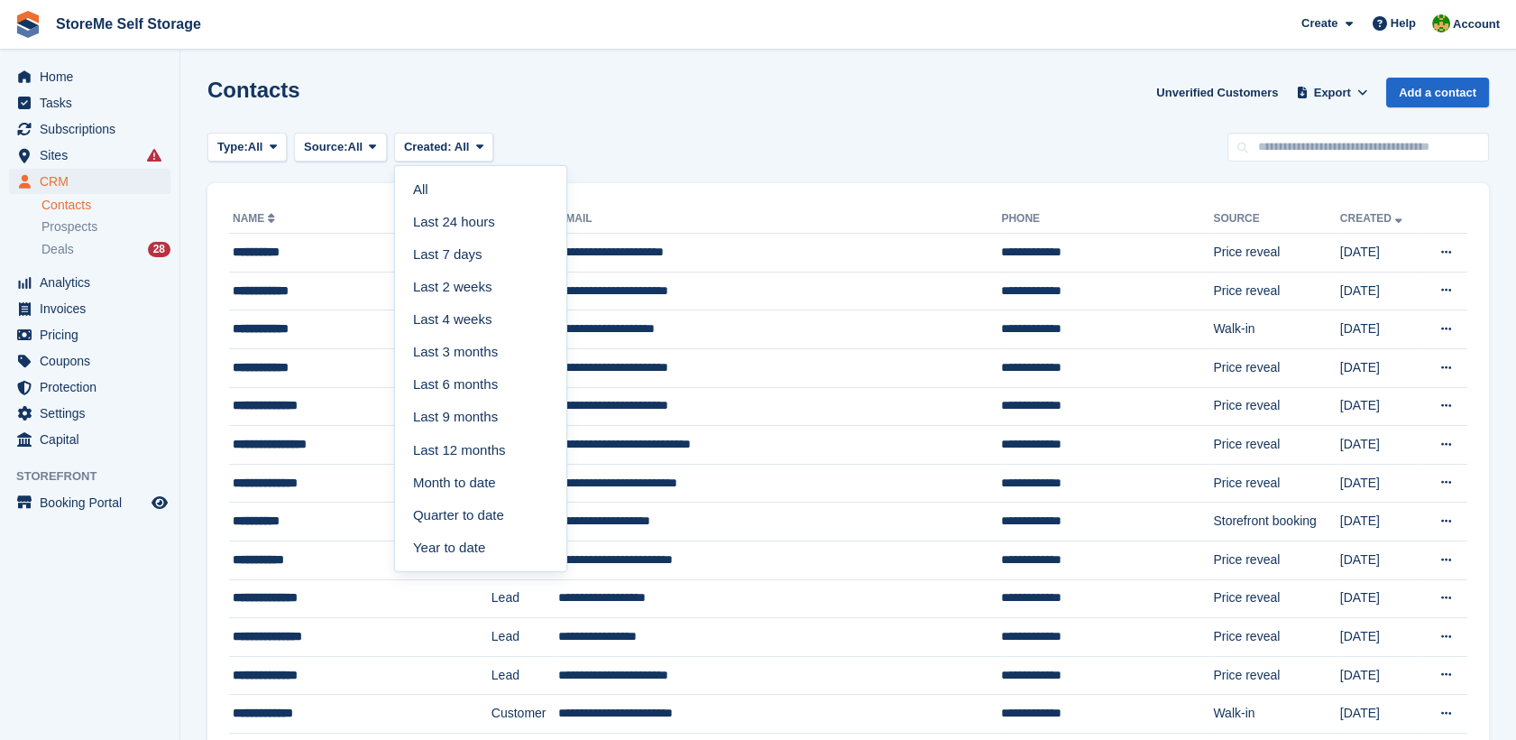
click at [620, 126] on div "Contacts Unverified Customers Export Export Contacts Export a CSV of all Contac…" at bounding box center [848, 103] width 1282 height 51
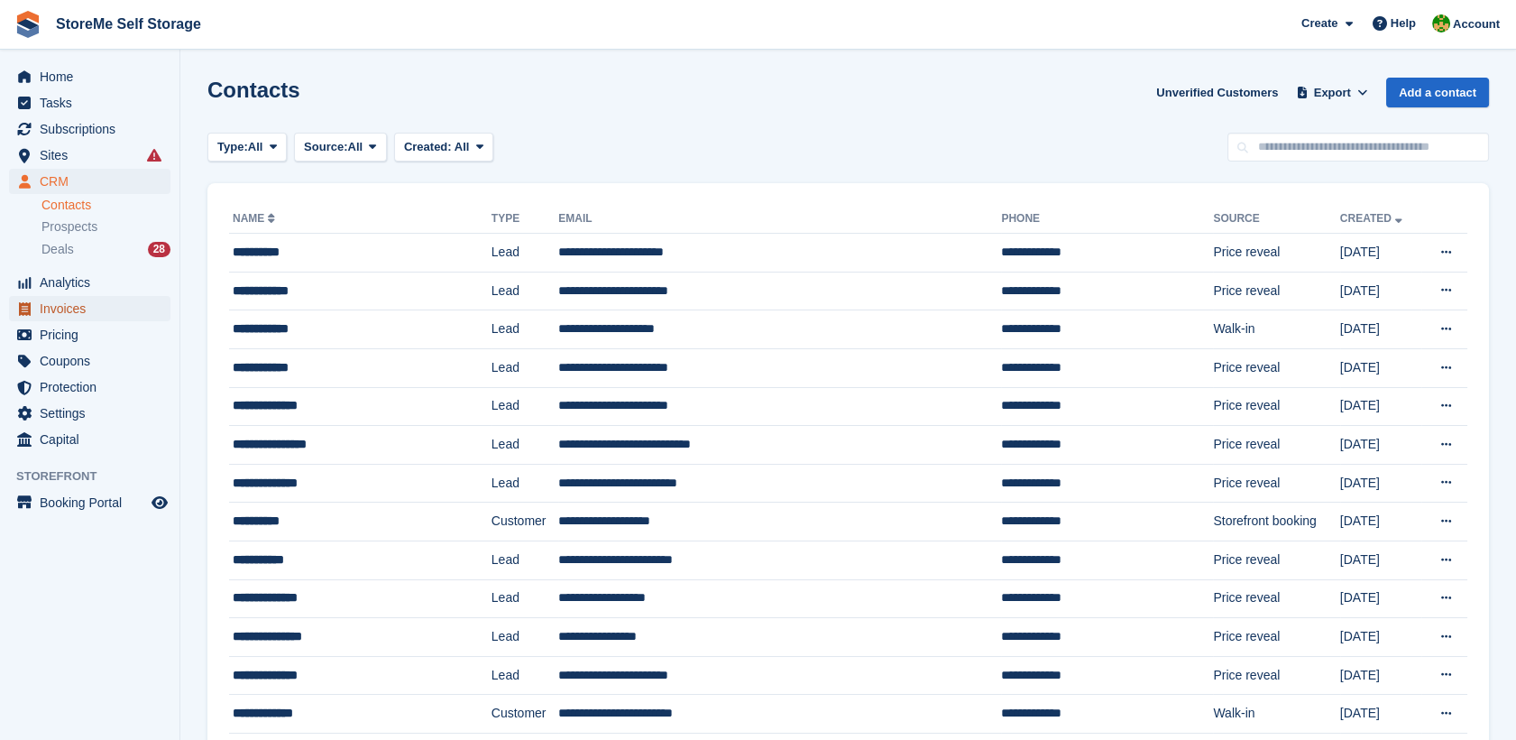
click at [82, 308] on span "Invoices" at bounding box center [94, 308] width 108 height 25
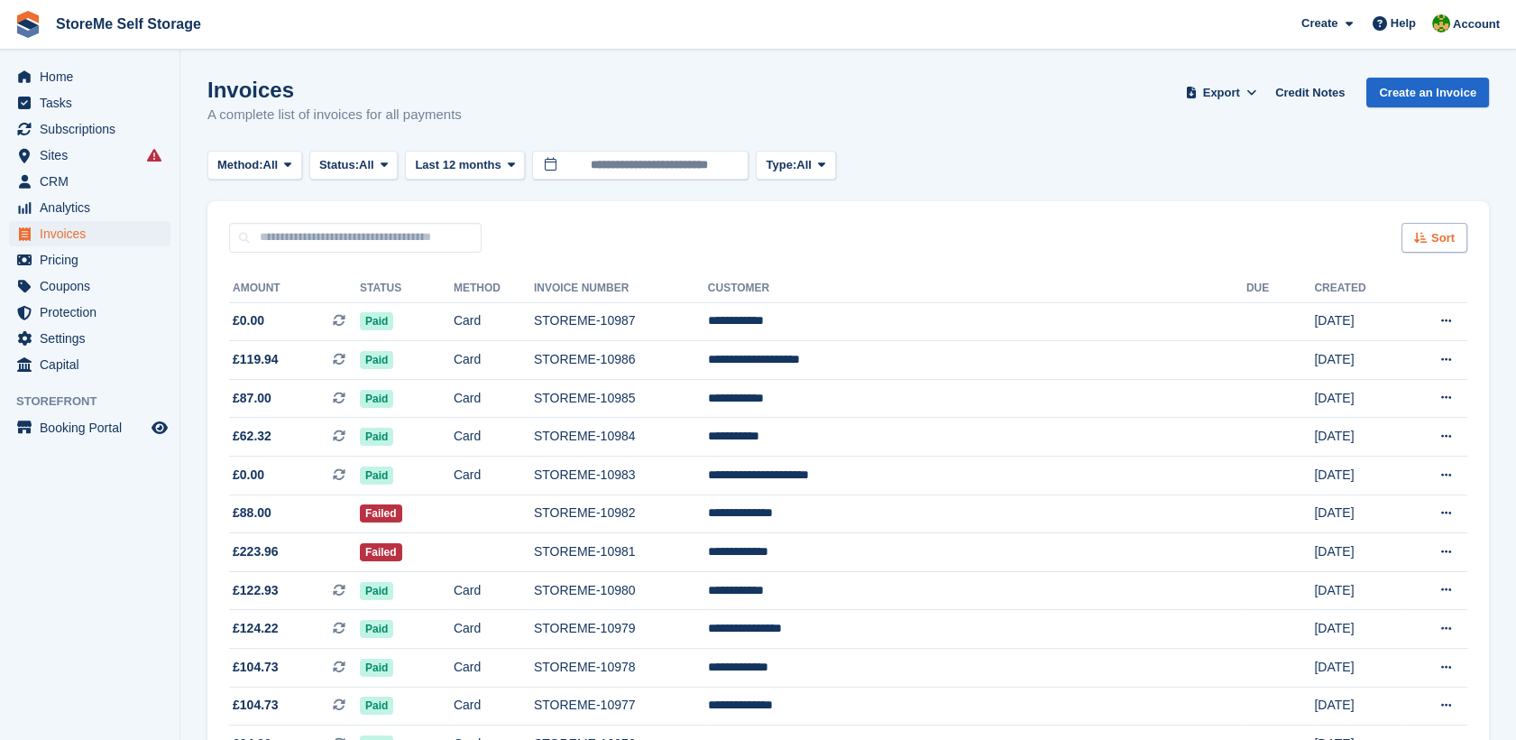
click at [1437, 233] on span "Sort" at bounding box center [1442, 238] width 23 height 18
click at [1357, 359] on span "Created (oldest first)" at bounding box center [1382, 358] width 124 height 14
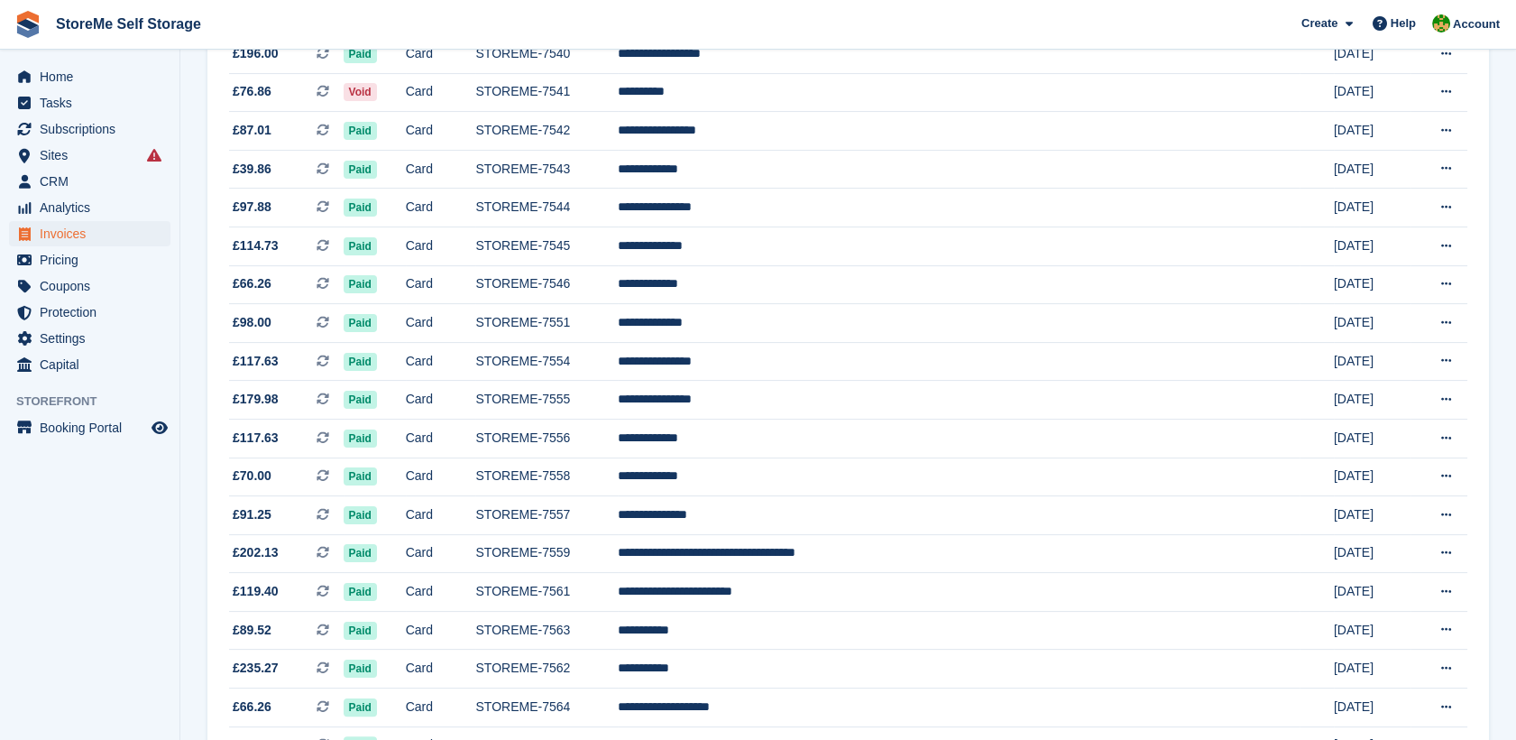
scroll to position [1567, 0]
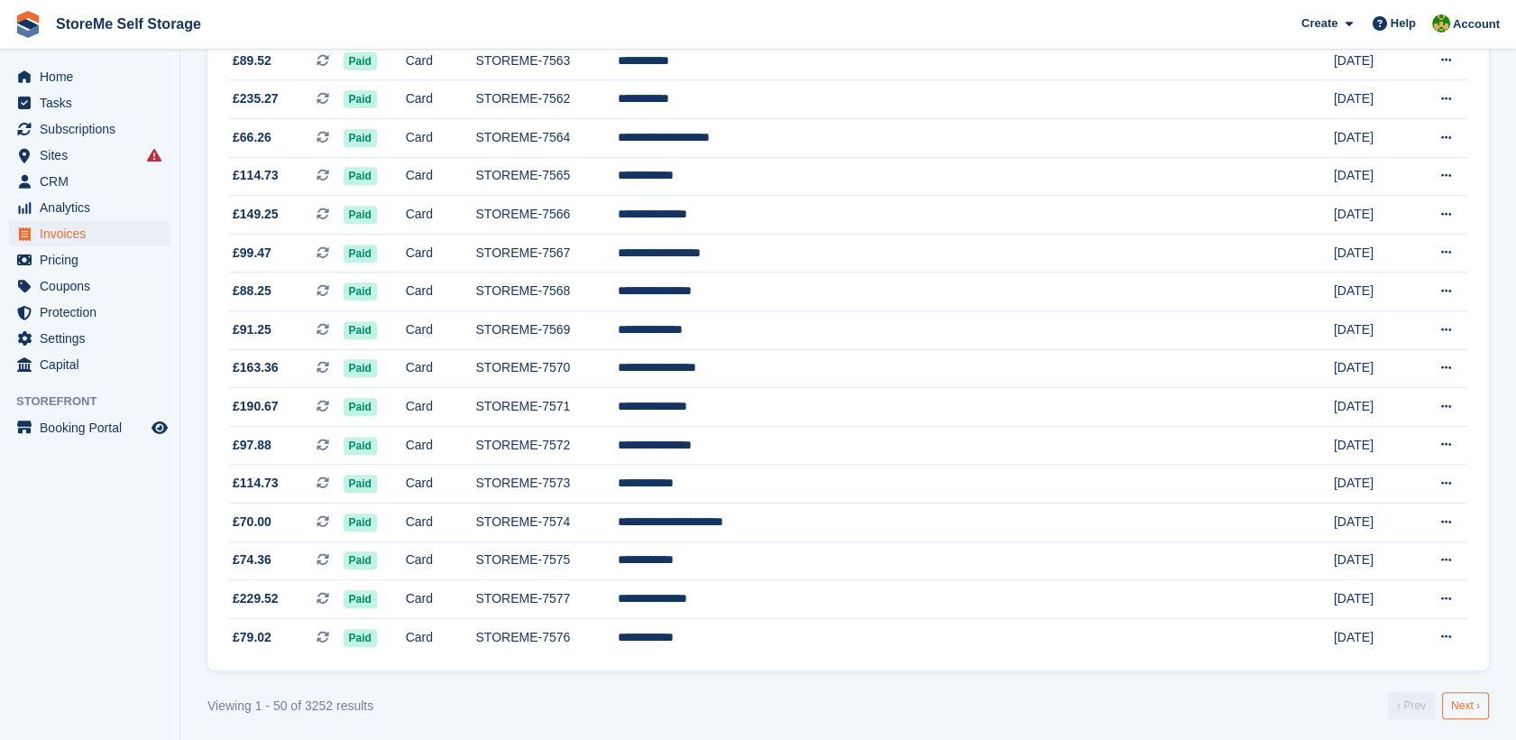
click at [1456, 702] on link "Next ›" at bounding box center [1465, 705] width 47 height 27
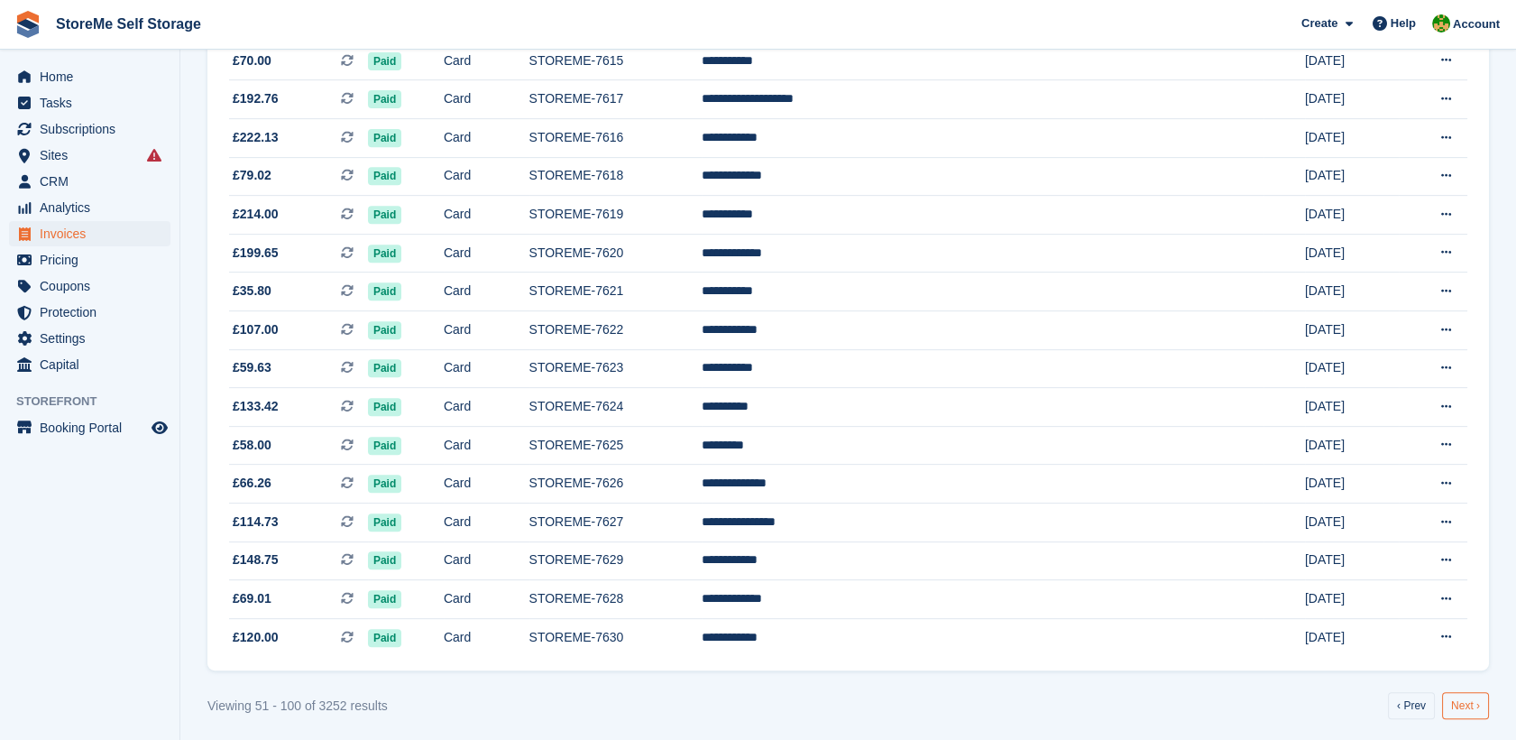
click at [1479, 698] on link "Next ›" at bounding box center [1465, 705] width 47 height 27
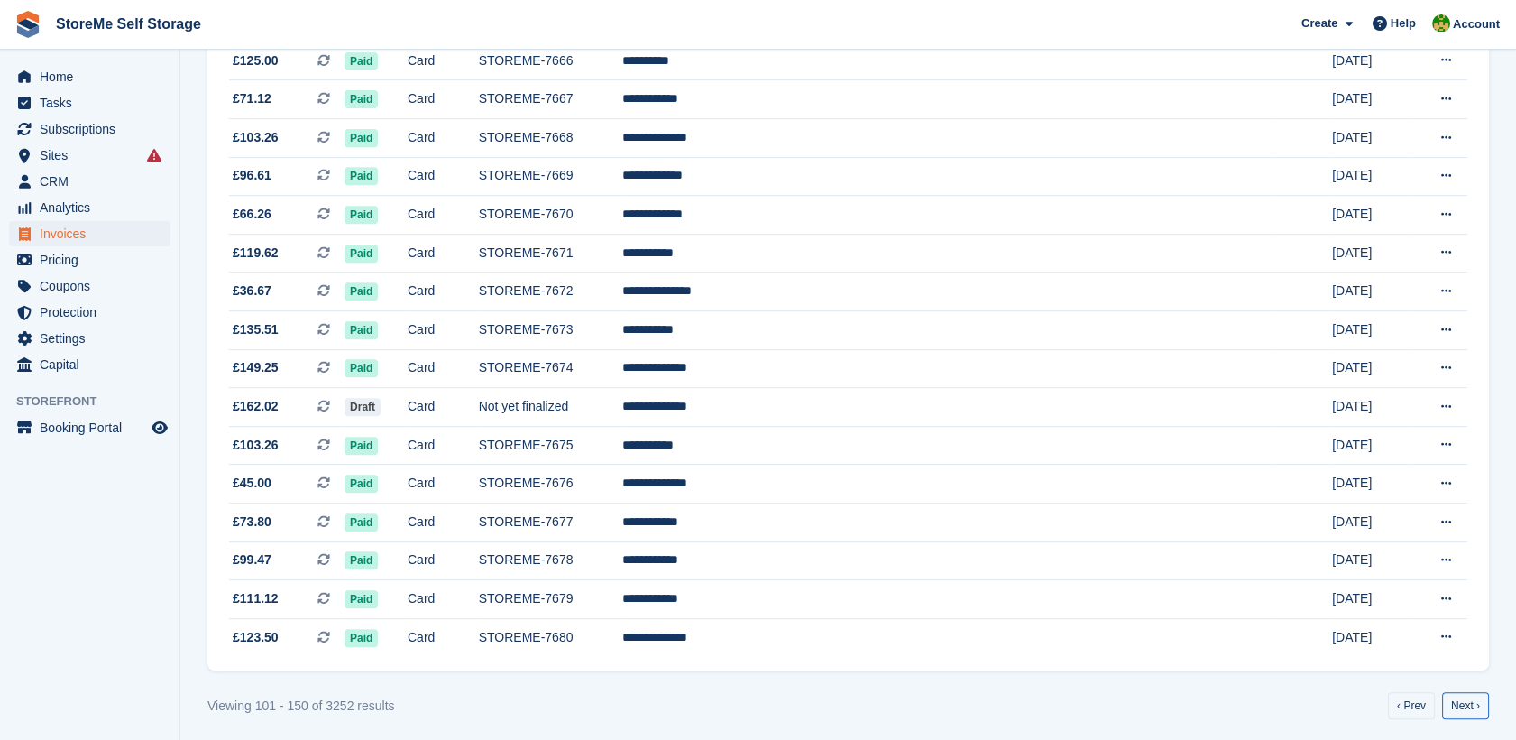
click at [1479, 698] on link "Next ›" at bounding box center [1465, 705] width 47 height 27
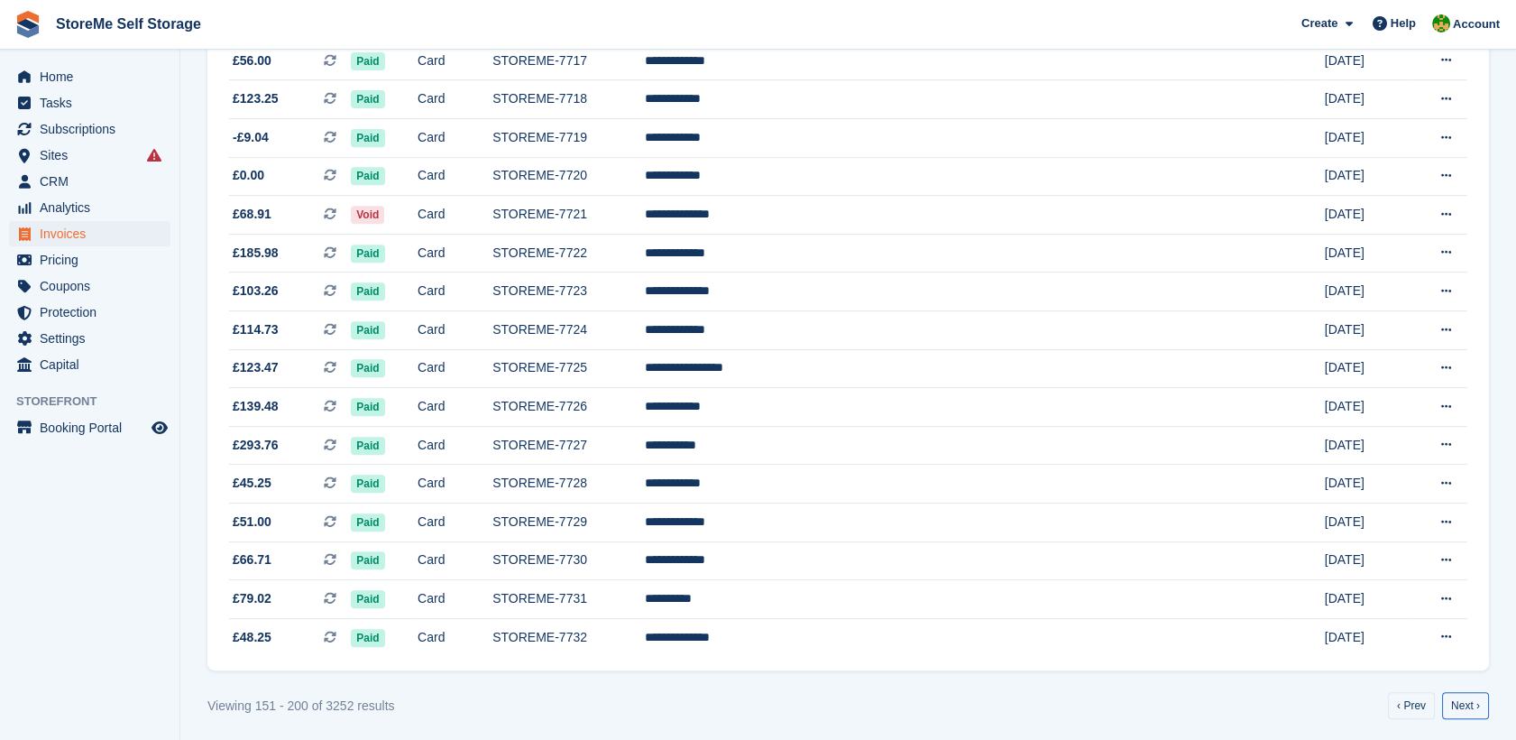
click at [1479, 698] on link "Next ›" at bounding box center [1465, 705] width 47 height 27
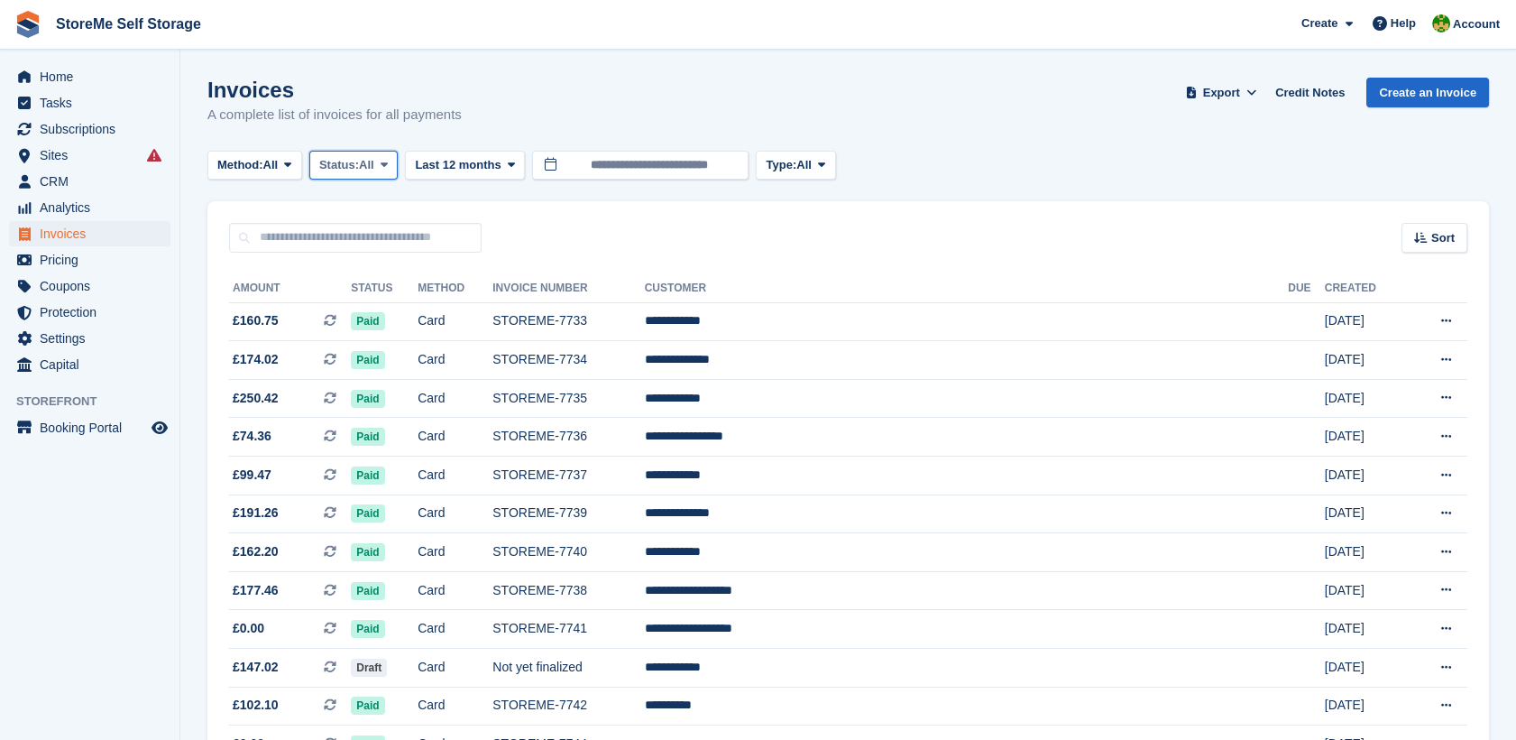
click at [380, 166] on button "Status: All" at bounding box center [353, 166] width 88 height 30
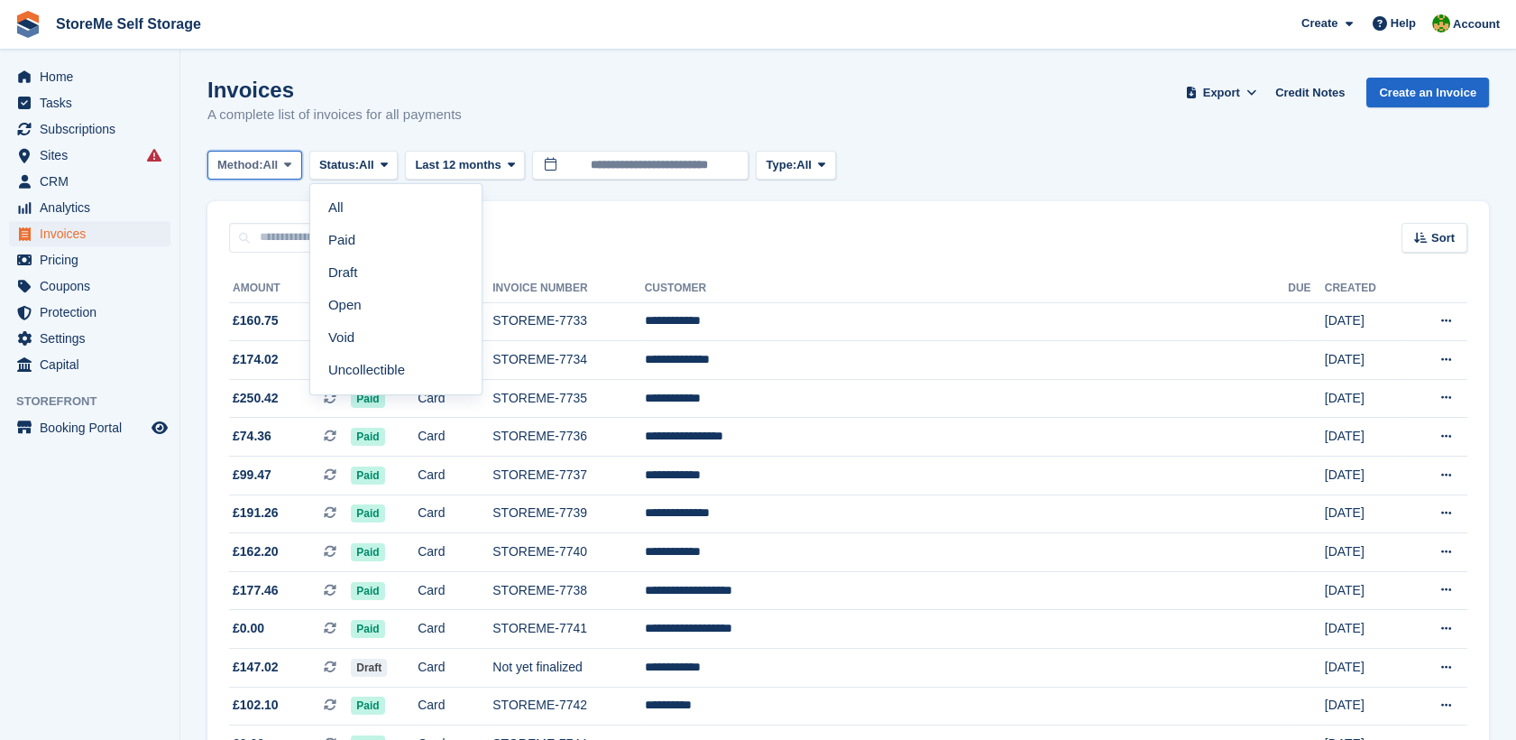
click at [271, 170] on span "All" at bounding box center [270, 165] width 15 height 18
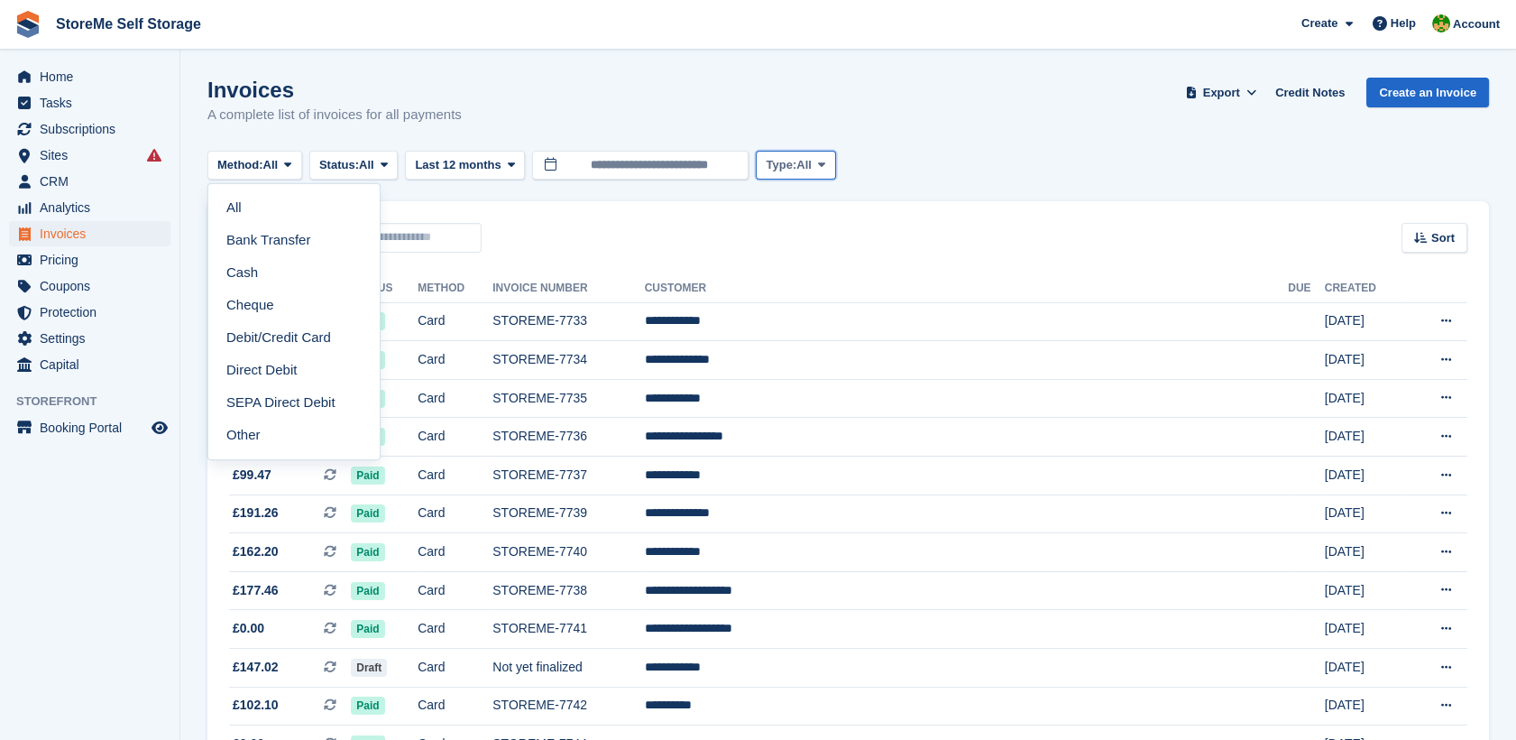
click at [784, 162] on span "Type:" at bounding box center [781, 165] width 31 height 18
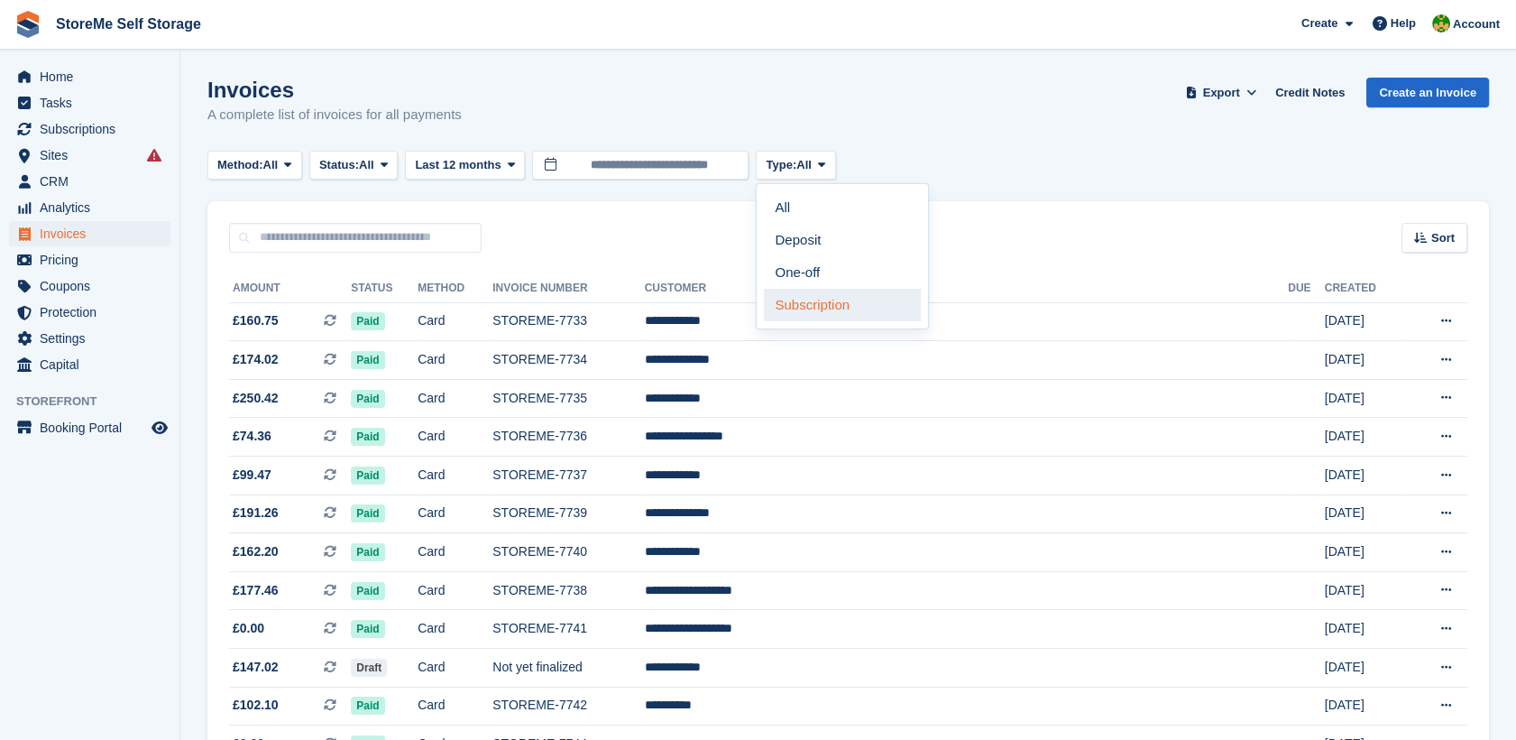
click at [862, 306] on link "Subscription" at bounding box center [842, 305] width 157 height 32
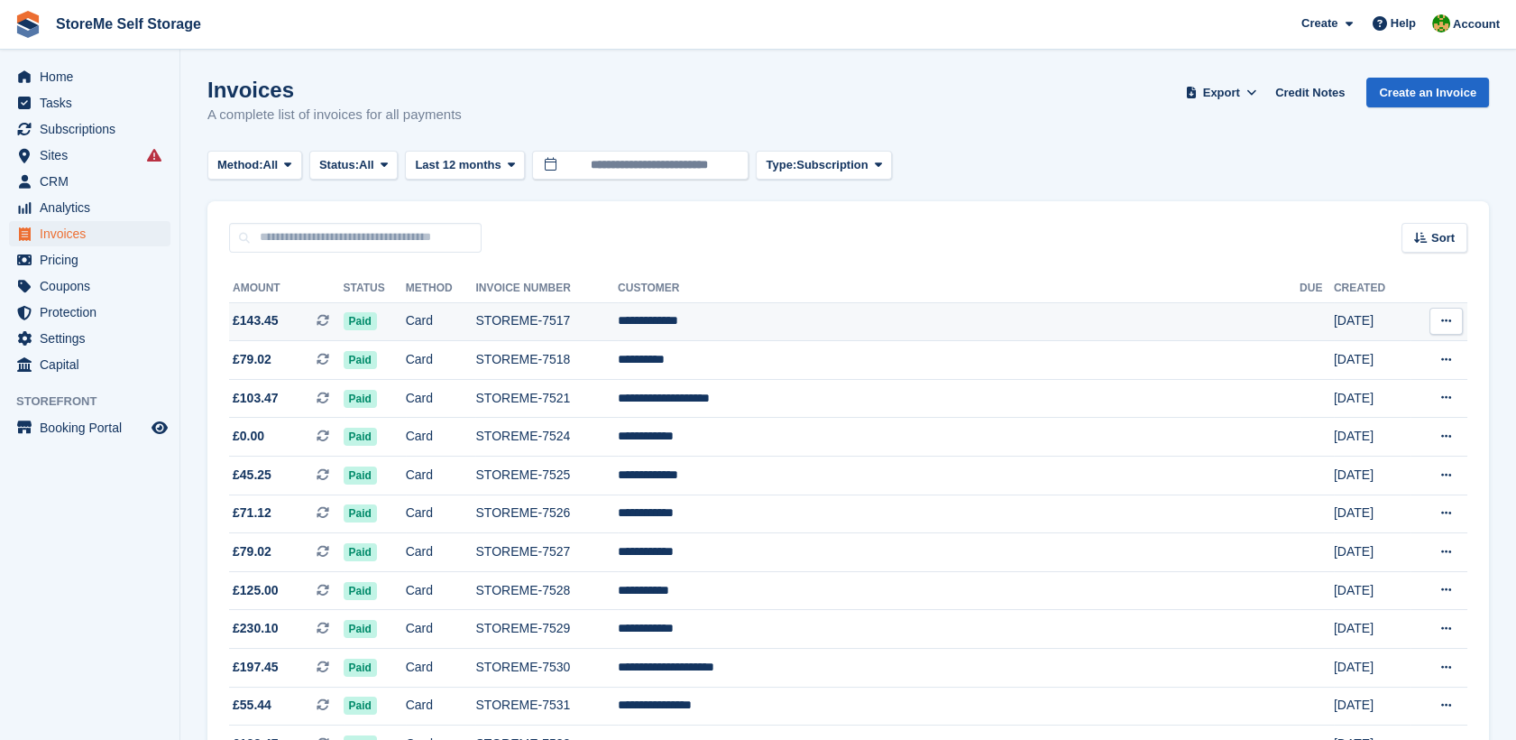
click at [794, 326] on td "**********" at bounding box center [959, 321] width 682 height 39
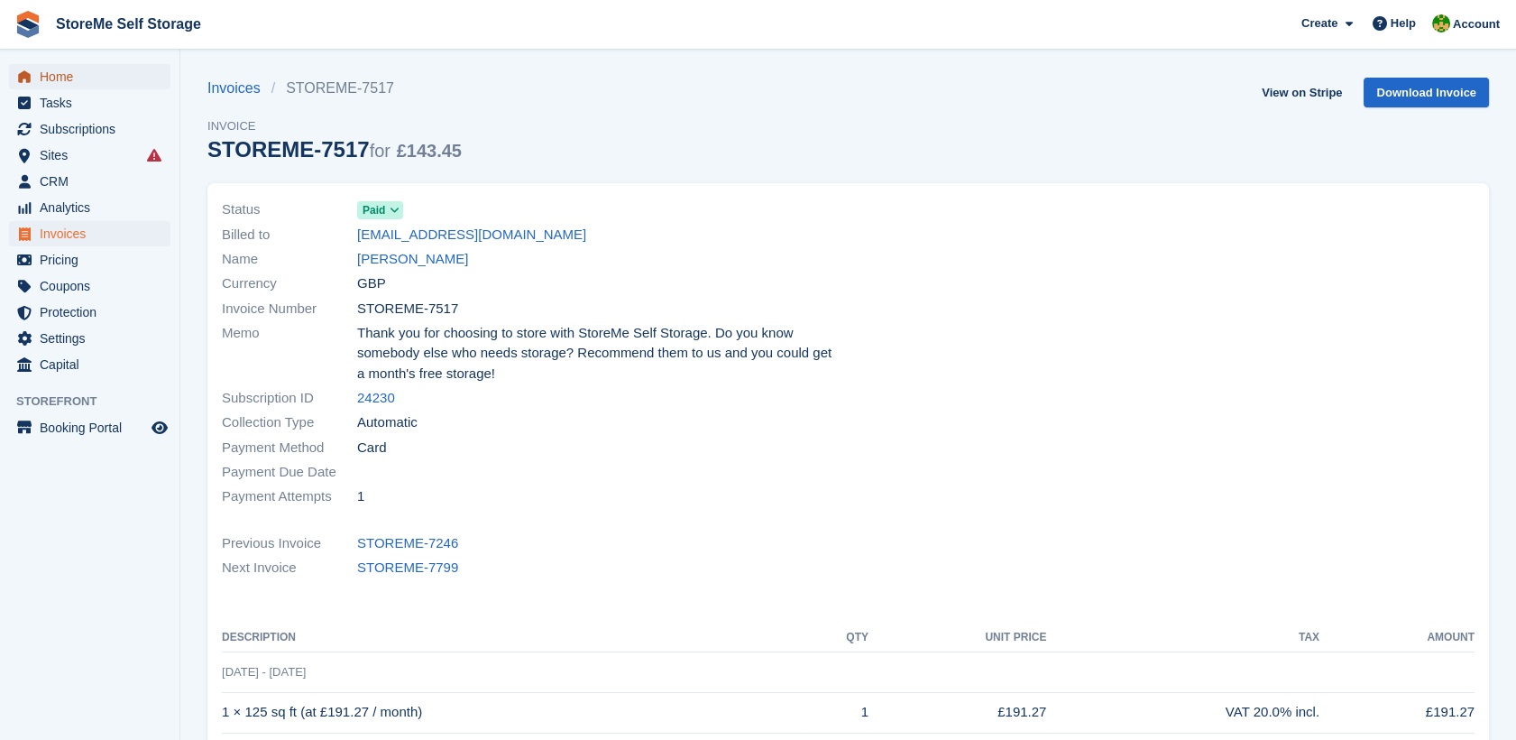
click at [95, 78] on span "Home" at bounding box center [94, 76] width 108 height 25
